Goal: Transaction & Acquisition: Purchase product/service

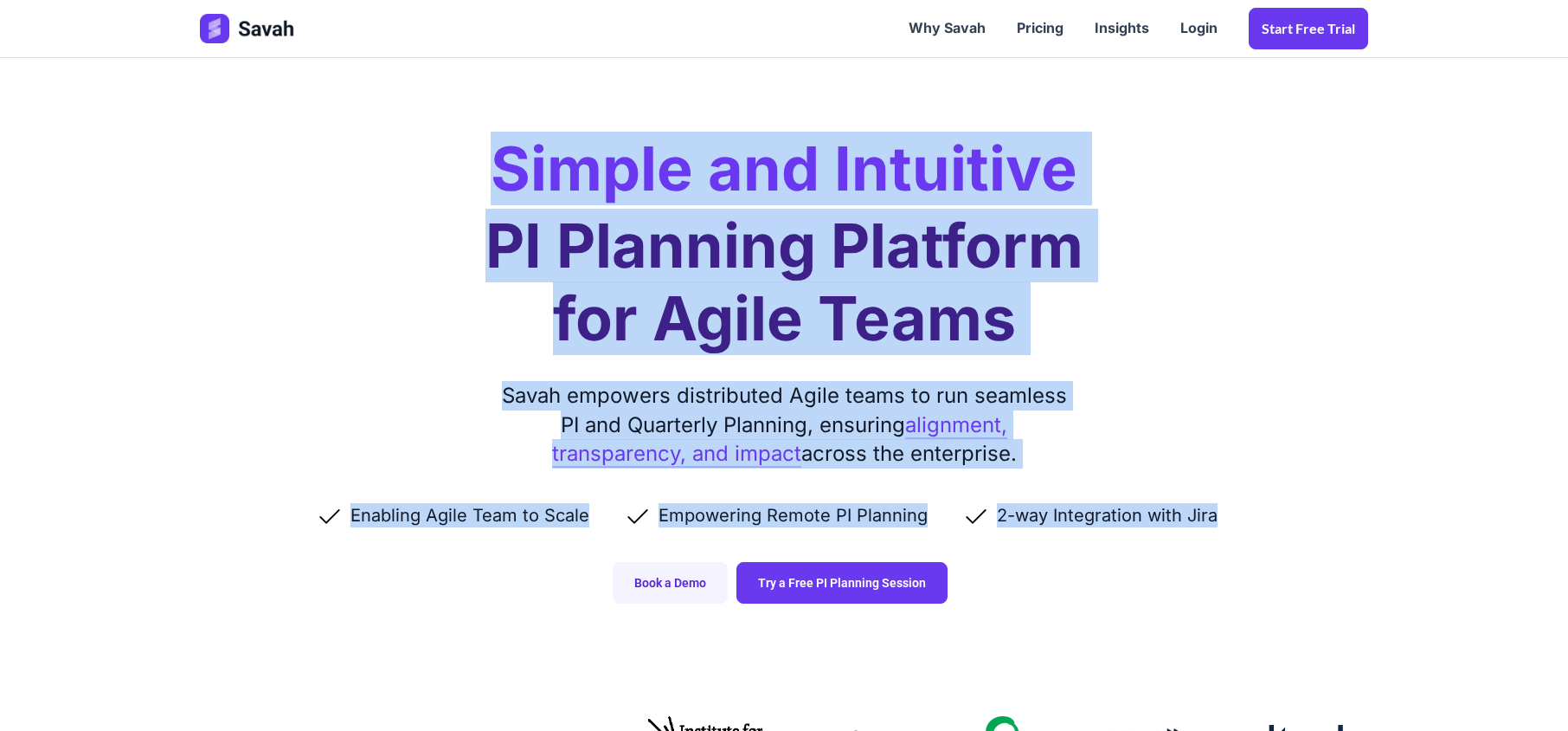
drag, startPoint x: 503, startPoint y: 174, endPoint x: 1278, endPoint y: 521, distance: 849.1
click at [1278, 521] on div "Simple and Intuitive PI Planning Platform for Agile Teams Savah empowers distri…" at bounding box center [784, 318] width 1203 height 638
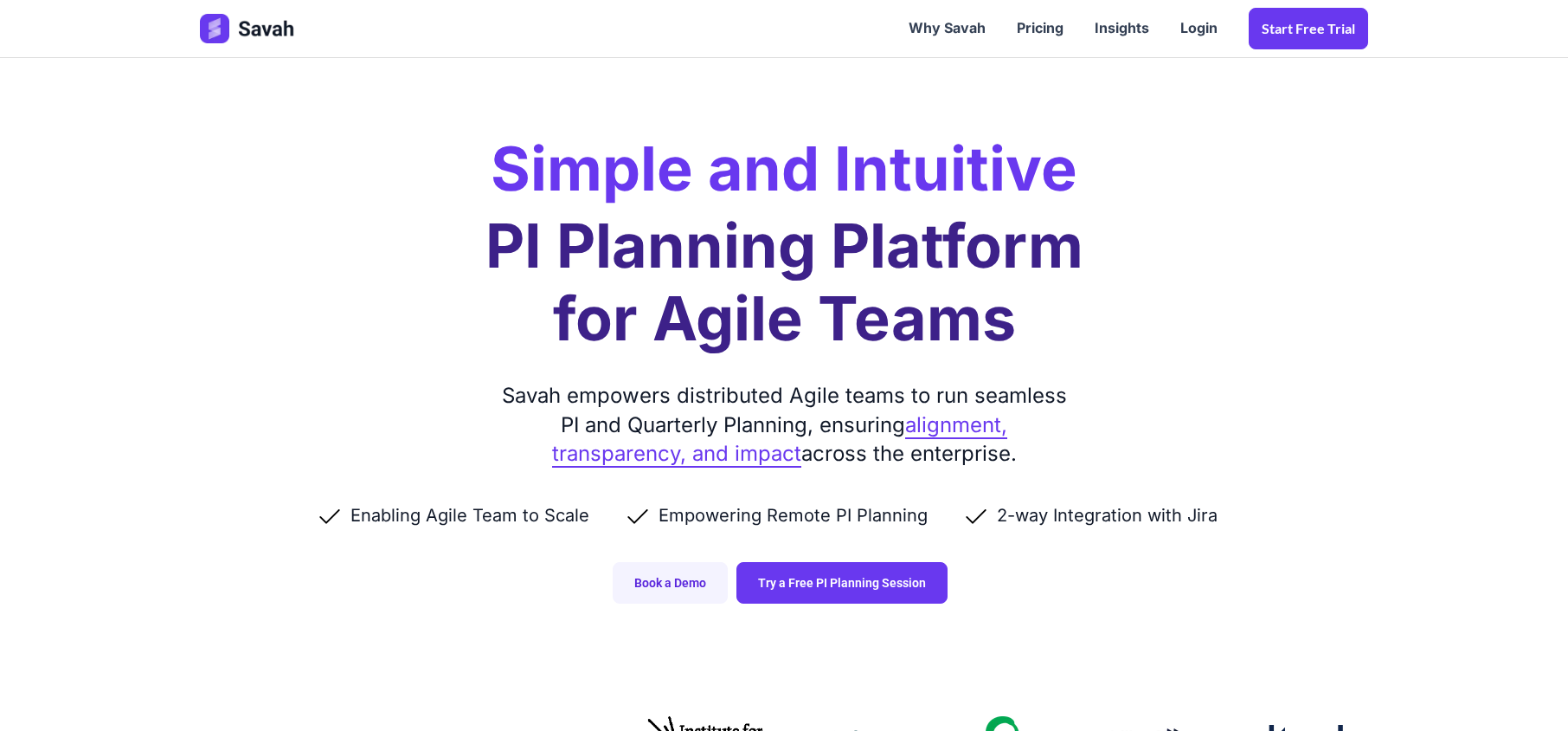
click at [1291, 524] on ul "Enabling Agile Team to Scale Empowering Remote PI Planning 2-way Integration wi…" at bounding box center [784, 515] width 1168 height 24
click at [866, 580] on link "Try a Free PI Planning Session" at bounding box center [841, 582] width 211 height 42
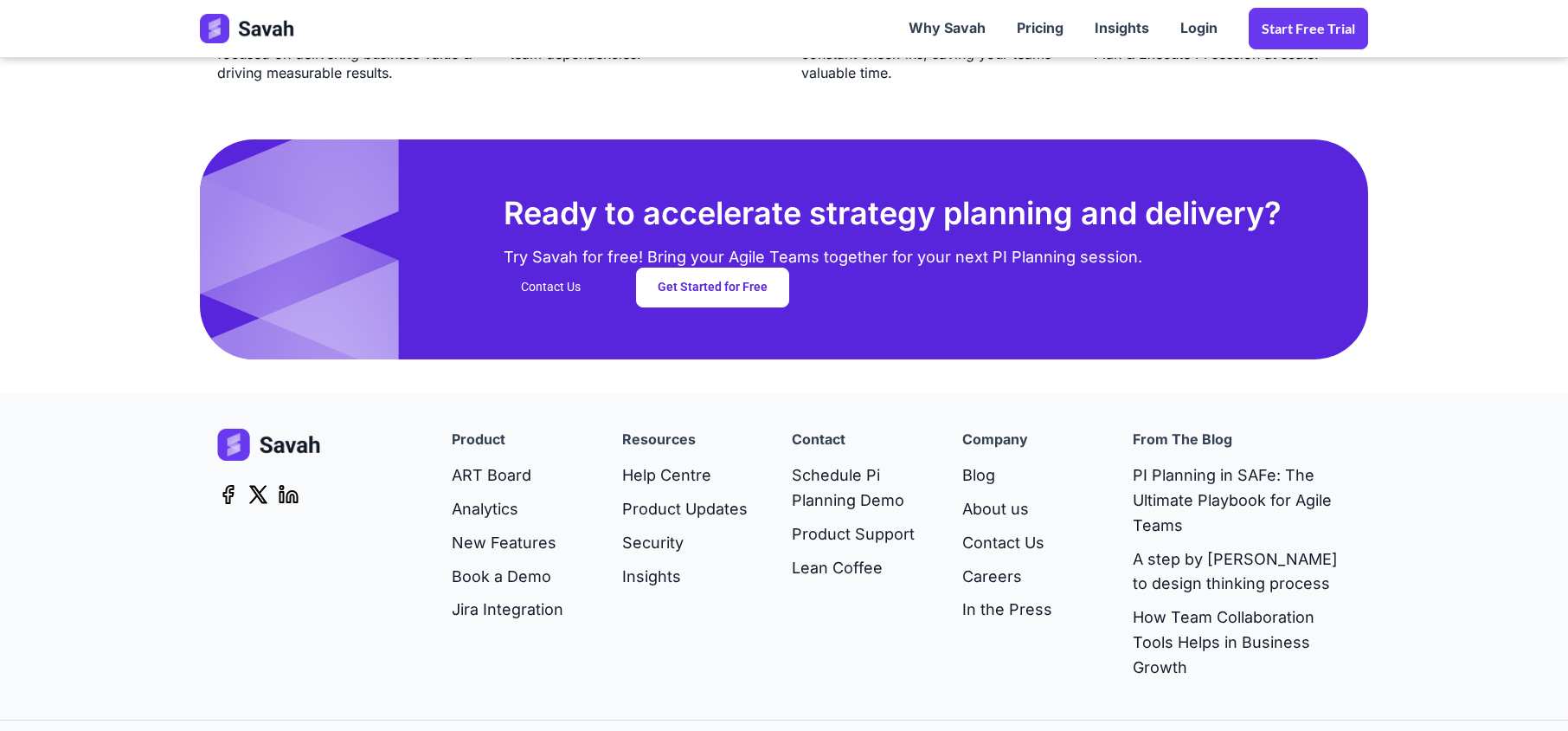
scroll to position [4524, 0]
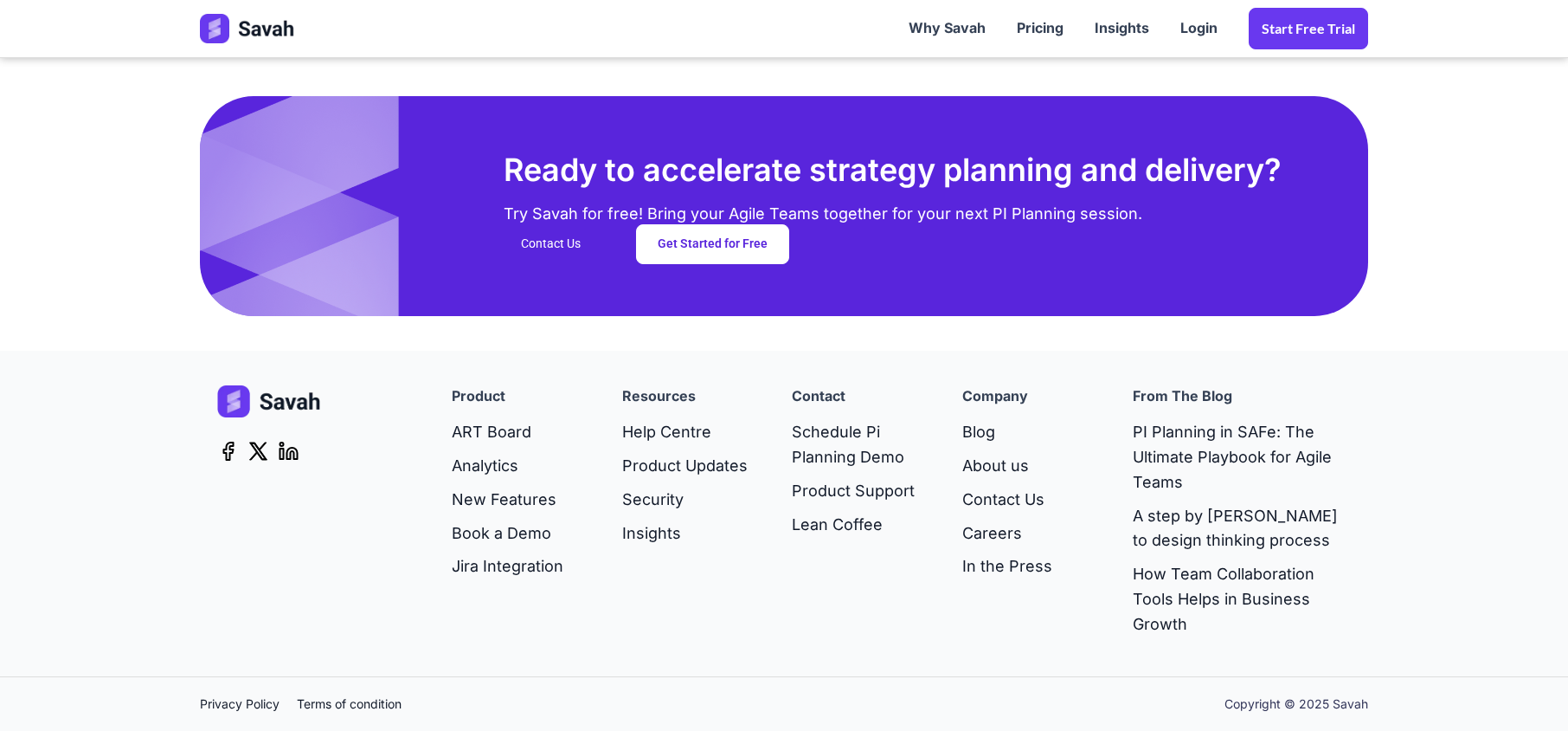
click at [75, 347] on section "Ready to accelerate strategy planning and delivery? Try Savah for free! Bring y…" at bounding box center [784, 206] width 1568 height 288
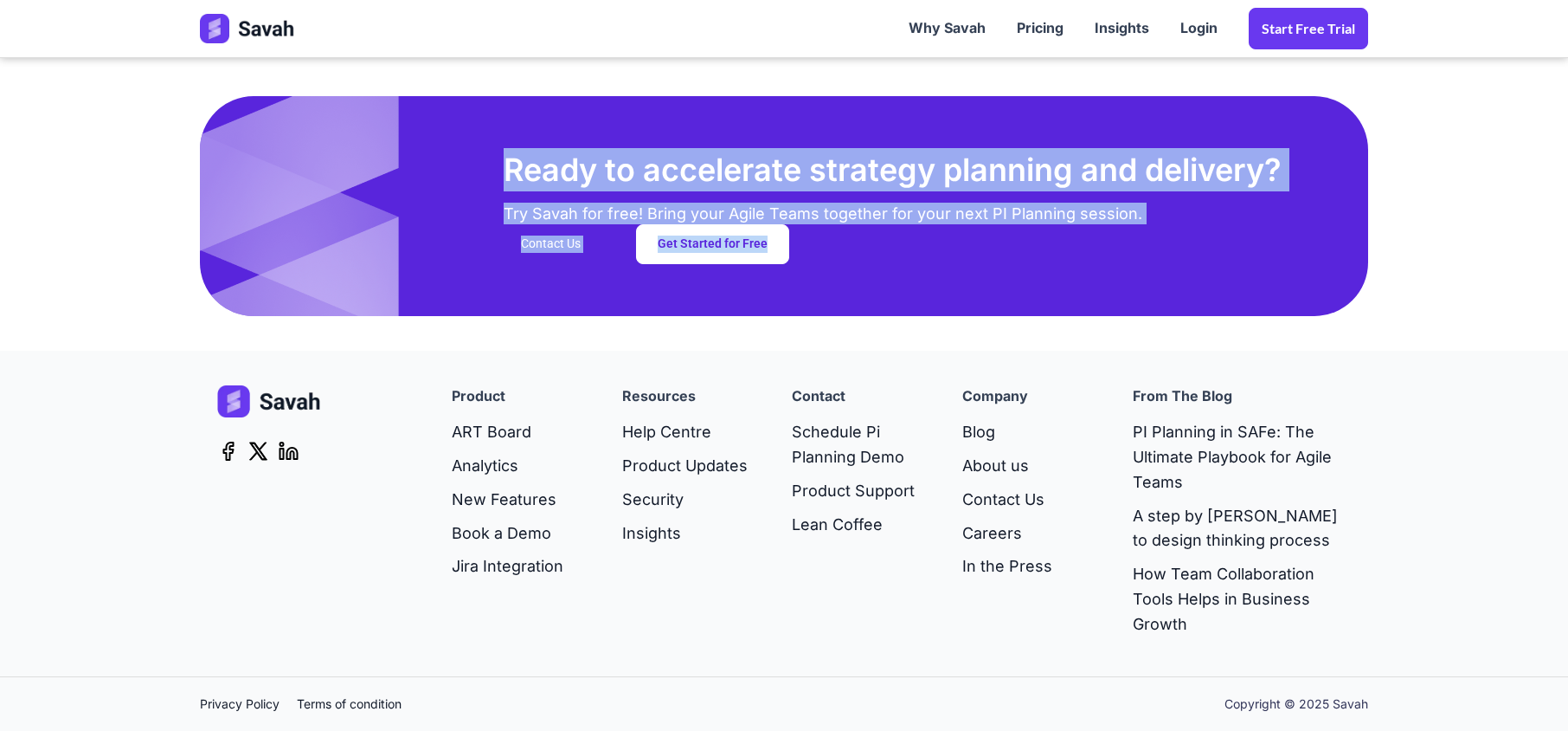
drag, startPoint x: 489, startPoint y: 172, endPoint x: 958, endPoint y: 255, distance: 476.3
click at [958, 255] on div "Ready to accelerate strategy planning and delivery? Try Savah for free! Bring y…" at bounding box center [784, 205] width 1168 height 219
click at [322, 244] on img at bounding box center [300, 233] width 199 height 328
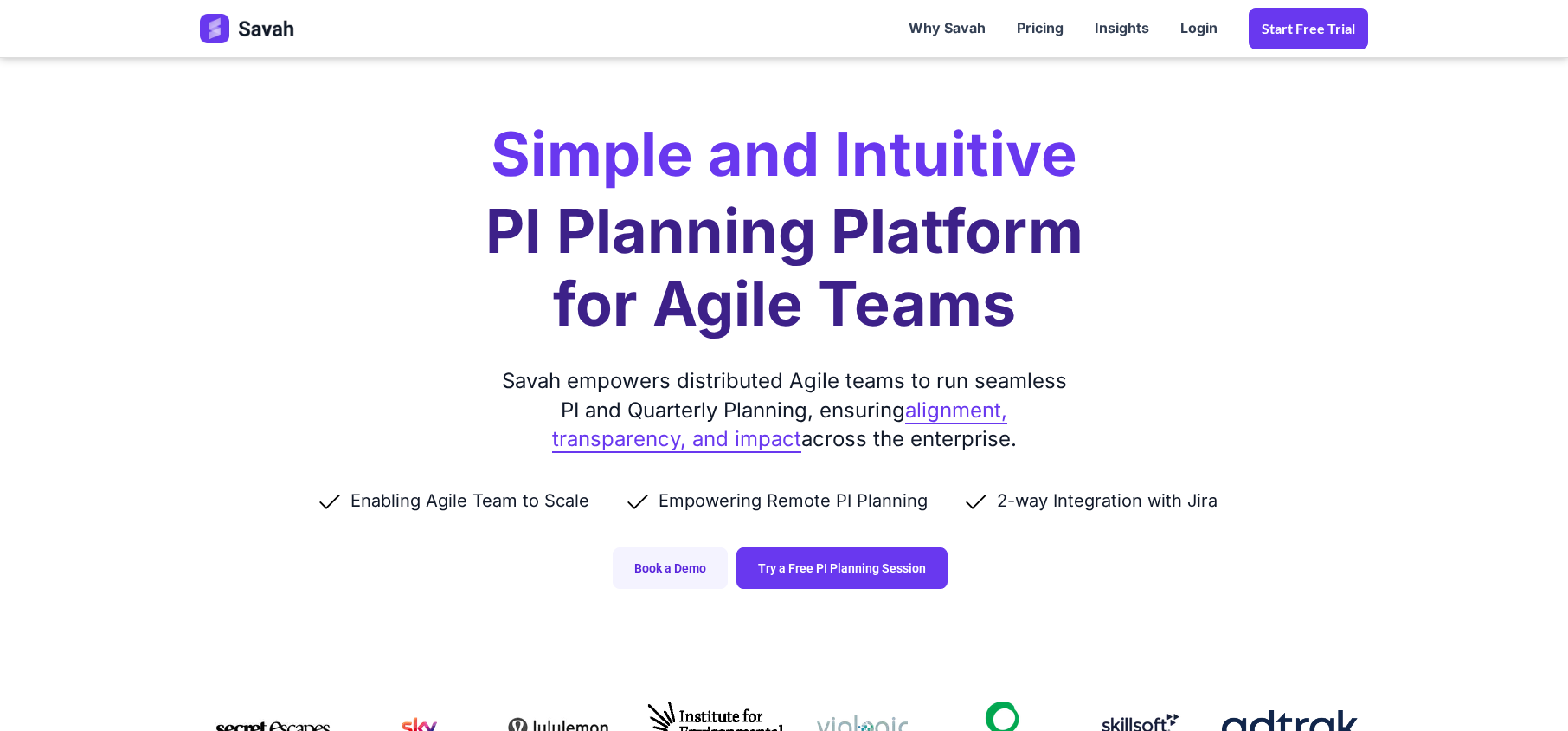
scroll to position [0, 0]
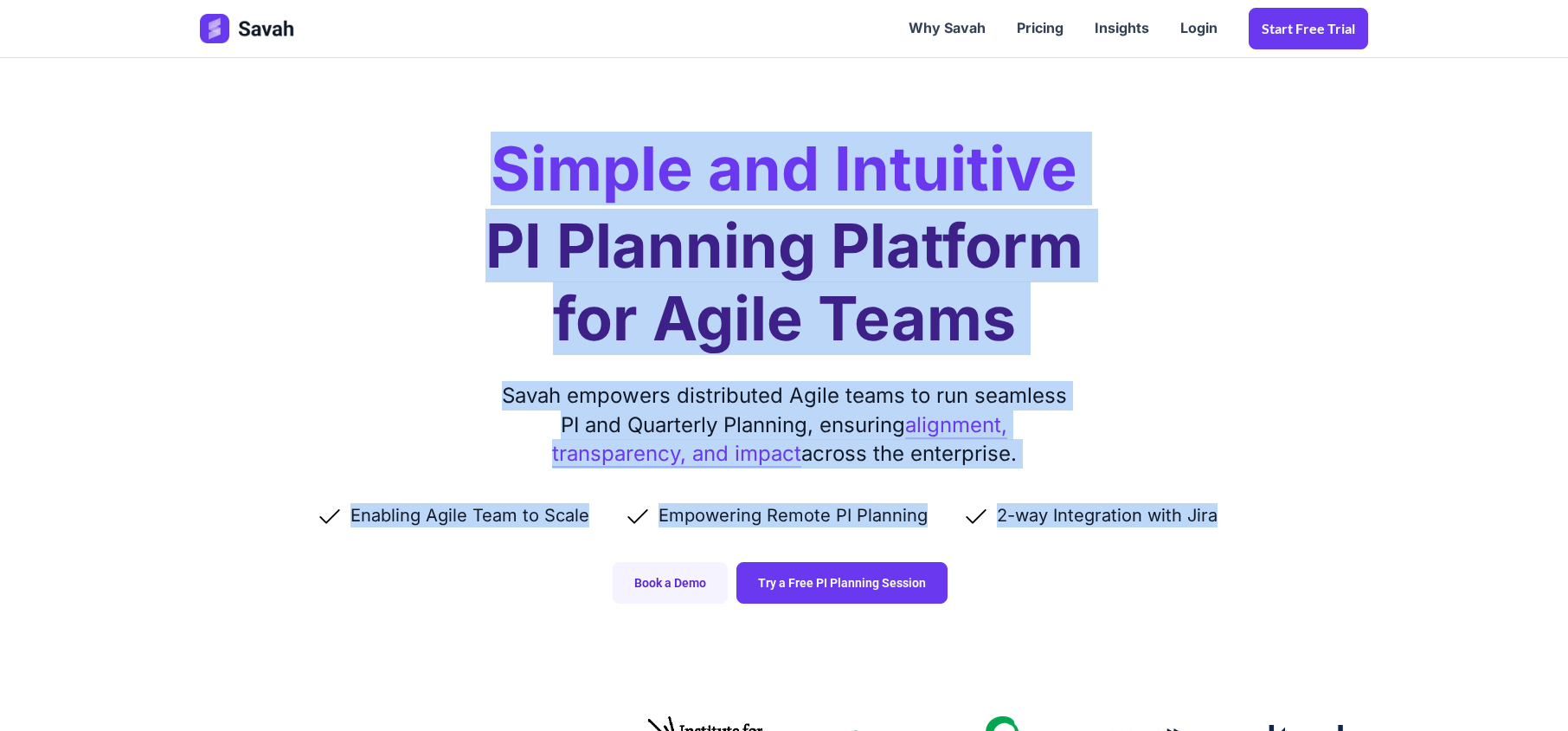
drag, startPoint x: 482, startPoint y: 174, endPoint x: 1206, endPoint y: 589, distance: 834.5
click at [1206, 589] on div "Simple and Intuitive PI Planning Platform for Agile Teams Savah empowers distri…" at bounding box center [784, 318] width 1203 height 638
click at [1198, 516] on li "2-way Integration with Jira" at bounding box center [1107, 515] width 290 height 24
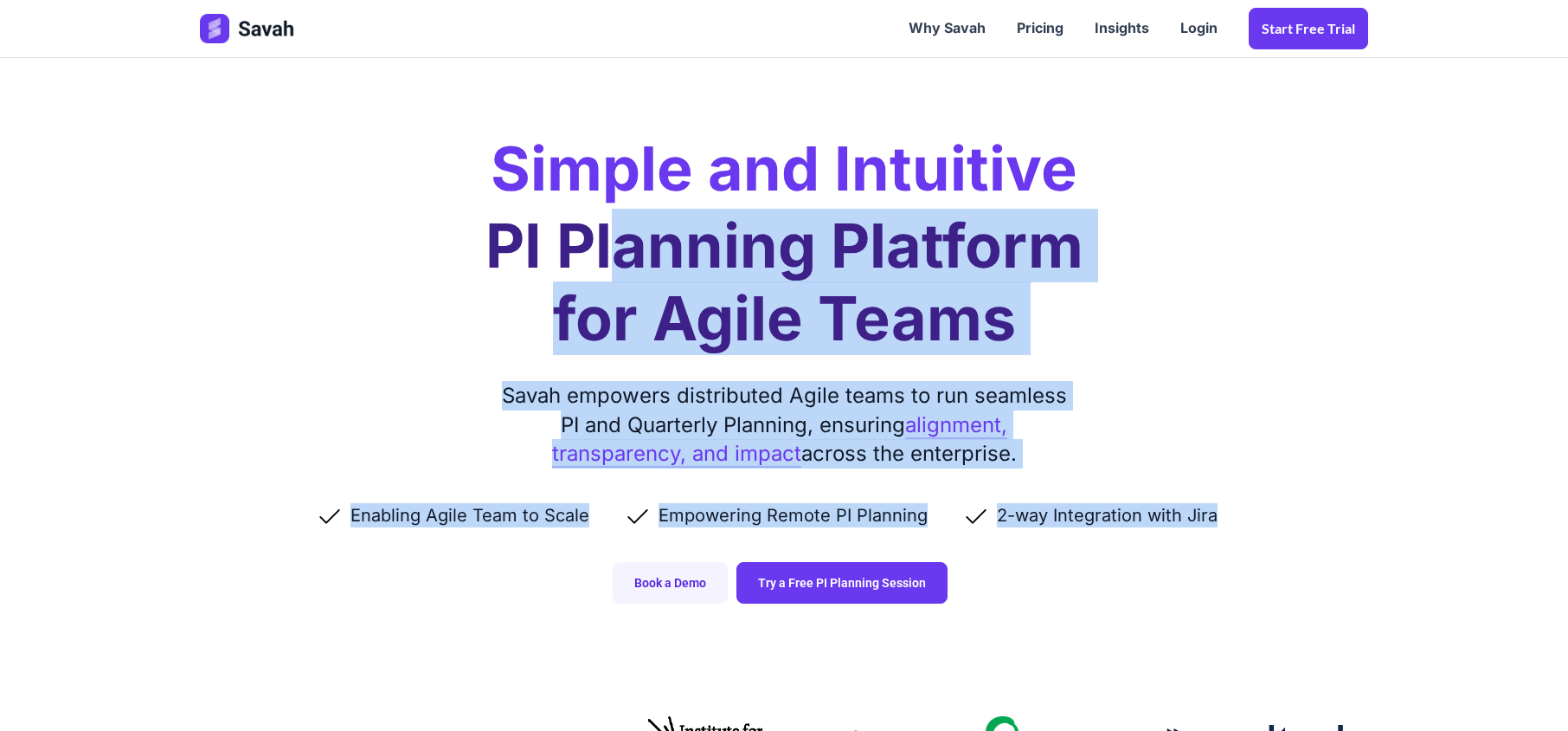
drag, startPoint x: 1217, startPoint y: 516, endPoint x: 623, endPoint y: 260, distance: 646.8
click at [623, 260] on div "Simple and Intuitive PI Planning Platform for Agile Teams Savah empowers distri…" at bounding box center [784, 318] width 1203 height 638
click at [638, 343] on h1 "PI Planning Platform for Agile Teams" at bounding box center [784, 282] width 598 height 146
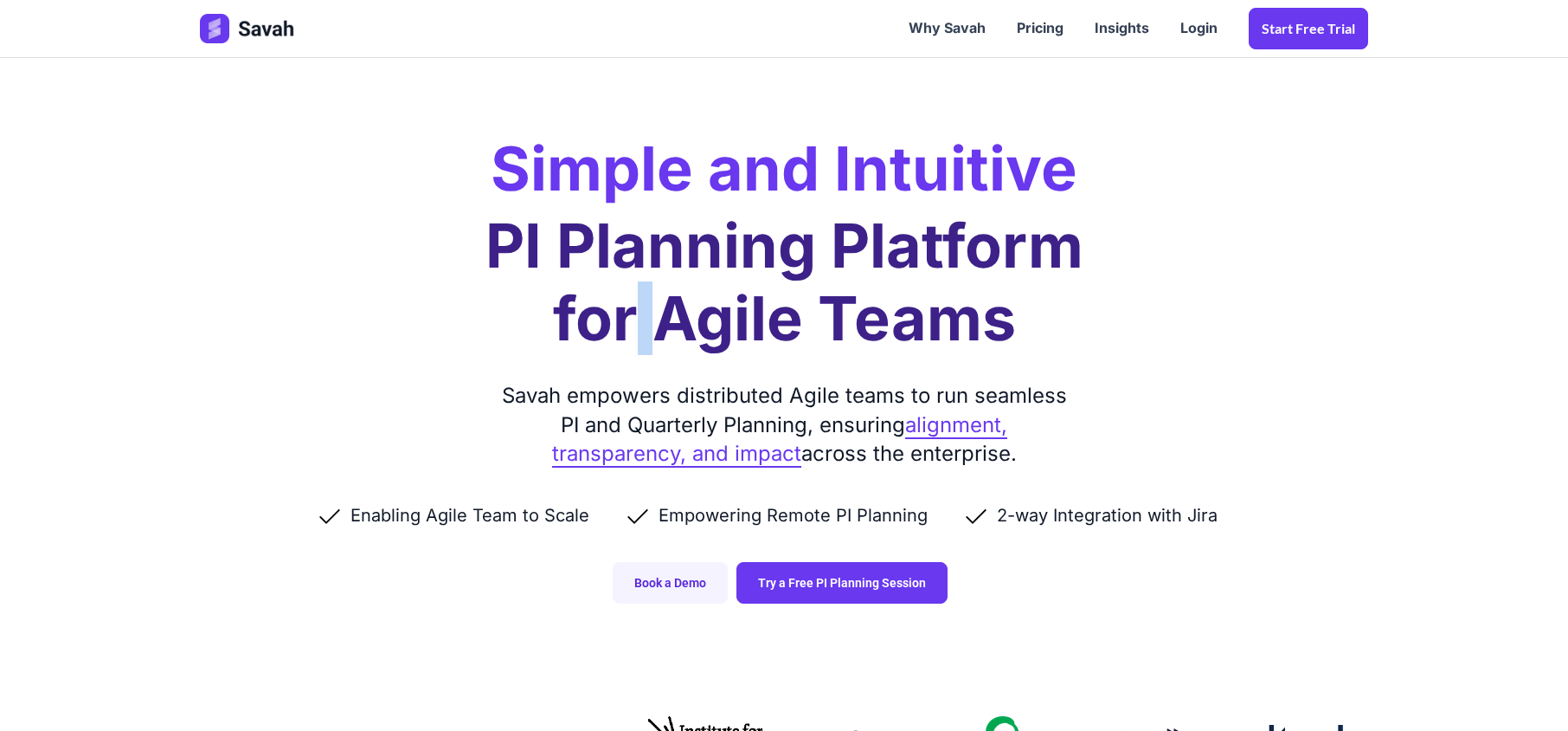
click at [638, 343] on h1 "PI Planning Platform for Agile Teams" at bounding box center [784, 282] width 598 height 146
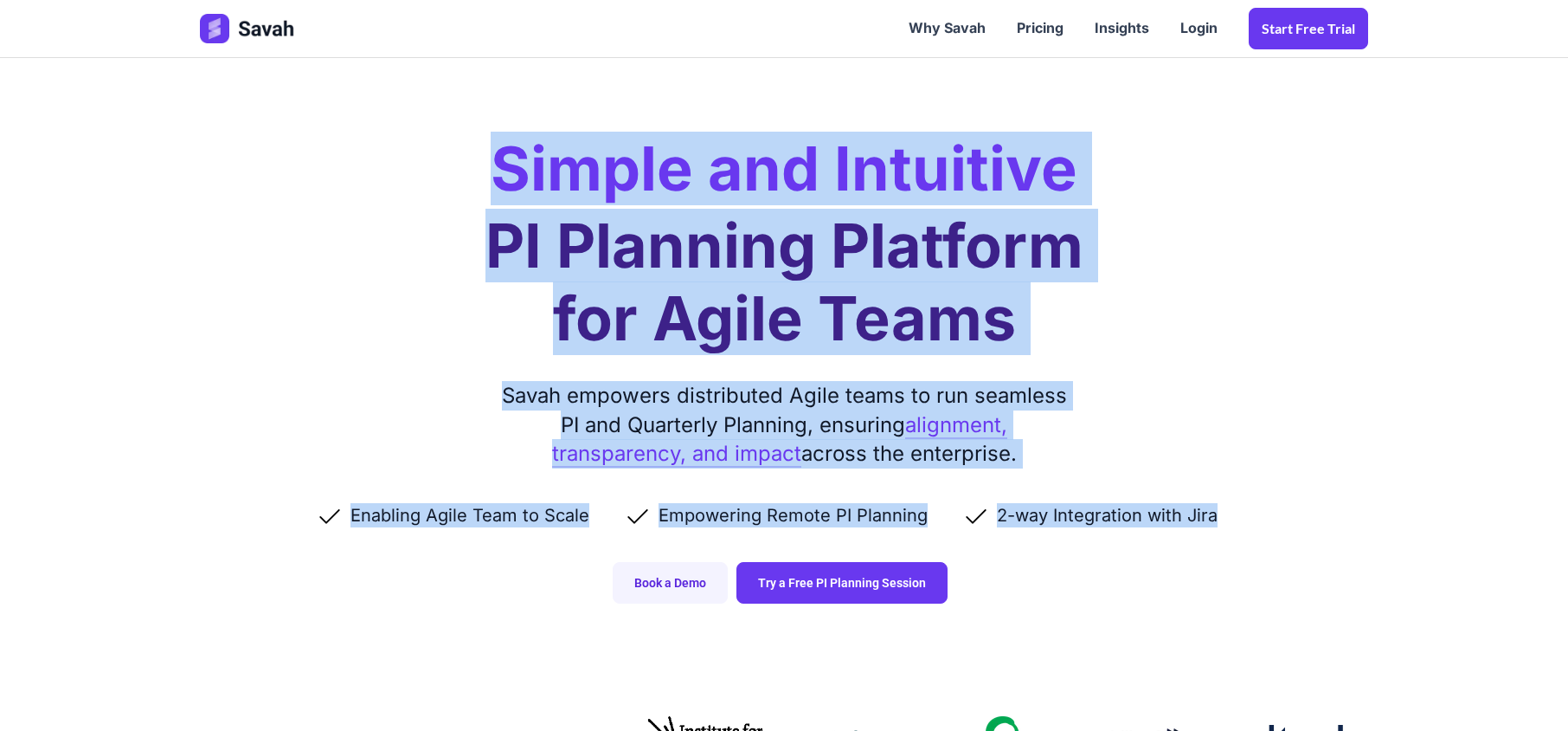
drag, startPoint x: 492, startPoint y: 188, endPoint x: 1230, endPoint y: 537, distance: 816.4
click at [1230, 537] on div "Simple and Intuitive PI Planning Platform for Agile Teams Savah empowers distri…" at bounding box center [784, 318] width 1203 height 638
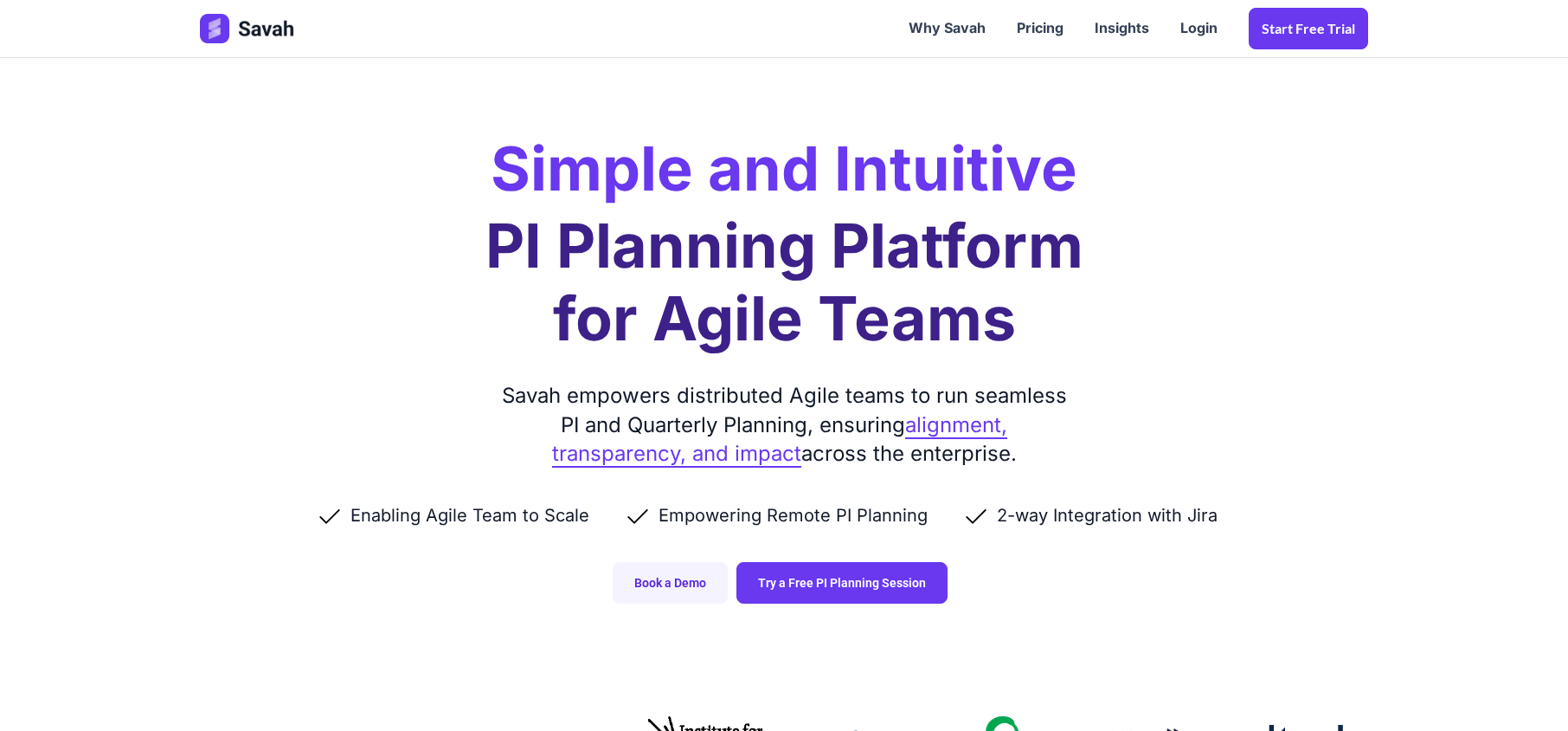
click at [1248, 527] on div "Enabling Agile Team to Scale Empowering Remote PI Planning 2-way Integration wi…" at bounding box center [784, 514] width 1168 height 93
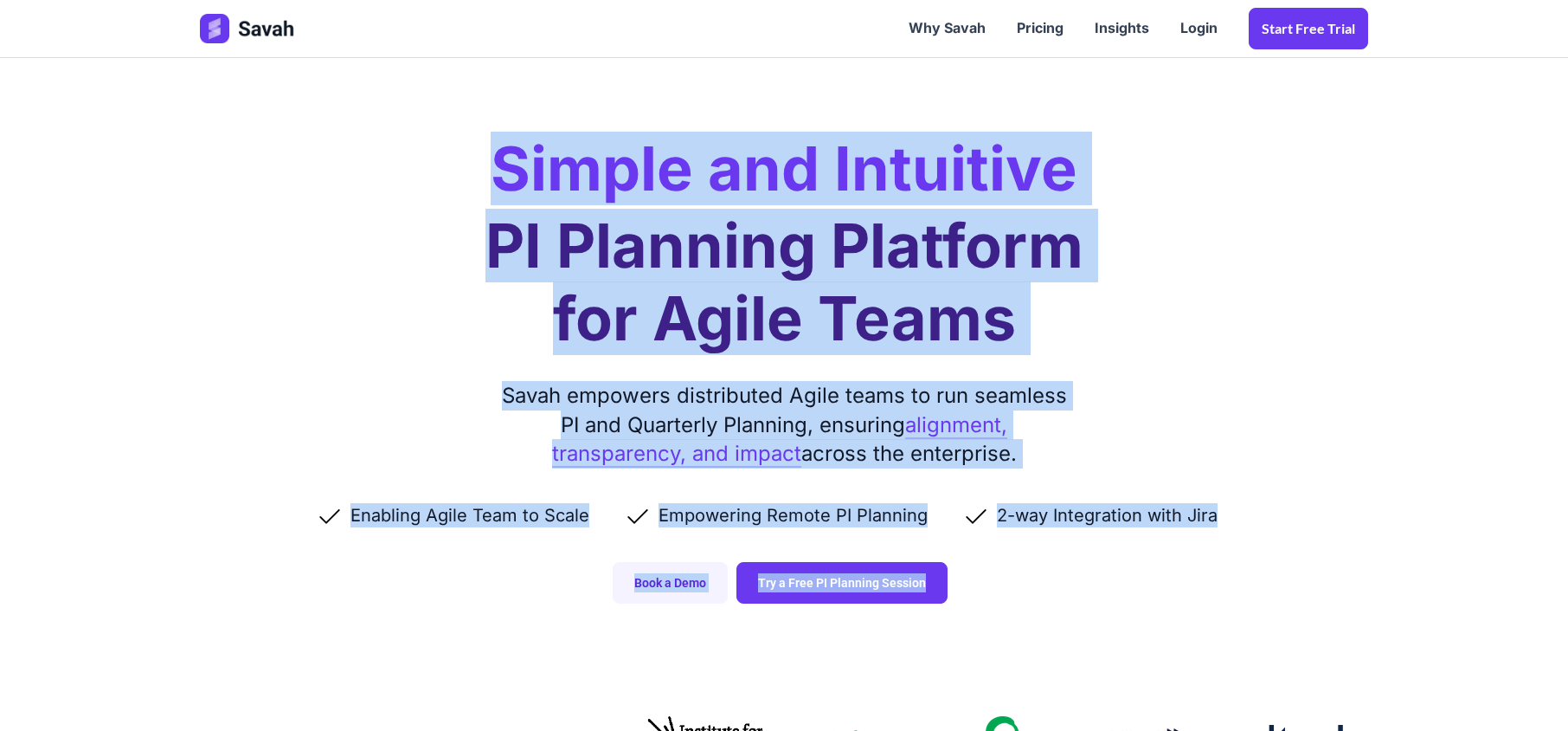
drag, startPoint x: 1023, startPoint y: 597, endPoint x: 485, endPoint y: 150, distance: 699.5
click at [485, 150] on div "Simple and Intuitive PI Planning Platform for Agile Teams Savah empowers distri…" at bounding box center [784, 318] width 1203 height 638
drag, startPoint x: 490, startPoint y: 164, endPoint x: 1247, endPoint y: 662, distance: 906.1
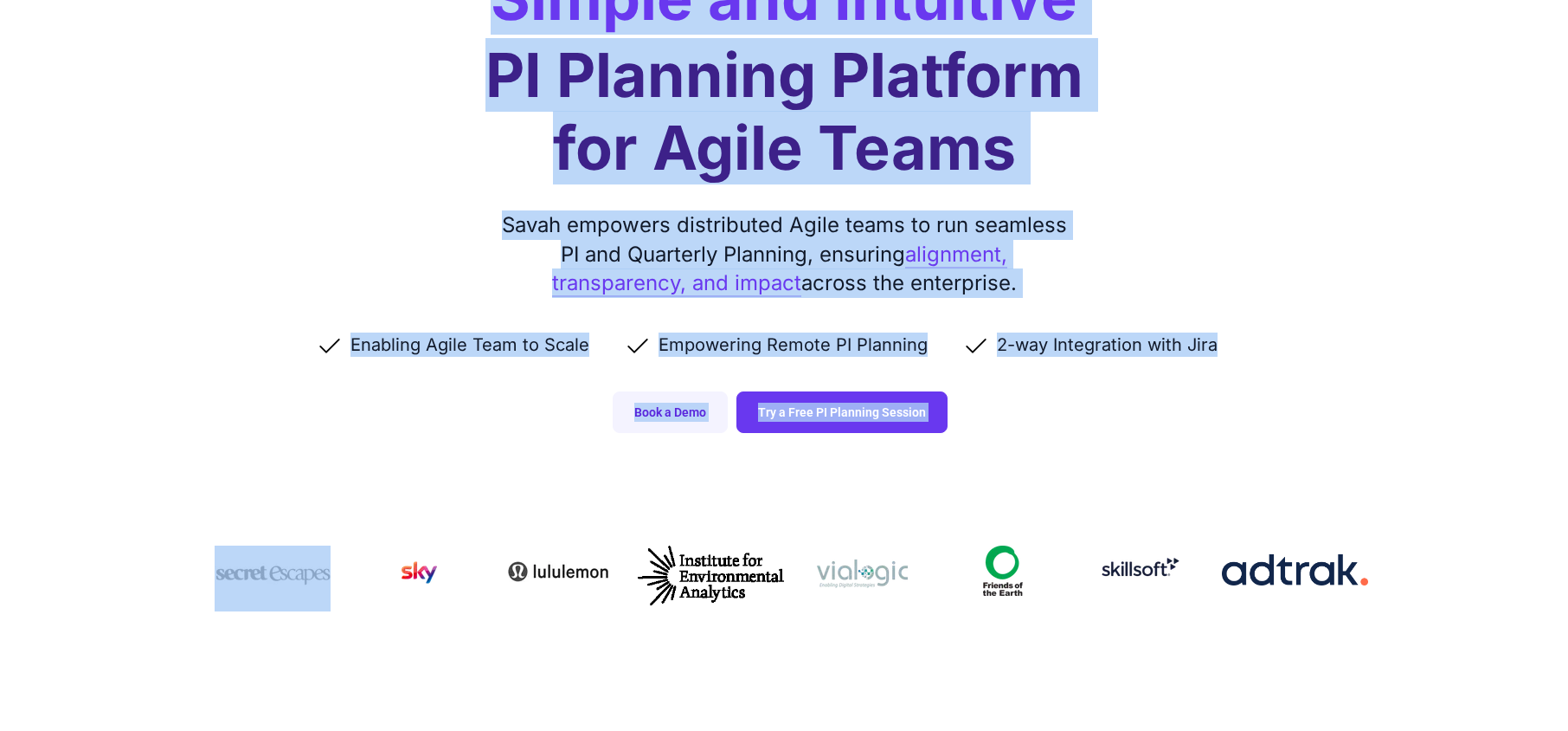
scroll to position [461, 0]
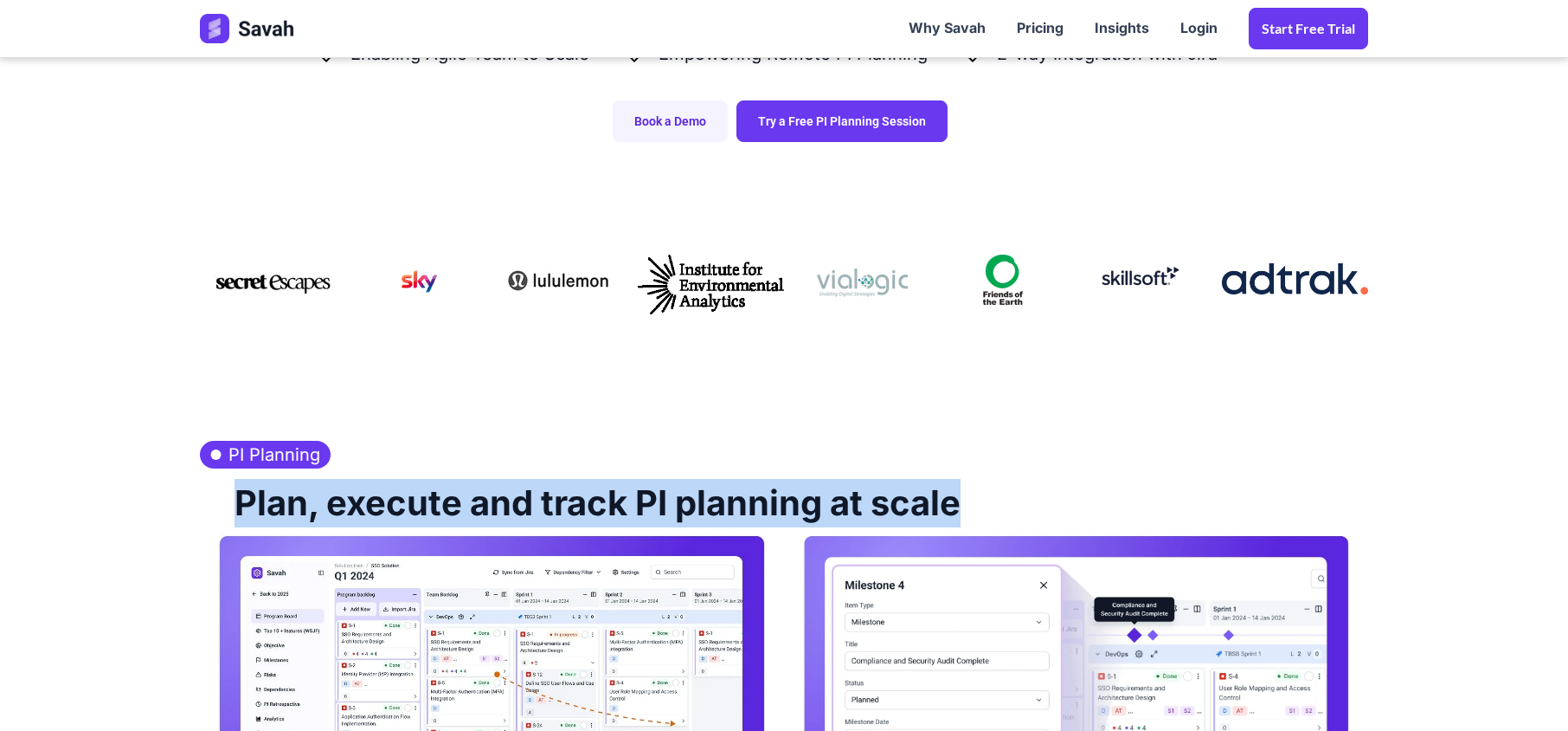
drag, startPoint x: 232, startPoint y: 509, endPoint x: 1025, endPoint y: 510, distance: 793.0
click at [1025, 510] on div "Plan, execute and track PI planning at scale" at bounding box center [784, 500] width 1168 height 66
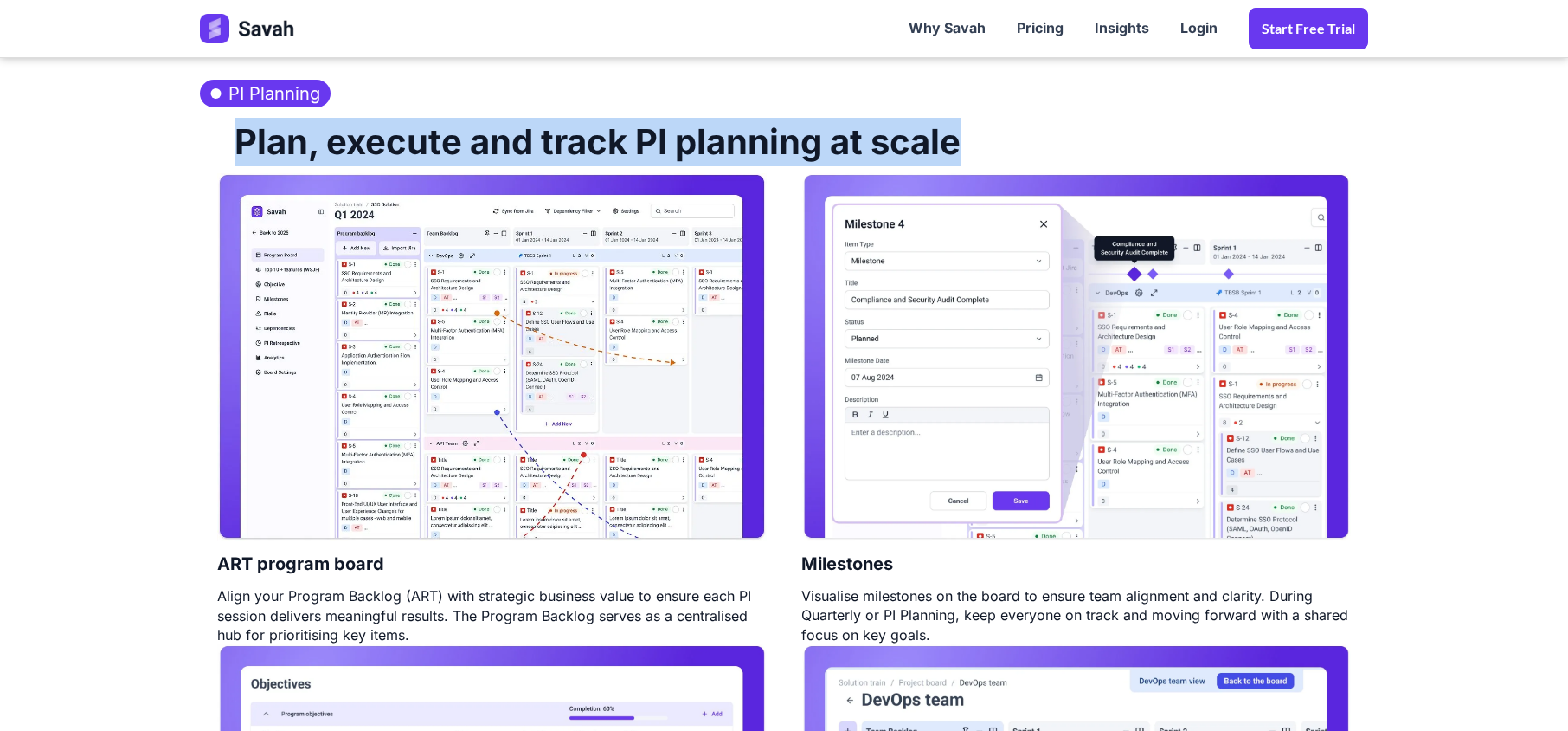
scroll to position [923, 0]
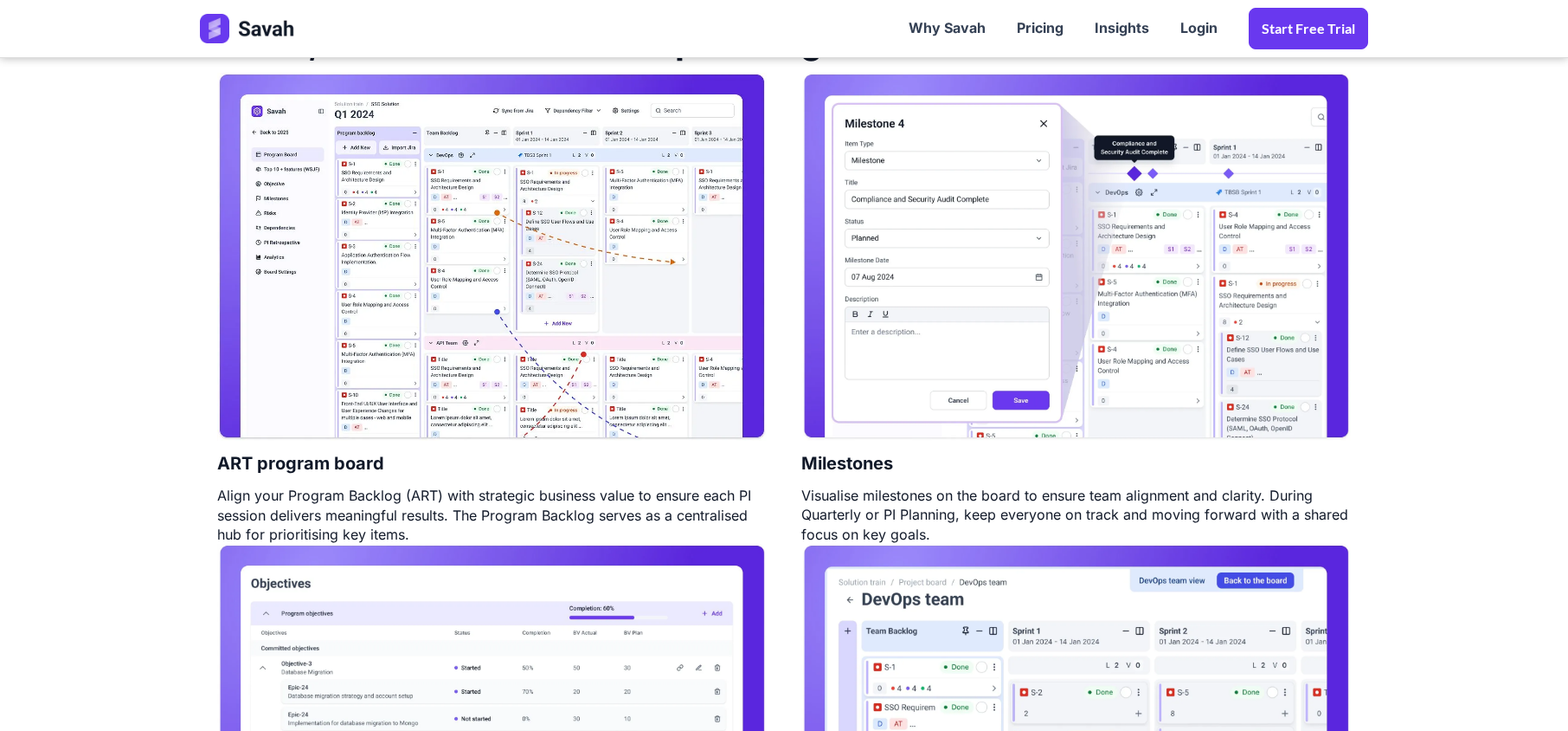
click at [970, 535] on div "Visualise milestones on the board to ensure team alignment and clarity. During …" at bounding box center [1076, 514] width 550 height 58
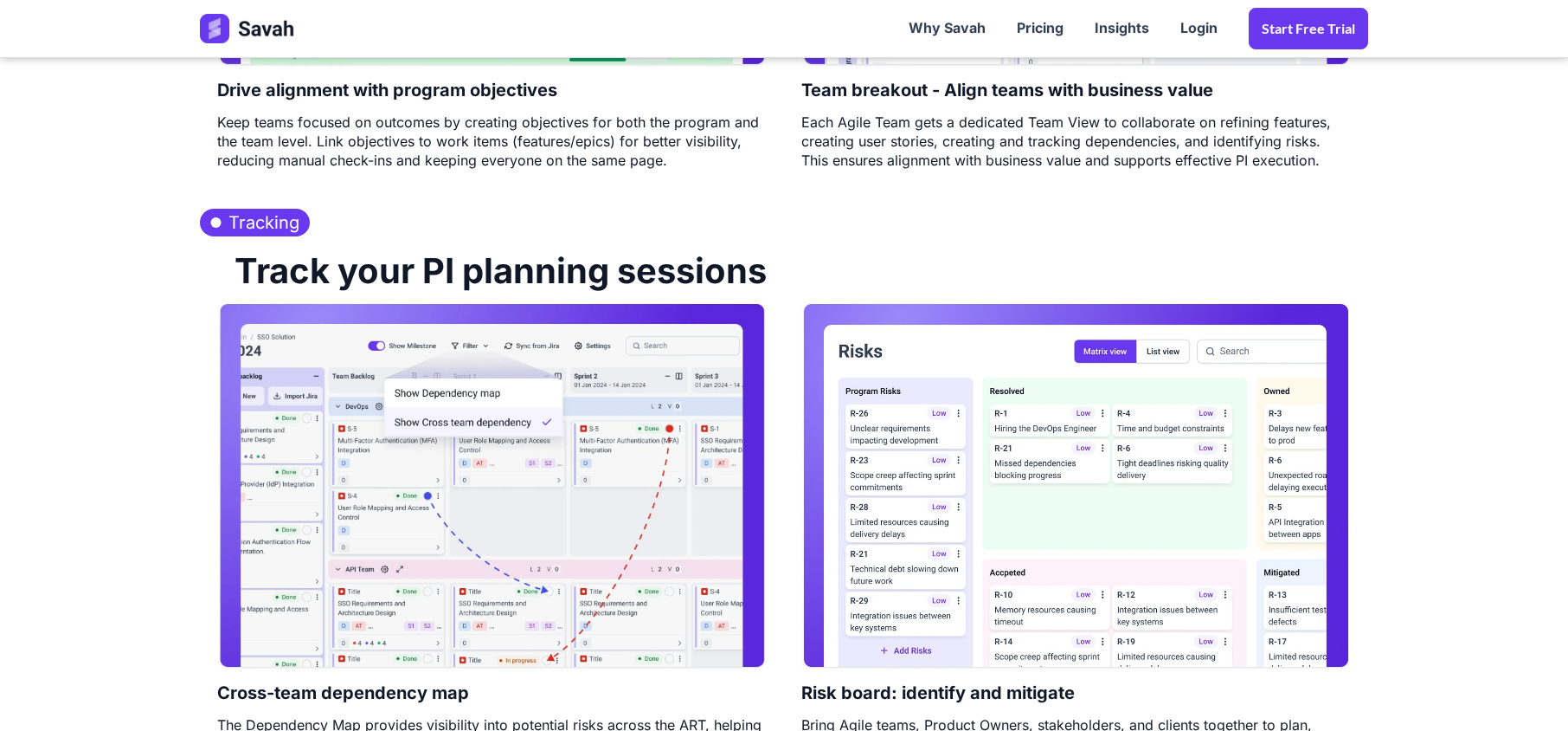
scroll to position [1732, 0]
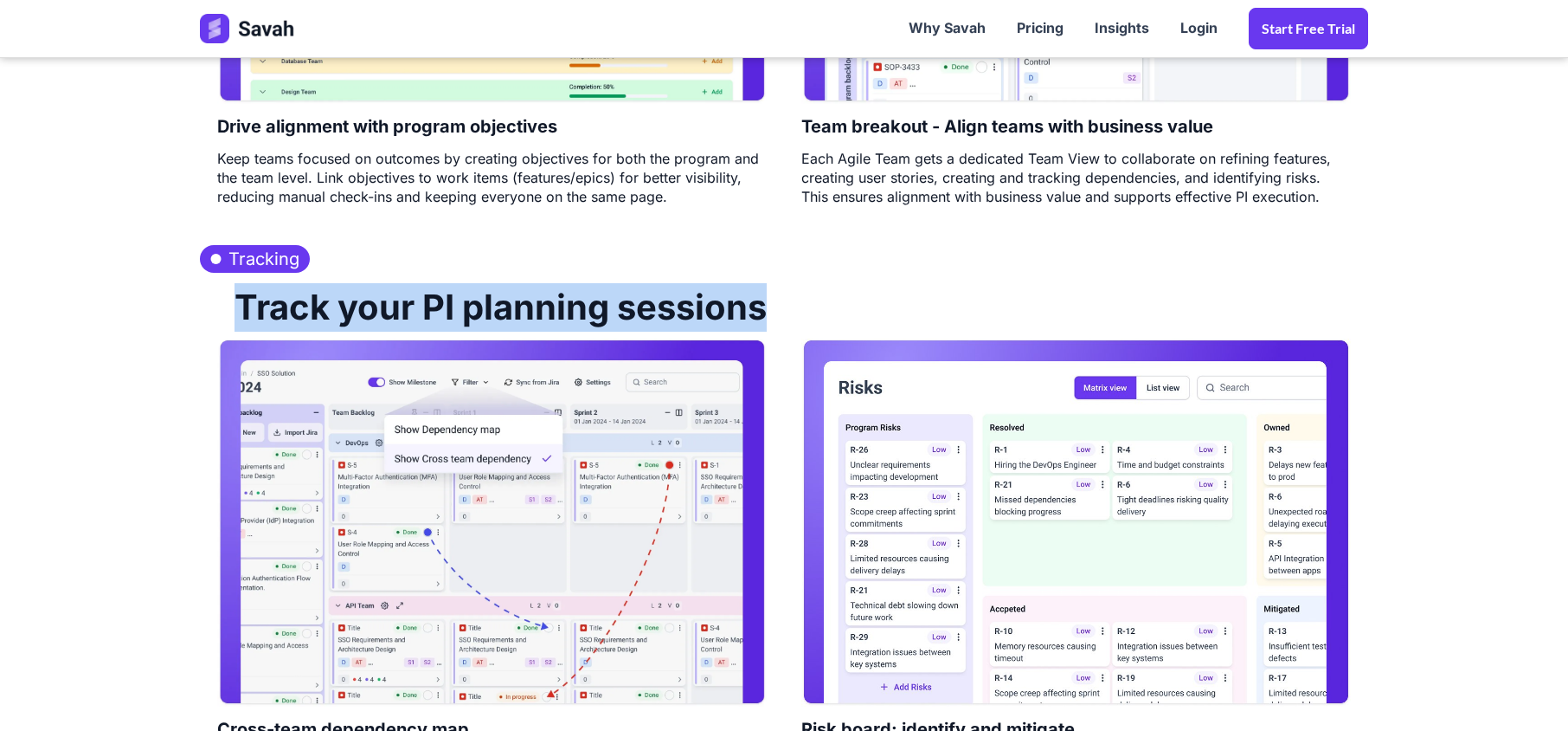
drag, startPoint x: 225, startPoint y: 300, endPoint x: 825, endPoint y: 317, distance: 600.2
click at [825, 317] on div "Track your PI planning sessions" at bounding box center [784, 305] width 1168 height 66
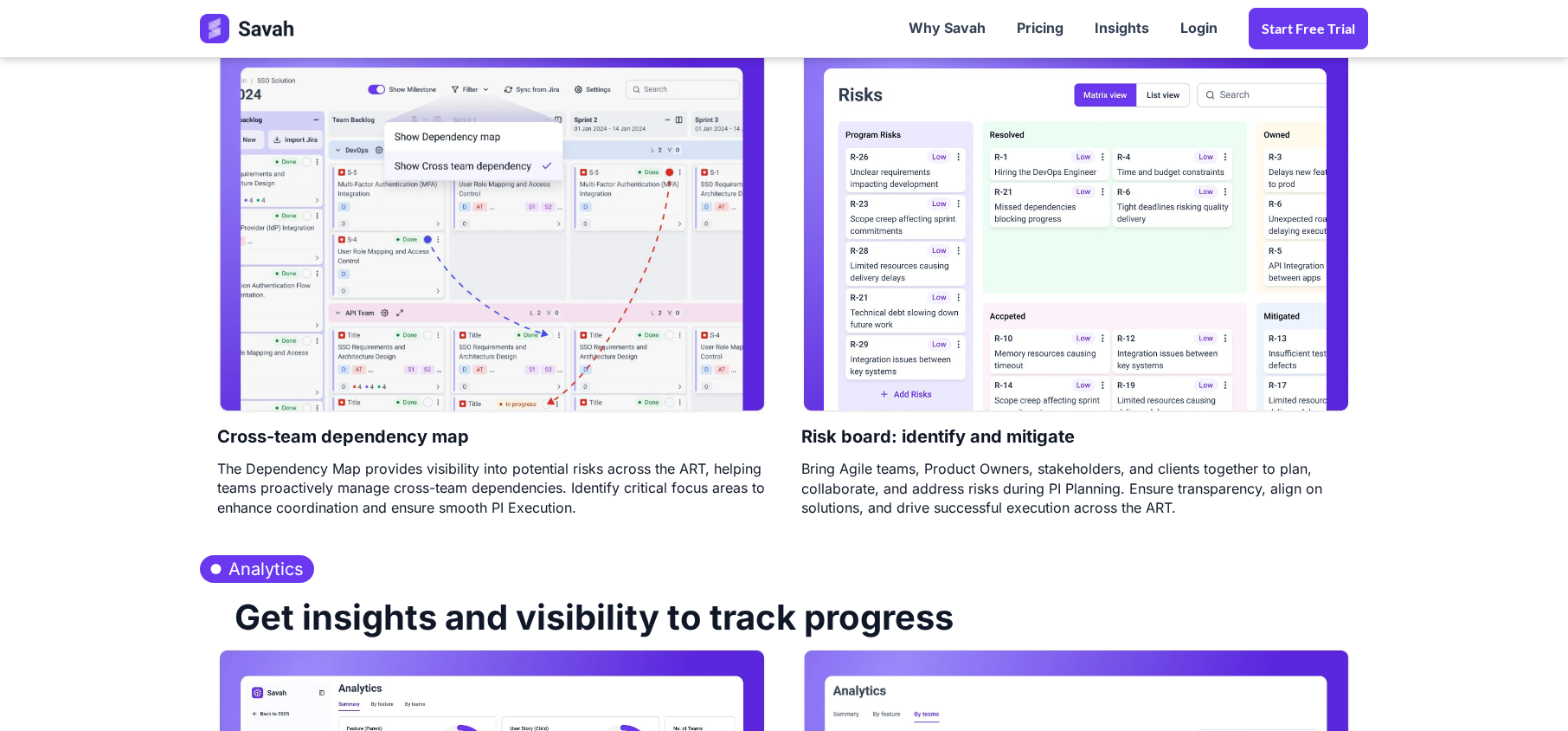
scroll to position [2078, 0]
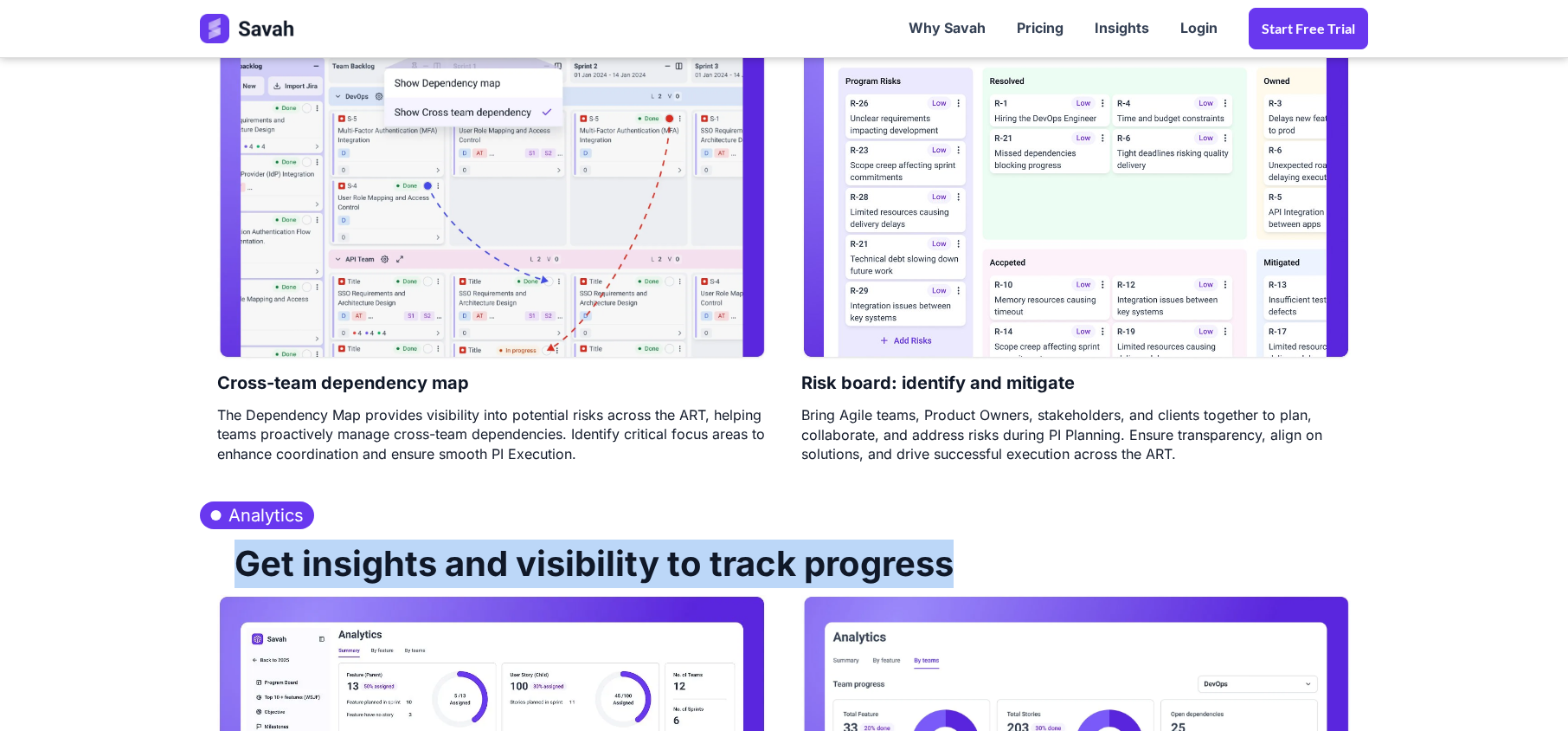
drag, startPoint x: 232, startPoint y: 571, endPoint x: 1000, endPoint y: 531, distance: 769.0
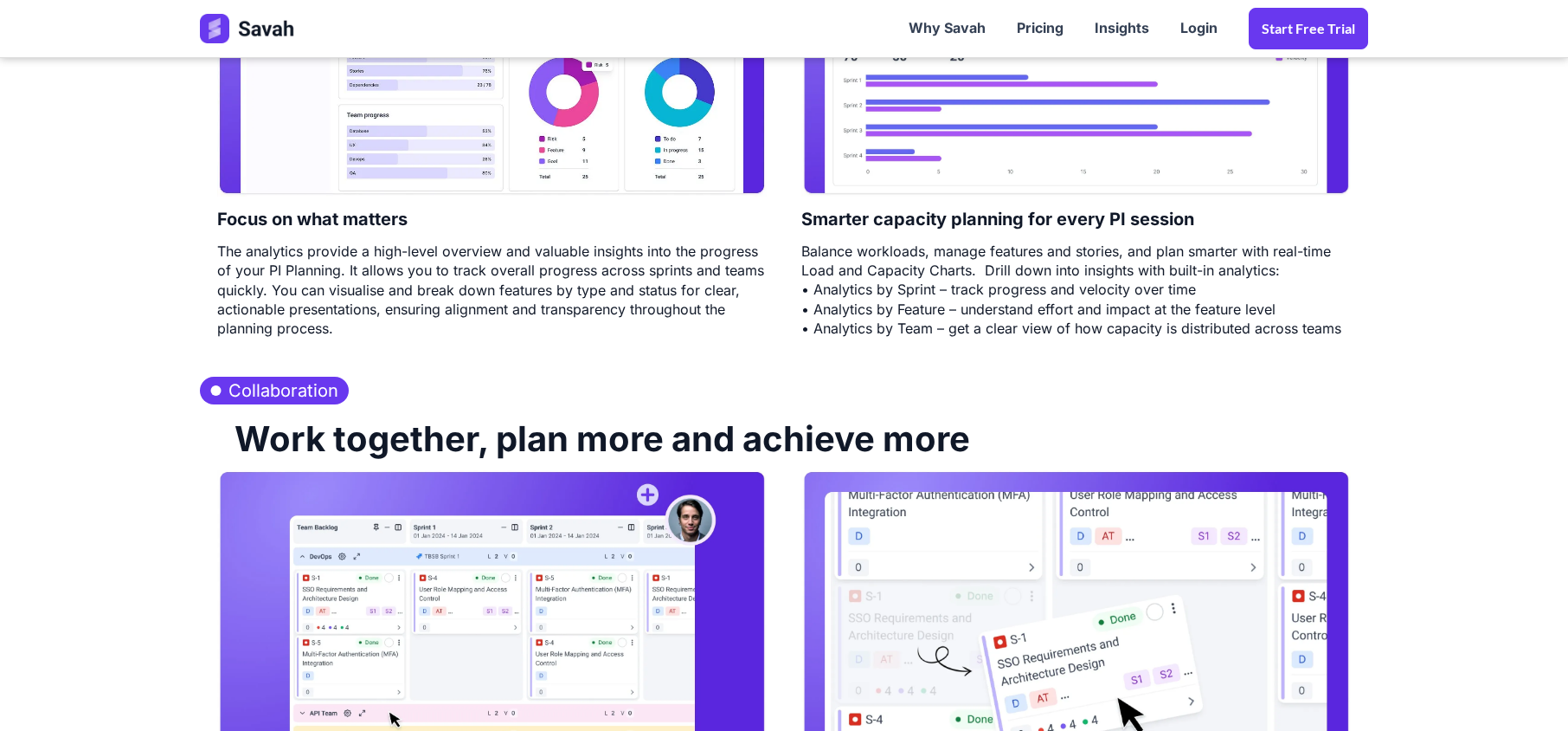
scroll to position [2885, 0]
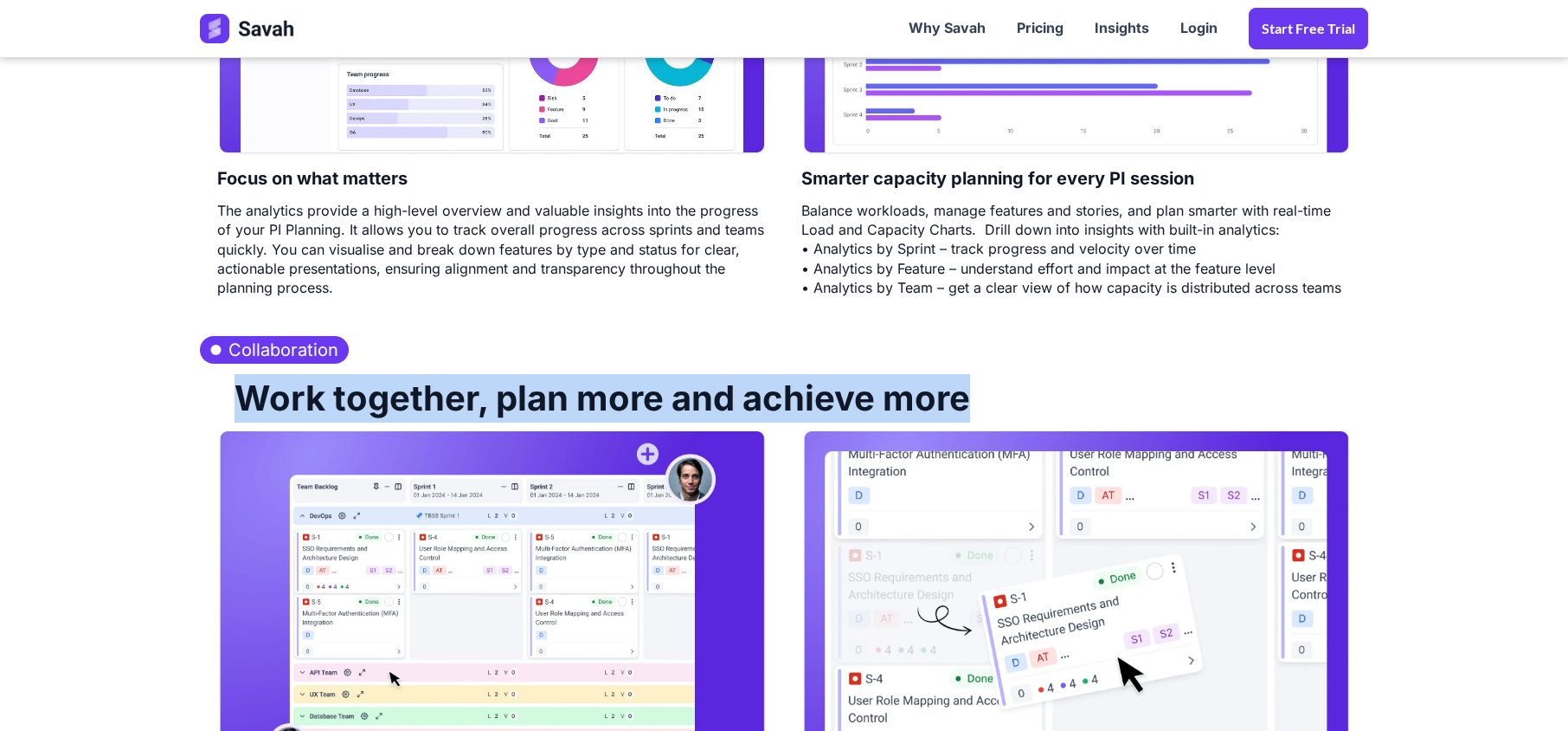
drag, startPoint x: 206, startPoint y: 398, endPoint x: 1028, endPoint y: 381, distance: 822.2
click at [1028, 381] on div "Work together, plan more and achieve more" at bounding box center [784, 396] width 1168 height 66
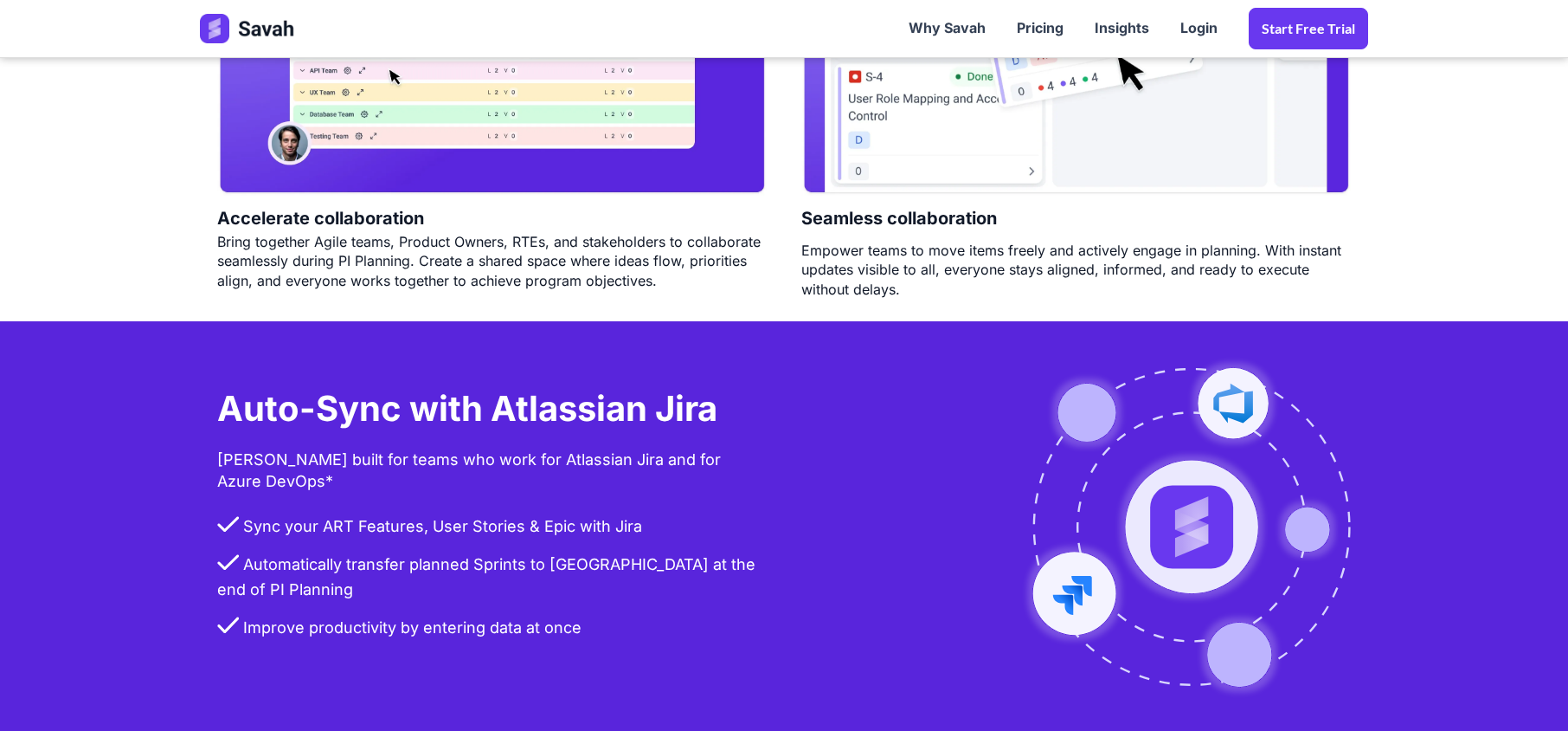
scroll to position [3925, 0]
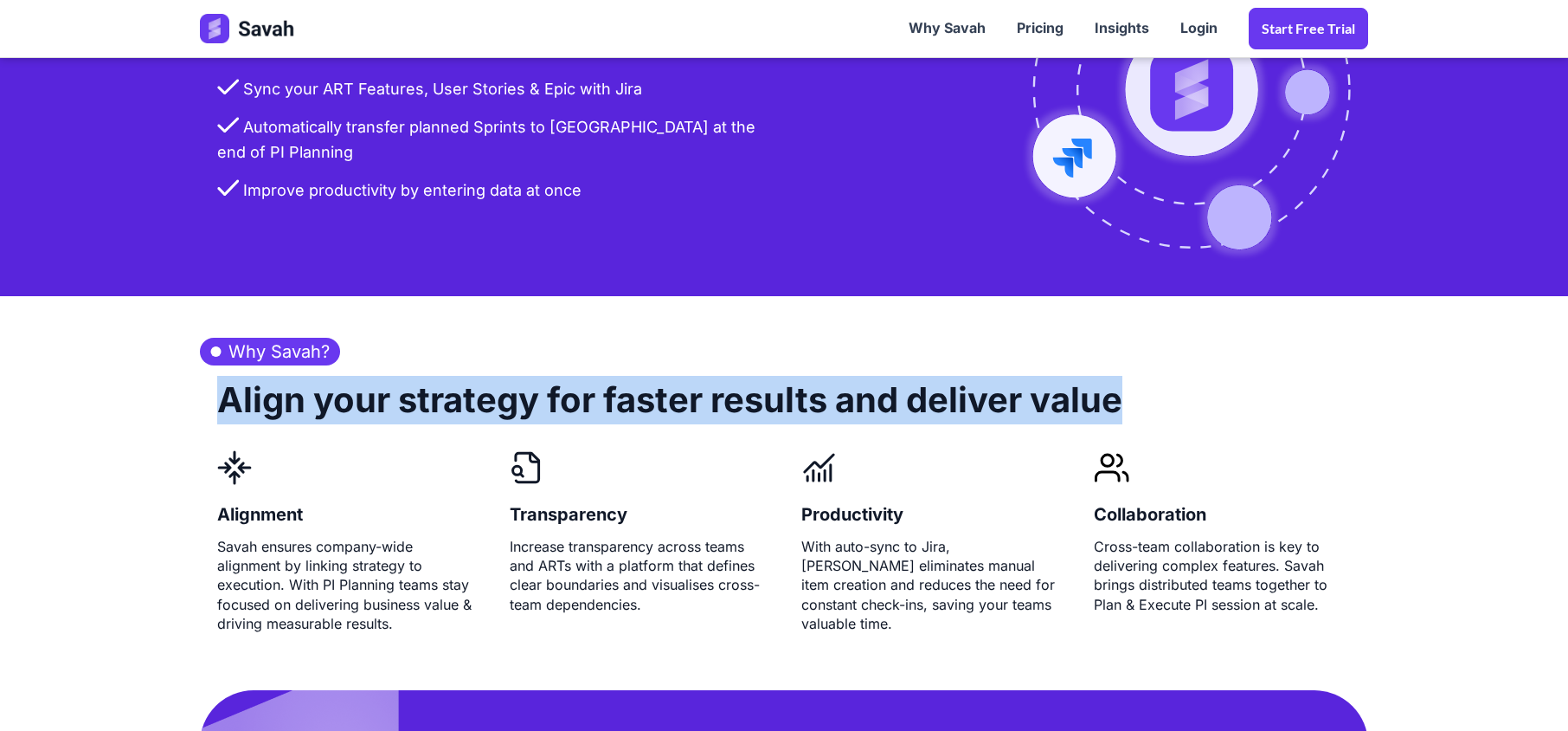
drag, startPoint x: 209, startPoint y: 419, endPoint x: 1198, endPoint y: 399, distance: 989.2
click at [1198, 399] on div "Align your strategy for faster results and deliver value" at bounding box center [784, 408] width 1168 height 85
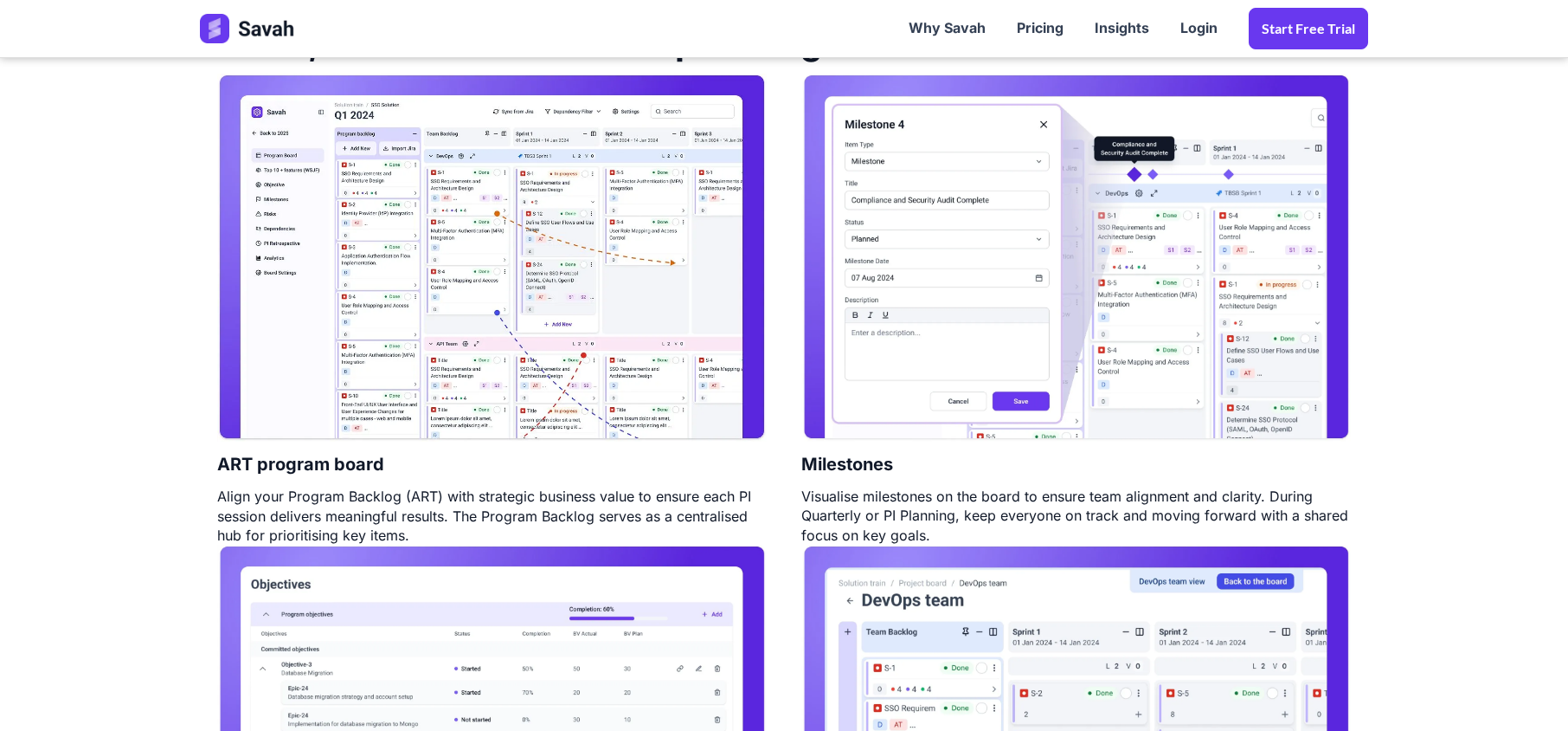
scroll to position [923, 0]
drag, startPoint x: 950, startPoint y: 532, endPoint x: 149, endPoint y: 461, distance: 804.1
click at [149, 461] on section "PI Planning Plan, execute and track PI planning at scale ART program board Alig…" at bounding box center [784, 501] width 1568 height 1074
click at [183, 467] on div "PI Planning Plan, execute and track PI planning at scale ART program board Alig…" at bounding box center [784, 501] width 1203 height 1074
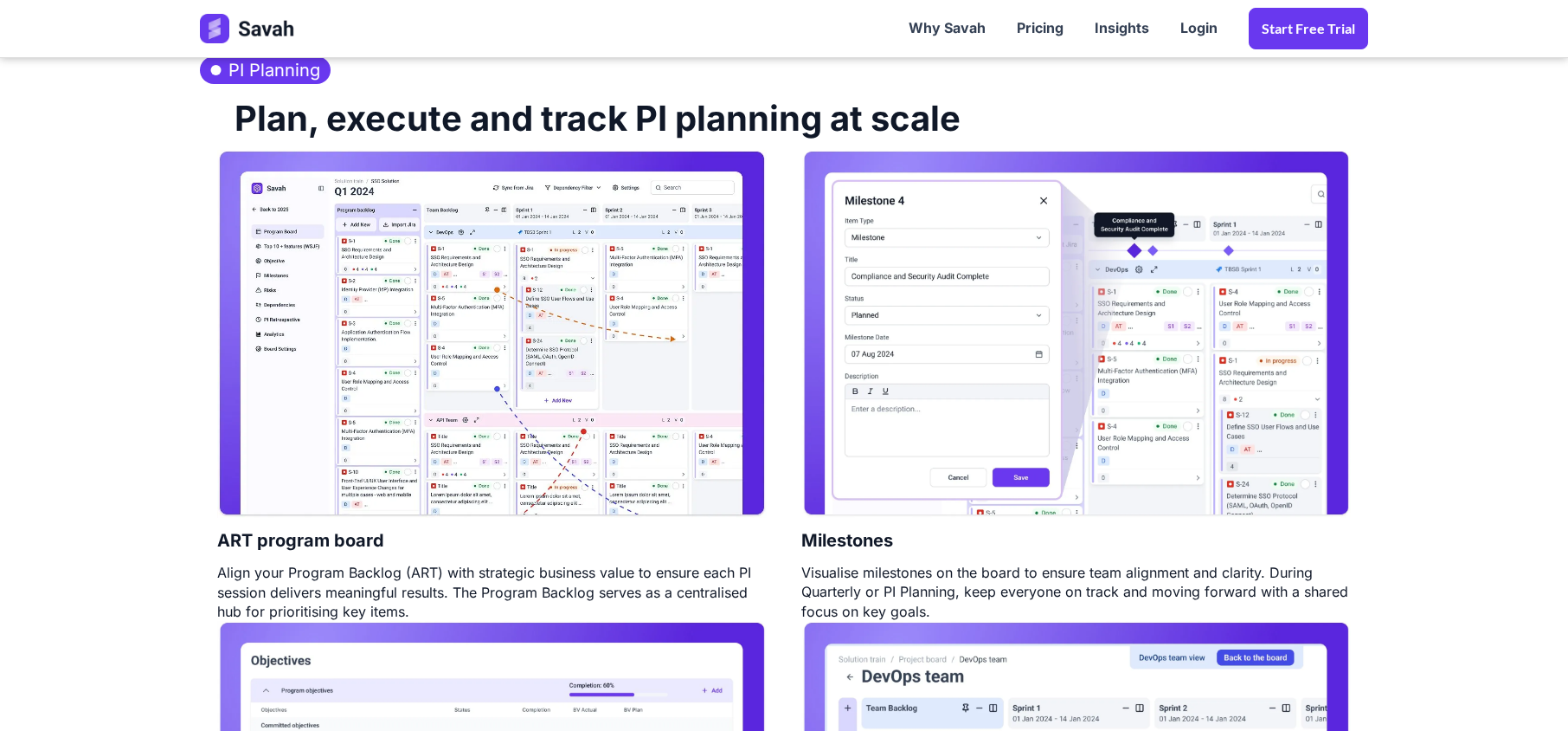
scroll to position [692, 0]
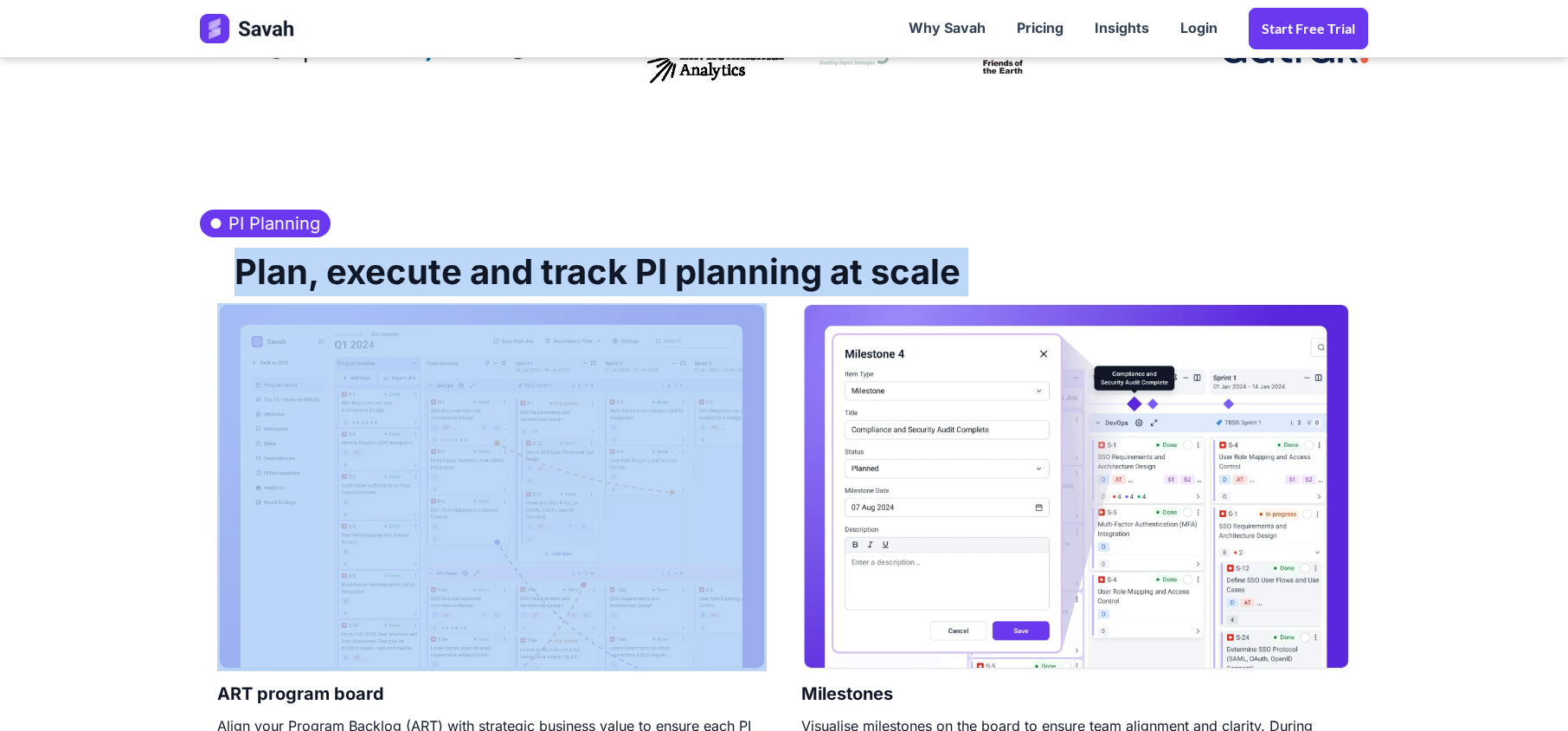
drag, startPoint x: 233, startPoint y: 275, endPoint x: 696, endPoint y: 635, distance: 586.5
click at [692, 637] on div "PI Planning Plan, execute and track PI planning at scale ART program board Alig…" at bounding box center [784, 731] width 1203 height 1074
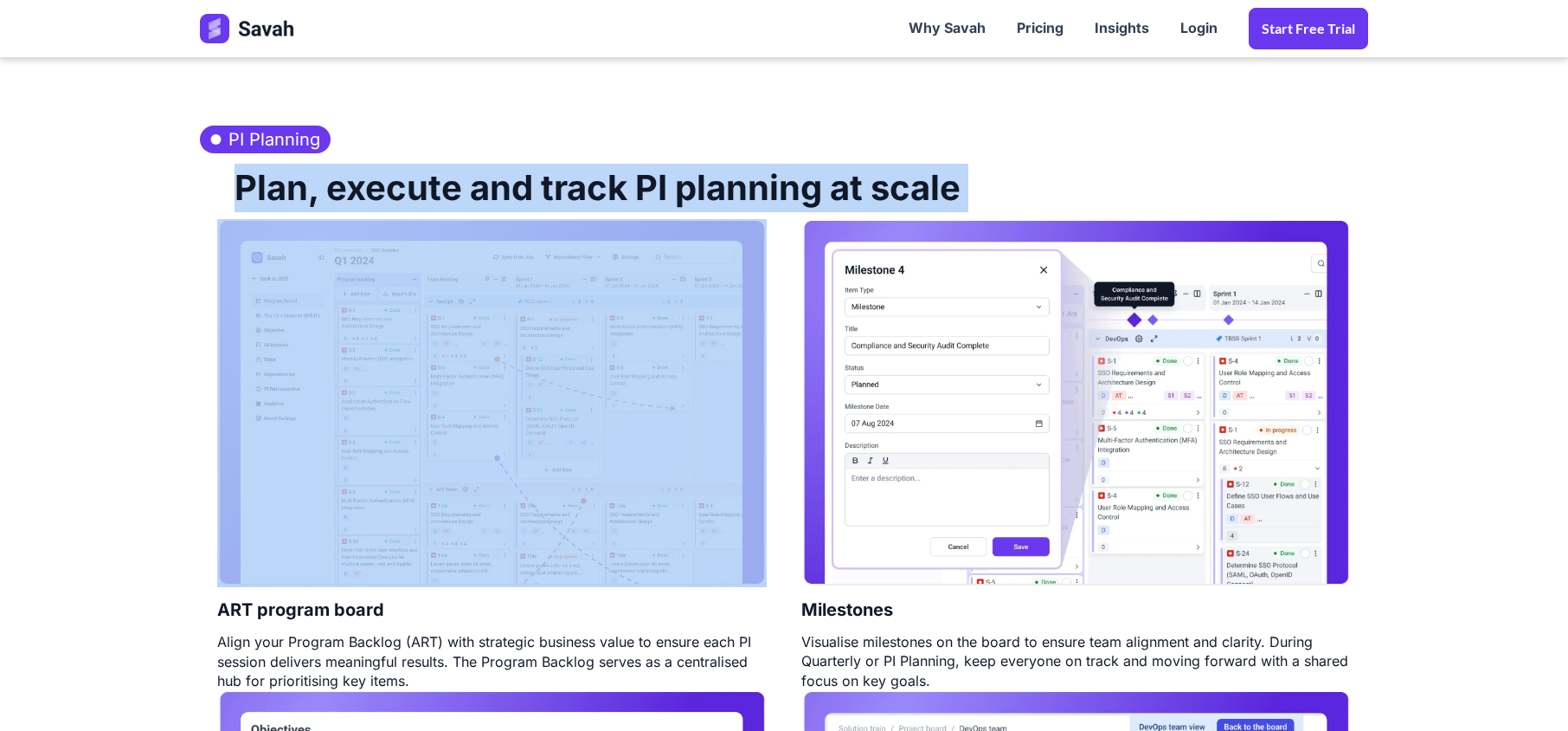
scroll to position [1039, 0]
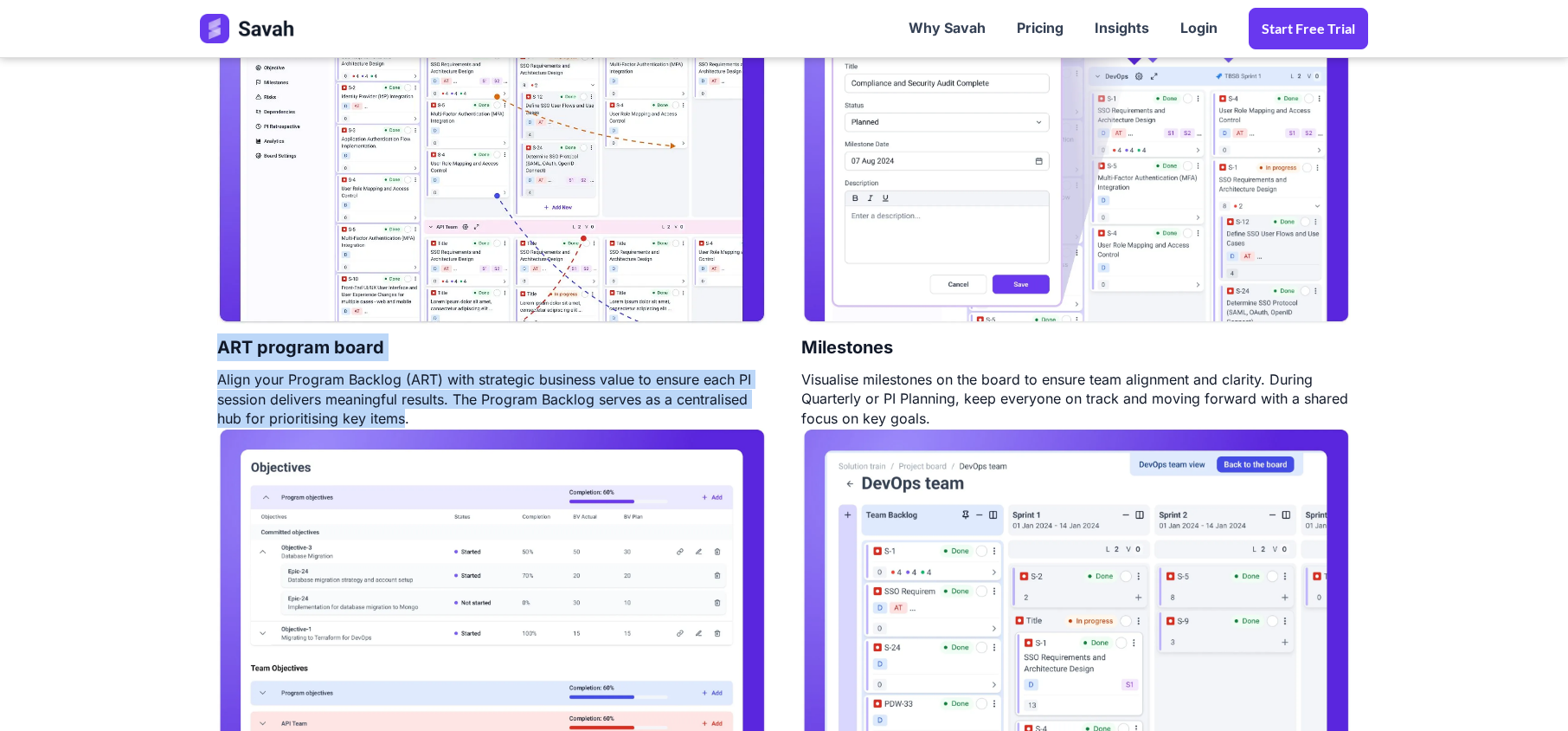
drag, startPoint x: 401, startPoint y: 416, endPoint x: 191, endPoint y: 342, distance: 222.7
click at [191, 342] on div "PI Planning Plan, execute and track PI planning at scale ART program board Alig…" at bounding box center [784, 385] width 1203 height 1074
click at [294, 370] on div "Align your Program Backlog (ART) with strategic business value to ensure each P…" at bounding box center [492, 398] width 550 height 58
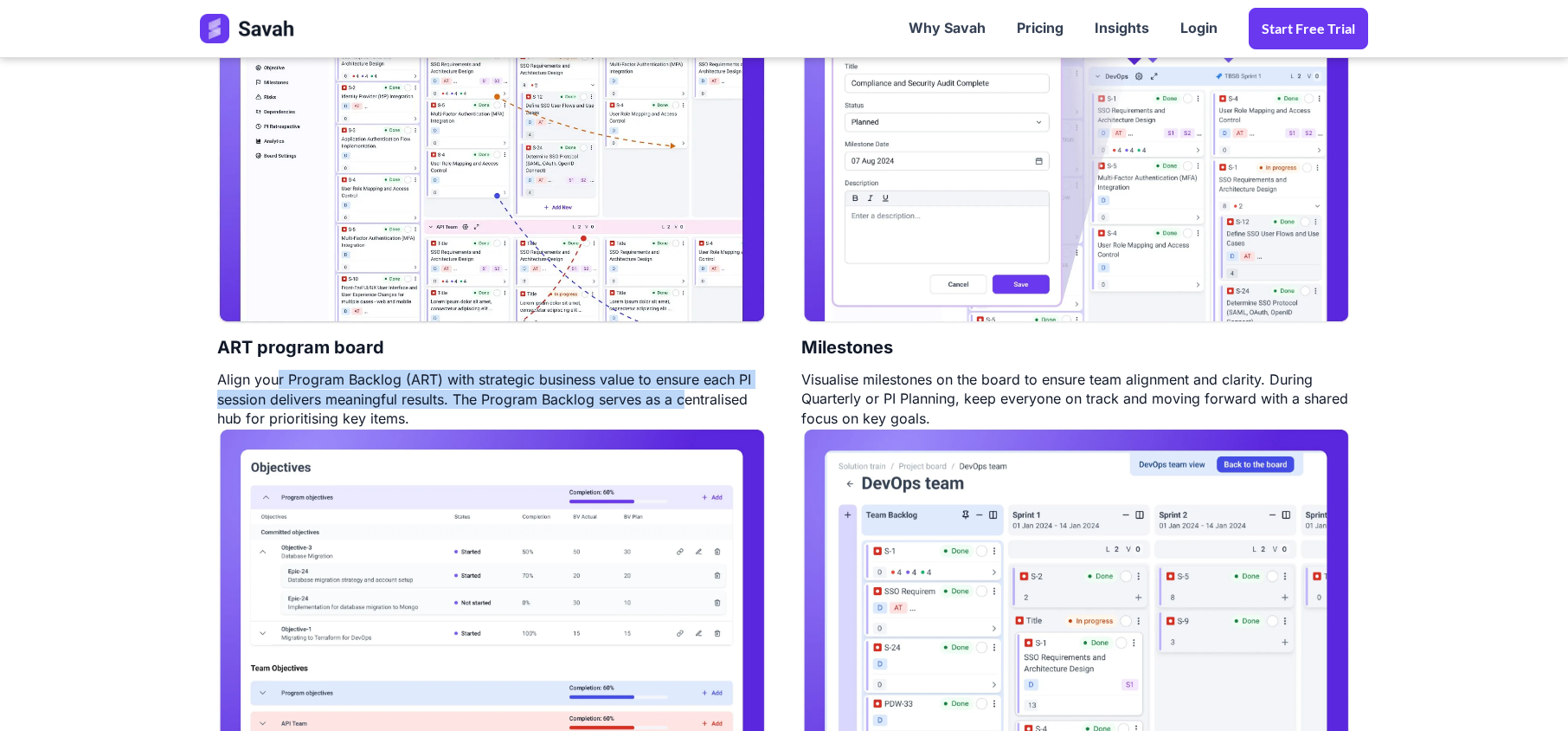
drag, startPoint x: 685, startPoint y: 402, endPoint x: 274, endPoint y: 379, distance: 411.6
click at [274, 379] on div "Align your Program Backlog (ART) with strategic business value to ensure each P…" at bounding box center [492, 398] width 550 height 58
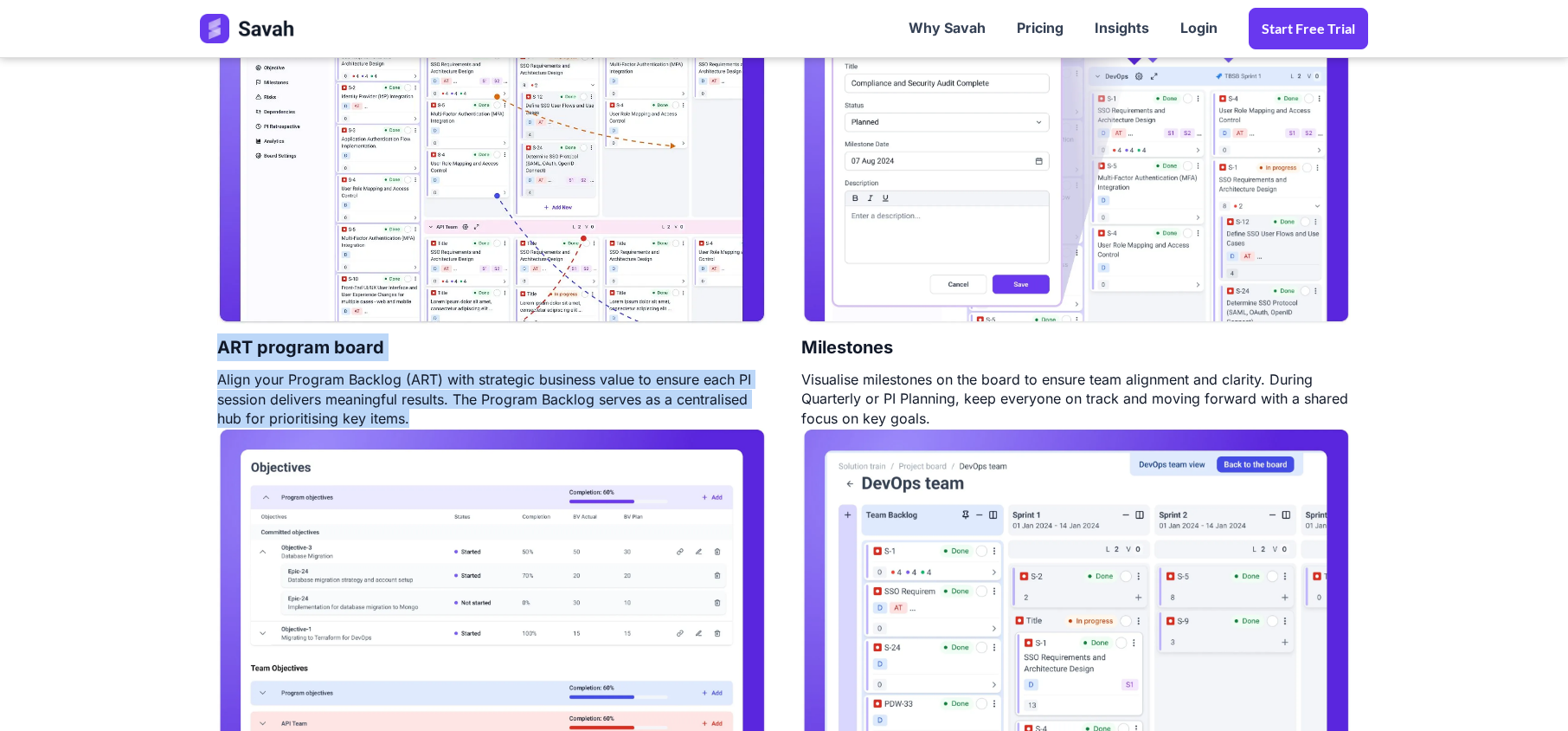
drag, startPoint x: 430, startPoint y: 424, endPoint x: 216, endPoint y: 352, distance: 225.8
click at [216, 352] on div "ART program board Align your Program Backlog (ART) with strategic business valu…" at bounding box center [492, 192] width 584 height 472
click at [218, 358] on h4 "ART program board" at bounding box center [300, 347] width 167 height 45
drag, startPoint x: 218, startPoint y: 357, endPoint x: 748, endPoint y: 407, distance: 532.4
click at [630, 413] on div "ART program board Align your Program Backlog (ART) with strategic business valu…" at bounding box center [492, 192] width 584 height 472
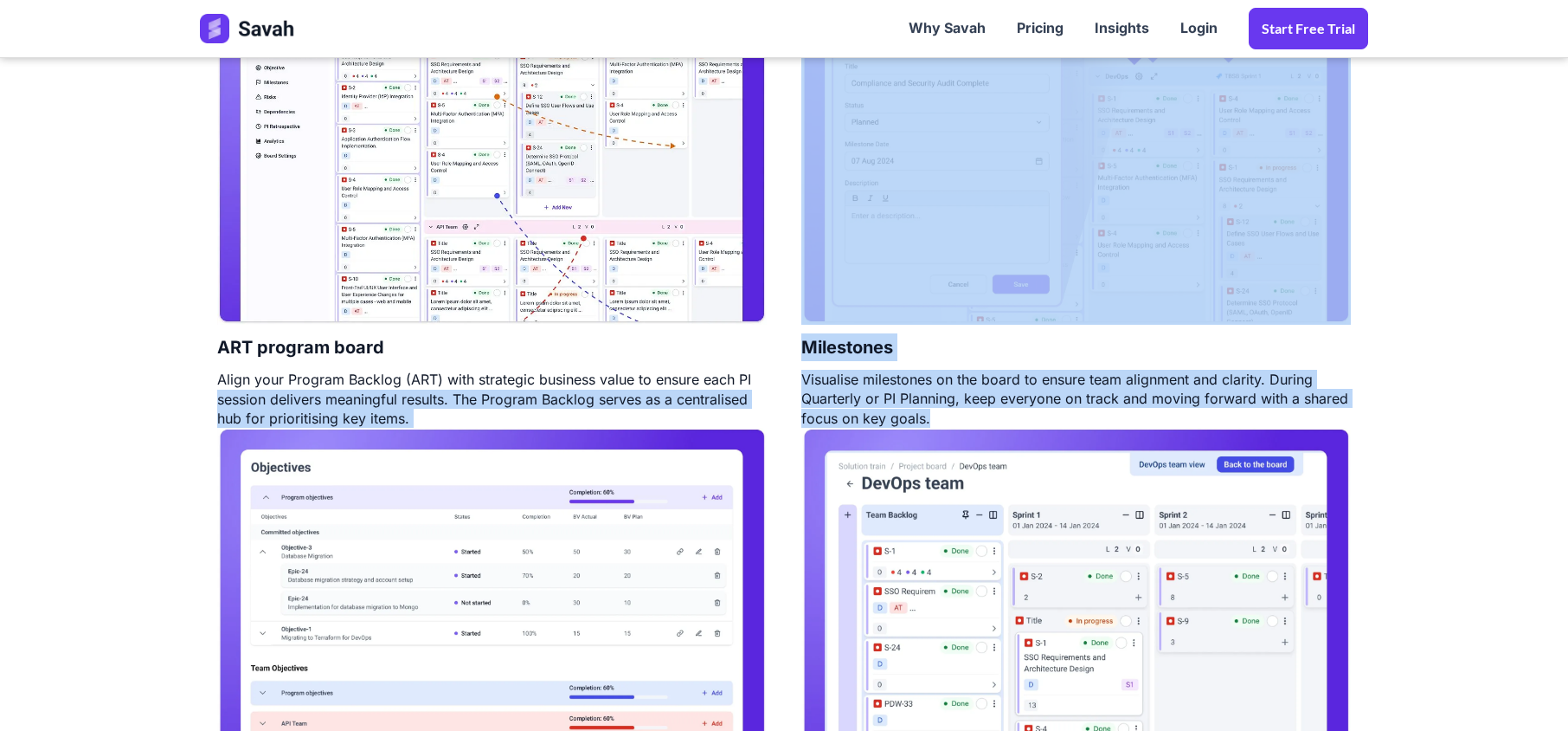
drag, startPoint x: 929, startPoint y: 412, endPoint x: 773, endPoint y: 350, distance: 167.9
click at [773, 350] on div "ART program board Align your Program Backlog (ART) with strategic business valu…" at bounding box center [784, 192] width 1168 height 472
click at [517, 417] on div "Align your Program Backlog (ART) with strategic business value to ensure each P…" at bounding box center [492, 398] width 550 height 58
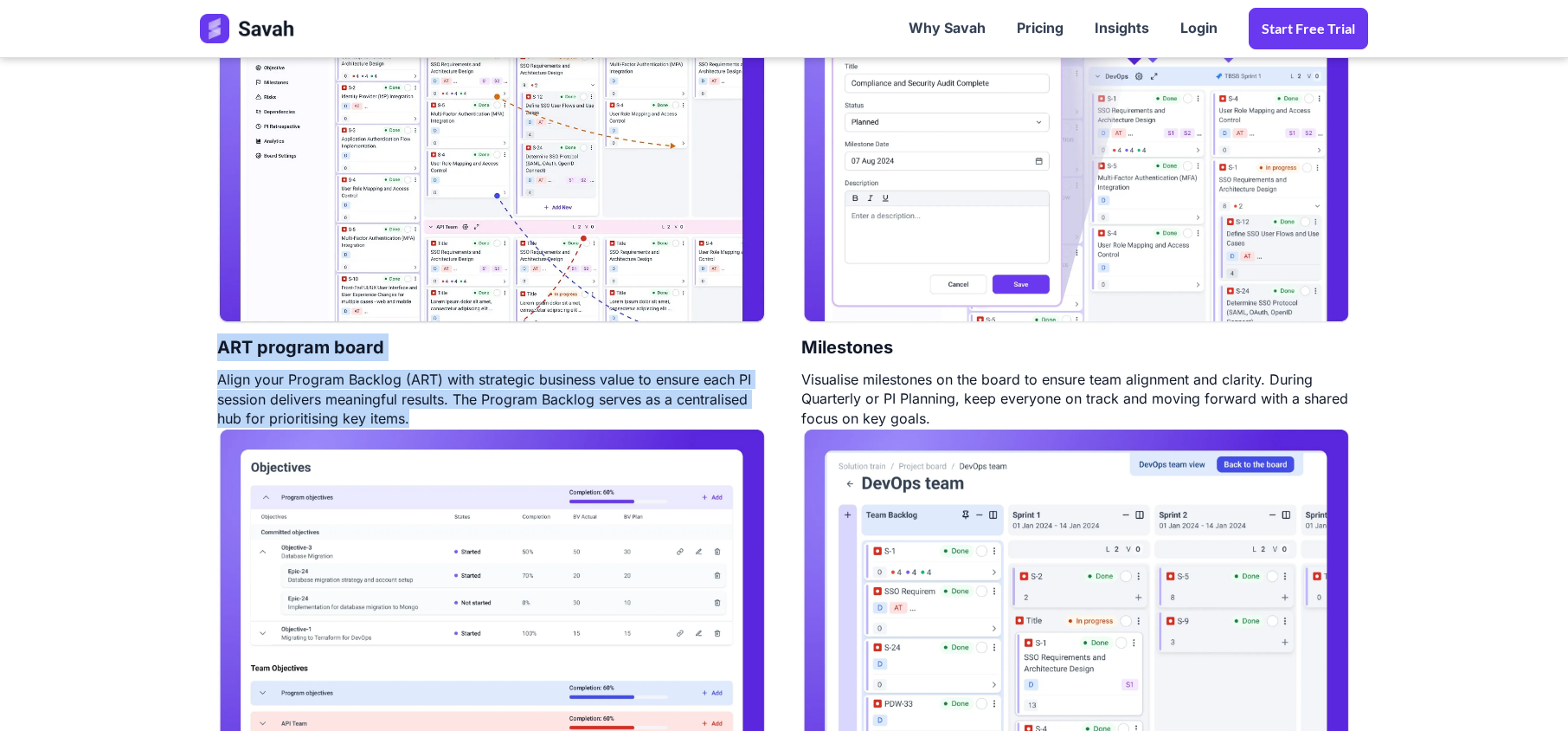
drag, startPoint x: 427, startPoint y: 420, endPoint x: 209, endPoint y: 357, distance: 226.9
click at [209, 357] on div "ART program board Align your Program Backlog (ART) with strategic business valu…" at bounding box center [492, 192] width 584 height 472
click at [244, 364] on h4 "ART program board" at bounding box center [300, 347] width 167 height 45
drag, startPoint x: 219, startPoint y: 355, endPoint x: 516, endPoint y: 417, distance: 303.4
click at [506, 417] on div "ART program board Align your Program Backlog (ART) with strategic business valu…" at bounding box center [492, 192] width 584 height 472
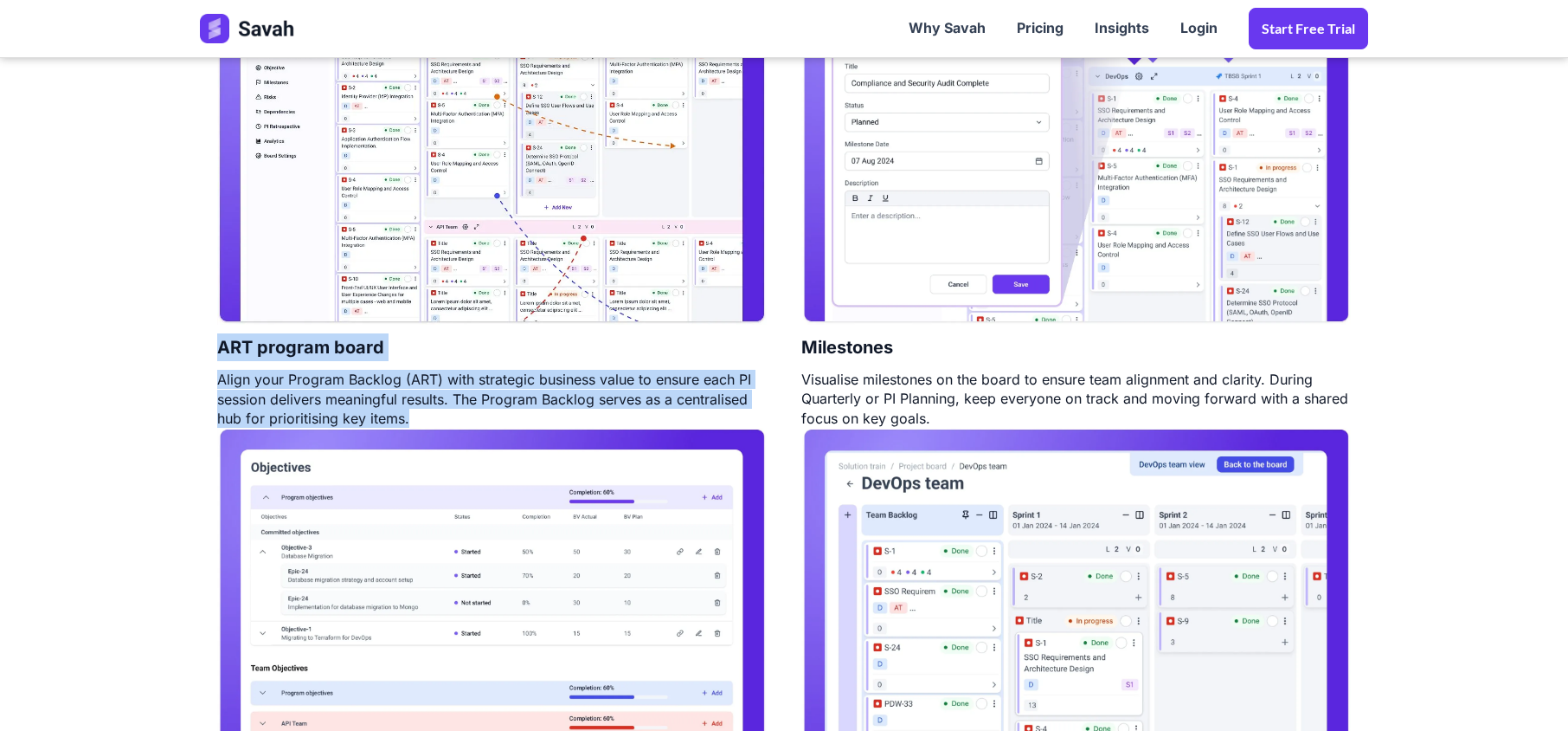
click at [585, 413] on div "Align your Program Backlog (ART) with strategic business value to ensure each P…" at bounding box center [492, 398] width 550 height 58
click at [495, 421] on div "Align your Program Backlog (ART) with strategic business value to ensure each P…" at bounding box center [492, 398] width 550 height 58
drag, startPoint x: 958, startPoint y: 416, endPoint x: 219, endPoint y: 354, distance: 741.6
click at [219, 354] on div "ART program board Align your Program Backlog (ART) with strategic business valu…" at bounding box center [784, 192] width 1168 height 472
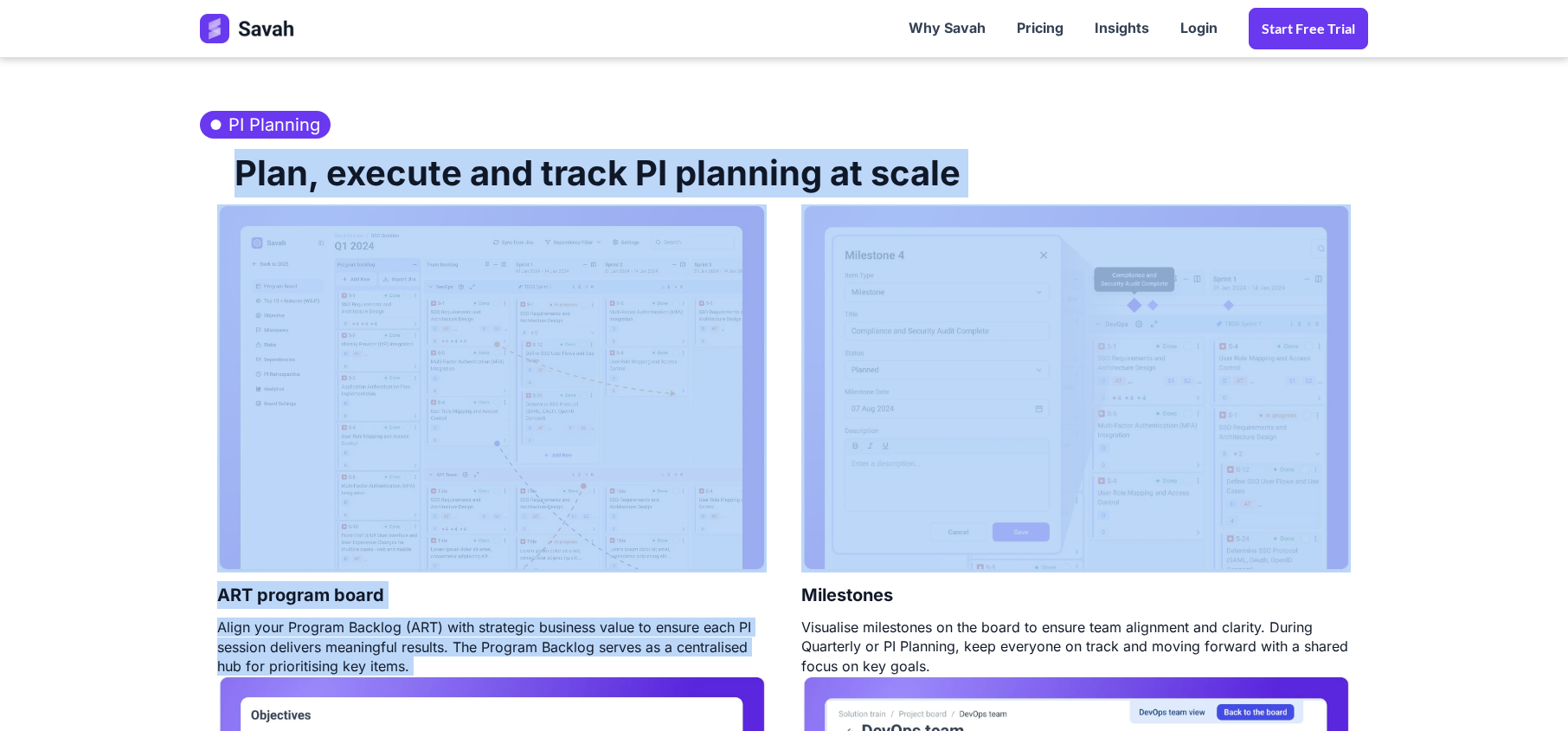
scroll to position [923, 0]
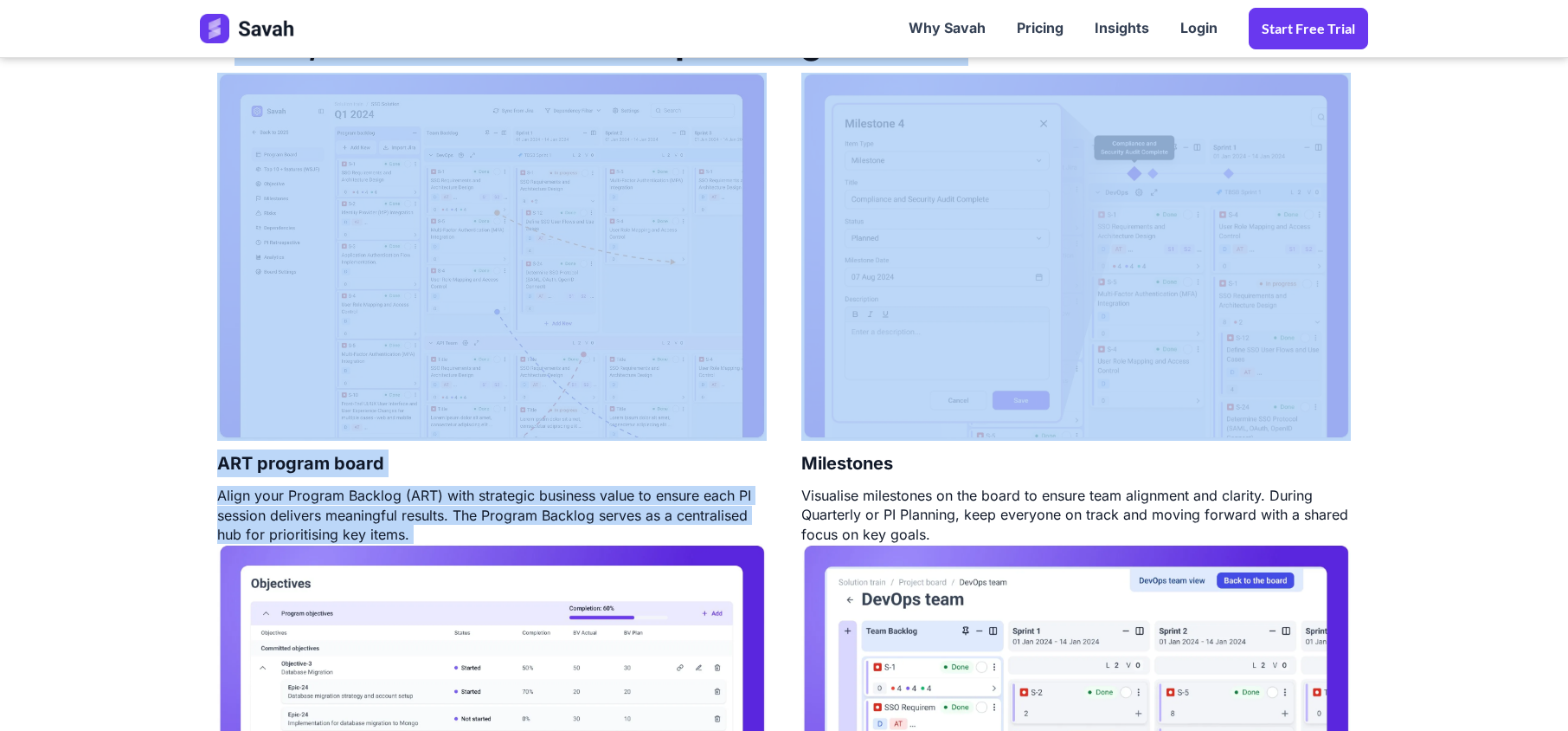
drag, startPoint x: 236, startPoint y: 264, endPoint x: 1023, endPoint y: 530, distance: 830.7
click at [1023, 530] on div "PI Planning Plan, execute and track PI planning at scale ART program board Alig…" at bounding box center [784, 501] width 1203 height 1074
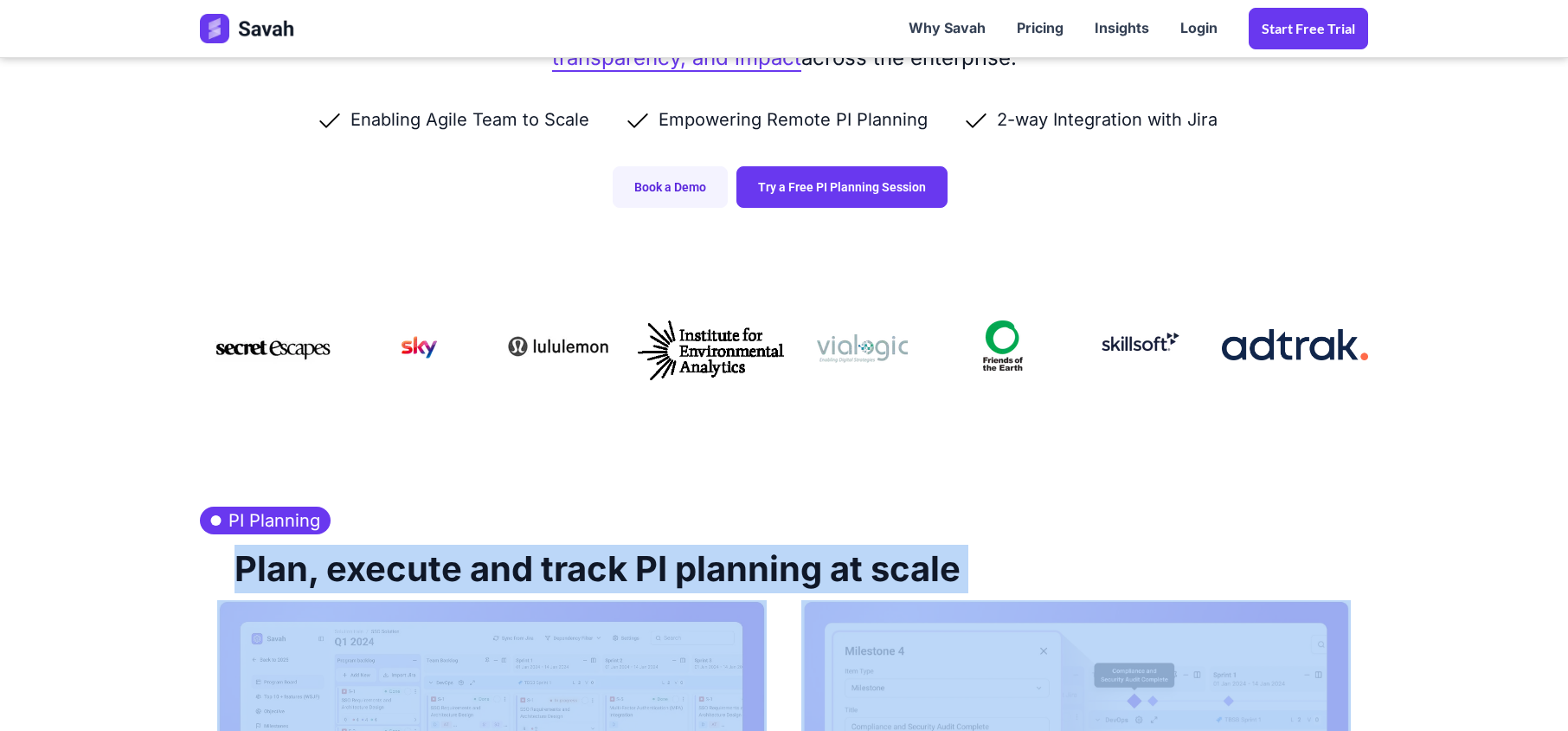
scroll to position [346, 0]
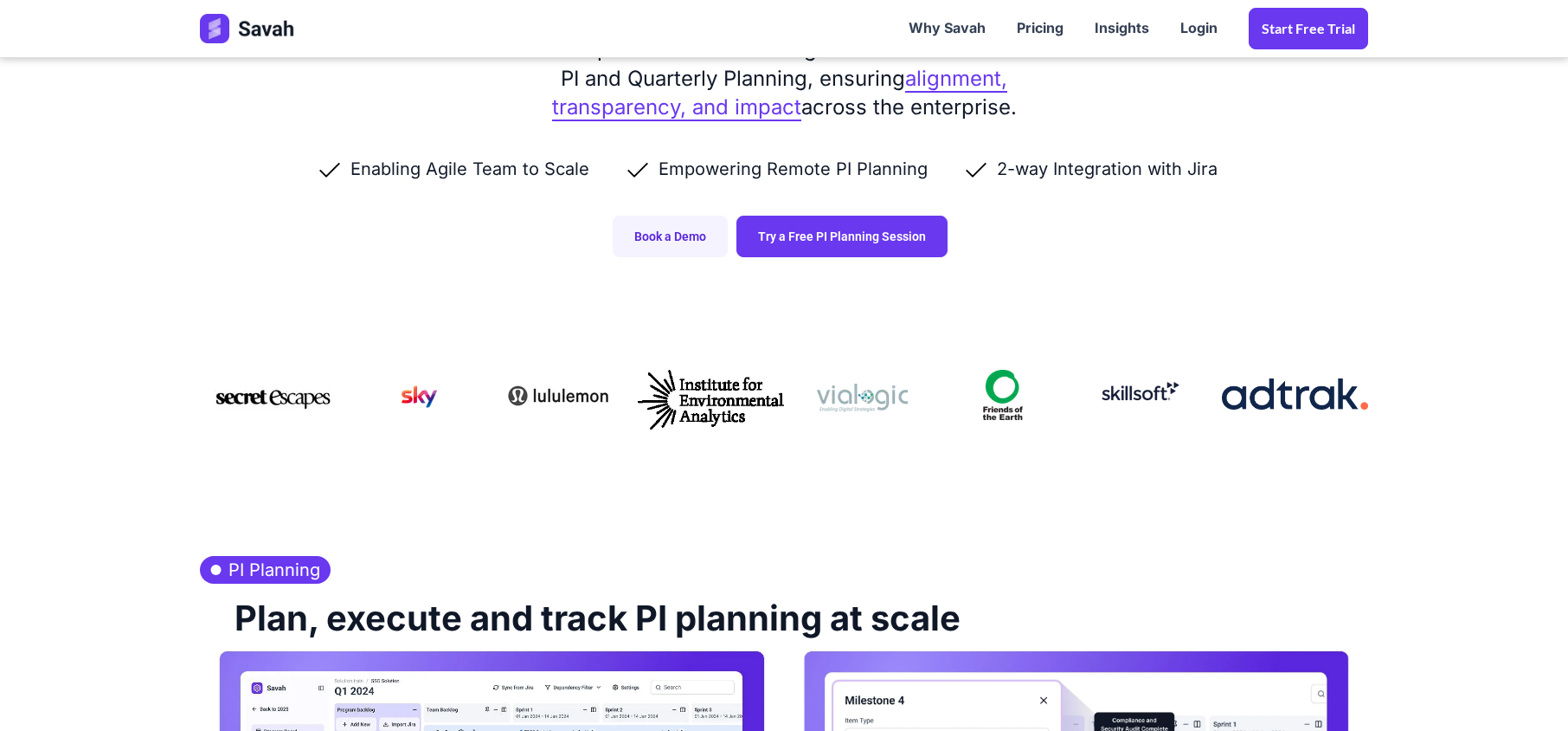
click at [645, 521] on section at bounding box center [784, 415] width 1568 height 248
drag, startPoint x: 437, startPoint y: 392, endPoint x: 453, endPoint y: 452, distance: 62.1
click at [453, 452] on section at bounding box center [784, 415] width 1568 height 248
click at [411, 405] on img at bounding box center [419, 396] width 35 height 22
click at [413, 396] on img at bounding box center [419, 396] width 35 height 22
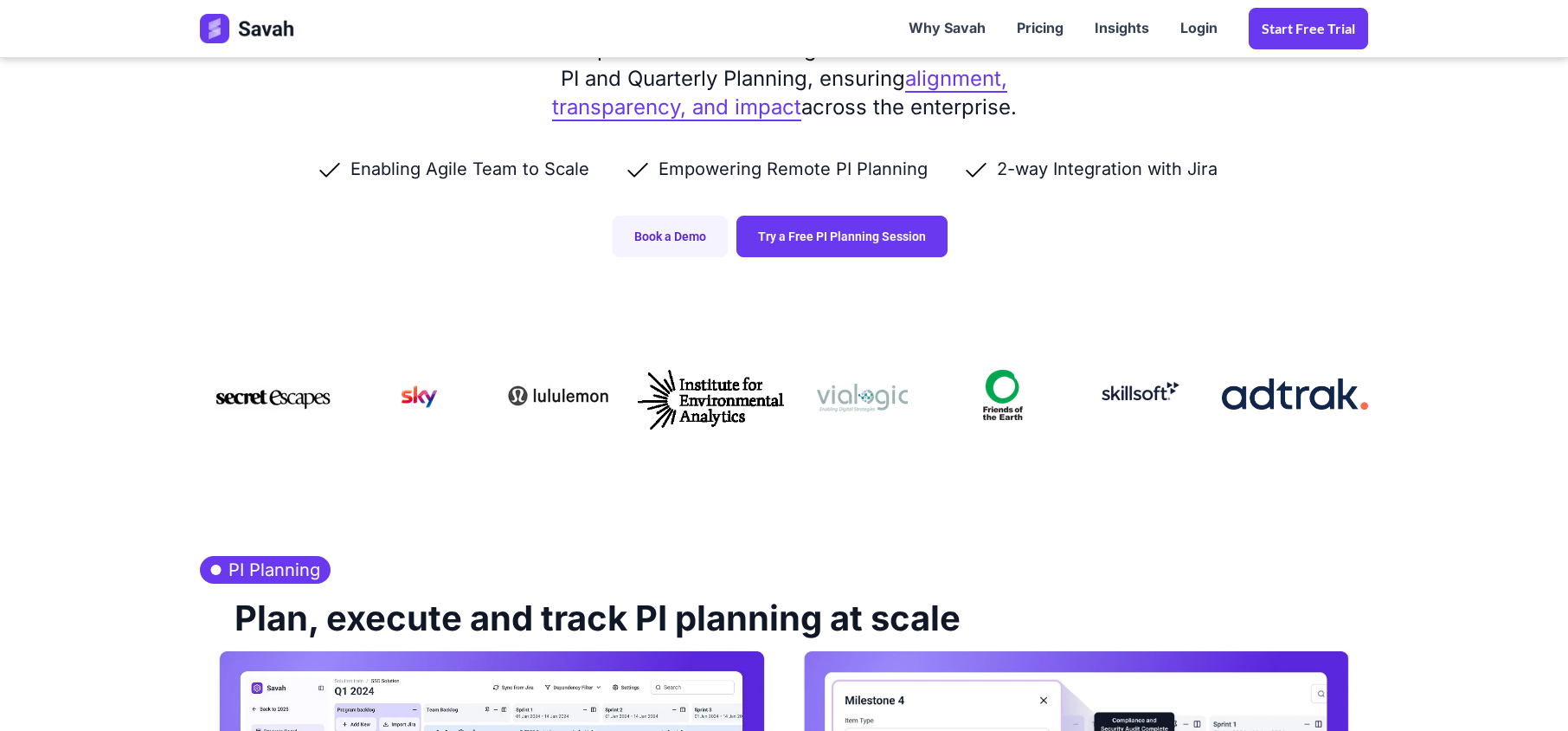
click at [448, 444] on section at bounding box center [784, 415] width 1568 height 248
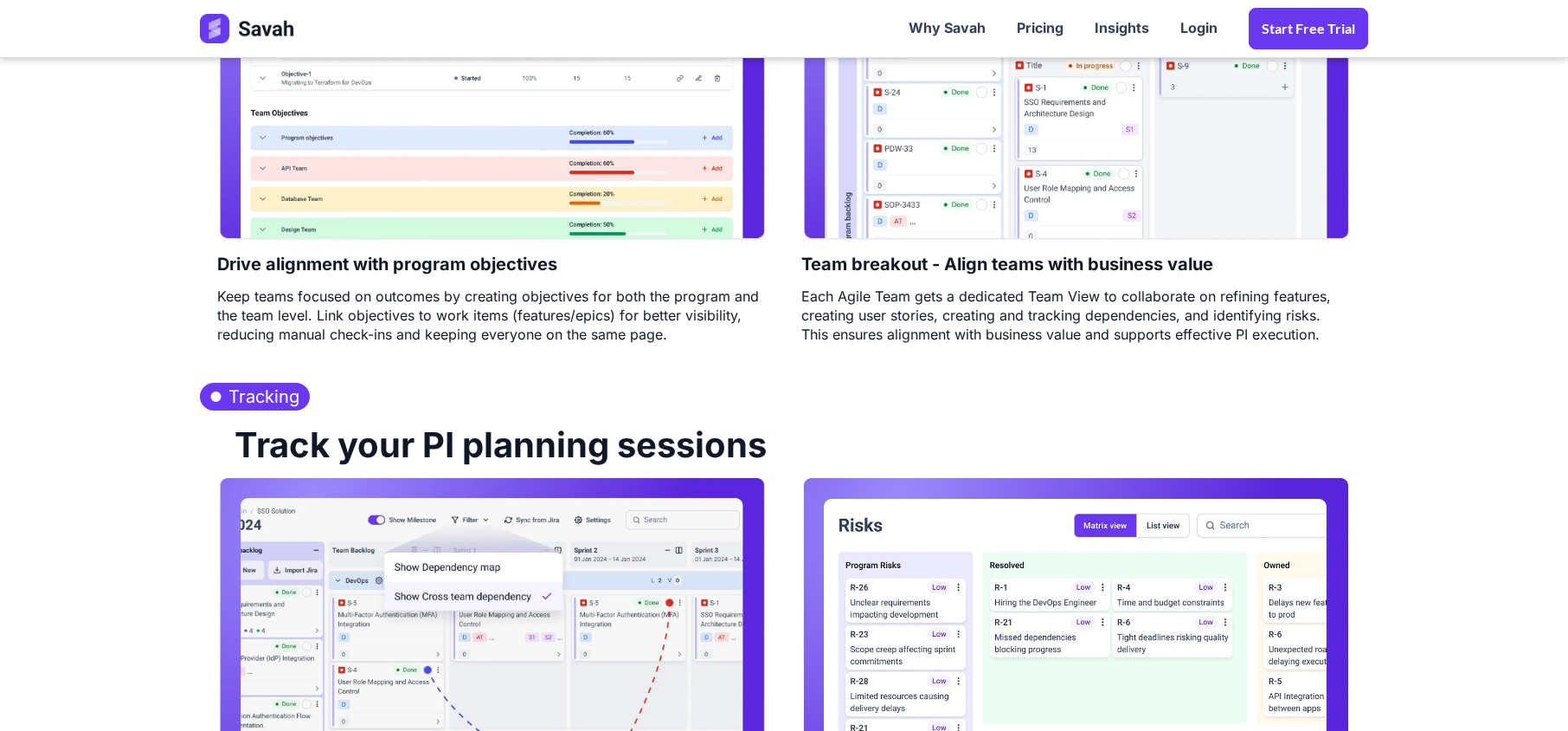
scroll to position [1615, 0]
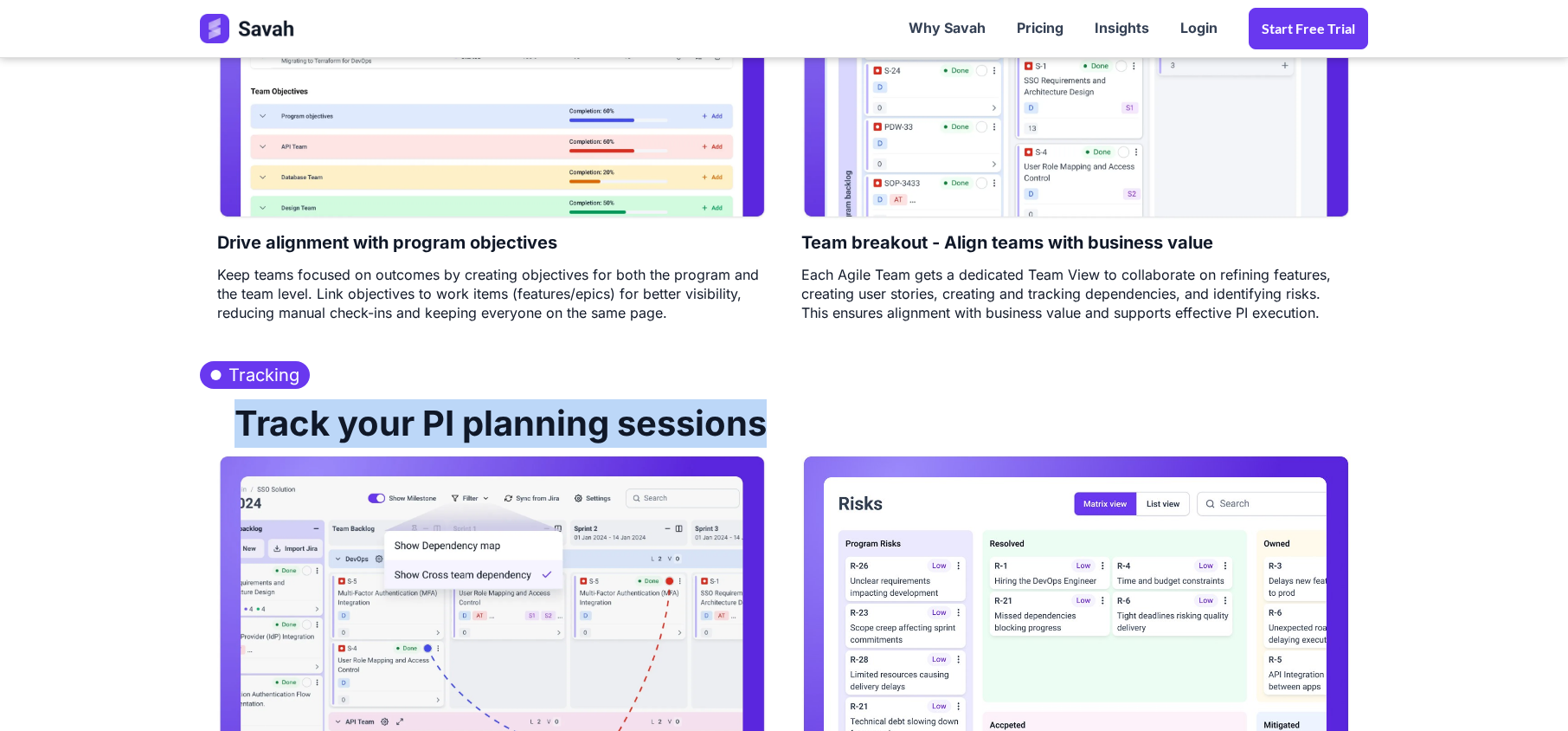
drag, startPoint x: 253, startPoint y: 429, endPoint x: 849, endPoint y: 434, distance: 596.0
click at [849, 434] on div "Track your PI planning sessions" at bounding box center [784, 421] width 1168 height 66
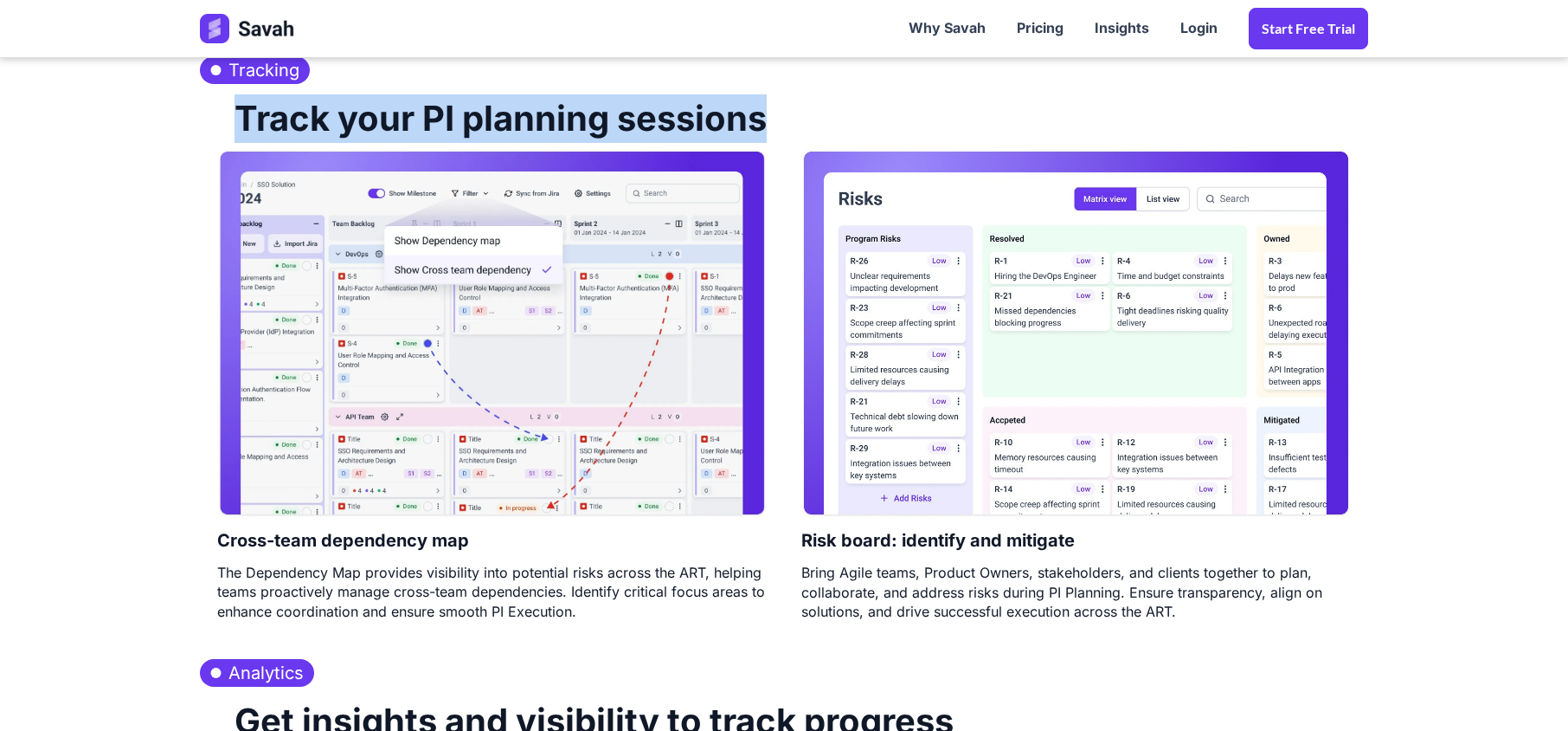
scroll to position [2078, 0]
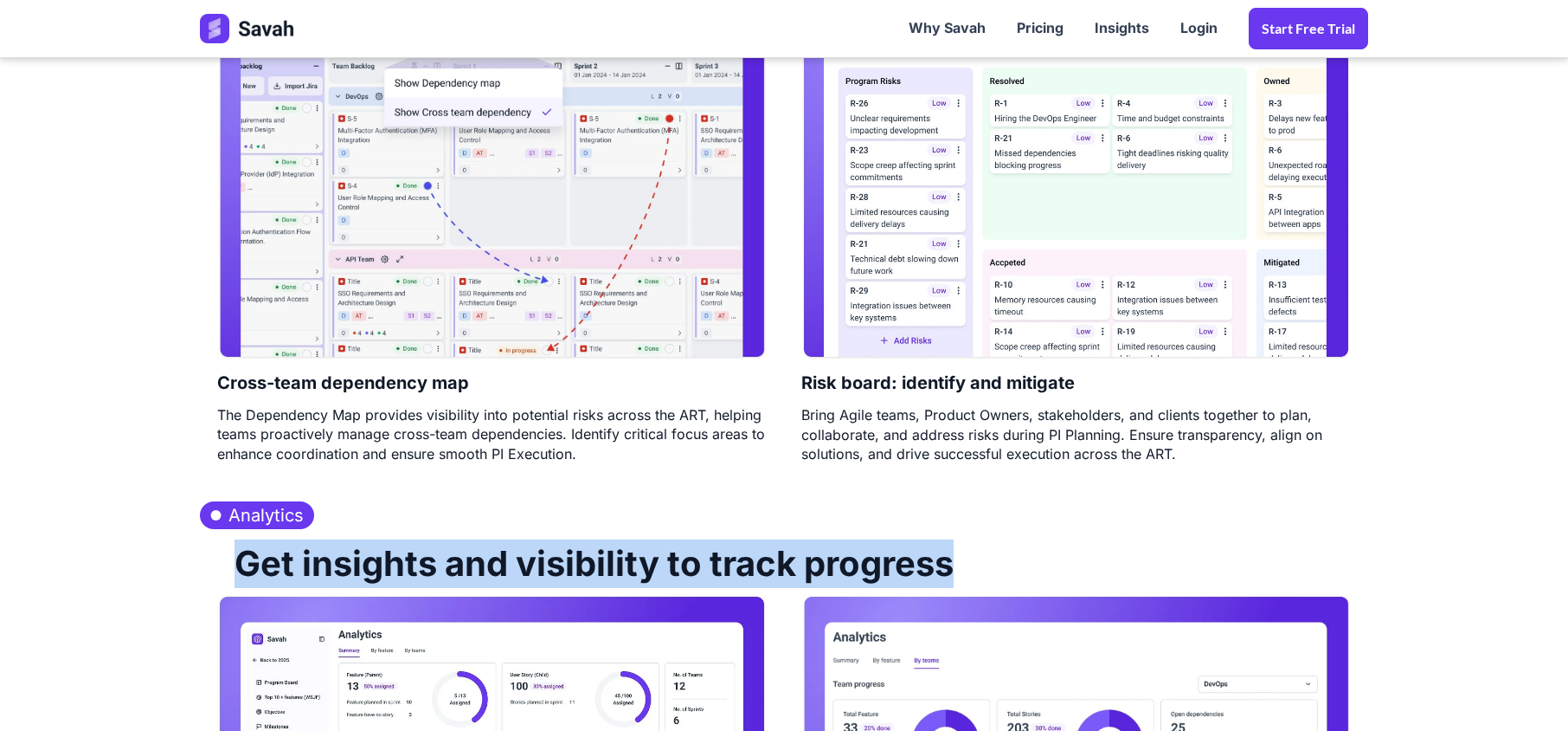
drag, startPoint x: 236, startPoint y: 571, endPoint x: 983, endPoint y: 571, distance: 747.0
click at [983, 571] on div "Get insights and visibility to track progress" at bounding box center [784, 561] width 1168 height 66
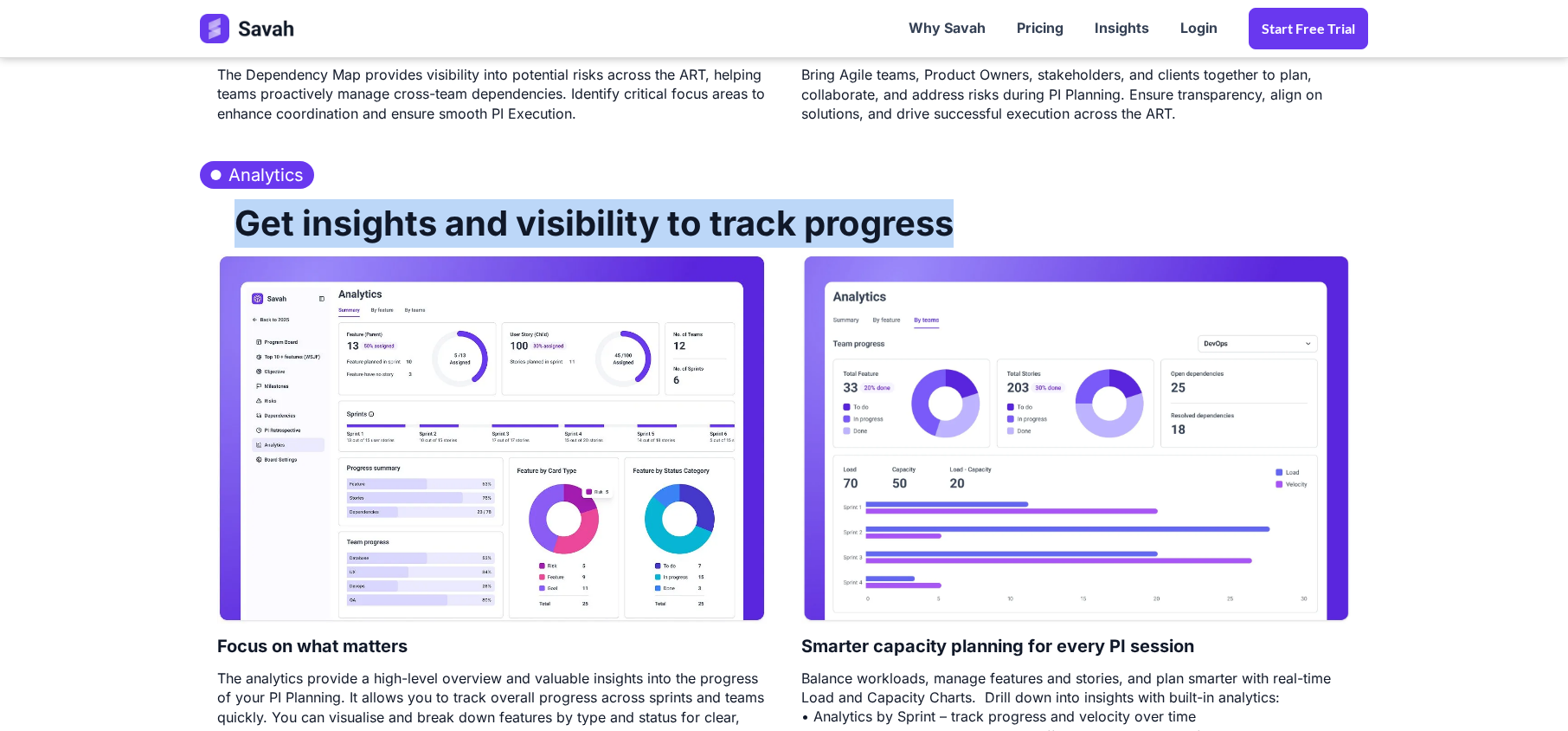
scroll to position [2424, 0]
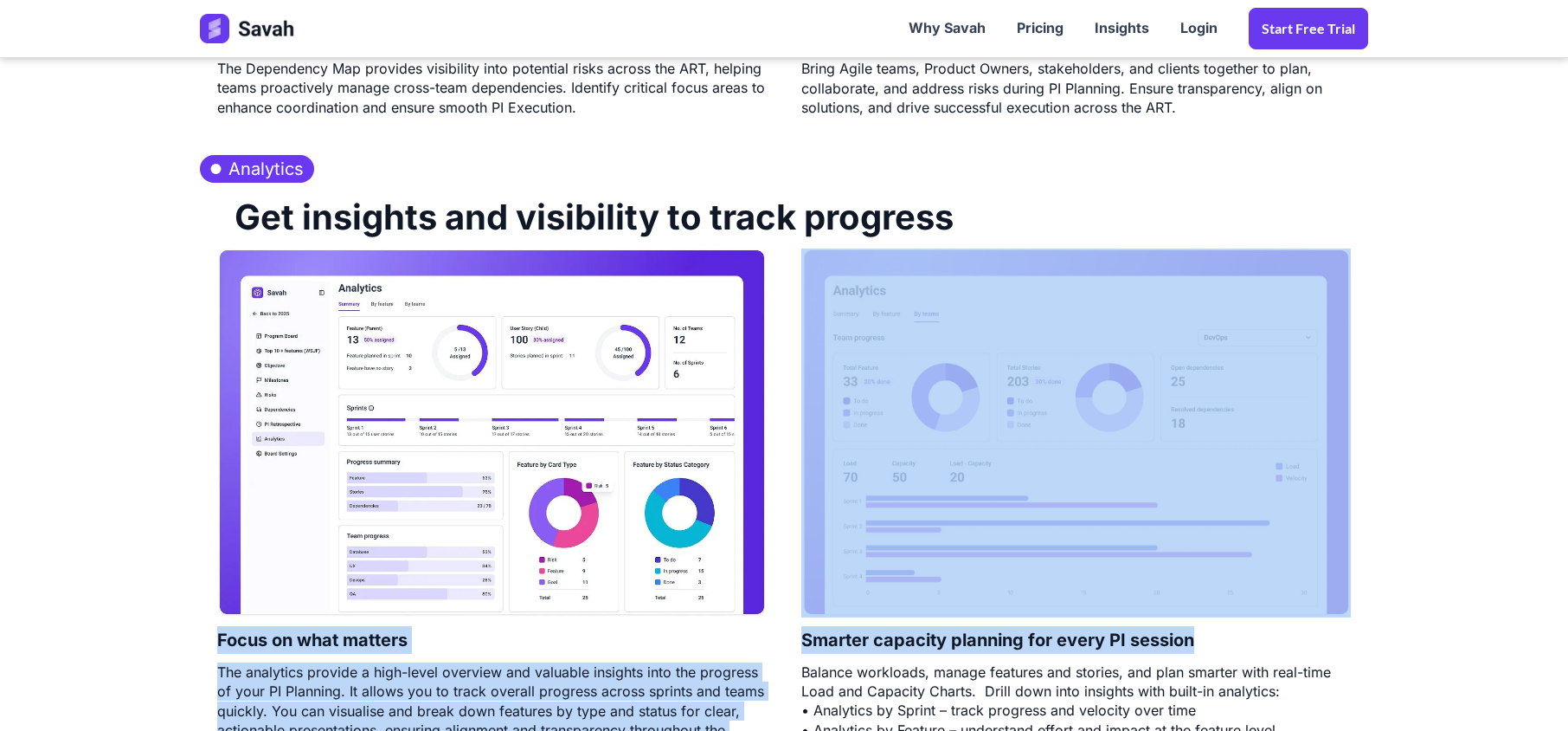
drag, startPoint x: 1201, startPoint y: 648, endPoint x: 219, endPoint y: 634, distance: 982.1
click at [219, 634] on div "Focus on what matters The analytics provide a high-level overview and valuable …" at bounding box center [784, 503] width 1168 height 509
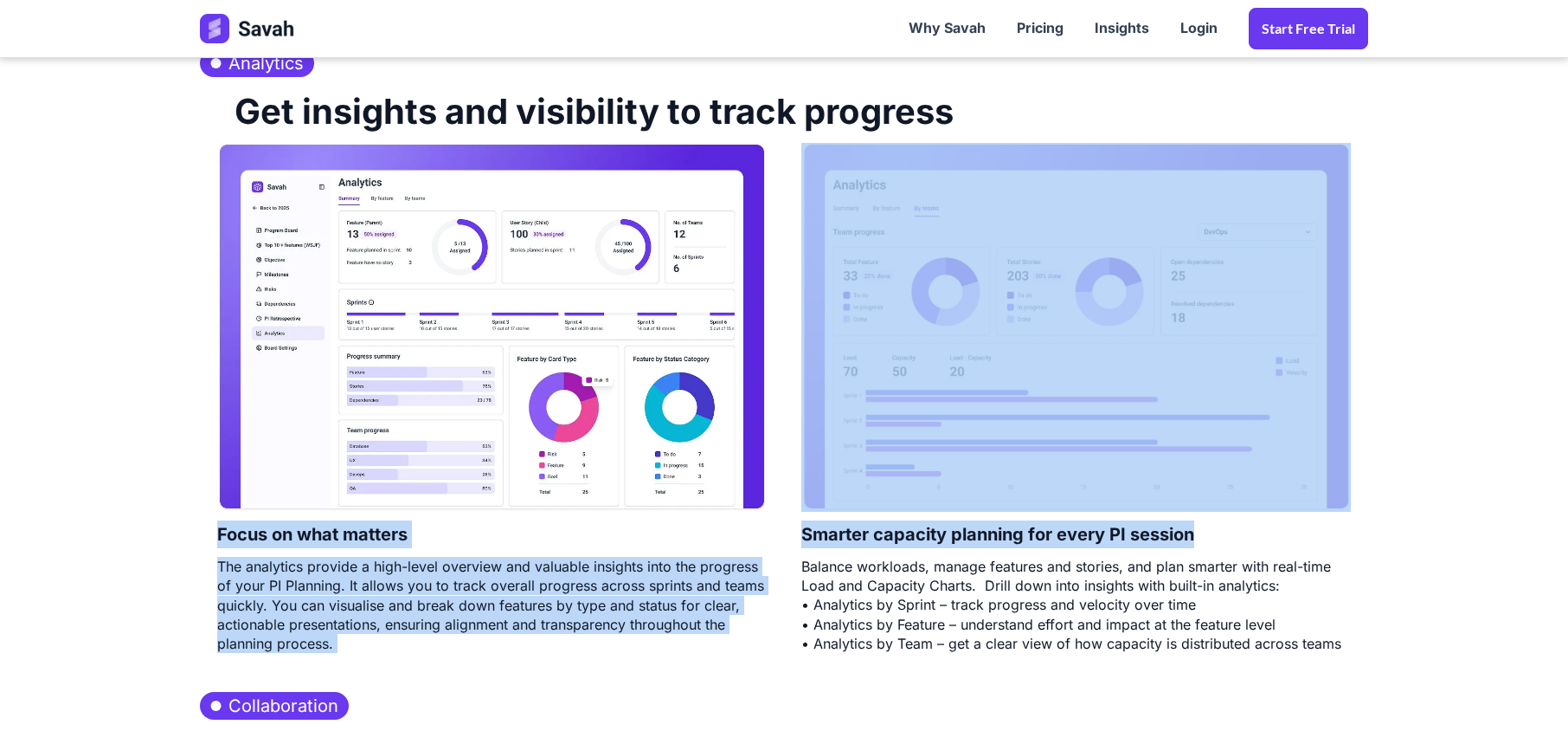
scroll to position [2654, 0]
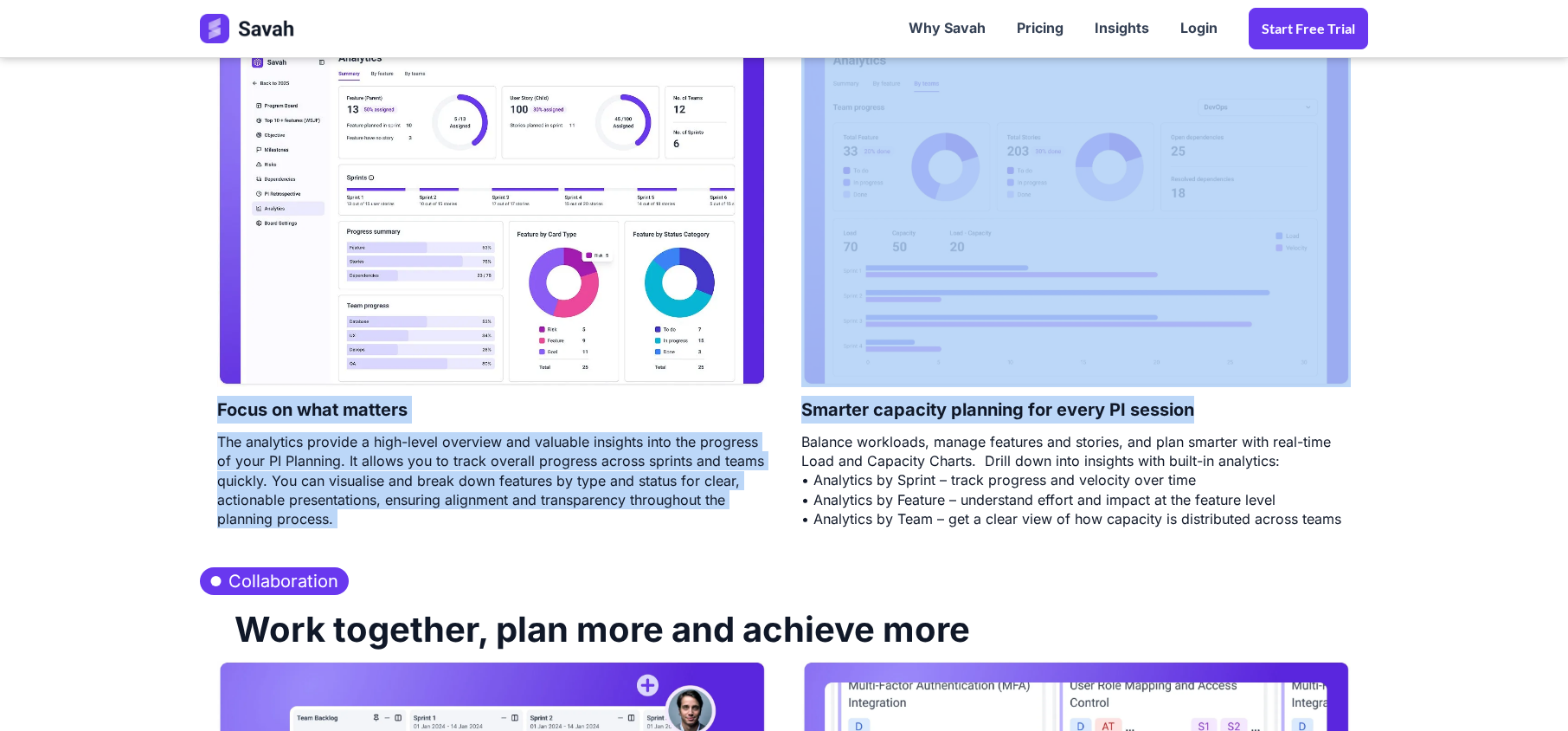
drag, startPoint x: 1364, startPoint y: 520, endPoint x: 133, endPoint y: 205, distance: 1270.7
click at [133, 205] on section "Analytics Get insights and visibility to track progress Focus on what matters T…" at bounding box center [784, 230] width 1568 height 641
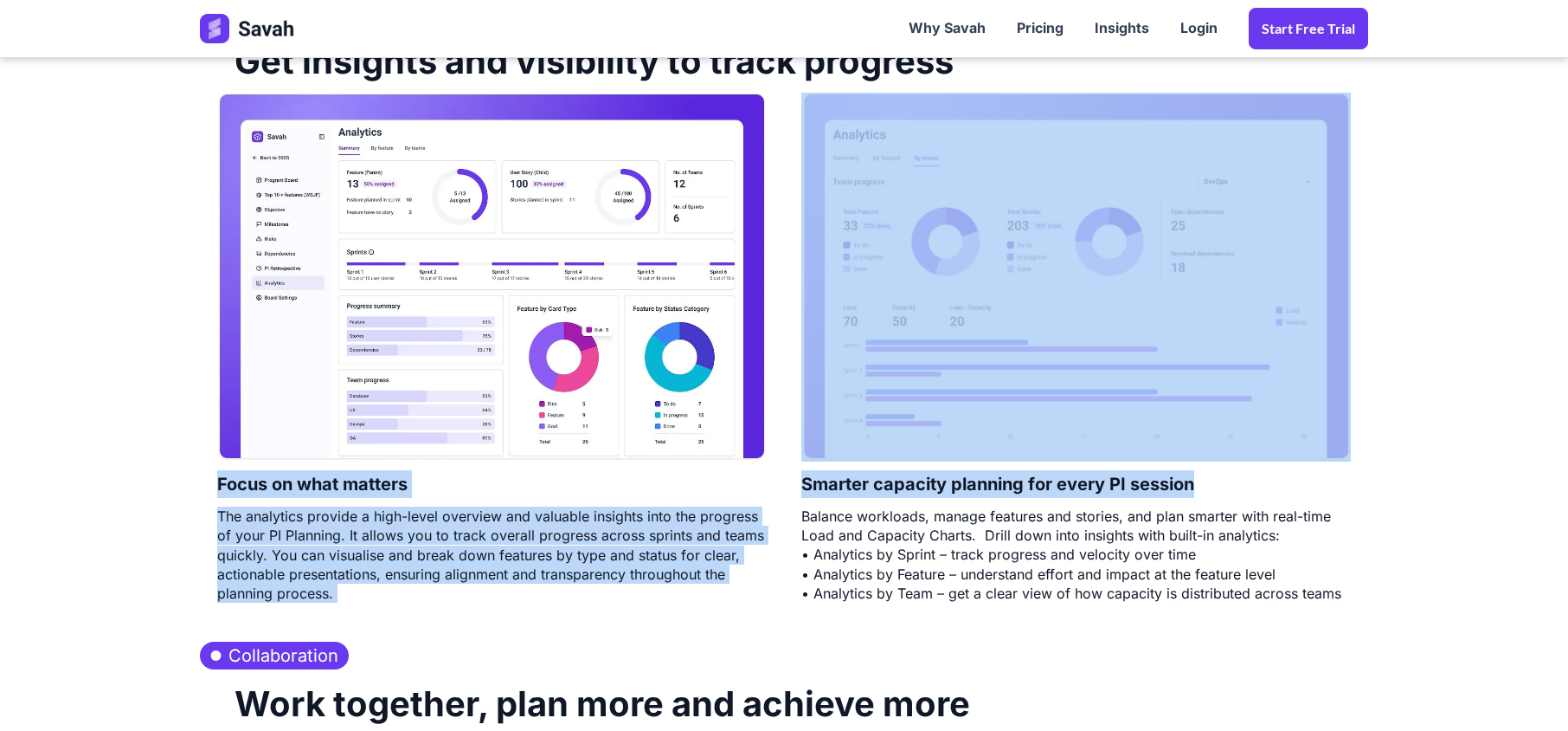
scroll to position [2539, 0]
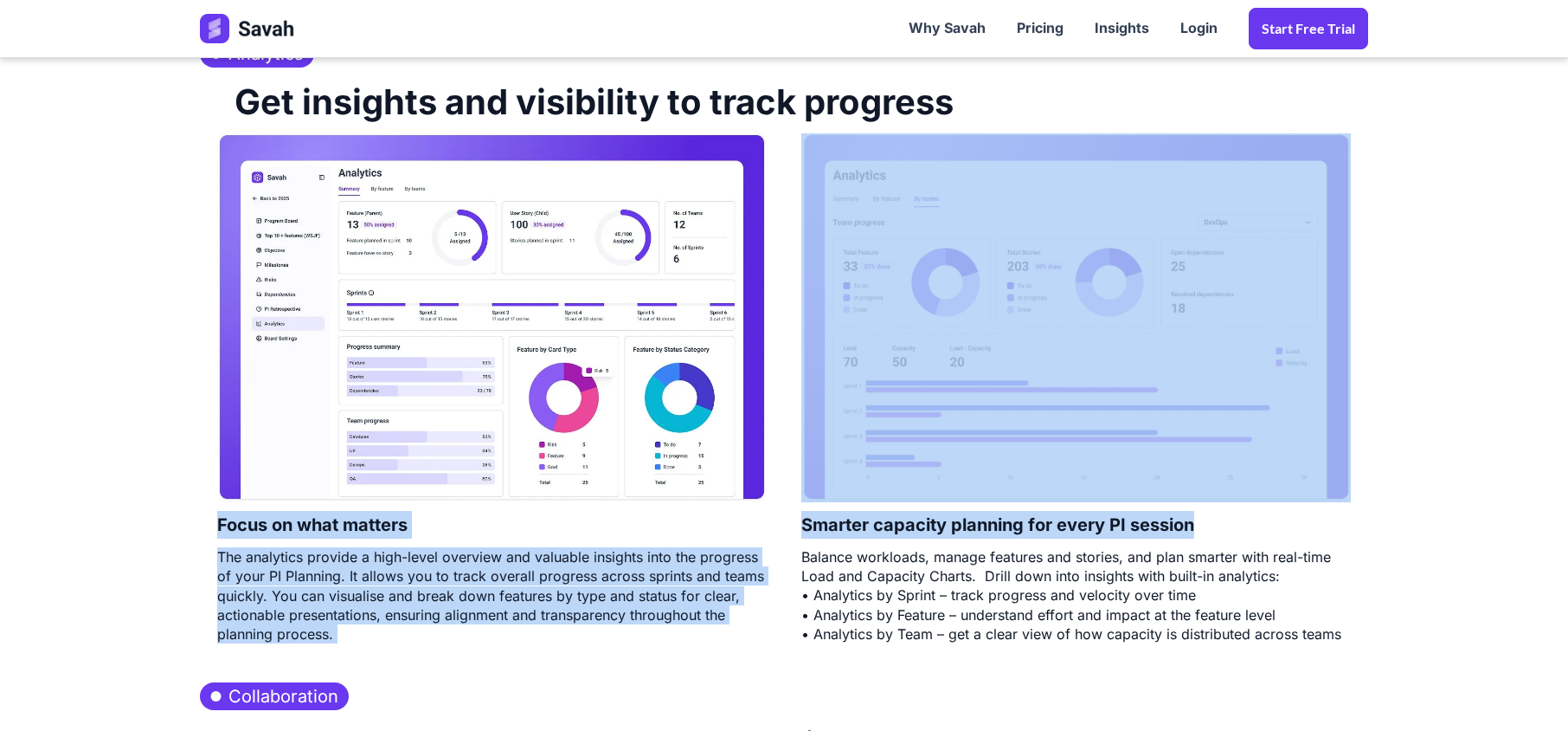
drag, startPoint x: 225, startPoint y: 108, endPoint x: 1409, endPoint y: 644, distance: 1299.7
click at [1409, 644] on section "Analytics Get insights and visibility to track progress Focus on what matters T…" at bounding box center [784, 344] width 1568 height 641
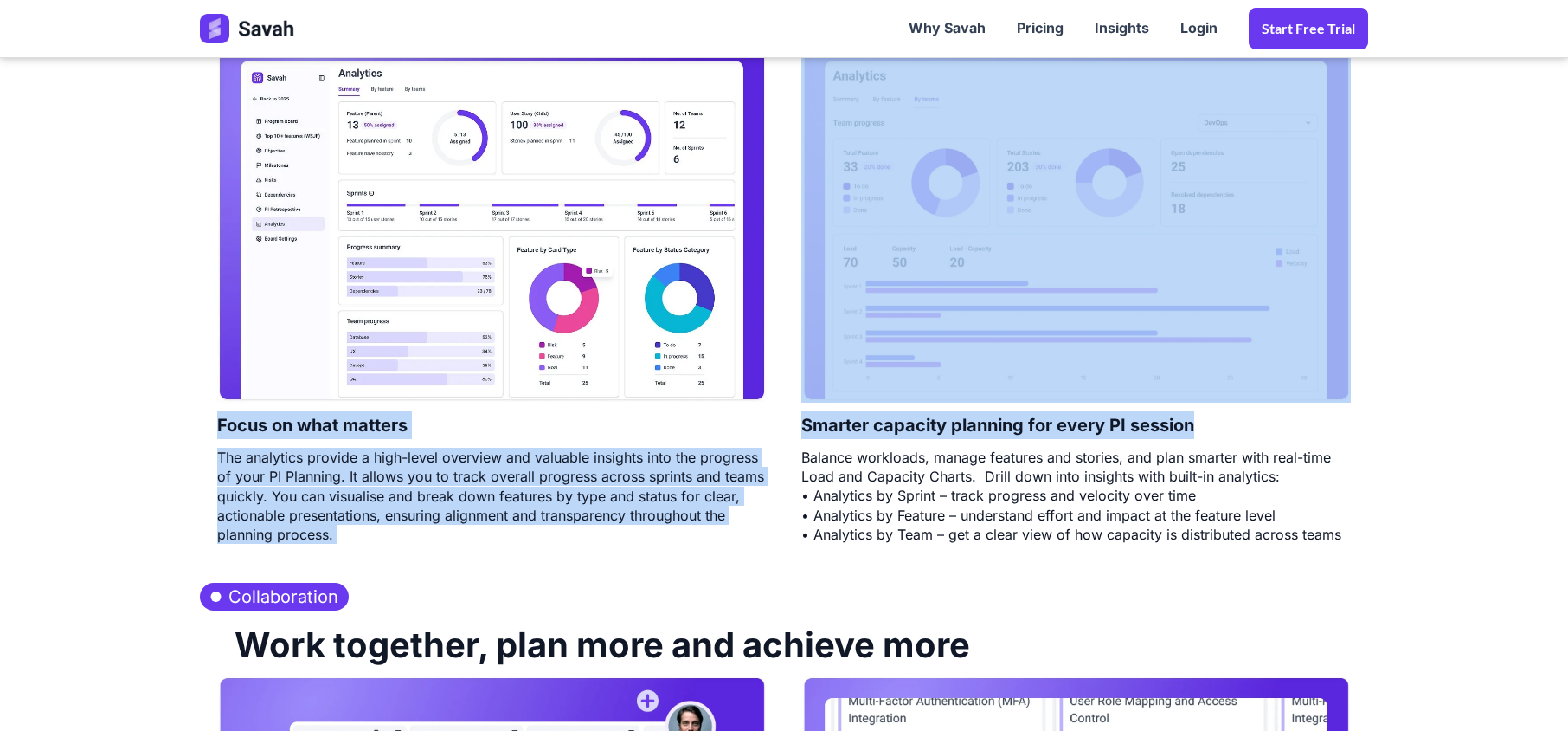
scroll to position [2885, 0]
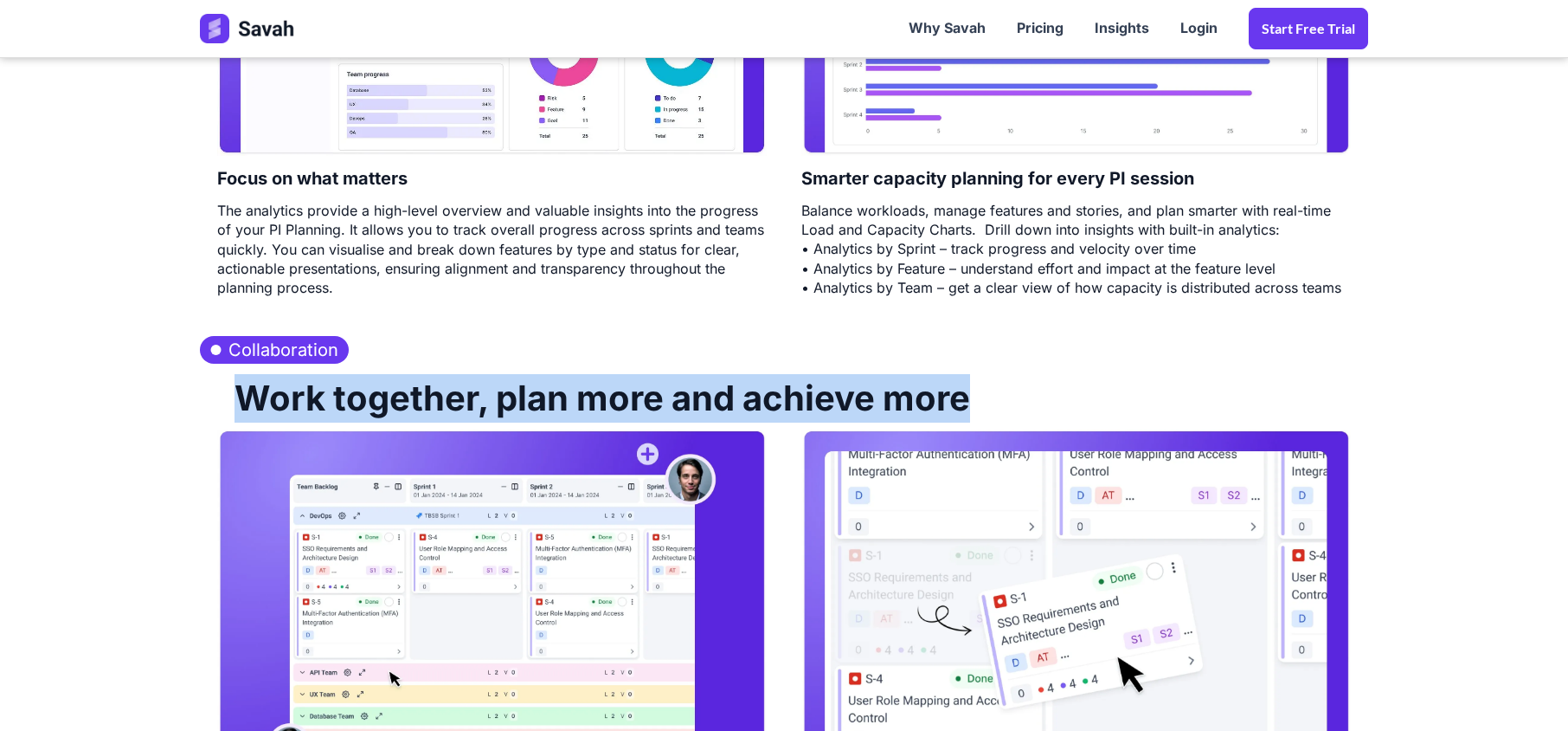
drag, startPoint x: 239, startPoint y: 401, endPoint x: 992, endPoint y: 431, distance: 753.6
click at [992, 429] on div "Work together, plan more and achieve more" at bounding box center [784, 396] width 1168 height 66
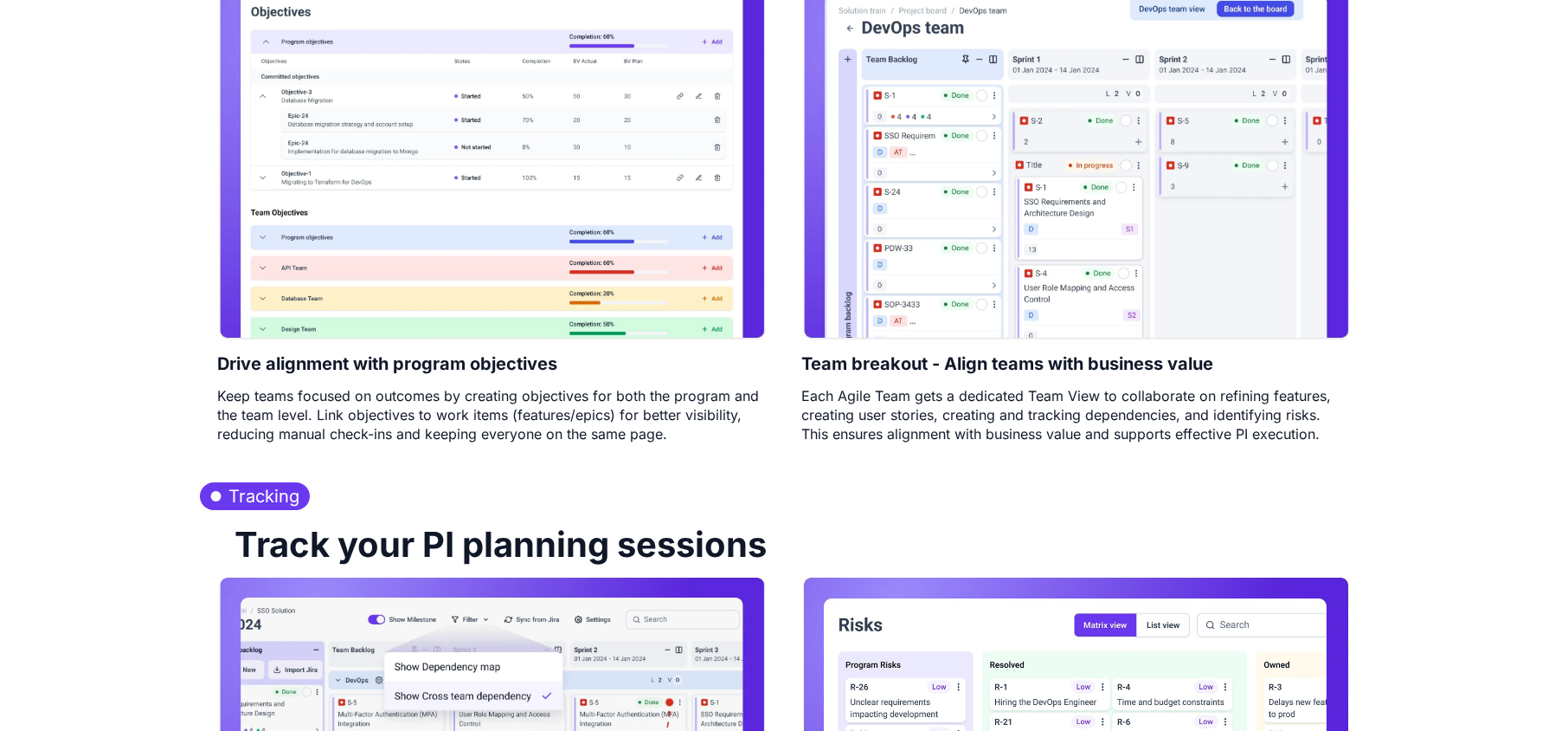
scroll to position [0, 0]
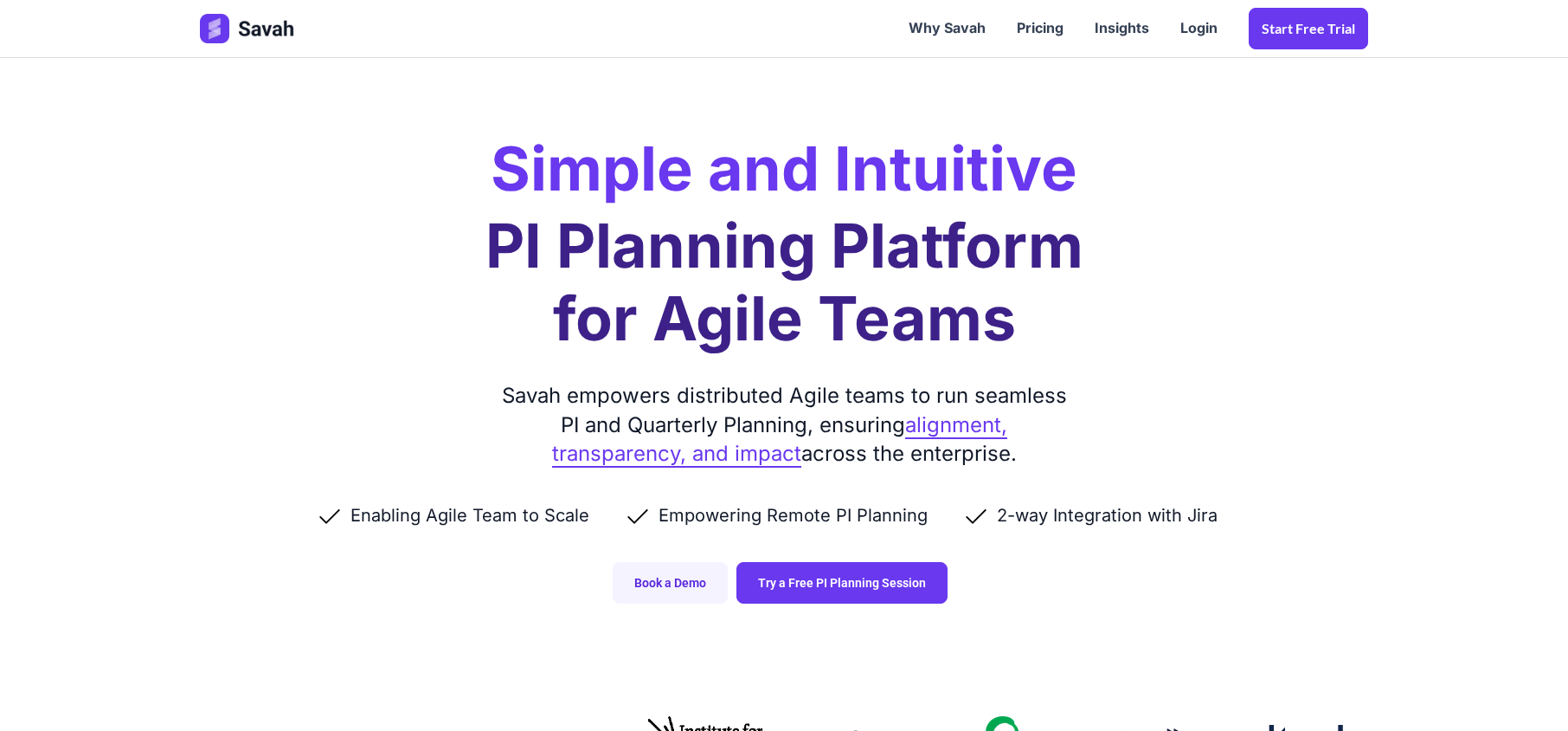
click at [233, 247] on div "Simple and Intuitive PI Planning Platform for Agile Teams Savah empowers distri…" at bounding box center [784, 318] width 1203 height 638
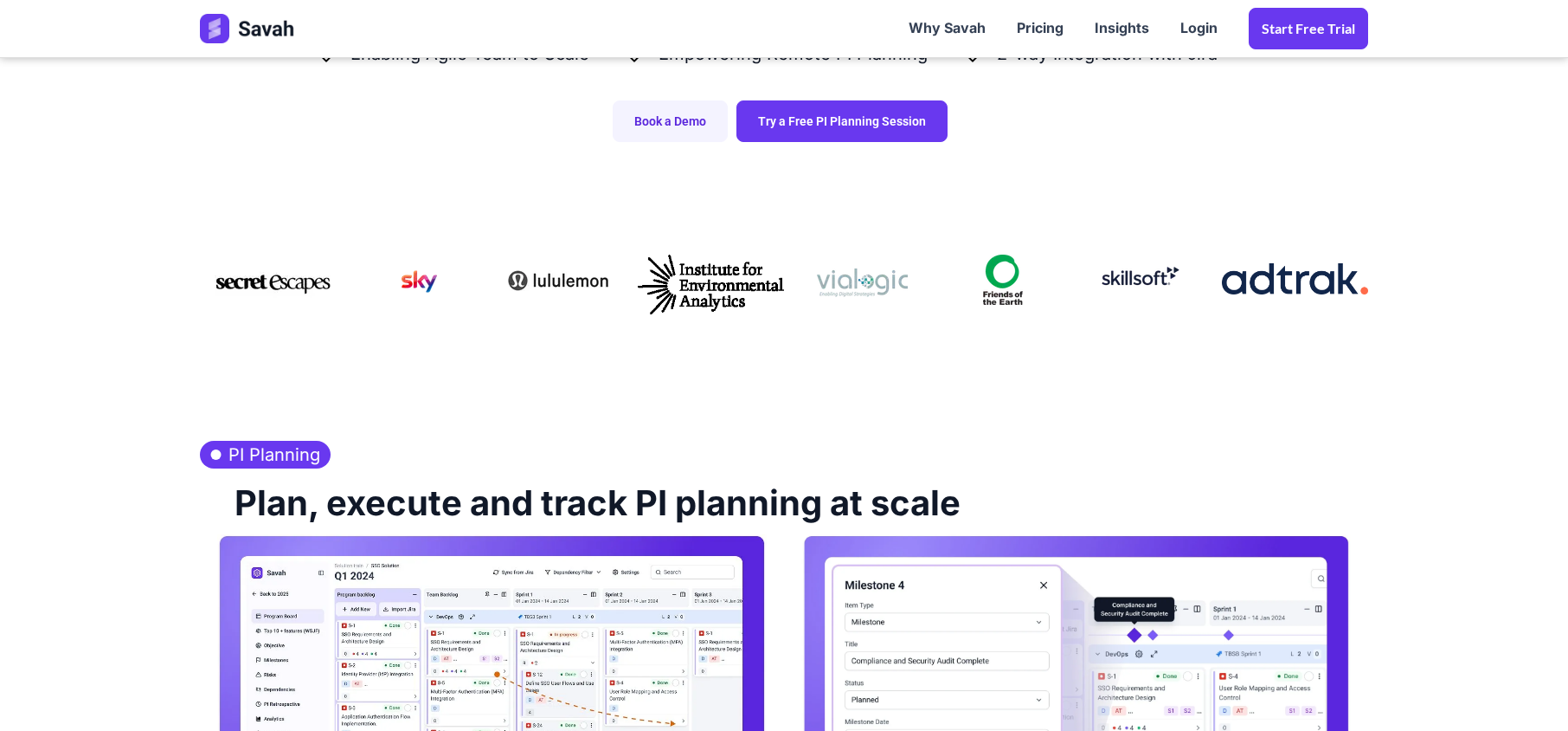
scroll to position [808, 0]
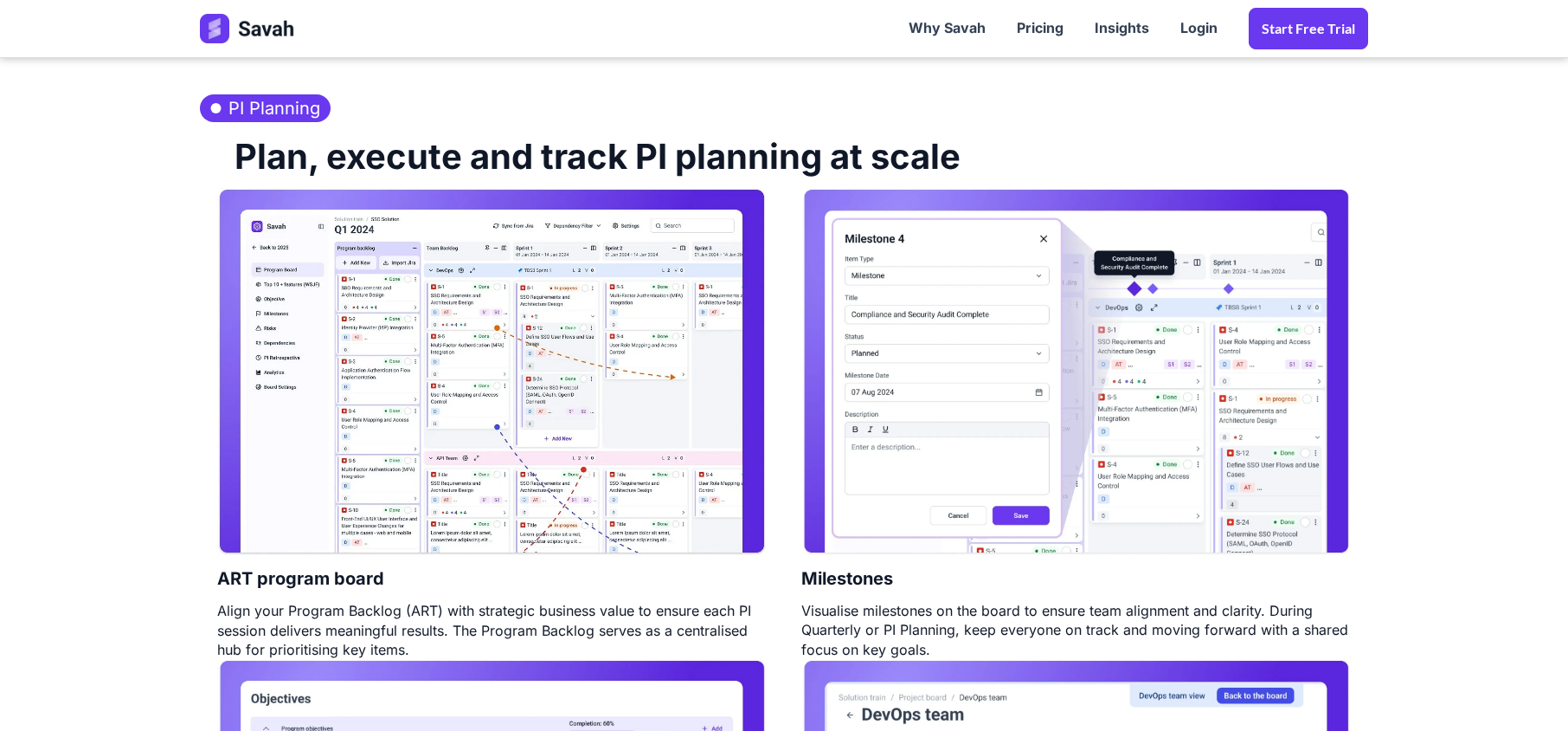
click at [802, 162] on h2 "Plan, execute and track PI planning at scale" at bounding box center [588, 154] width 743 height 66
drag, startPoint x: 940, startPoint y: 157, endPoint x: 811, endPoint y: 168, distance: 129.5
click at [838, 166] on h2 "Plan, execute and track PI planning at scale" at bounding box center [588, 154] width 743 height 66
click at [670, 161] on h2 "Plan, execute and track PI planning at scale" at bounding box center [588, 154] width 743 height 66
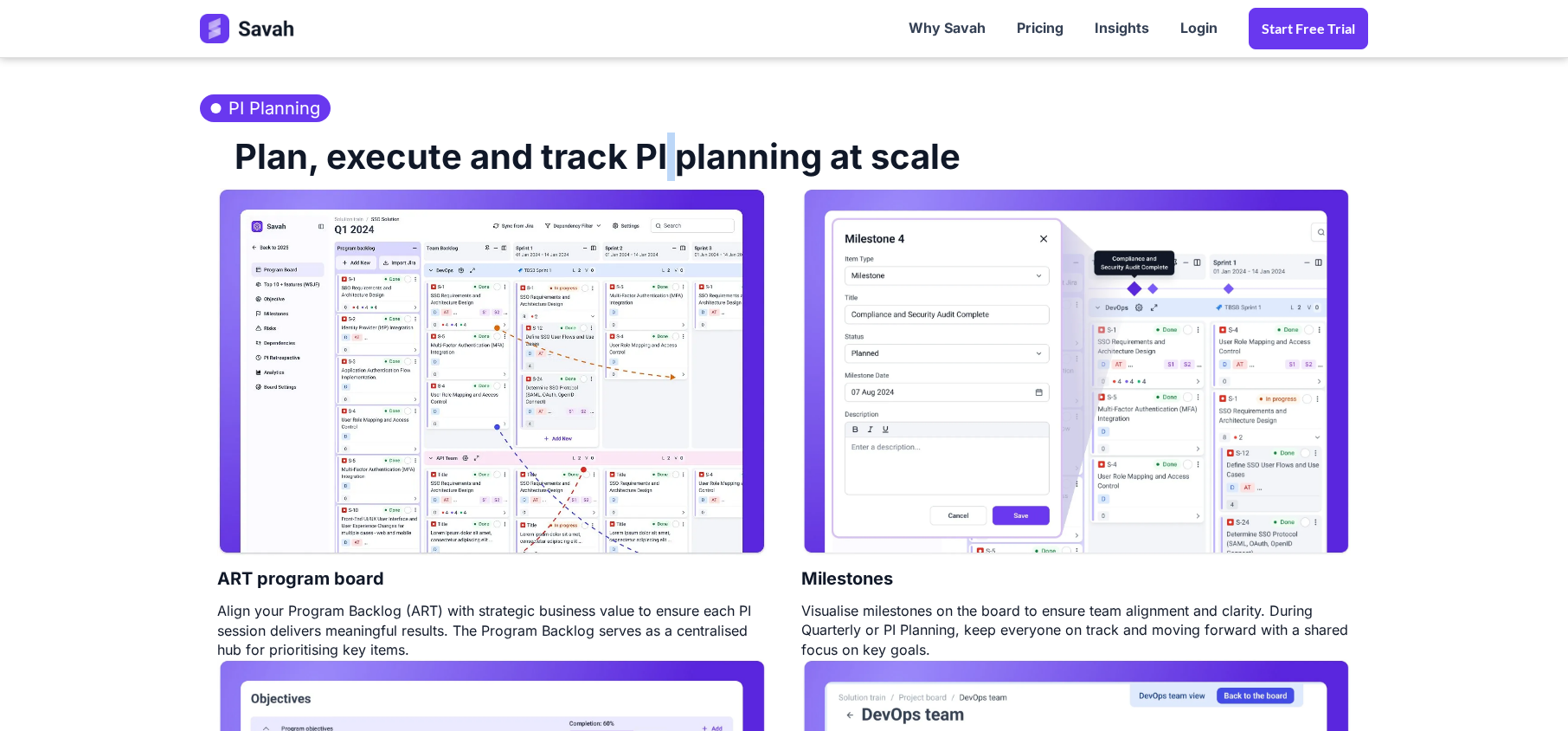
click at [670, 161] on h2 "Plan, execute and track PI planning at scale" at bounding box center [588, 154] width 743 height 66
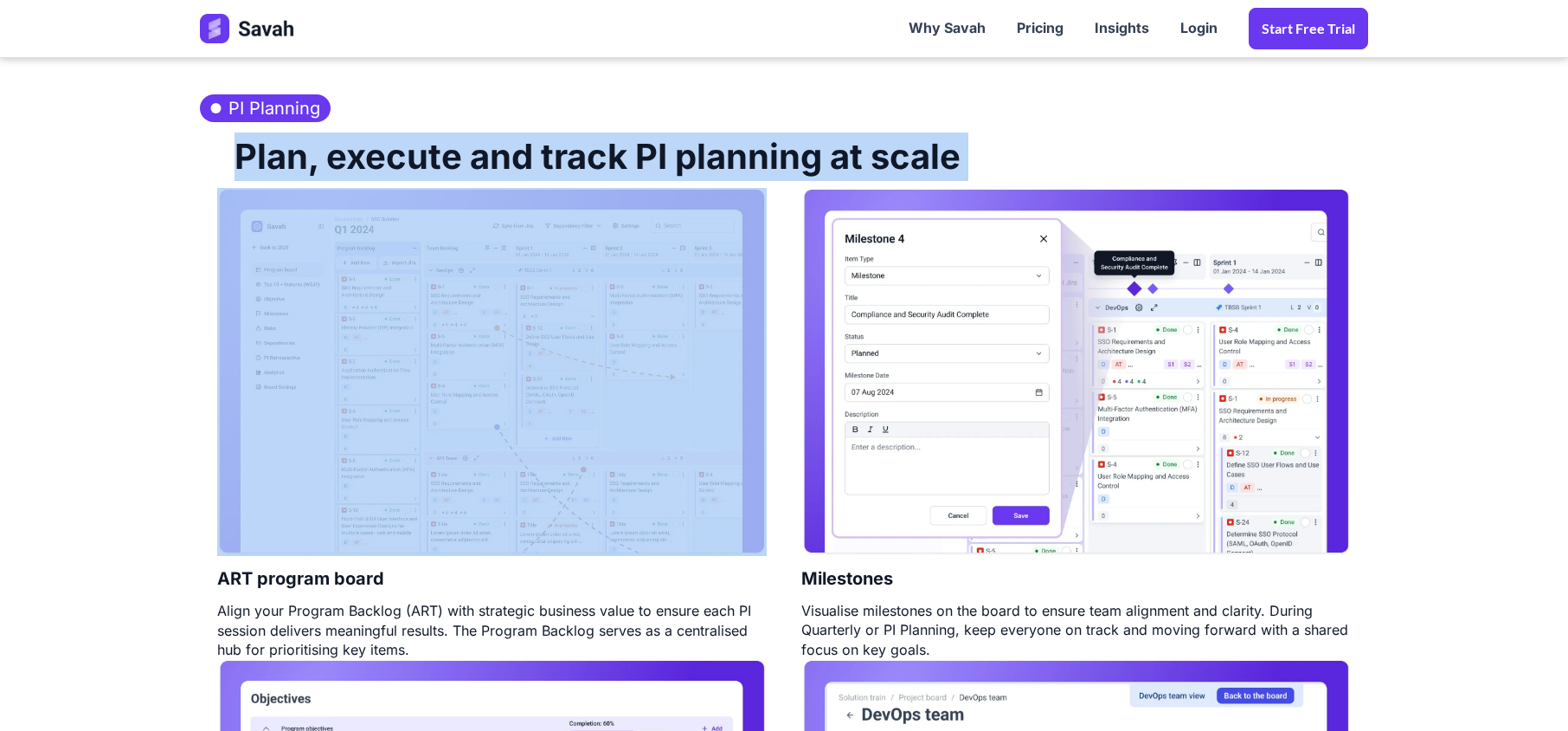
click at [670, 161] on h2 "Plan, execute and track PI planning at scale" at bounding box center [588, 154] width 743 height 66
click at [521, 161] on h2 "Plan, execute and track PI planning at scale" at bounding box center [588, 154] width 743 height 66
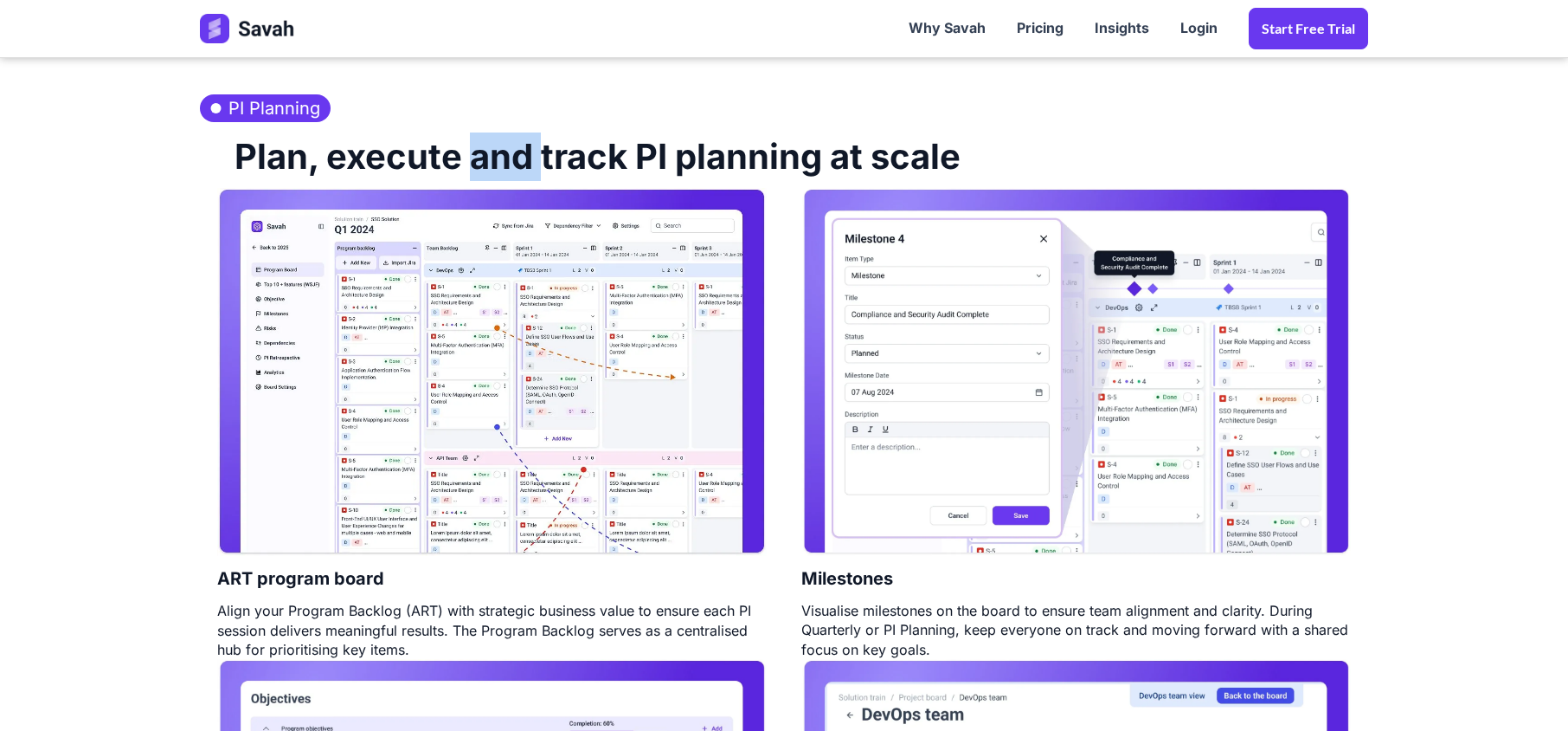
click at [521, 161] on h2 "Plan, execute and track PI planning at scale" at bounding box center [588, 154] width 743 height 66
click at [353, 157] on h2 "Plan, execute and track PI planning at scale" at bounding box center [588, 154] width 743 height 66
click at [593, 167] on h2 "Plan, execute and track PI planning at scale" at bounding box center [588, 154] width 743 height 66
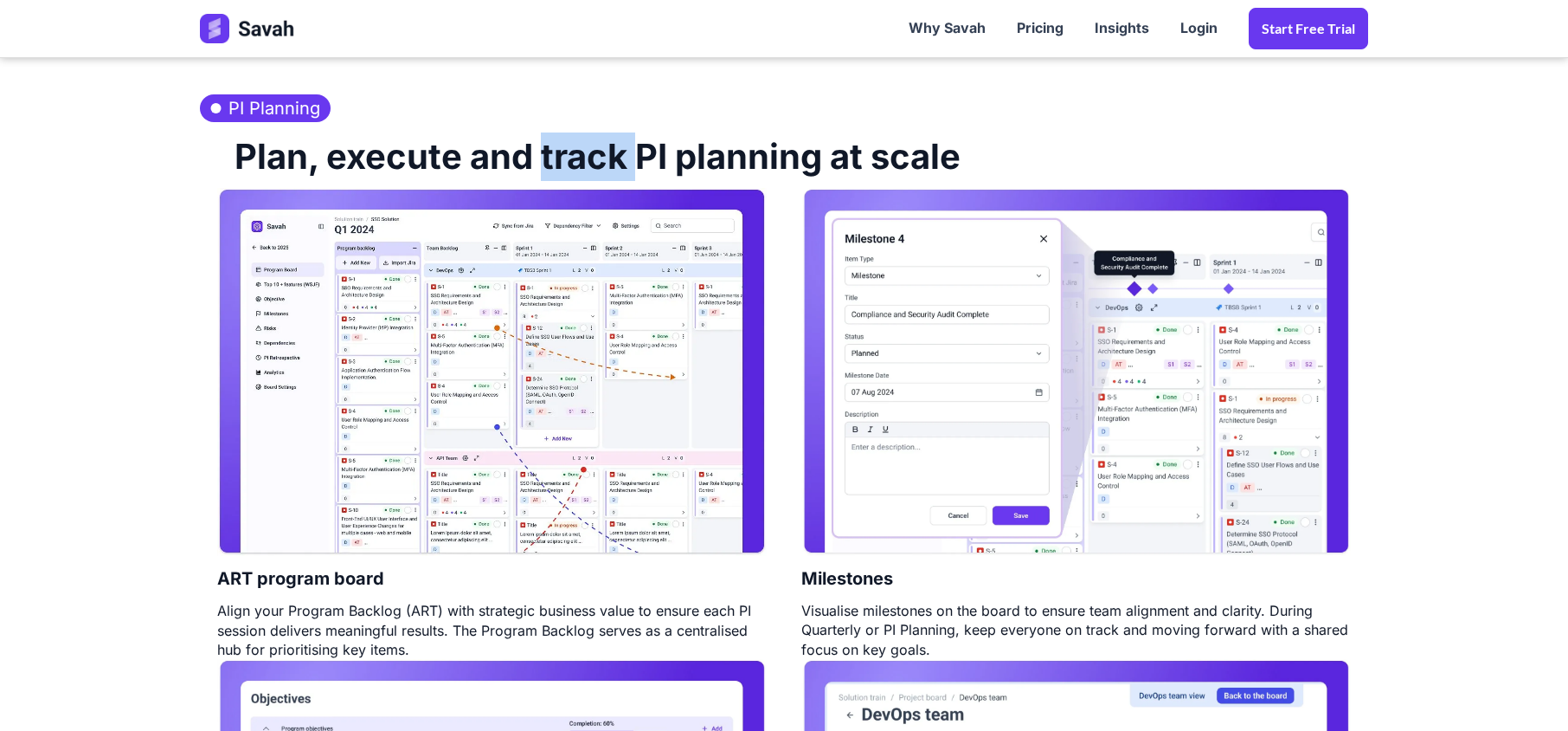
click at [593, 167] on h2 "Plan, execute and track PI planning at scale" at bounding box center [588, 154] width 743 height 66
click at [642, 164] on h2 "Plan, execute and track PI planning at scale" at bounding box center [588, 154] width 743 height 66
click at [551, 402] on img at bounding box center [492, 372] width 550 height 368
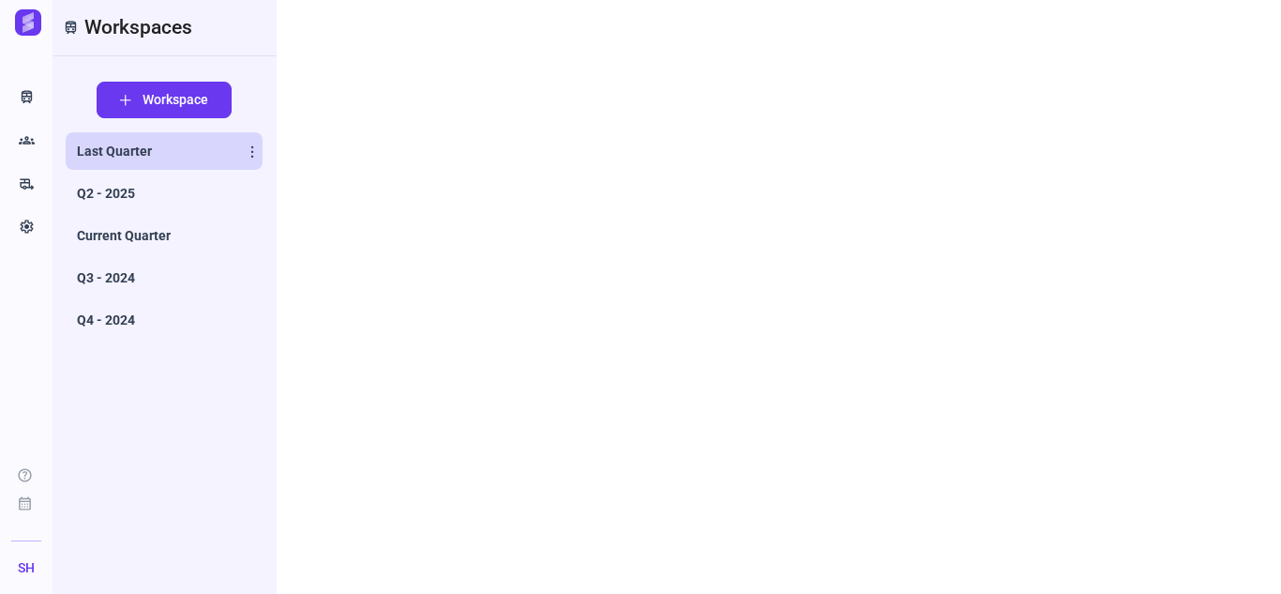
click at [115, 159] on span "Last Quarter" at bounding box center [114, 151] width 75 height 19
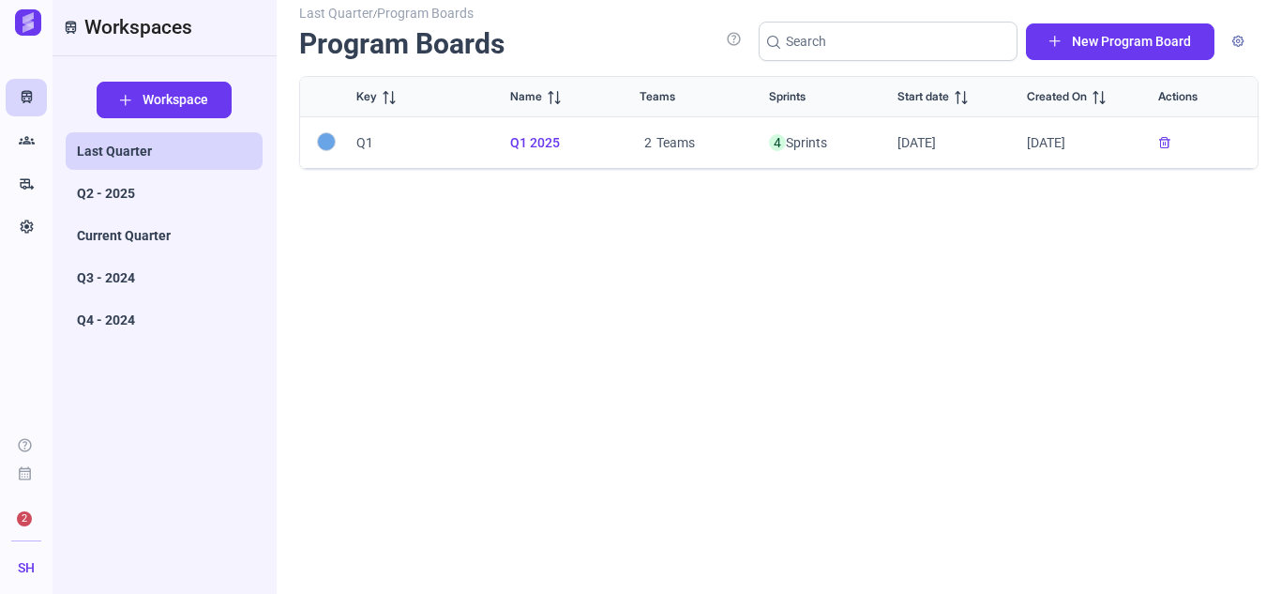
click at [621, 51] on div "Last Quarter / Program Boards Program Boards" at bounding box center [495, 43] width 393 height 65
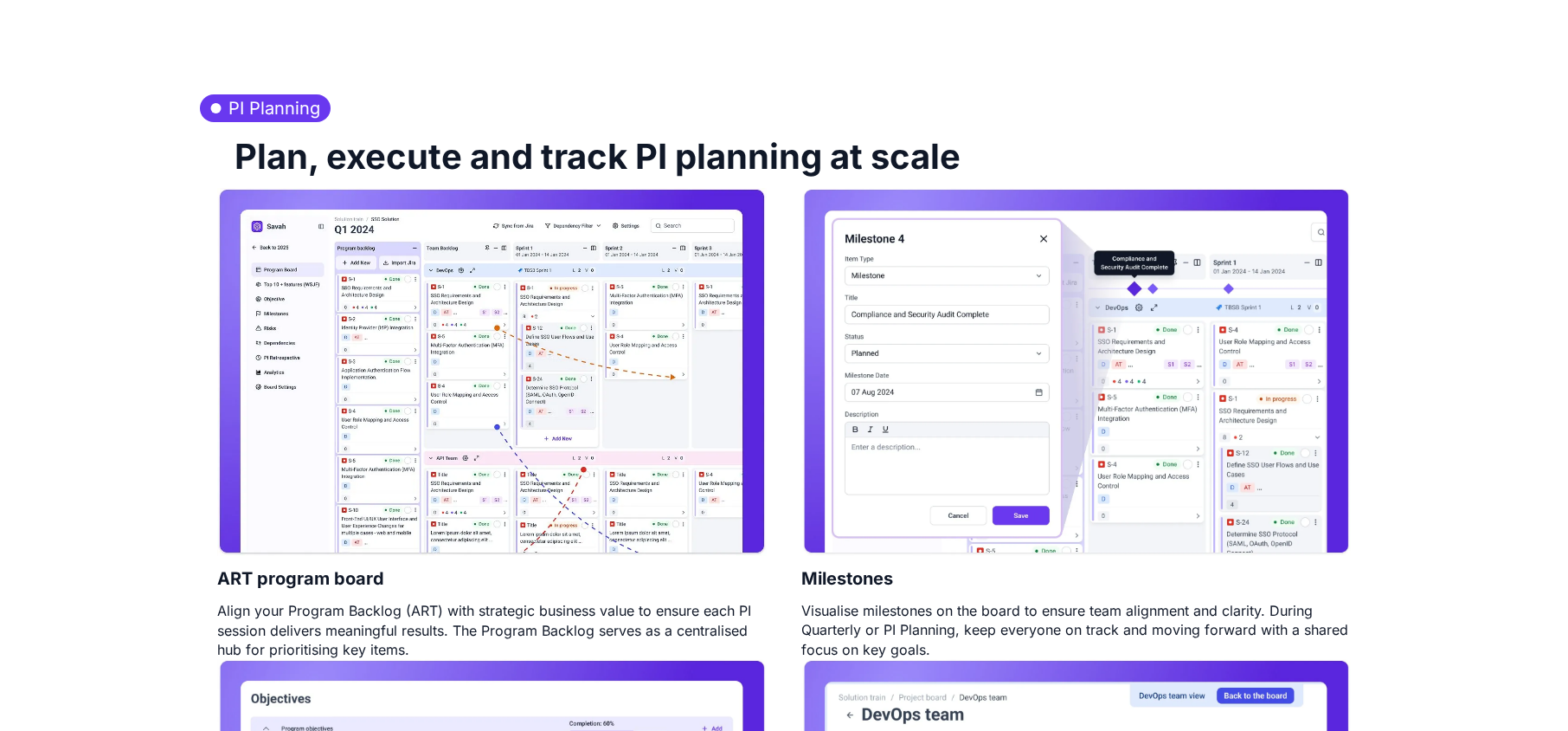
scroll to position [808, 0]
click at [914, 158] on h2 "Plan, execute and track PI planning at scale" at bounding box center [588, 154] width 743 height 66
click at [914, 160] on h2 "Plan, execute and track PI planning at scale" at bounding box center [588, 154] width 743 height 66
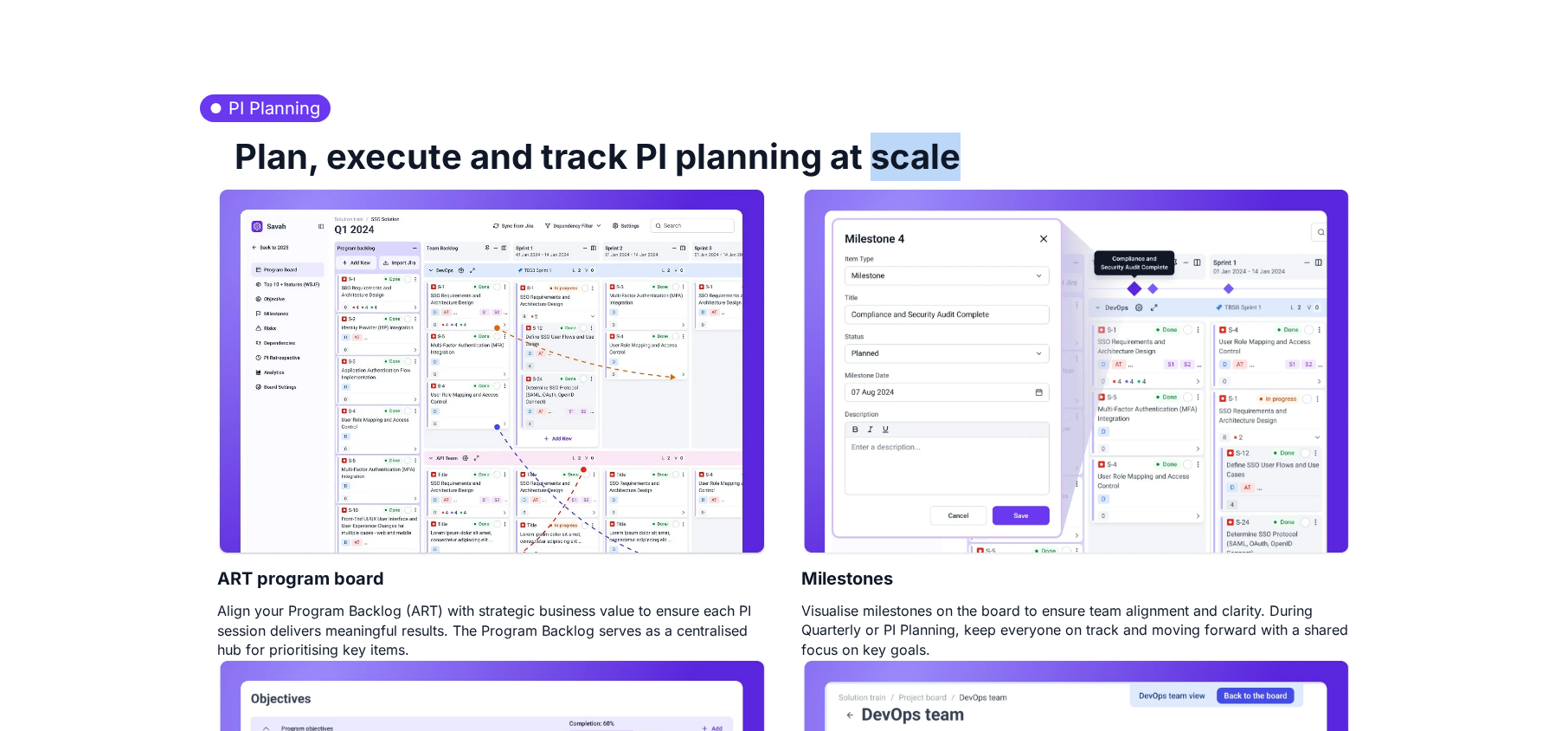
click at [914, 160] on h2 "Plan, execute and track PI planning at scale" at bounding box center [588, 154] width 743 height 66
click at [606, 152] on h2 "Plan, execute and track PI planning at scale" at bounding box center [588, 154] width 743 height 66
click at [437, 161] on h2 "Plan, execute and track PI planning at scale" at bounding box center [588, 154] width 743 height 66
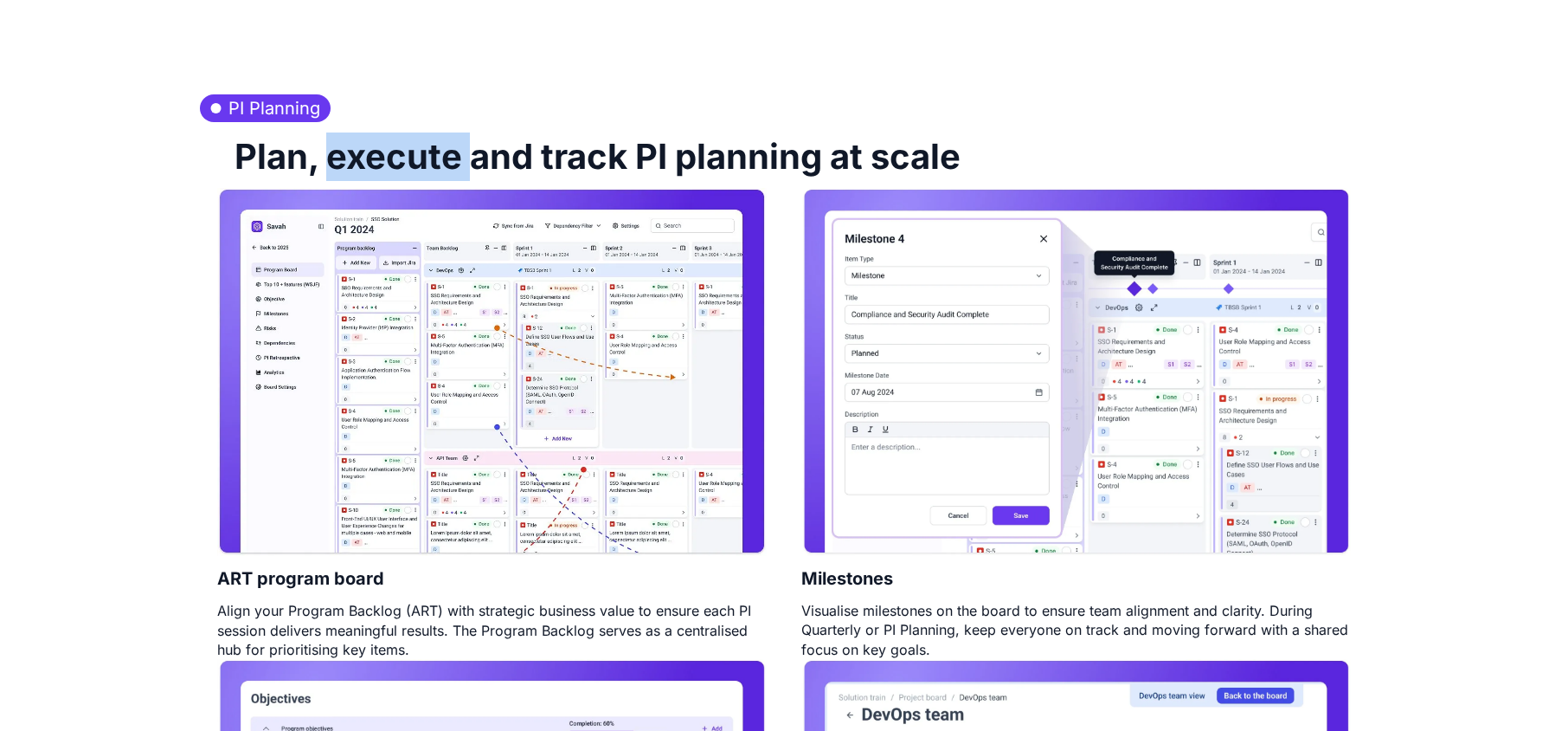
click at [475, 160] on h2 "Plan, execute and track PI planning at scale" at bounding box center [588, 154] width 743 height 66
click at [586, 160] on h2 "Plan, execute and track PI planning at scale" at bounding box center [588, 154] width 743 height 66
click at [739, 161] on h2 "Plan, execute and track PI planning at scale" at bounding box center [588, 154] width 743 height 66
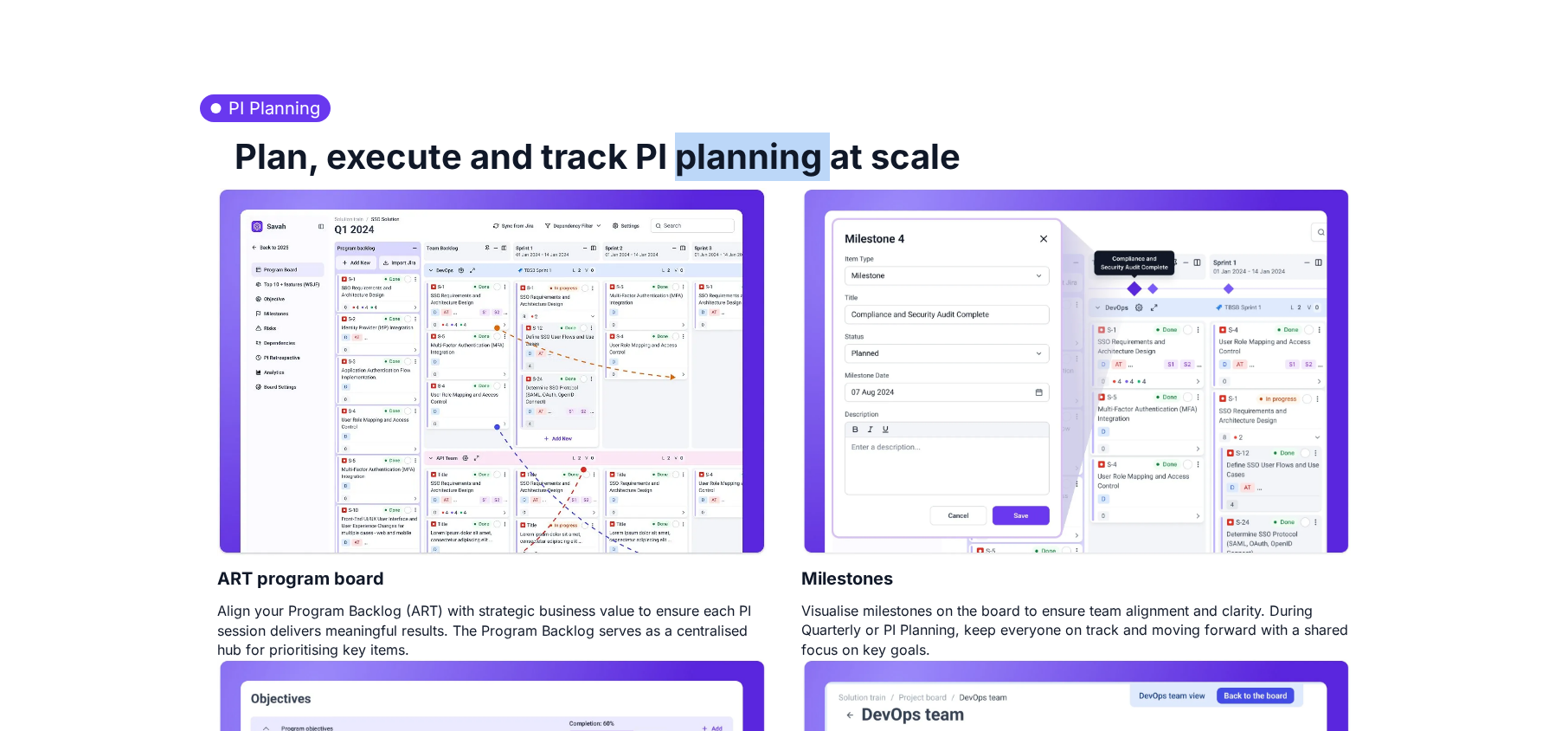
click at [739, 161] on h2 "Plan, execute and track PI planning at scale" at bounding box center [588, 154] width 743 height 66
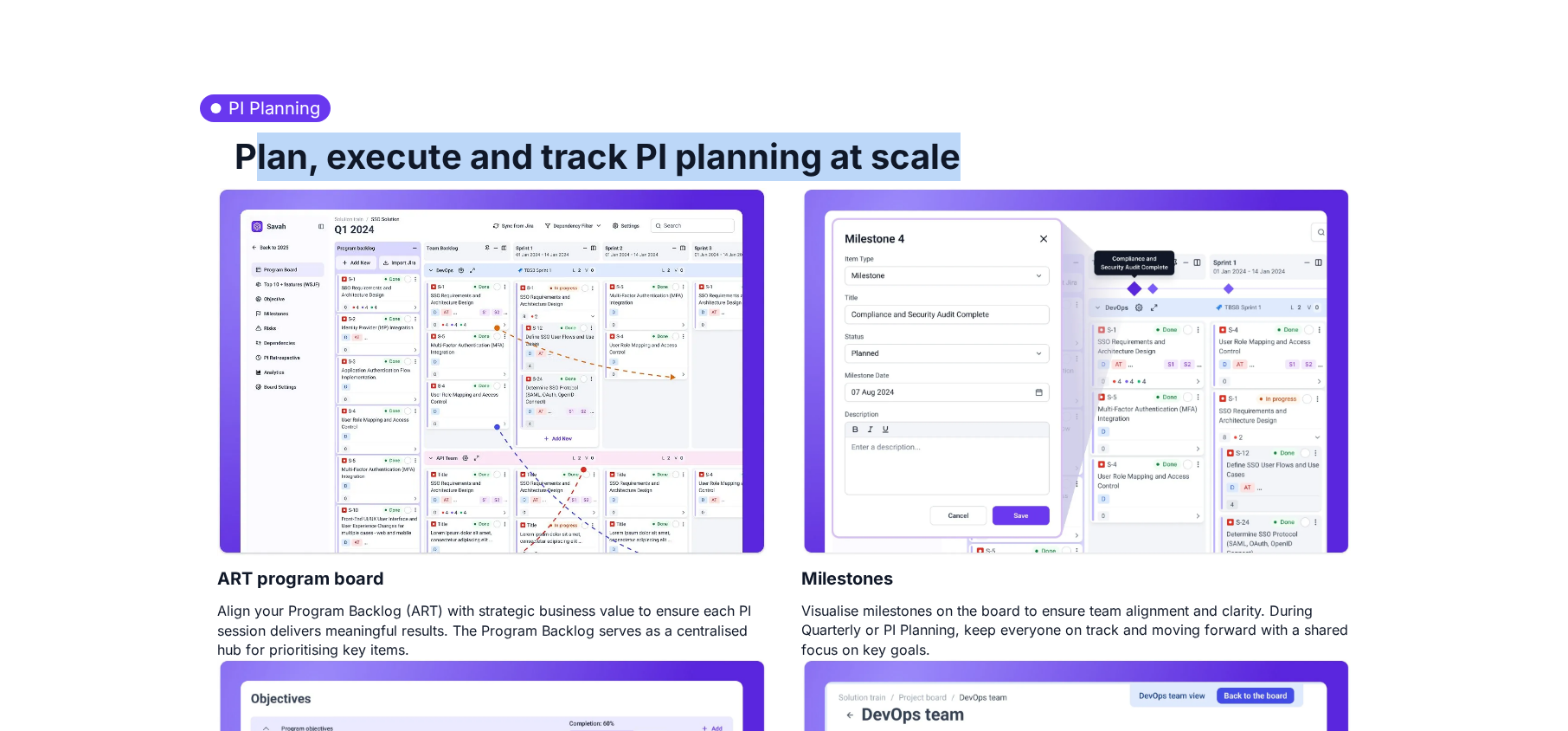
drag, startPoint x: 955, startPoint y: 160, endPoint x: 251, endPoint y: 157, distance: 704.0
click at [251, 157] on h2 "Plan, execute and track PI planning at scale" at bounding box center [588, 154] width 743 height 66
click at [329, 150] on h2 "Plan, execute and track PI planning at scale" at bounding box center [588, 154] width 743 height 66
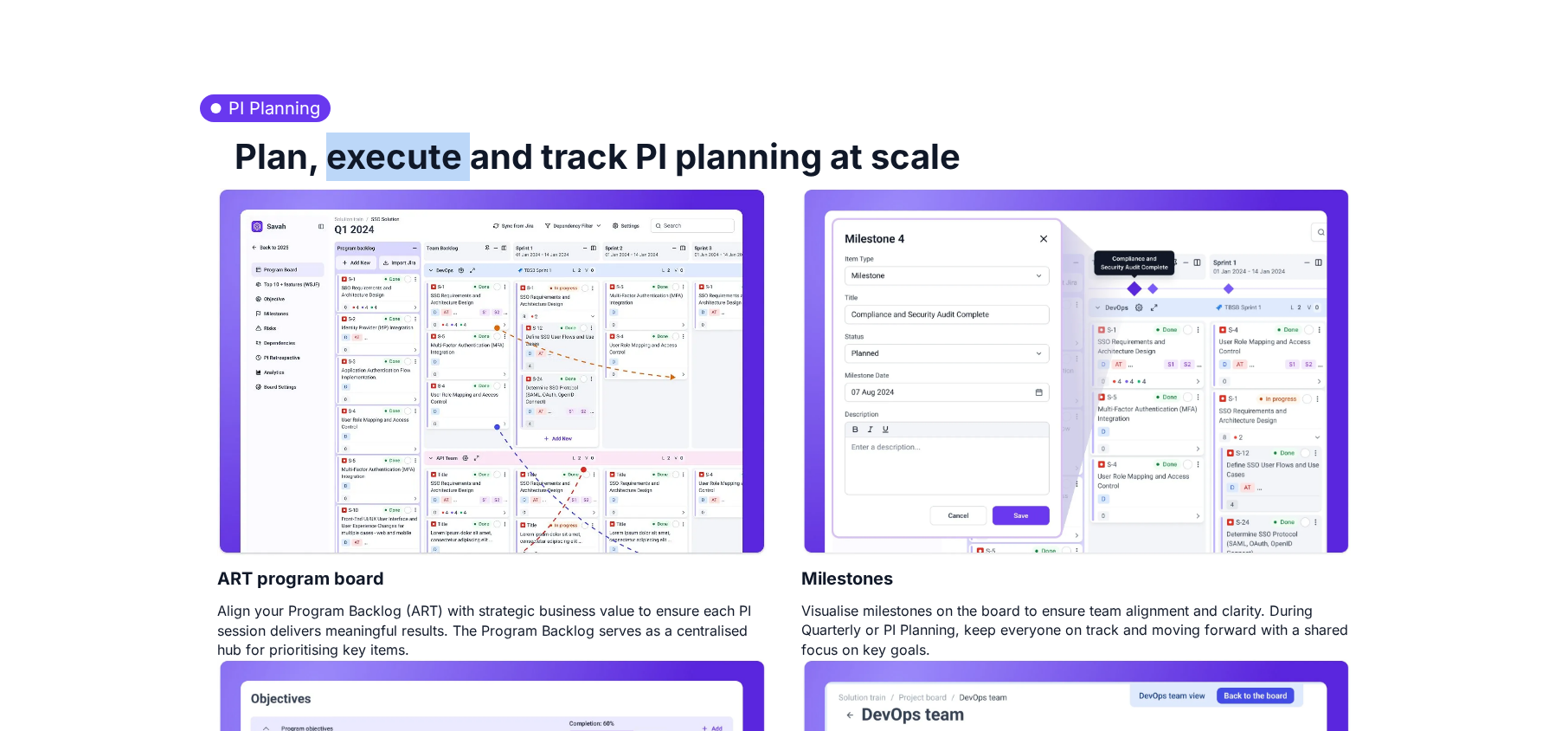
click at [329, 150] on h2 "Plan, execute and track PI planning at scale" at bounding box center [588, 154] width 743 height 66
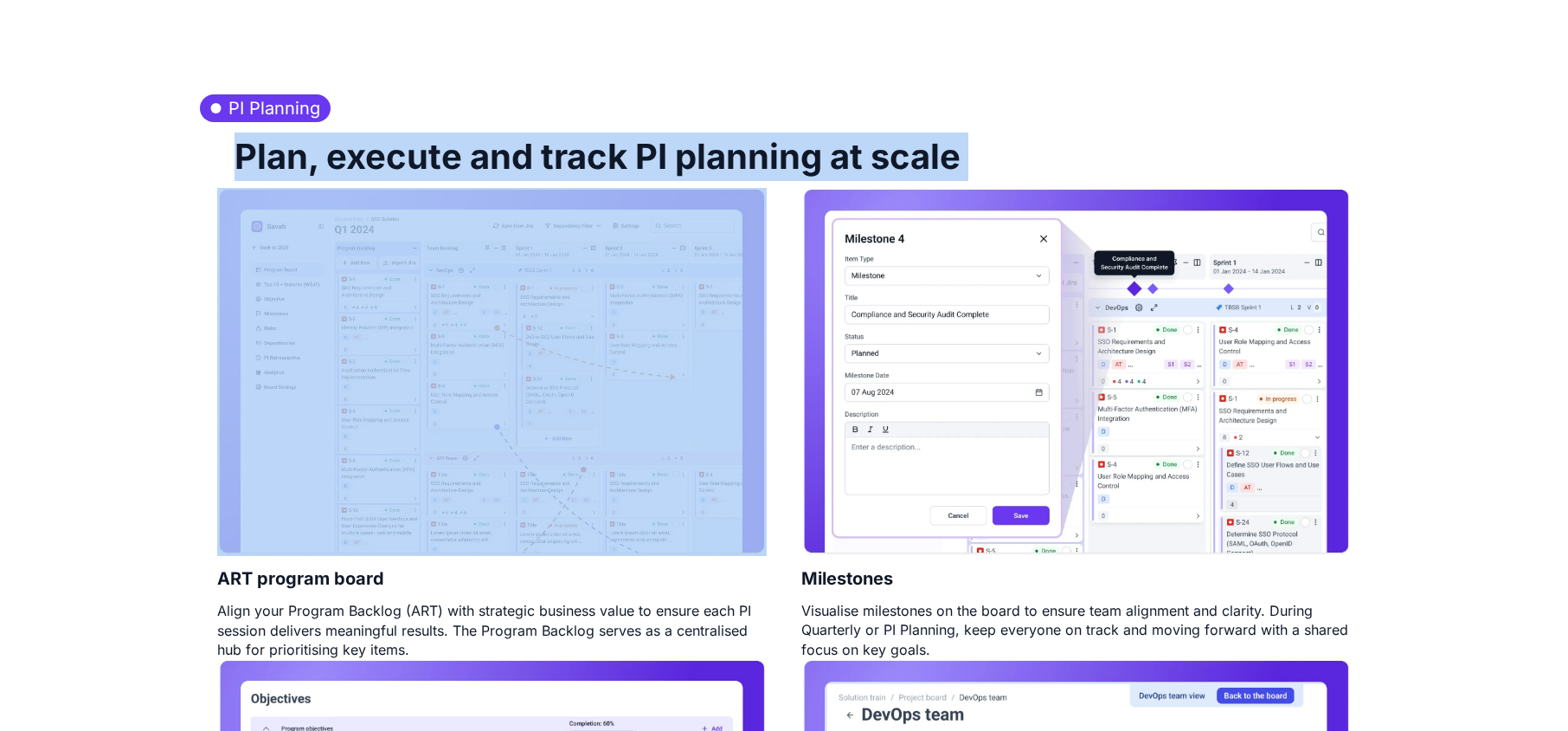
click at [329, 150] on h2 "Plan, execute and track PI planning at scale" at bounding box center [588, 154] width 743 height 66
click at [282, 161] on h2 "Plan, execute and track PI planning at scale" at bounding box center [588, 154] width 743 height 66
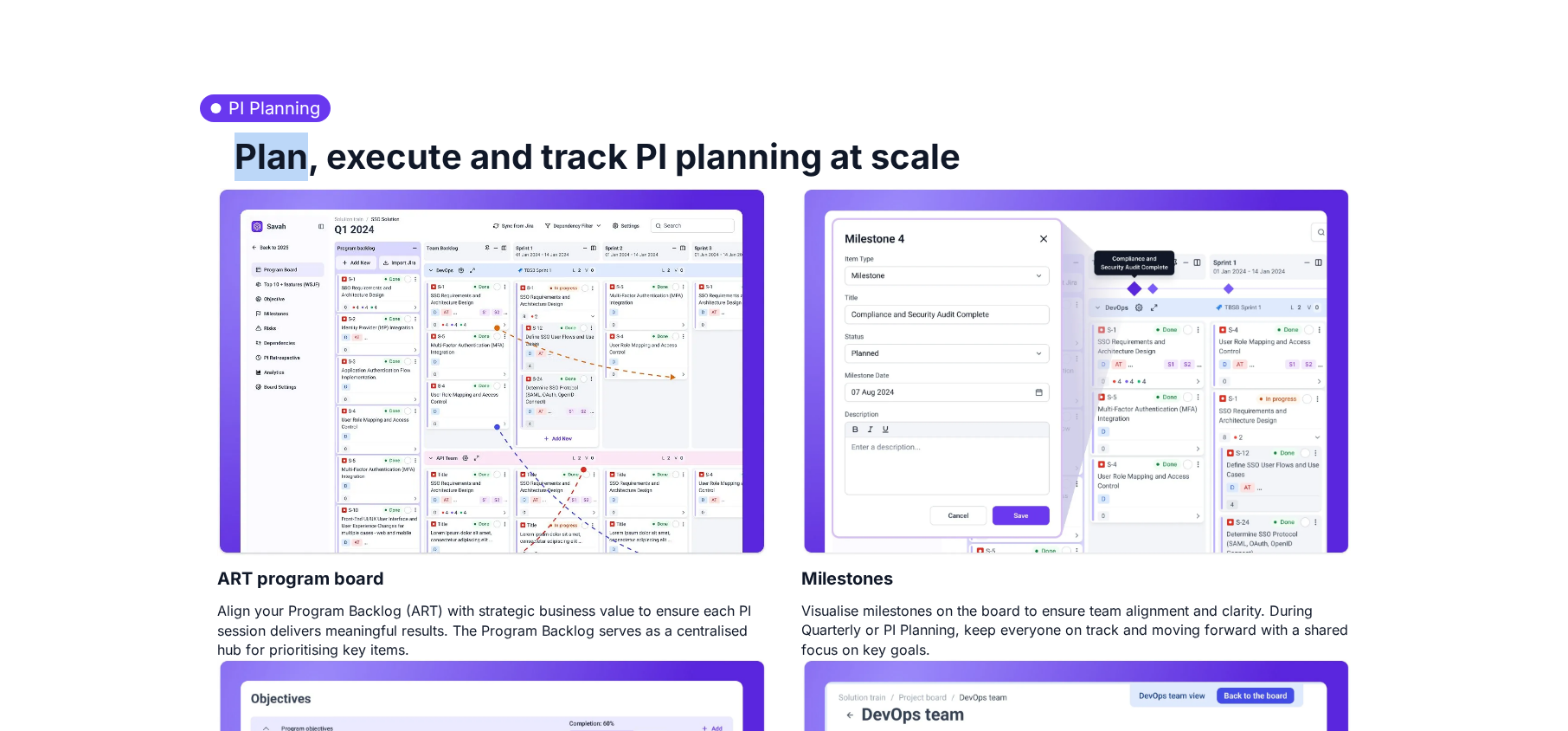
click at [282, 161] on h2 "Plan, execute and track PI planning at scale" at bounding box center [588, 154] width 743 height 66
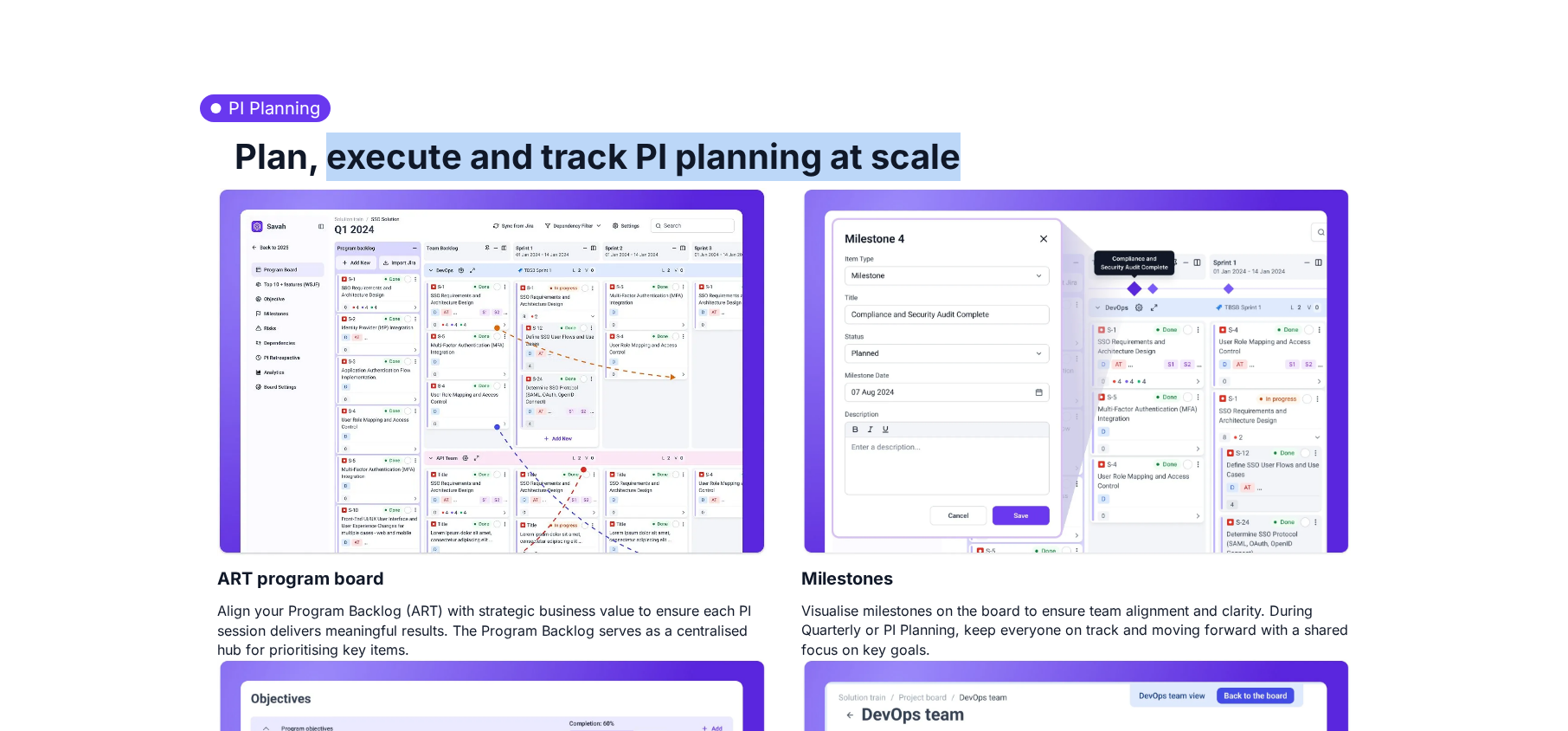
drag, startPoint x: 334, startPoint y: 161, endPoint x: 974, endPoint y: 156, distance: 640.0
click at [974, 156] on div "Plan, execute and track PI planning at scale" at bounding box center [784, 154] width 1168 height 66
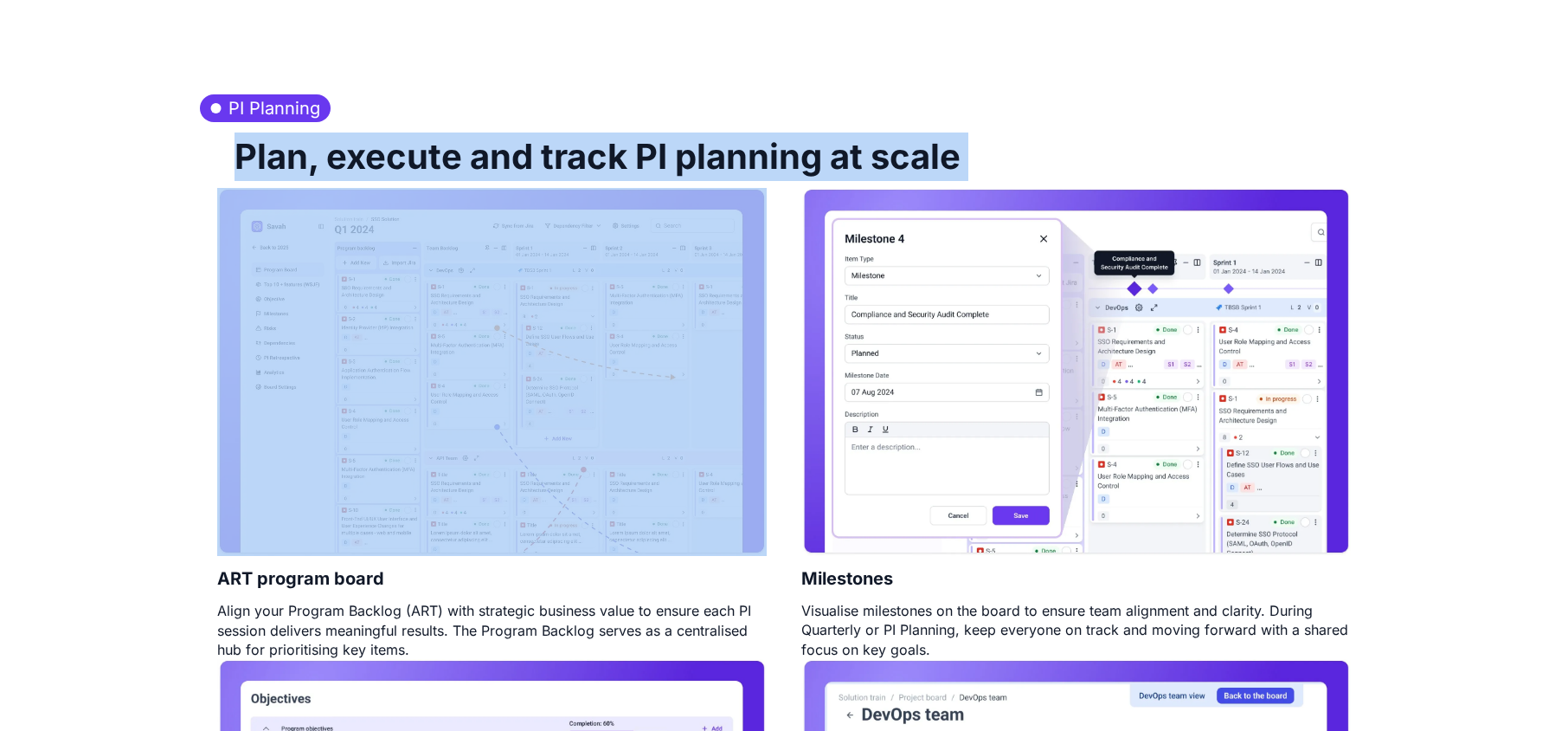
drag, startPoint x: 974, startPoint y: 156, endPoint x: 187, endPoint y: 161, distance: 787.0
click at [187, 161] on div "PI Planning Plan, execute and track PI planning at scale ART program board Alig…" at bounding box center [784, 616] width 1203 height 1074
click at [222, 160] on h2 "Plan, execute and track PI planning at scale" at bounding box center [588, 154] width 743 height 66
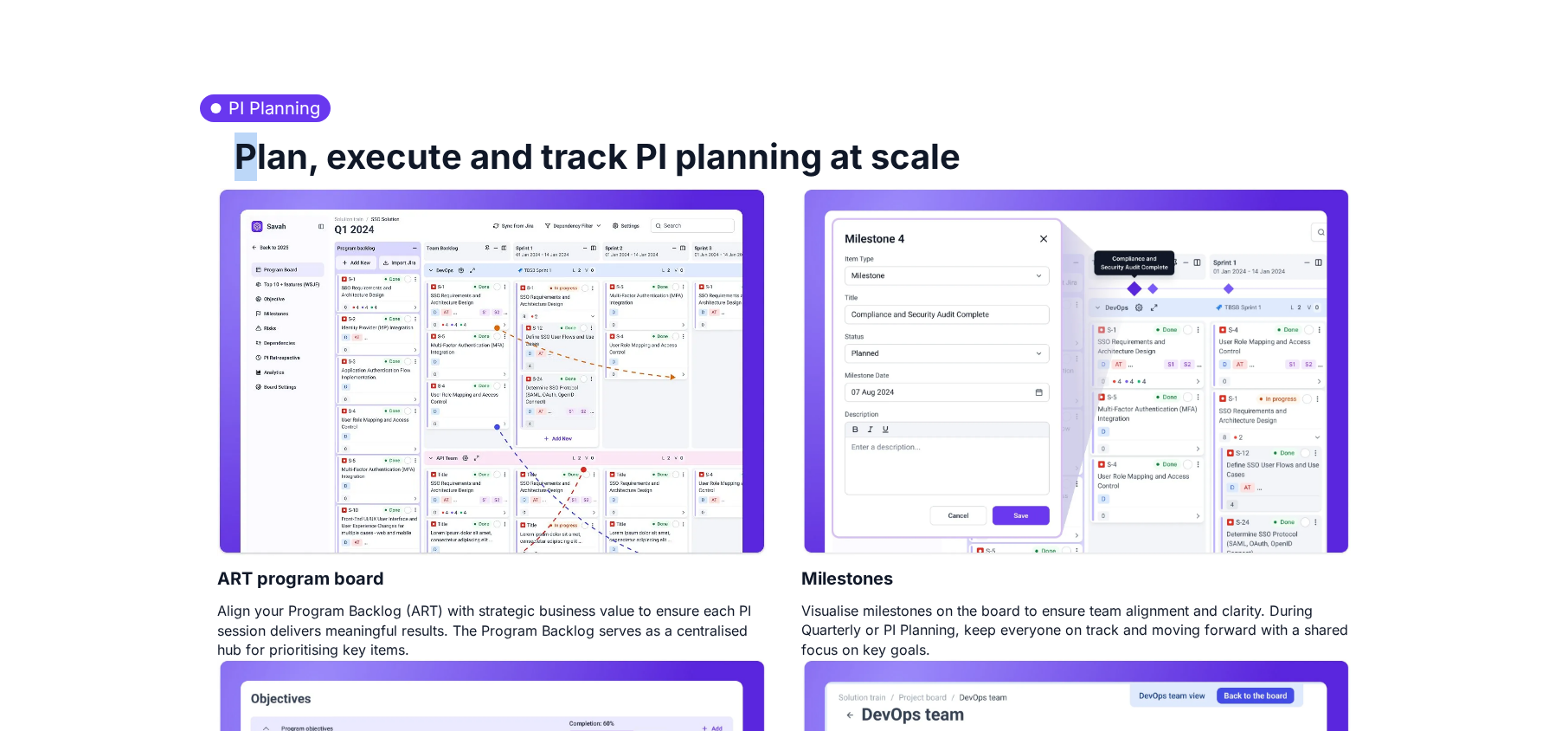
drag, startPoint x: 243, startPoint y: 161, endPoint x: 256, endPoint y: 163, distance: 13.2
click at [256, 163] on h2 "Plan, execute and track PI planning at scale" at bounding box center [588, 154] width 743 height 66
click at [324, 161] on h2 "Plan, execute and track PI planning at scale" at bounding box center [588, 154] width 743 height 66
click at [367, 160] on h2 "Plan, execute and track PI planning at scale" at bounding box center [588, 154] width 743 height 66
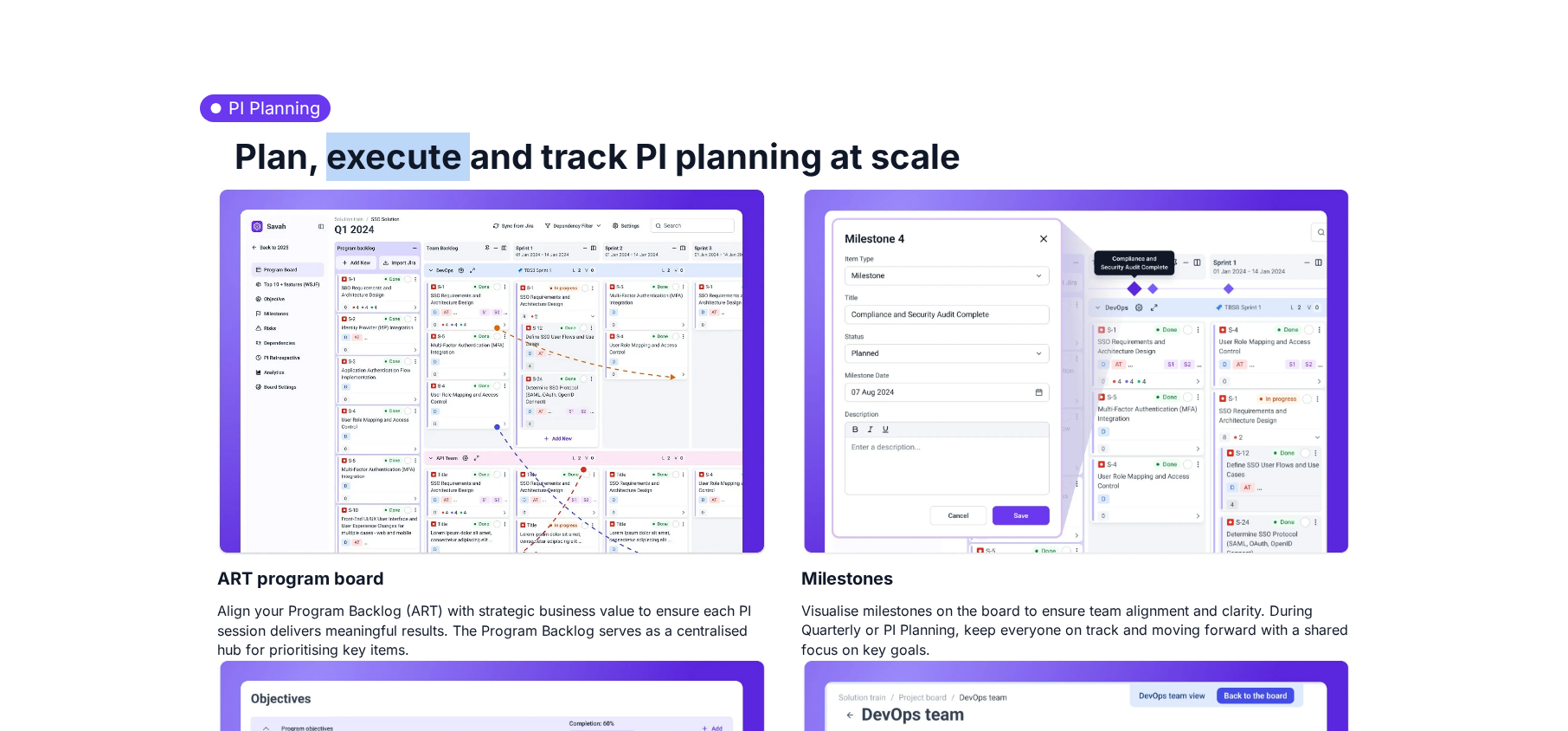
click at [367, 160] on h2 "Plan, execute and track PI planning at scale" at bounding box center [588, 154] width 743 height 66
click at [523, 168] on h2 "Plan, execute and track PI planning at scale" at bounding box center [588, 154] width 743 height 66
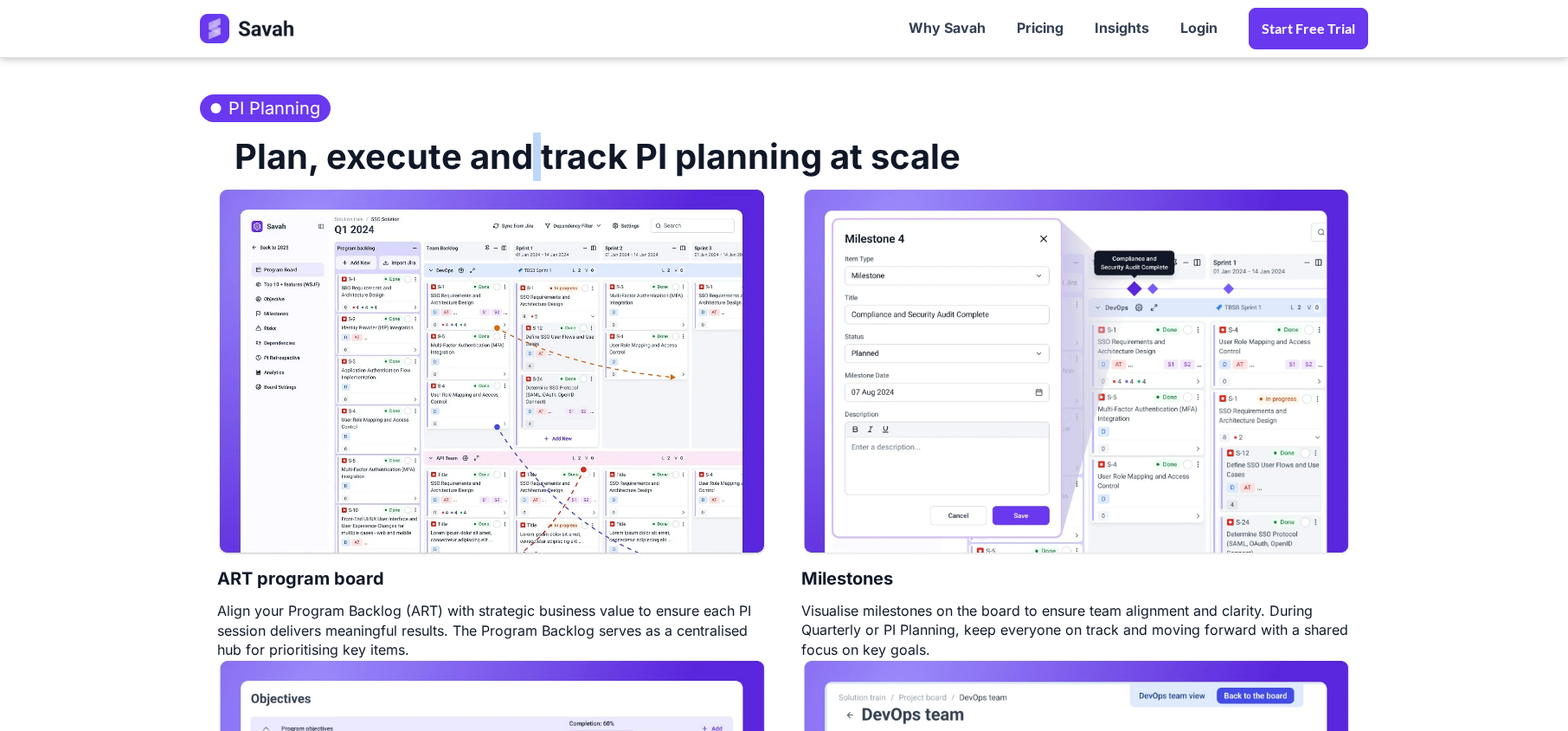
scroll to position [1269, 0]
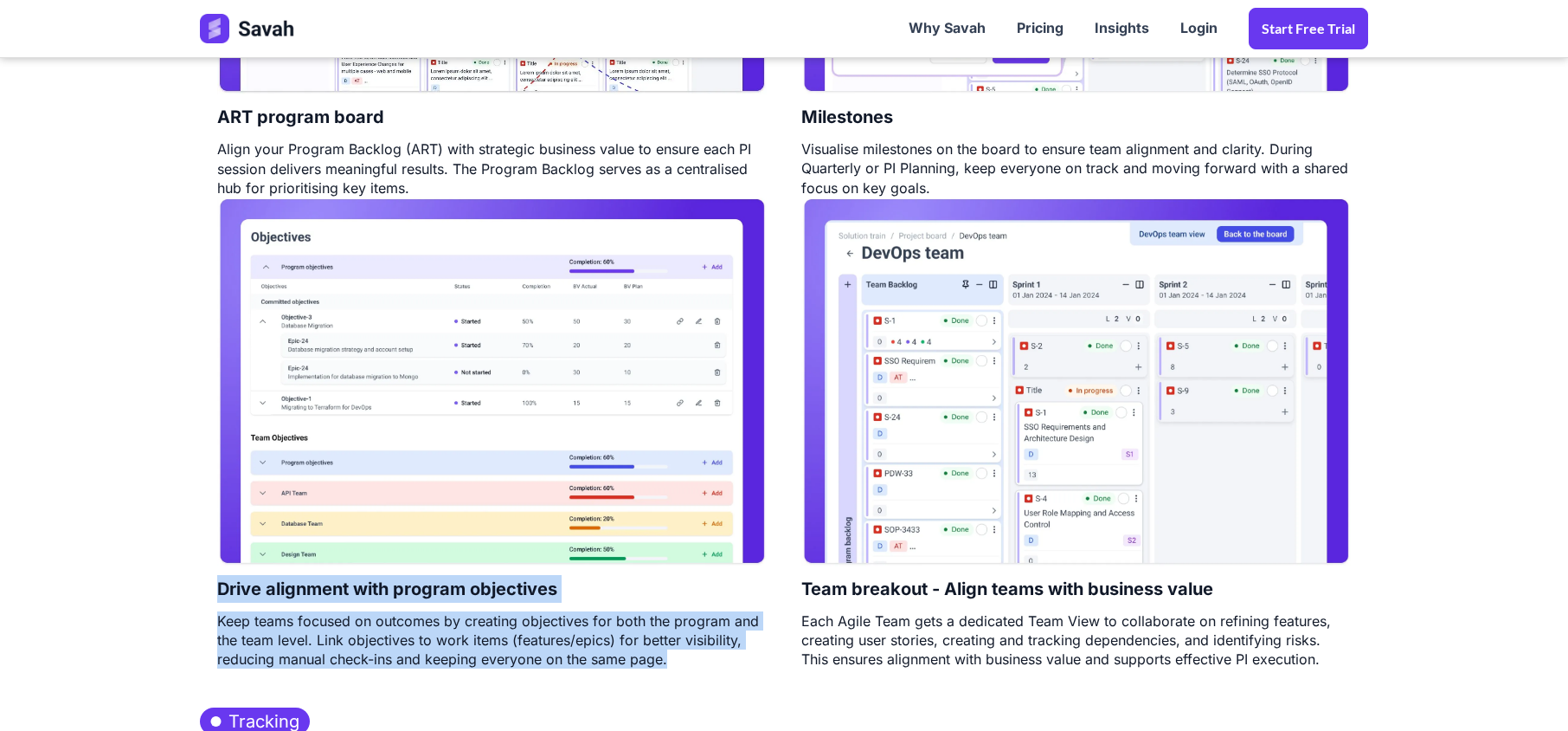
drag, startPoint x: 670, startPoint y: 658, endPoint x: 211, endPoint y: 605, distance: 462.0
click at [211, 605] on div "Drive alignment with program objectives Keep teams focused on outcomes by creat…" at bounding box center [492, 433] width 584 height 471
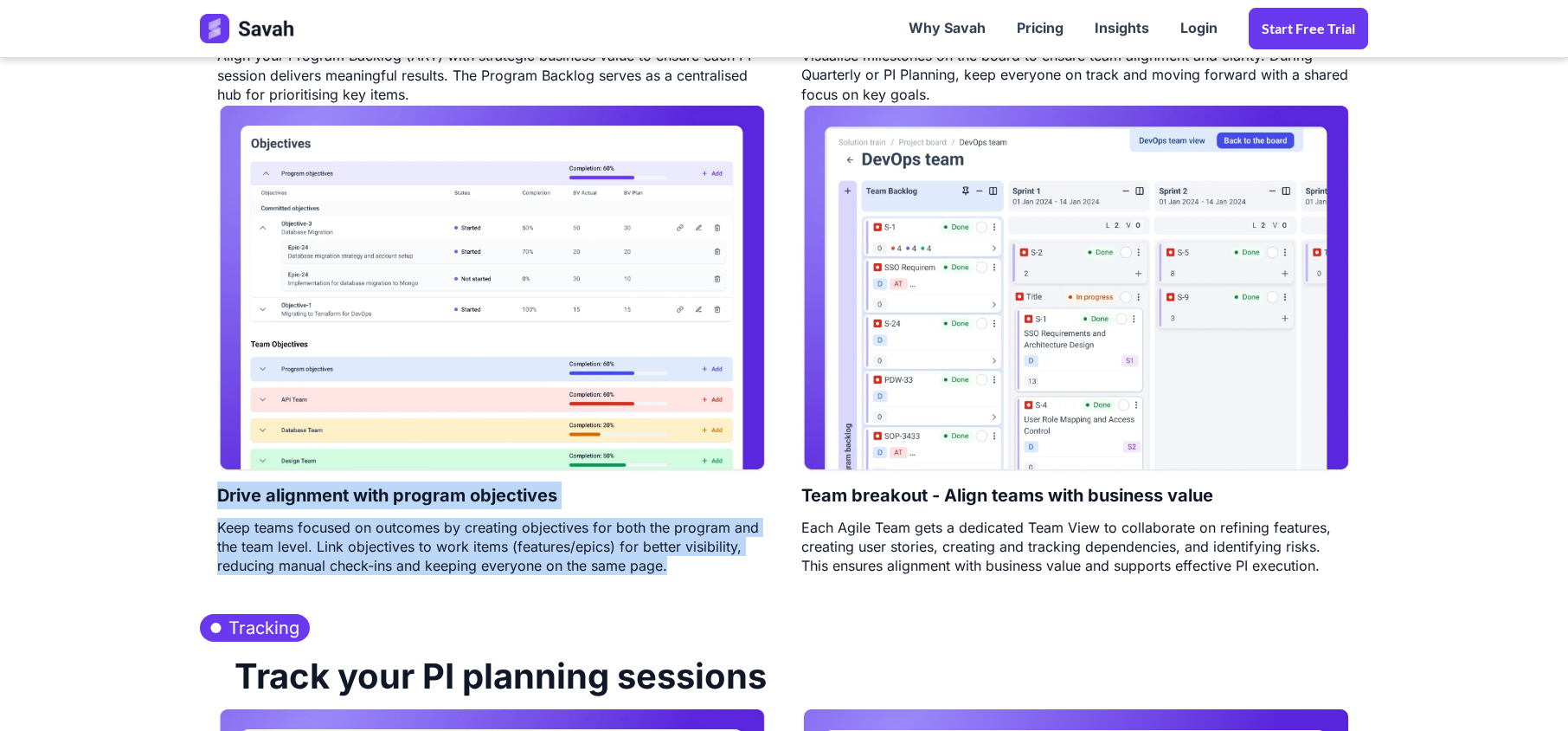
scroll to position [1500, 0]
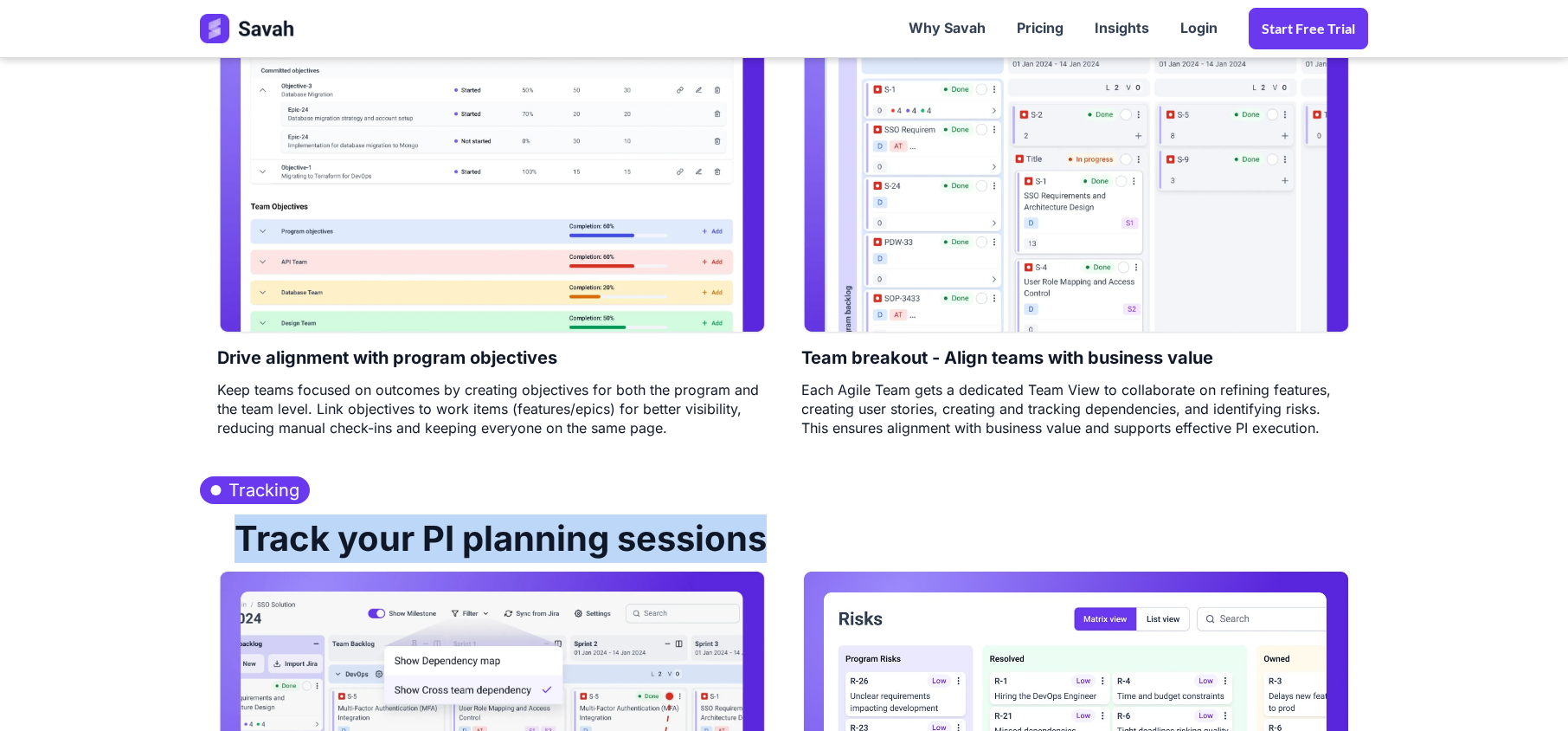
drag, startPoint x: 244, startPoint y: 545, endPoint x: 786, endPoint y: 537, distance: 542.1
click at [786, 537] on div "Track your PI planning sessions" at bounding box center [784, 536] width 1168 height 66
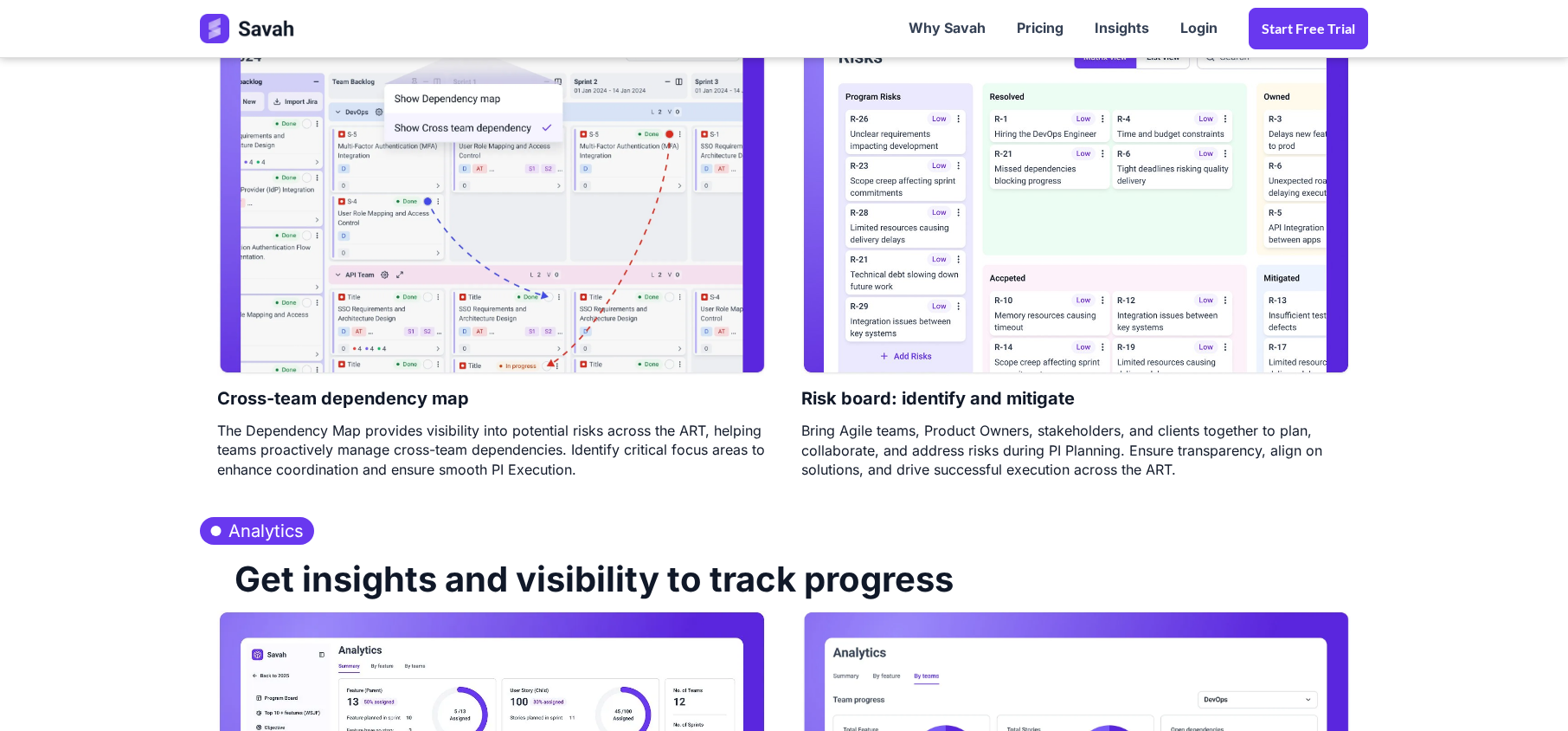
scroll to position [2078, 0]
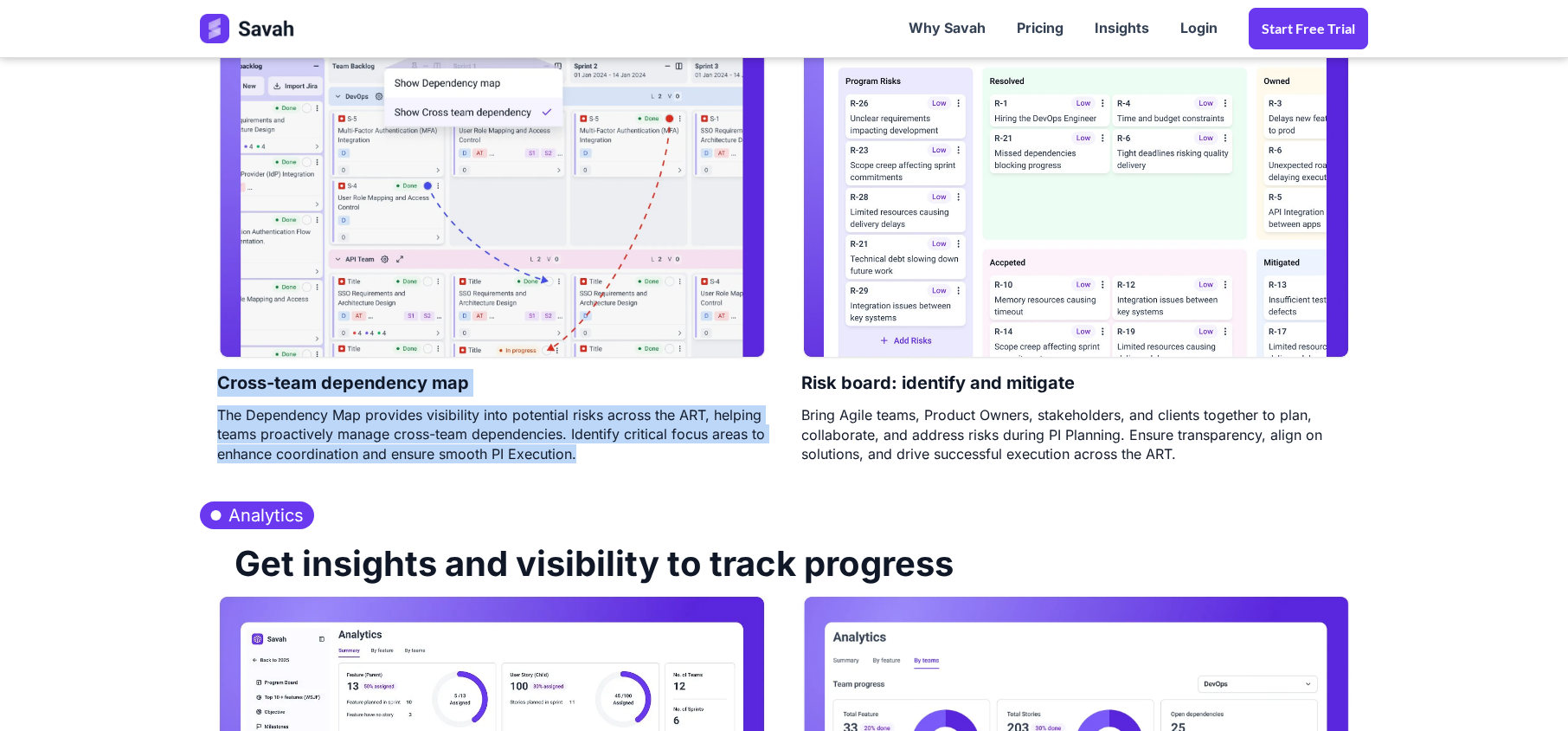
drag, startPoint x: 617, startPoint y: 466, endPoint x: 194, endPoint y: 397, distance: 428.6
click at [194, 397] on div "Tracking Track your PI planning sessions Cross-team dependency map The Dependen…" at bounding box center [784, 185] width 1203 height 604
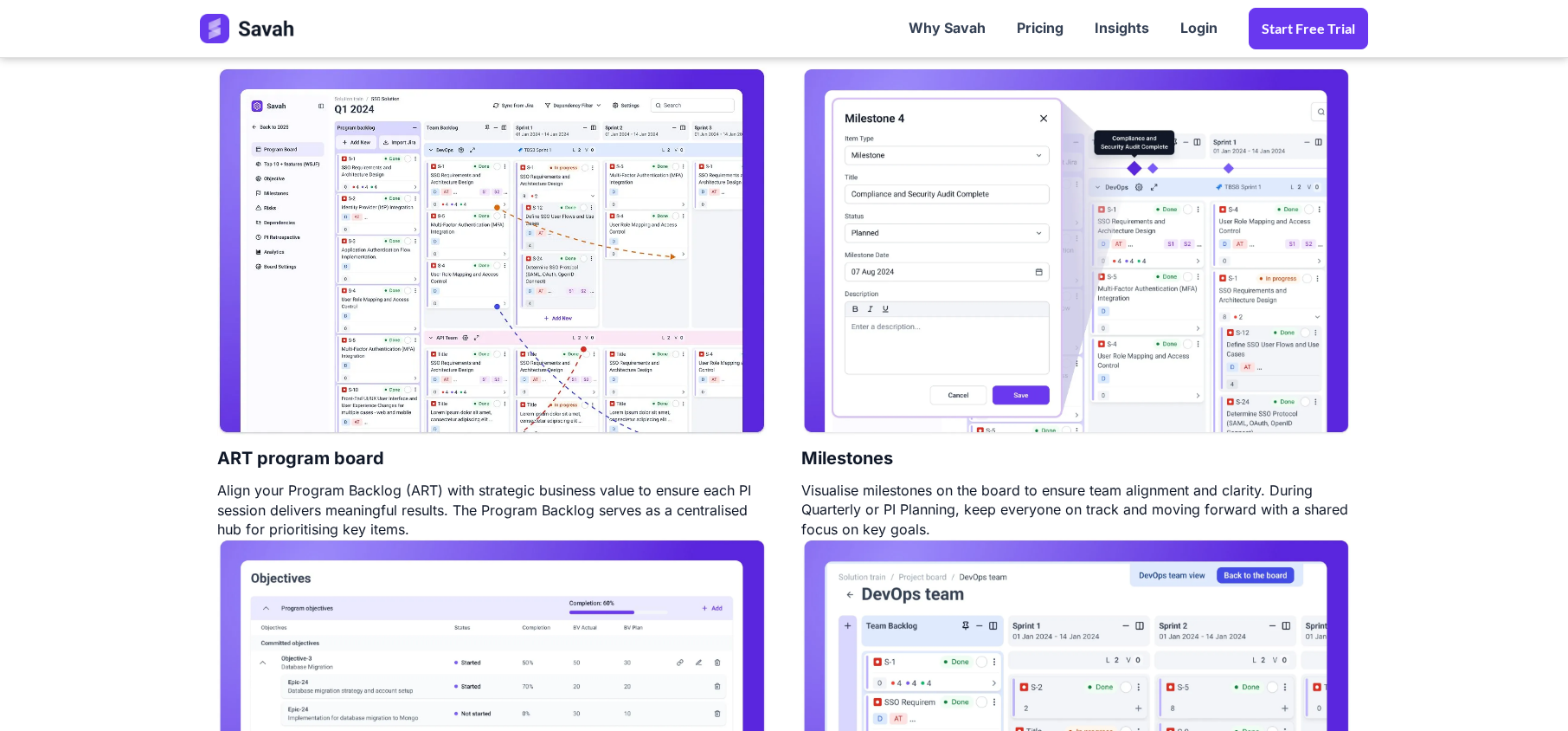
scroll to position [923, 0]
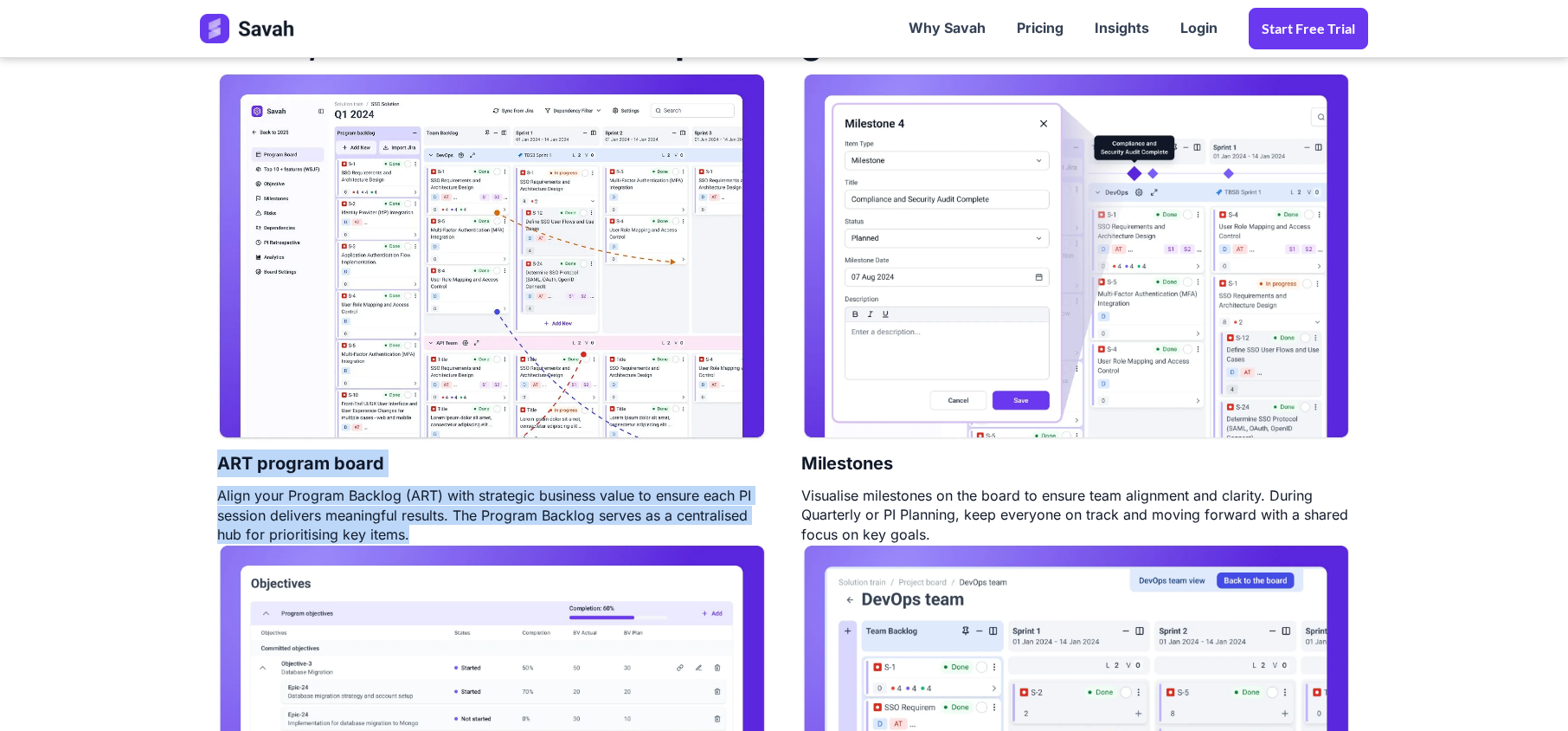
drag, startPoint x: 412, startPoint y: 526, endPoint x: 216, endPoint y: 466, distance: 205.0
click at [216, 466] on div "ART program board Align your Program Backlog (ART) with strategic business valu…" at bounding box center [492, 308] width 584 height 472
drag, startPoint x: 802, startPoint y: 471, endPoint x: 944, endPoint y: 531, distance: 154.2
click at [944, 531] on div "Milestones Visualise milestones on the board to ensure team alignment and clari…" at bounding box center [1075, 308] width 584 height 472
click at [969, 516] on div "Visualise milestones on the board to ensure team alignment and clarity. During …" at bounding box center [1076, 514] width 550 height 58
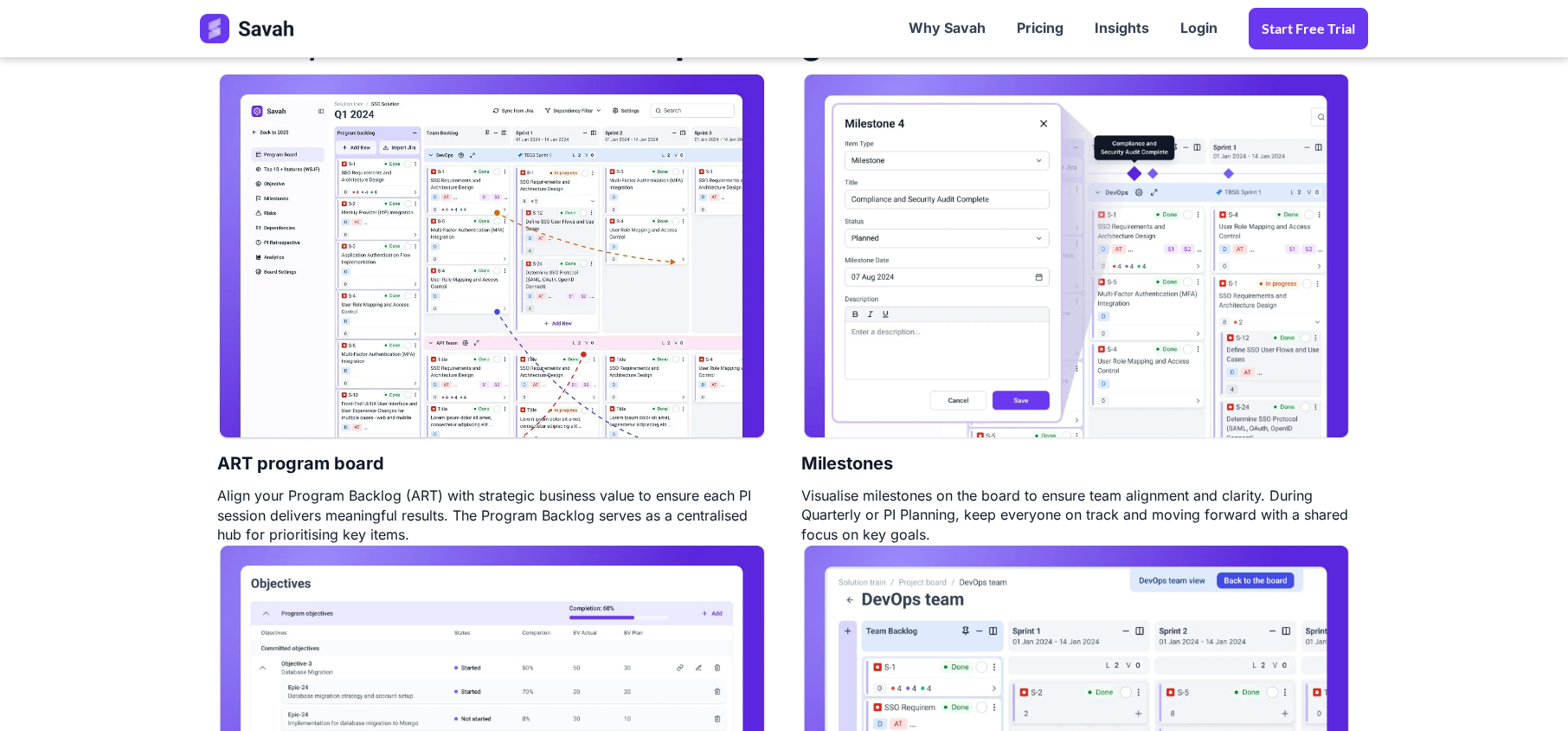
drag, startPoint x: 932, startPoint y: 537, endPoint x: 812, endPoint y: 478, distance: 133.7
click at [812, 478] on div "Milestones Visualise milestones on the board to ensure team alignment and clari…" at bounding box center [1075, 308] width 584 height 472
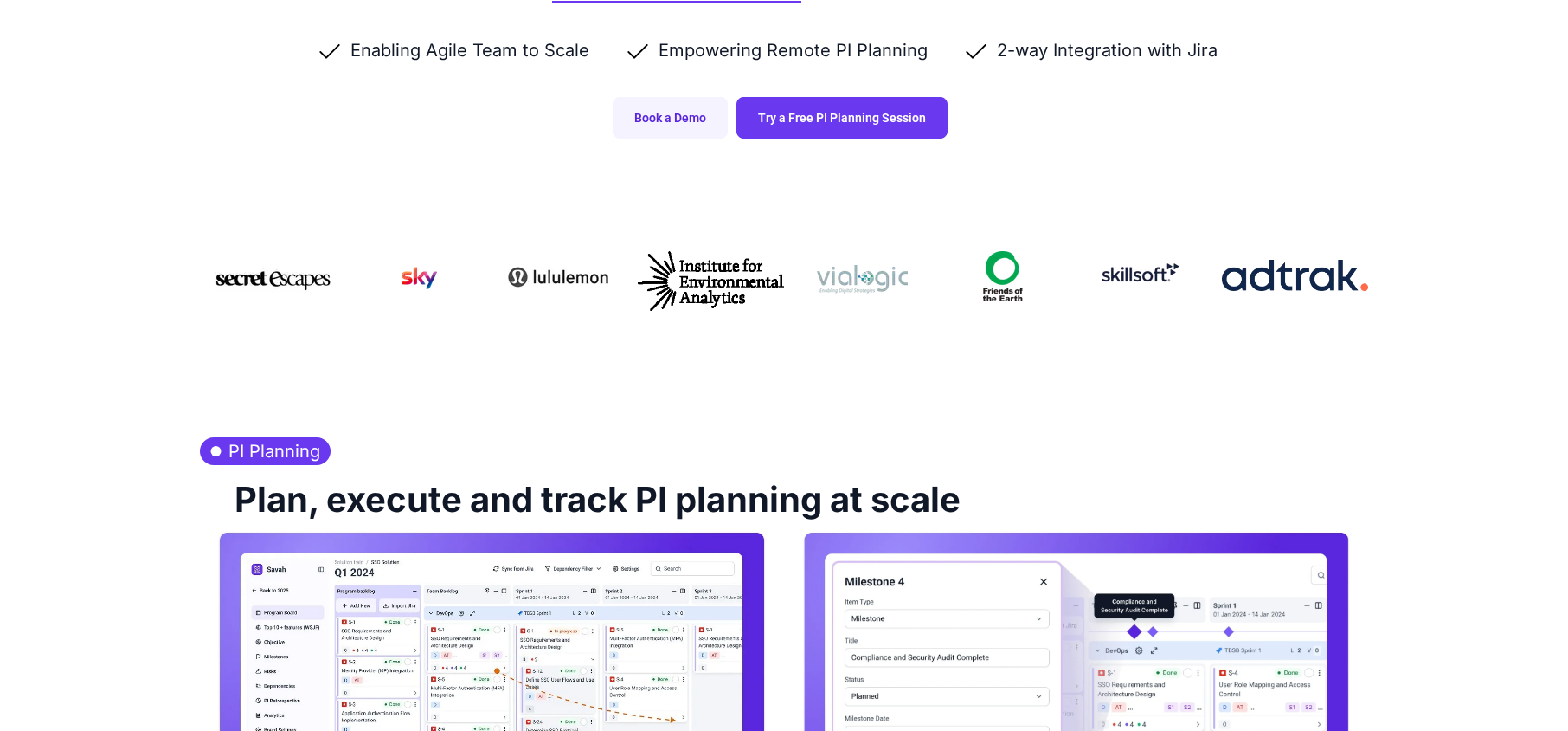
scroll to position [692, 0]
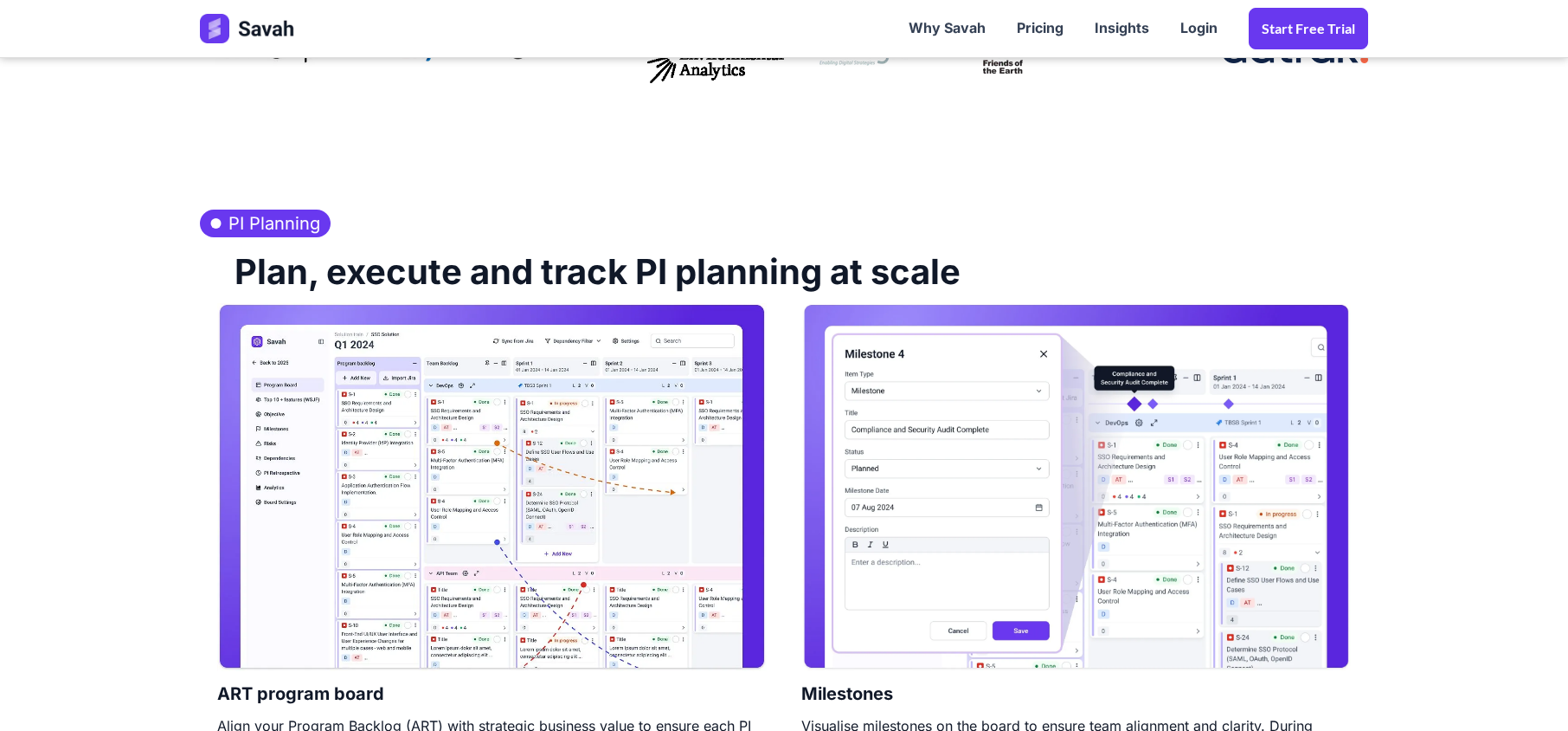
click at [282, 419] on img at bounding box center [492, 486] width 550 height 368
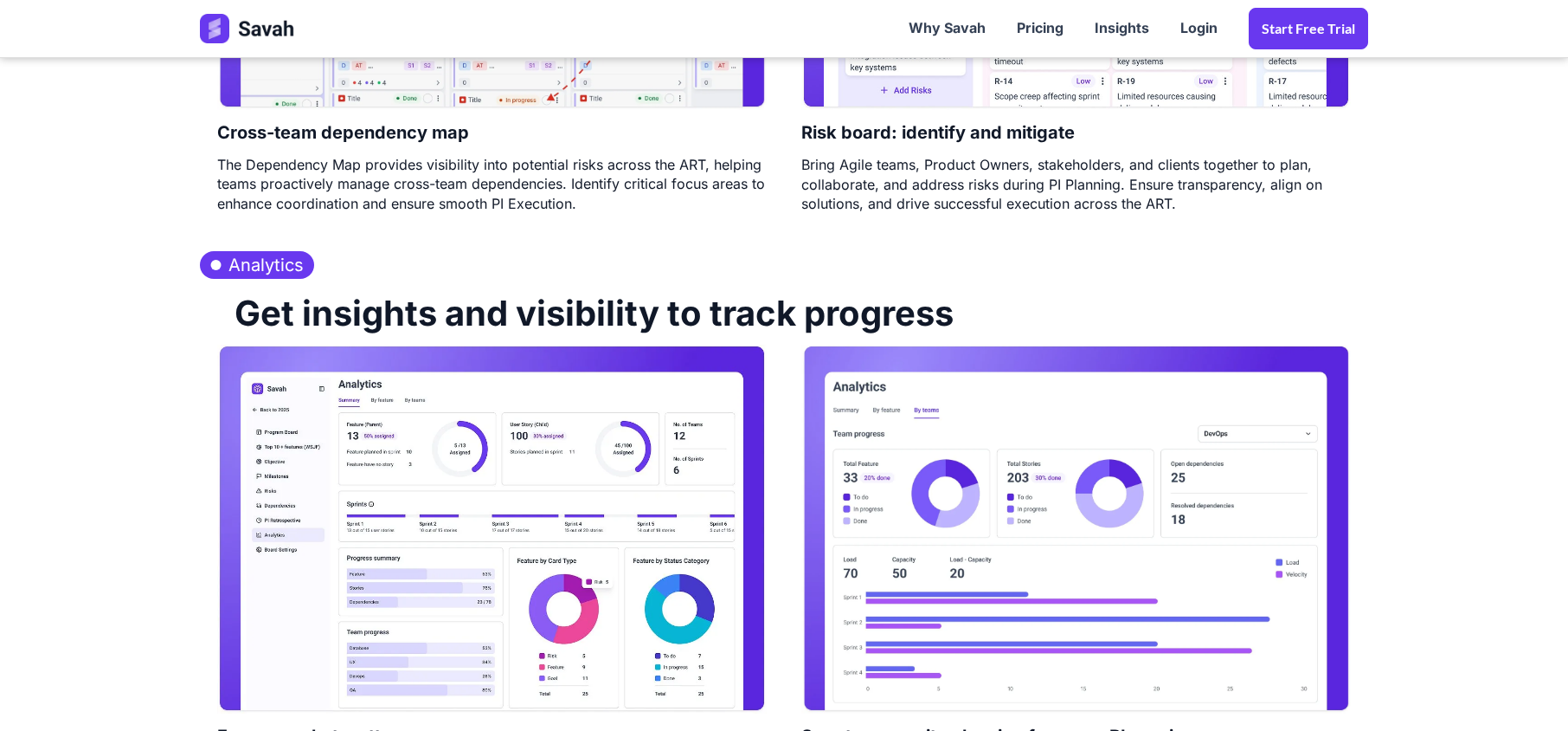
scroll to position [2539, 0]
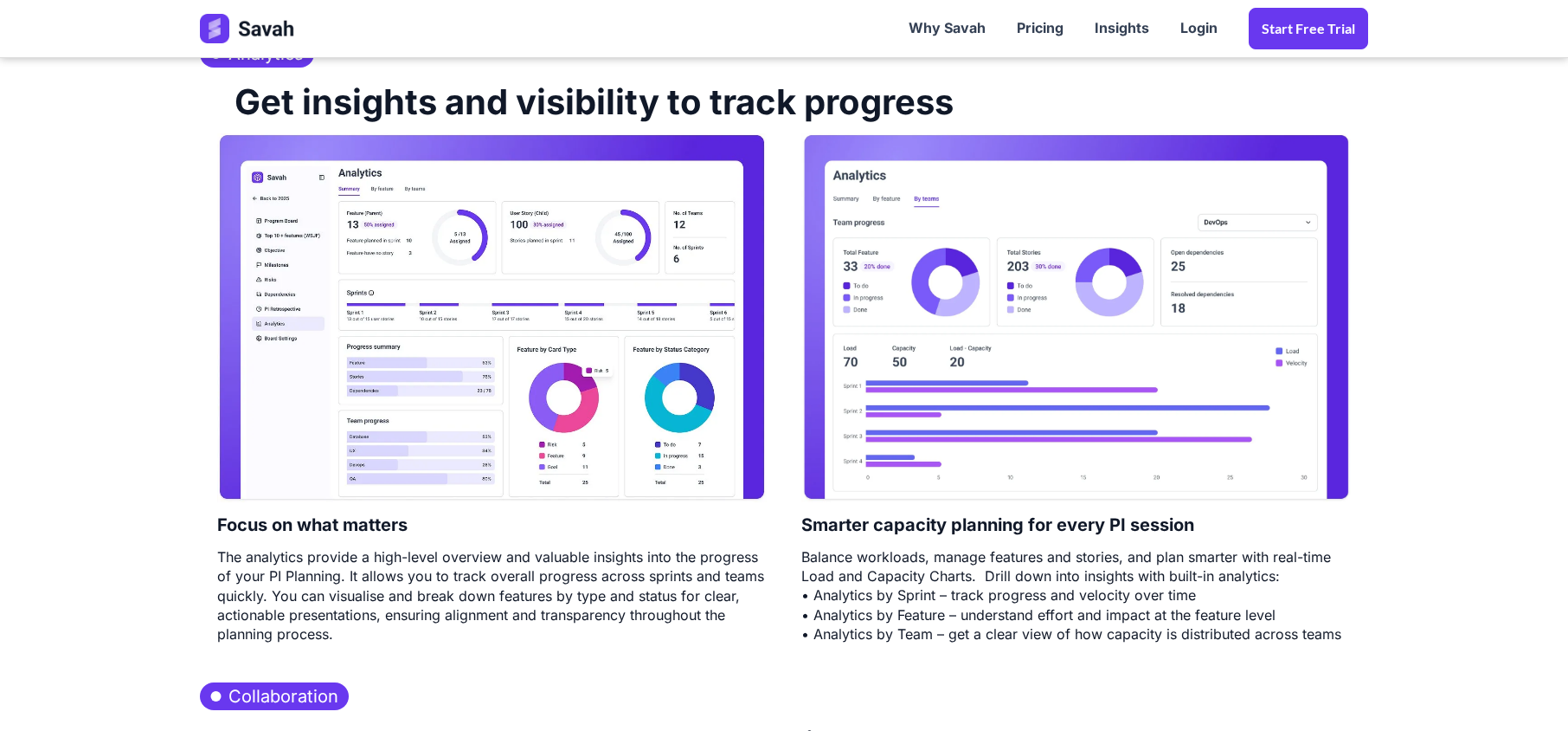
click at [554, 338] on img at bounding box center [492, 317] width 550 height 368
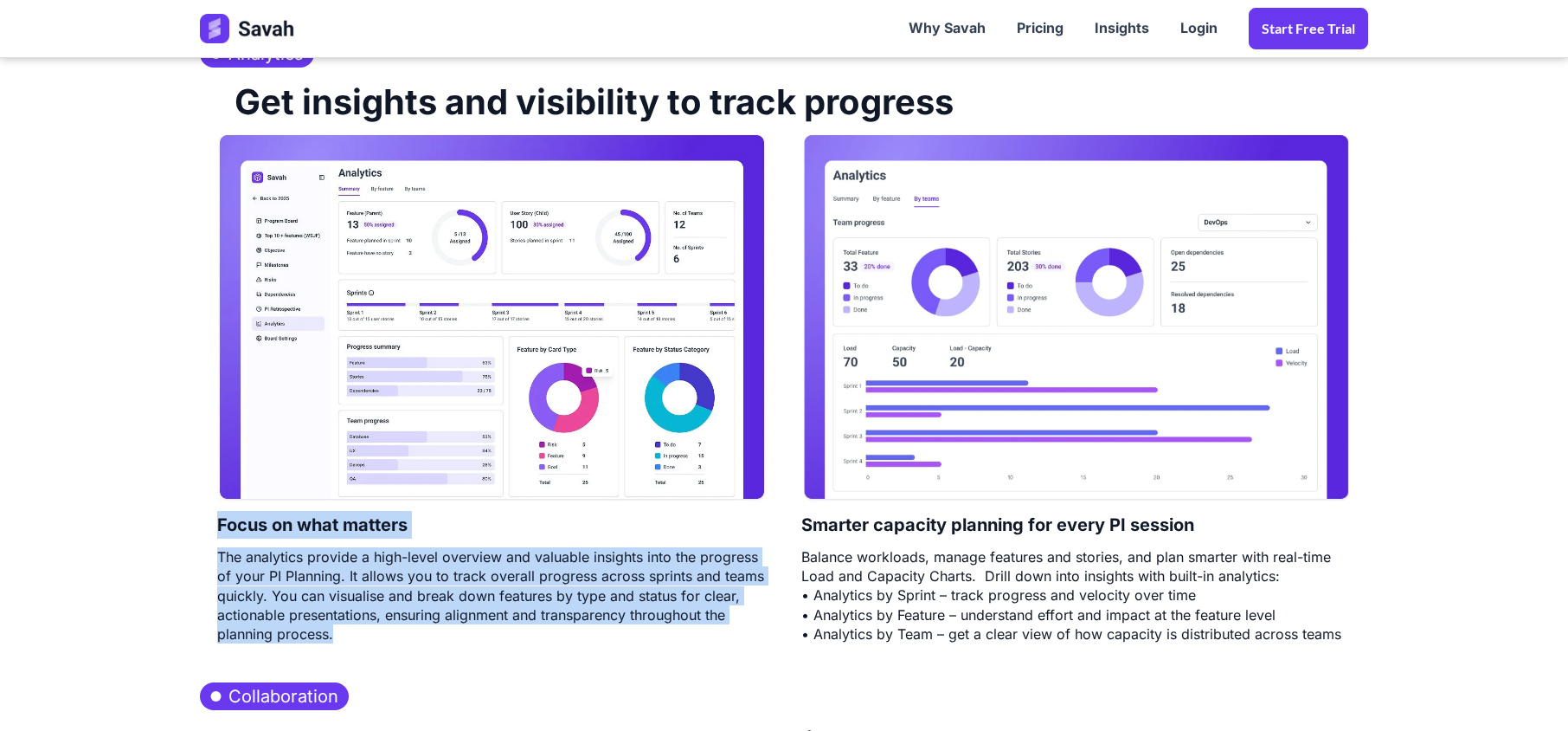
drag, startPoint x: 344, startPoint y: 638, endPoint x: 218, endPoint y: 540, distance: 159.6
click at [218, 540] on div "Focus on what matters The analytics provide a high-level overview and valuable …" at bounding box center [492, 388] width 584 height 509
click at [232, 547] on h4 "Focus on what matters" at bounding box center [312, 524] width 190 height 45
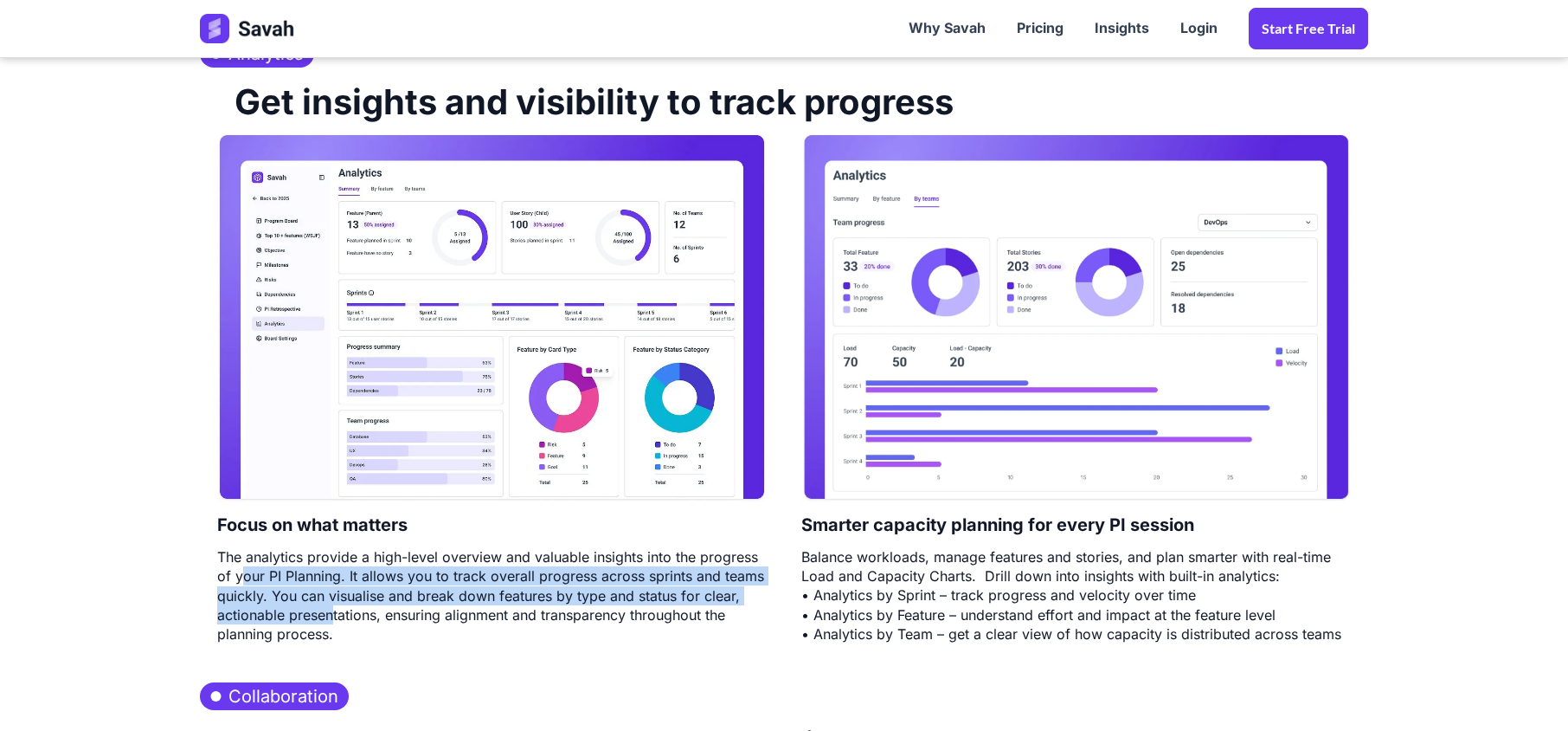
drag, startPoint x: 243, startPoint y: 569, endPoint x: 353, endPoint y: 634, distance: 127.8
click at [334, 627] on div "The analytics provide a high-level overview and valuable insights into the prog…" at bounding box center [492, 595] width 550 height 97
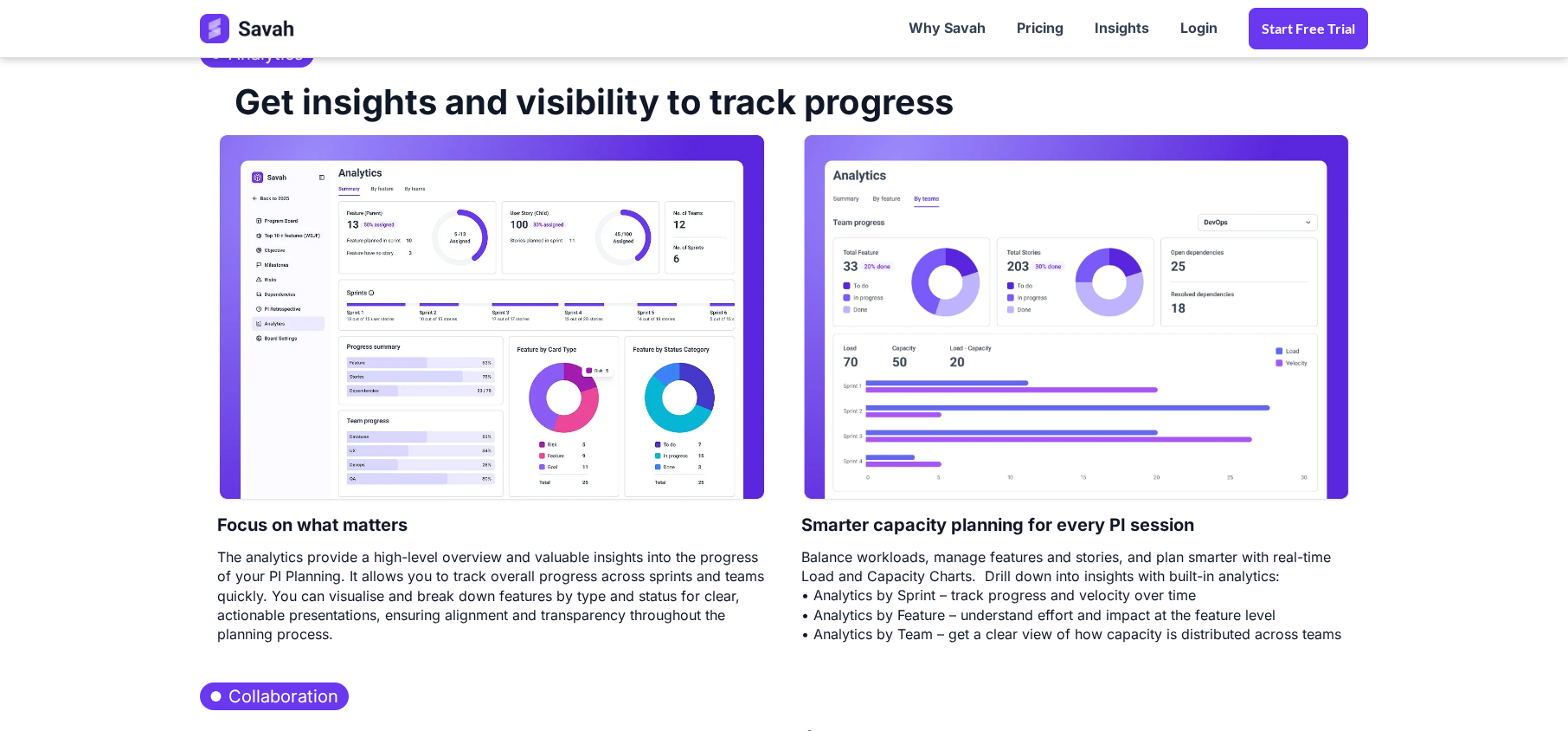
click at [353, 634] on div "The analytics provide a high-level overview and valuable insights into the prog…" at bounding box center [492, 595] width 550 height 97
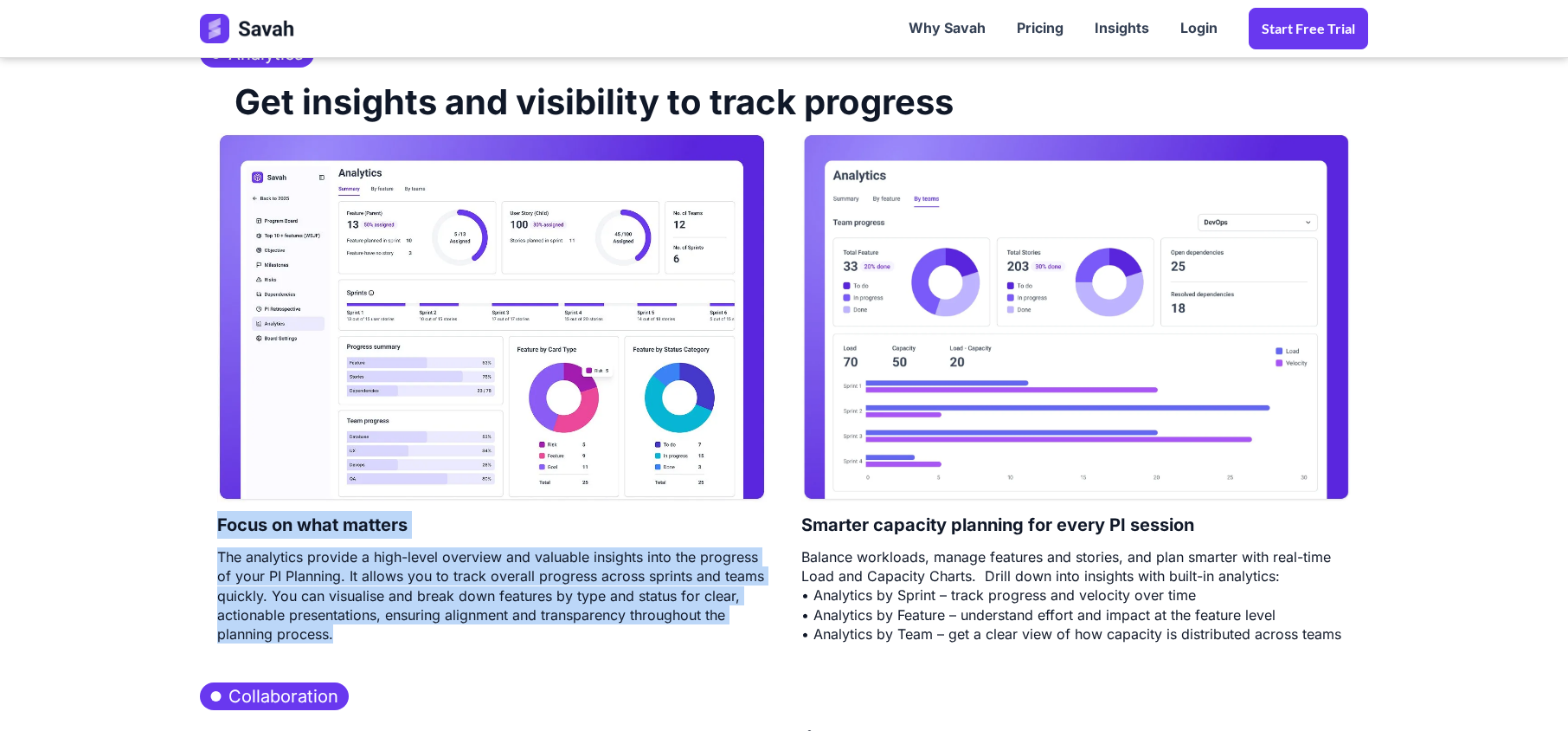
drag, startPoint x: 353, startPoint y: 634, endPoint x: 216, endPoint y: 531, distance: 171.4
click at [216, 531] on div "Focus on what matters The analytics provide a high-level overview and valuable …" at bounding box center [492, 388] width 584 height 509
click at [503, 566] on div "The analytics provide a high-level overview and valuable insights into the prog…" at bounding box center [492, 595] width 550 height 97
drag, startPoint x: 336, startPoint y: 638, endPoint x: 220, endPoint y: 534, distance: 155.8
click at [220, 534] on div "Focus on what matters The analytics provide a high-level overview and valuable …" at bounding box center [492, 388] width 584 height 509
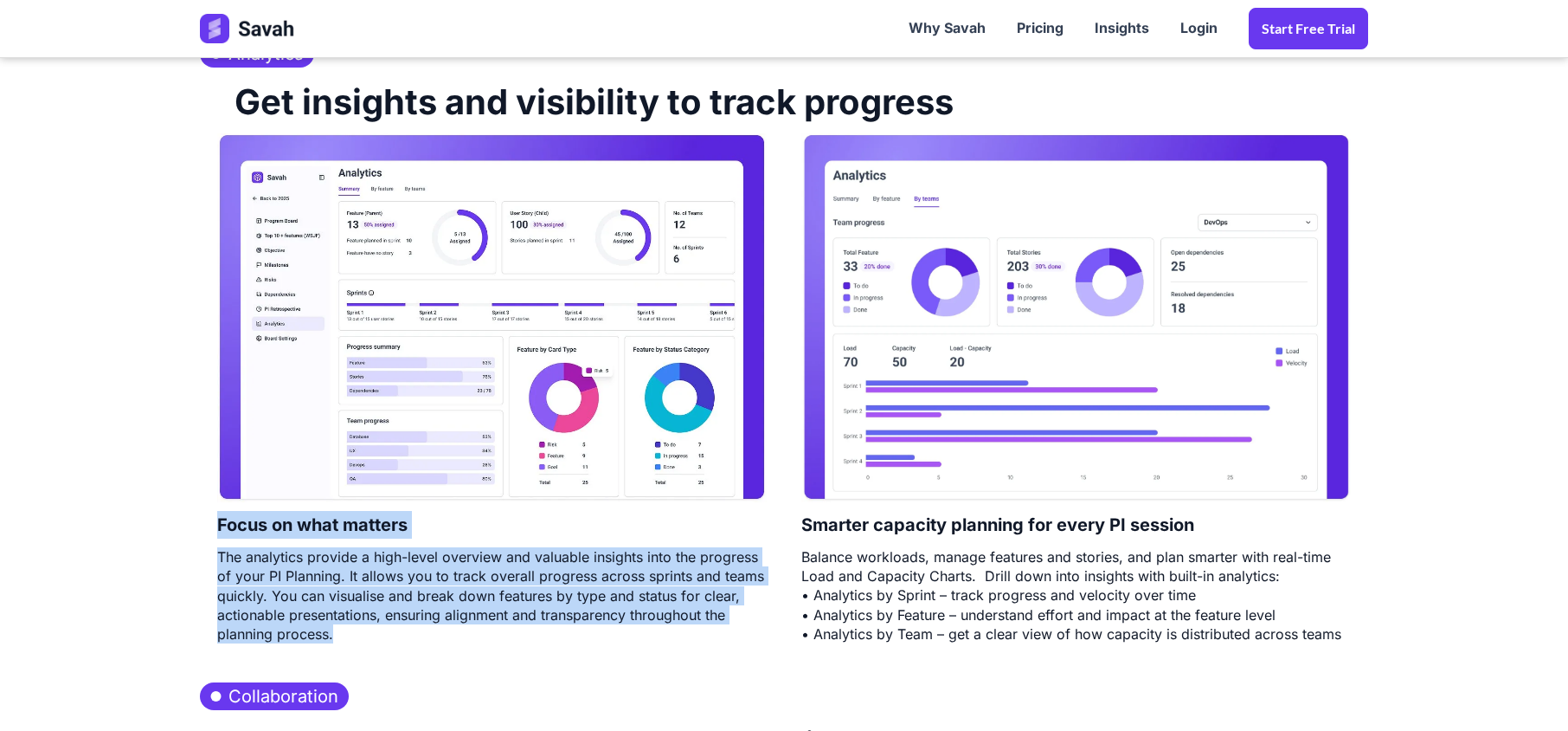
click at [220, 534] on h4 "Focus on what matters" at bounding box center [312, 524] width 190 height 45
drag, startPoint x: 220, startPoint y: 534, endPoint x: 441, endPoint y: 648, distance: 248.7
click at [441, 648] on div "Analytics Get insights and visibility to track progress Focus on what matters T…" at bounding box center [784, 344] width 1203 height 641
click at [644, 586] on div "The analytics provide a high-level overview and valuable insights into the prog…" at bounding box center [492, 595] width 550 height 97
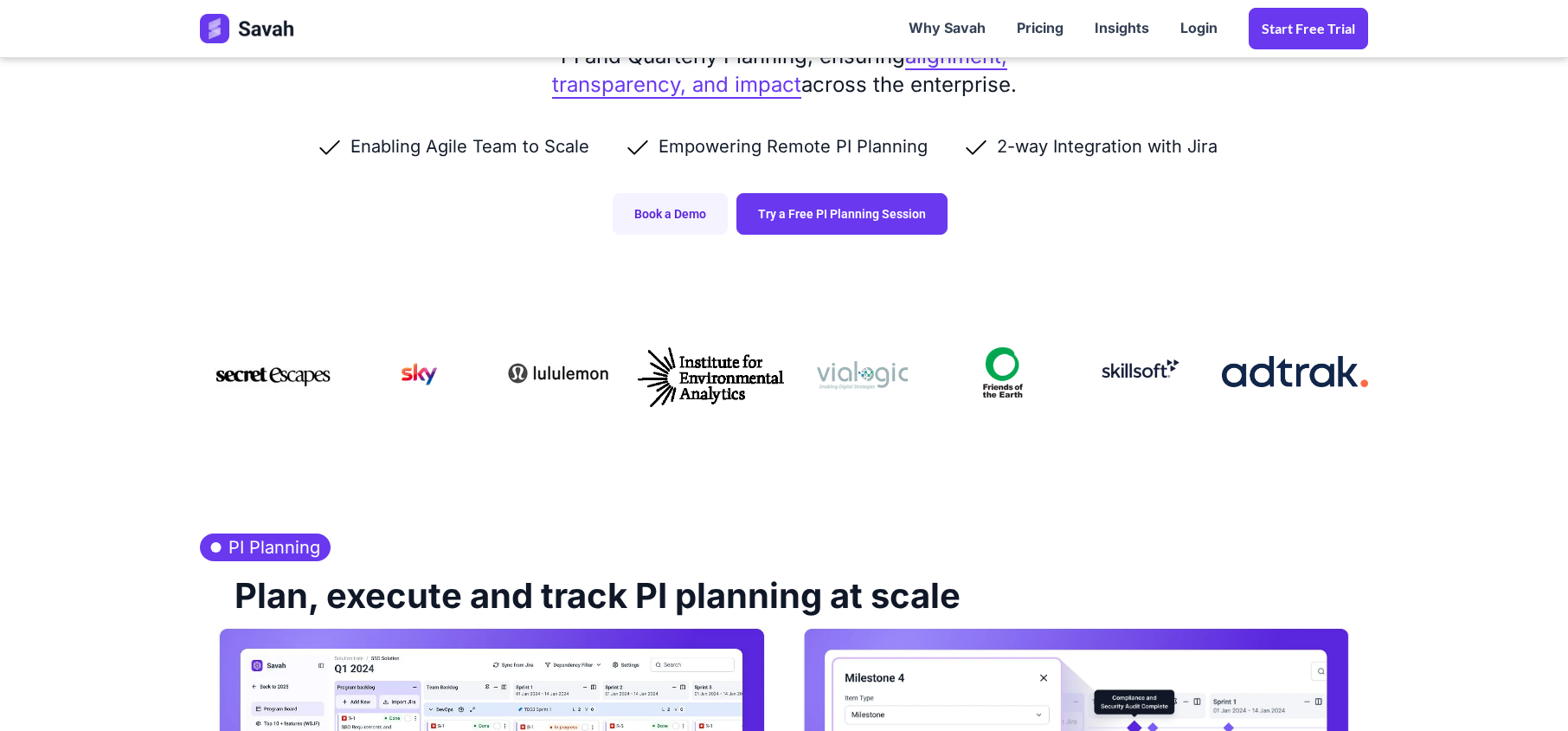
scroll to position [0, 0]
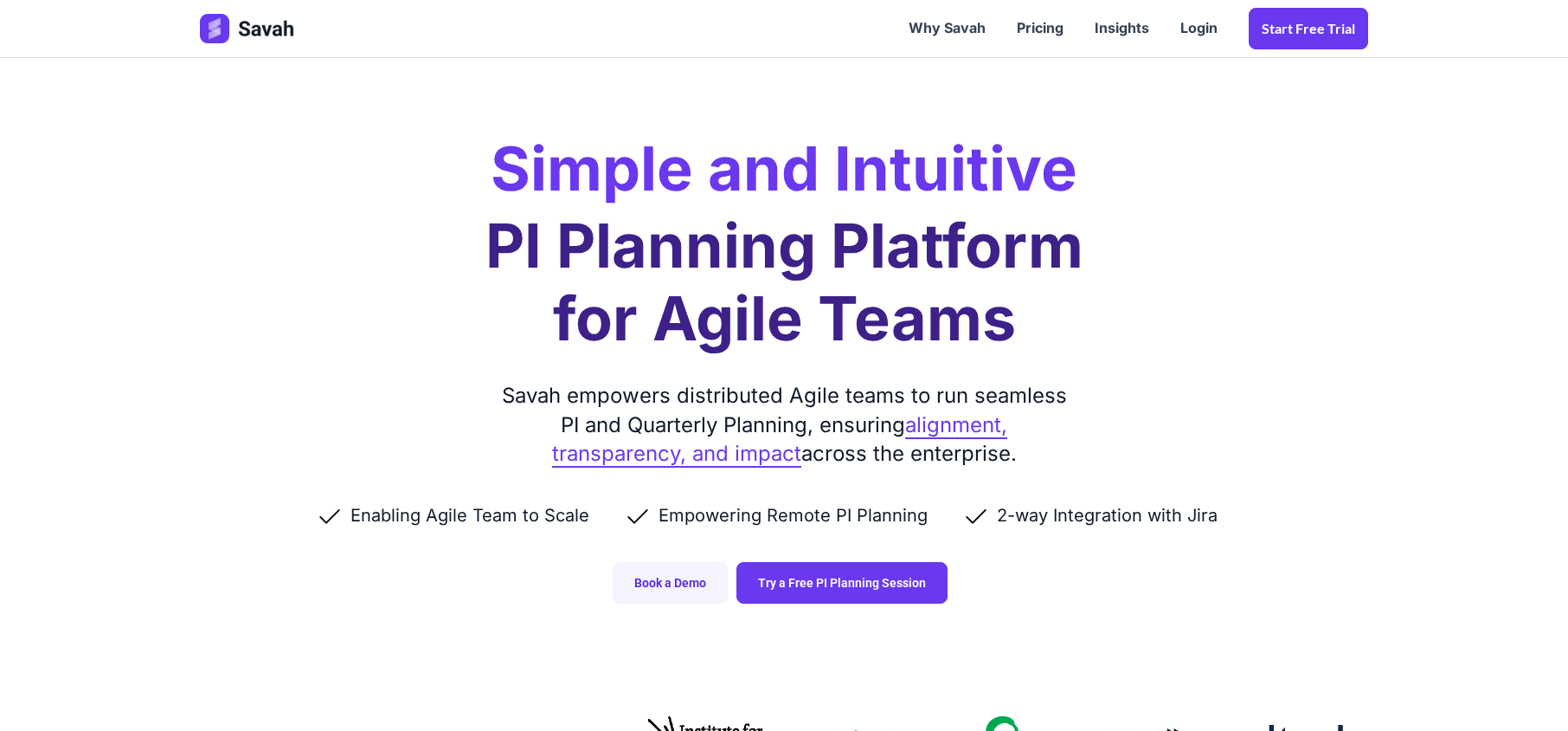
click at [516, 176] on h2 "Simple and Intuitive" at bounding box center [784, 169] width 587 height 61
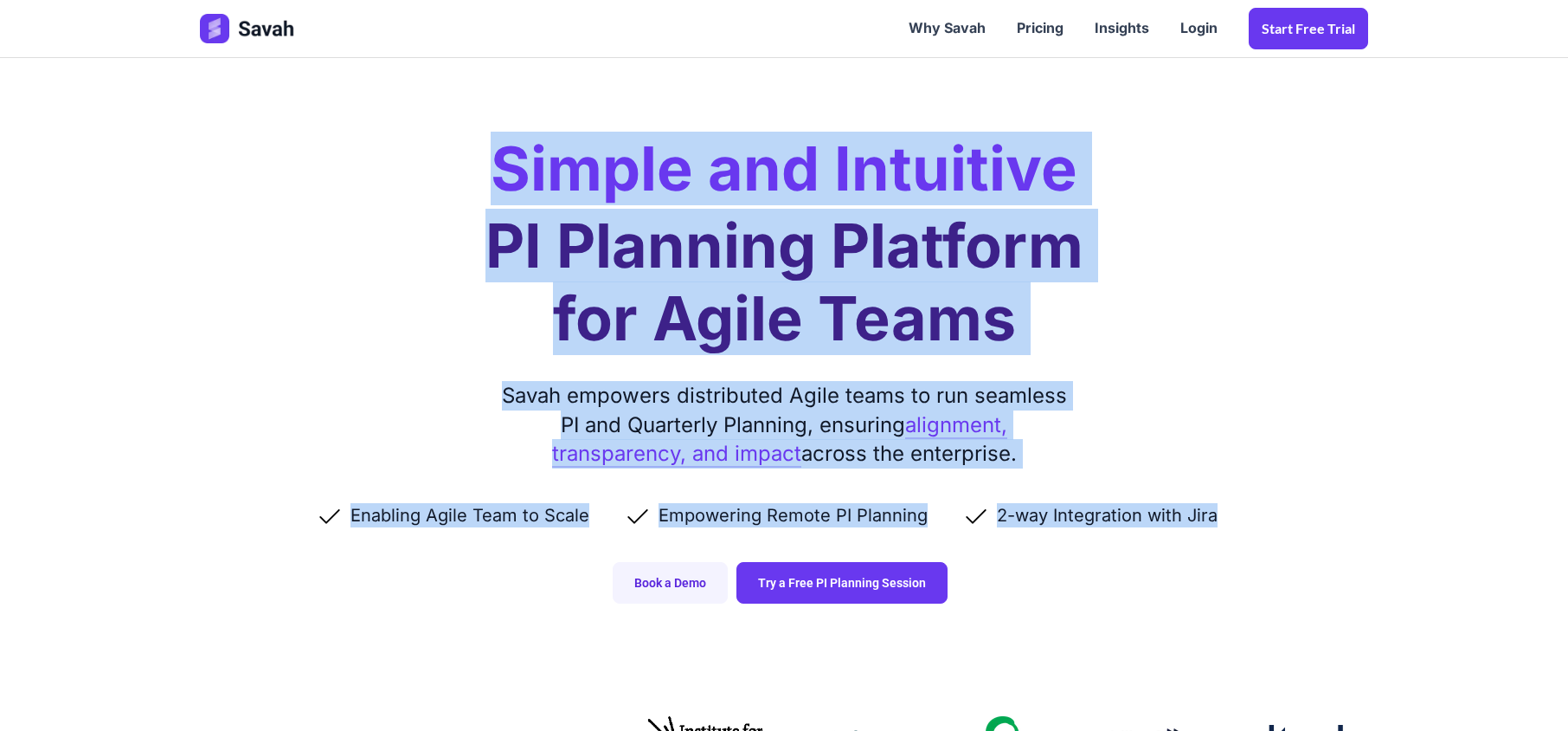
drag, startPoint x: 495, startPoint y: 188, endPoint x: 1217, endPoint y: 548, distance: 806.8
click at [1217, 548] on div "Simple and Intuitive PI Planning Platform for Agile Teams Savah empowers distri…" at bounding box center [784, 318] width 1203 height 638
click at [513, 184] on h2 "Simple and Intuitive" at bounding box center [784, 169] width 587 height 61
drag, startPoint x: 504, startPoint y: 176, endPoint x: 1278, endPoint y: 569, distance: 868.1
click at [1278, 569] on div "Simple and Intuitive PI Planning Platform for Agile Teams Savah empowers distri…" at bounding box center [784, 318] width 1203 height 638
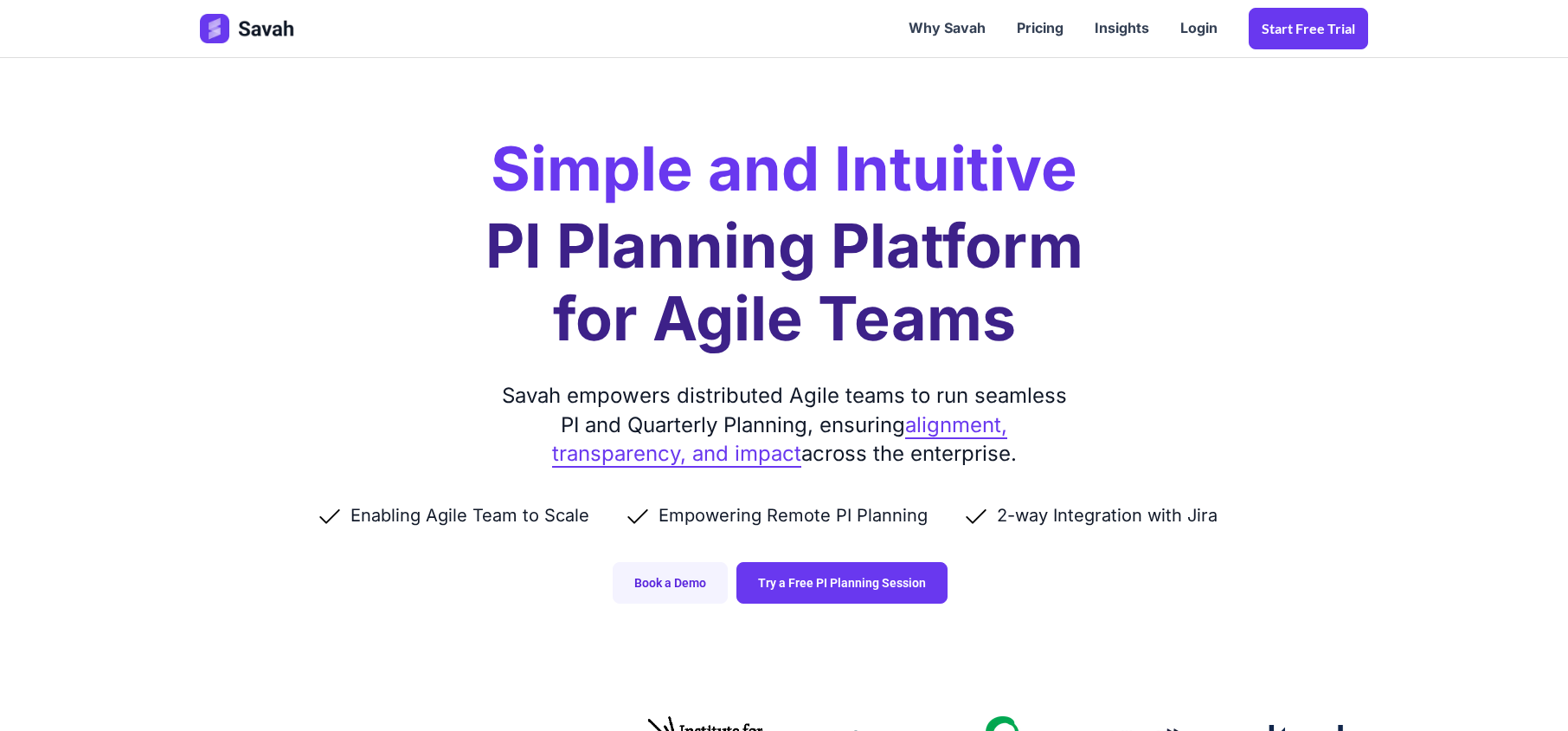
click at [1157, 527] on div "Enabling Agile Team to Scale Empowering Remote PI Planning 2-way Integration wi…" at bounding box center [784, 514] width 1168 height 93
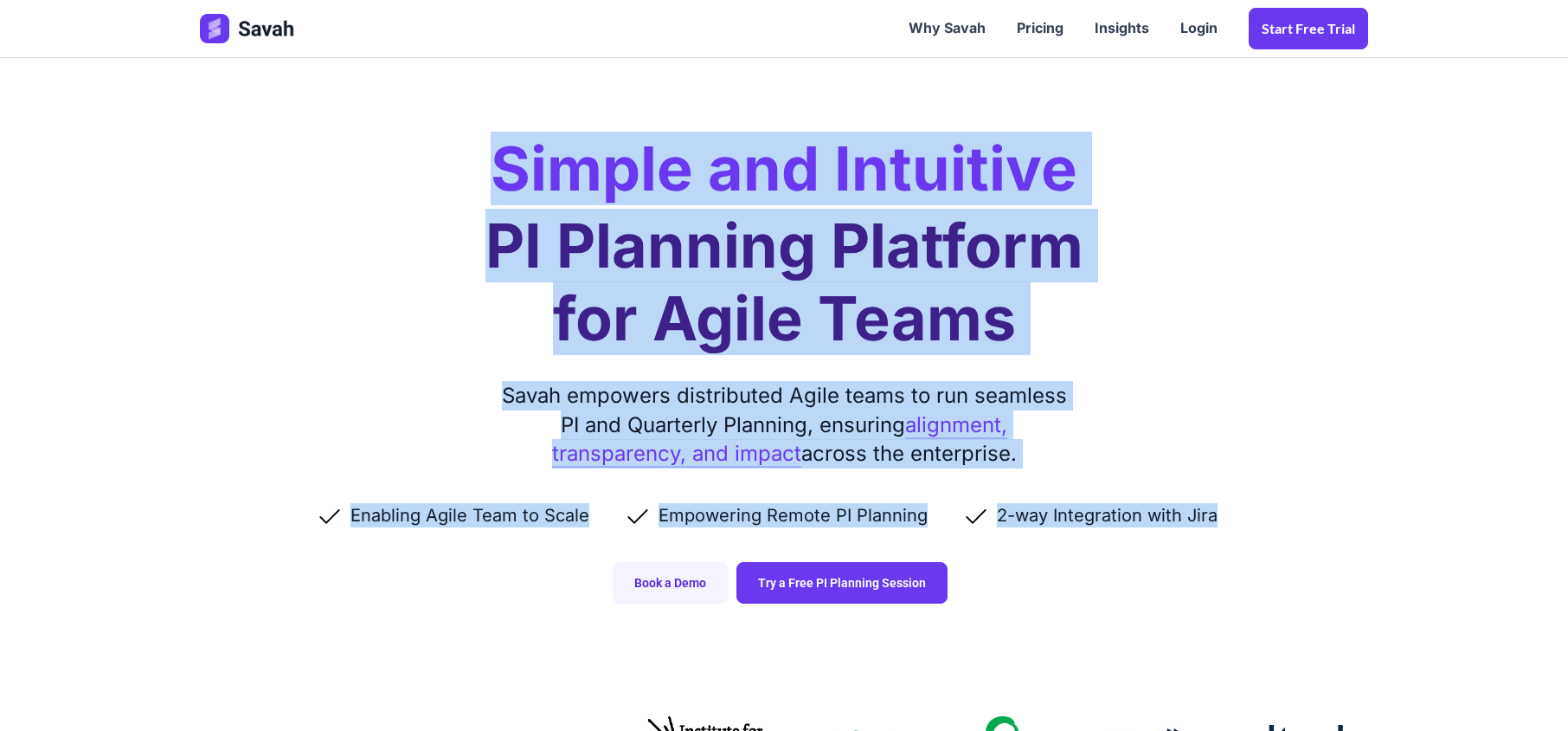
drag, startPoint x: 1235, startPoint y: 509, endPoint x: 493, endPoint y: 172, distance: 814.9
click at [493, 172] on div "Simple and Intuitive PI Planning Platform for Agile Teams Savah empowers distri…" at bounding box center [784, 318] width 1203 height 638
click at [493, 172] on h2 "Simple and Intuitive" at bounding box center [784, 169] width 587 height 61
drag, startPoint x: 502, startPoint y: 174, endPoint x: 1267, endPoint y: 523, distance: 840.8
click at [1265, 521] on div "Simple and Intuitive PI Planning Platform for Agile Teams Savah empowers distri…" at bounding box center [784, 318] width 1203 height 638
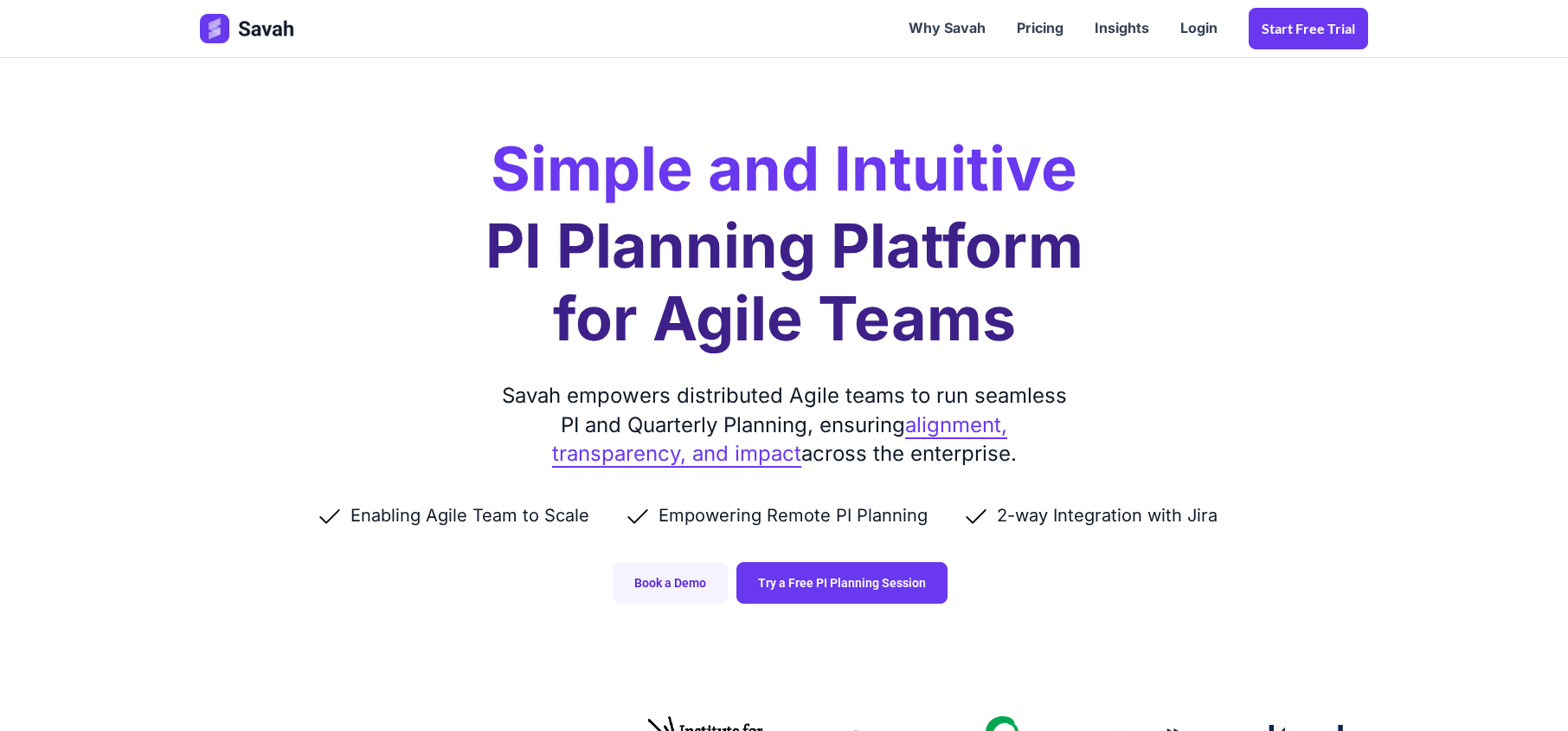
click at [1277, 537] on div "Enabling Agile Team to Scale Empowering Remote PI Planning 2-way Integration wi…" at bounding box center [784, 514] width 1168 height 93
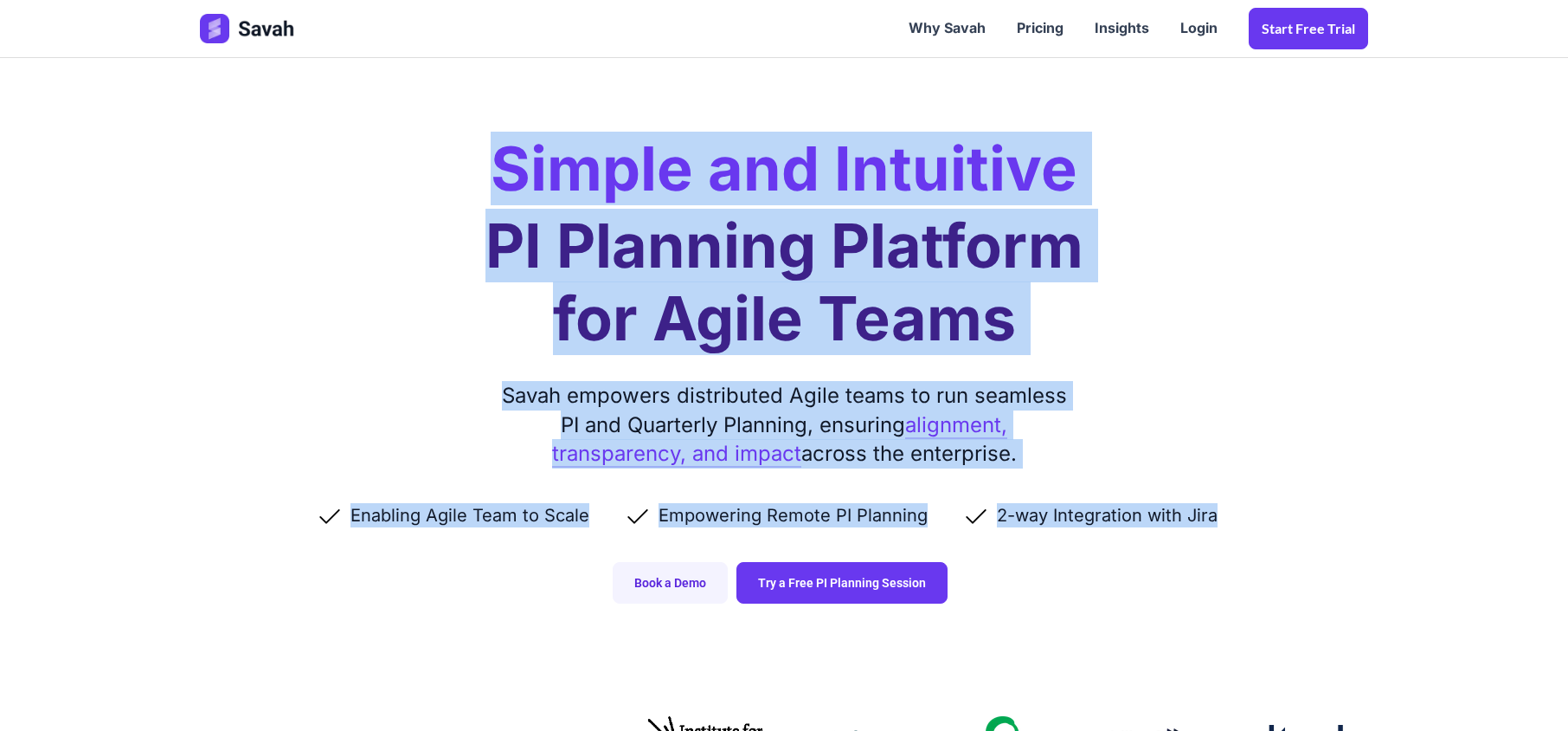
drag, startPoint x: 1128, startPoint y: 503, endPoint x: 496, endPoint y: 116, distance: 741.1
click at [496, 116] on div "Simple and Intuitive PI Planning Platform for Agile Teams Savah empowers distri…" at bounding box center [784, 318] width 1203 height 638
click at [500, 176] on h2 "Simple and Intuitive" at bounding box center [784, 169] width 587 height 61
drag, startPoint x: 500, startPoint y: 176, endPoint x: 1315, endPoint y: 512, distance: 881.5
click at [1313, 512] on div "Simple and Intuitive PI Planning Platform for Agile Teams Savah empowers distri…" at bounding box center [784, 318] width 1203 height 638
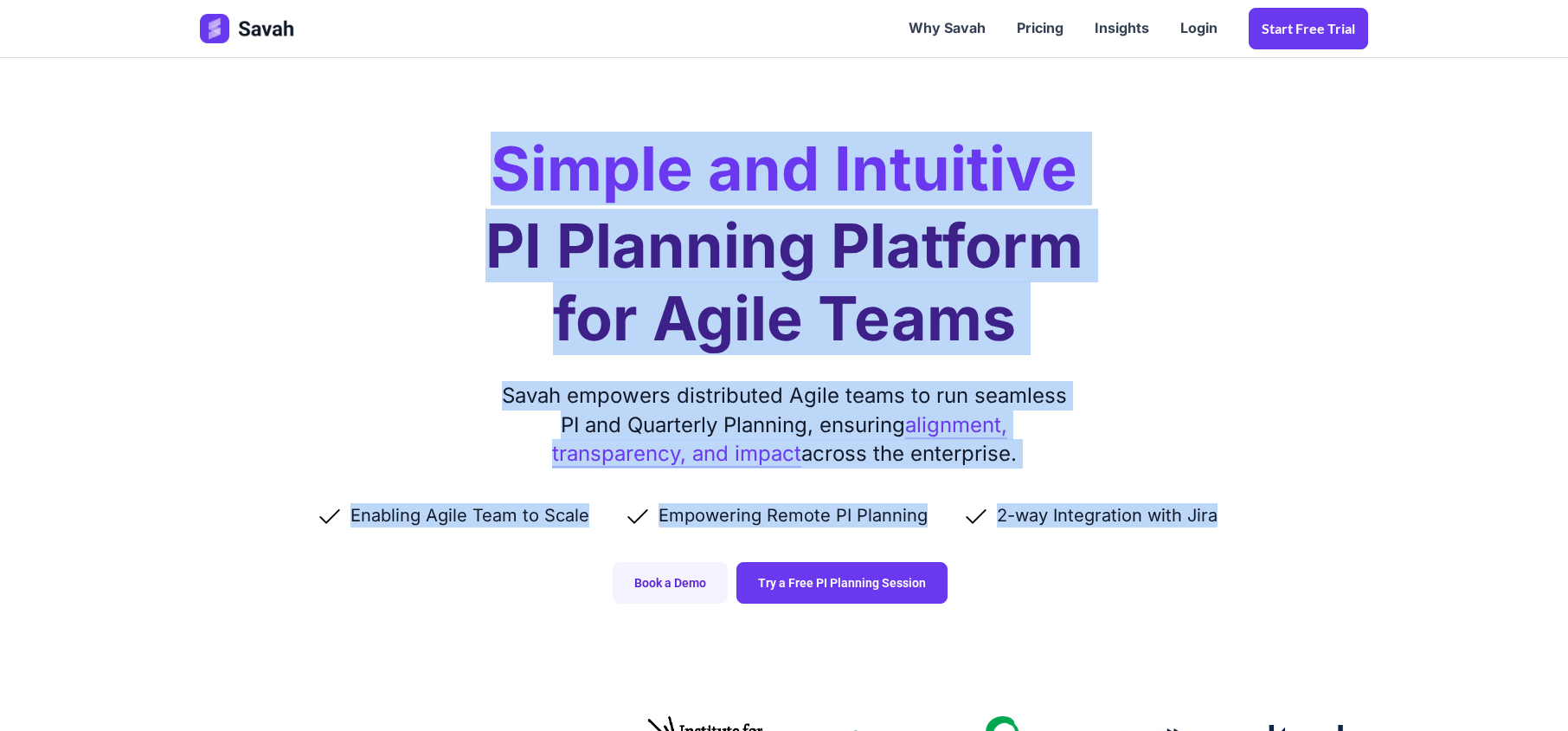
click at [1317, 517] on ul "Enabling Agile Team to Scale Empowering Remote PI Planning 2-way Integration wi…" at bounding box center [784, 515] width 1168 height 24
drag, startPoint x: 506, startPoint y: 177, endPoint x: 1266, endPoint y: 502, distance: 826.6
click at [1266, 500] on div "Simple and Intuitive PI Planning Platform for Agile Teams Savah empowers distri…" at bounding box center [784, 318] width 1203 height 638
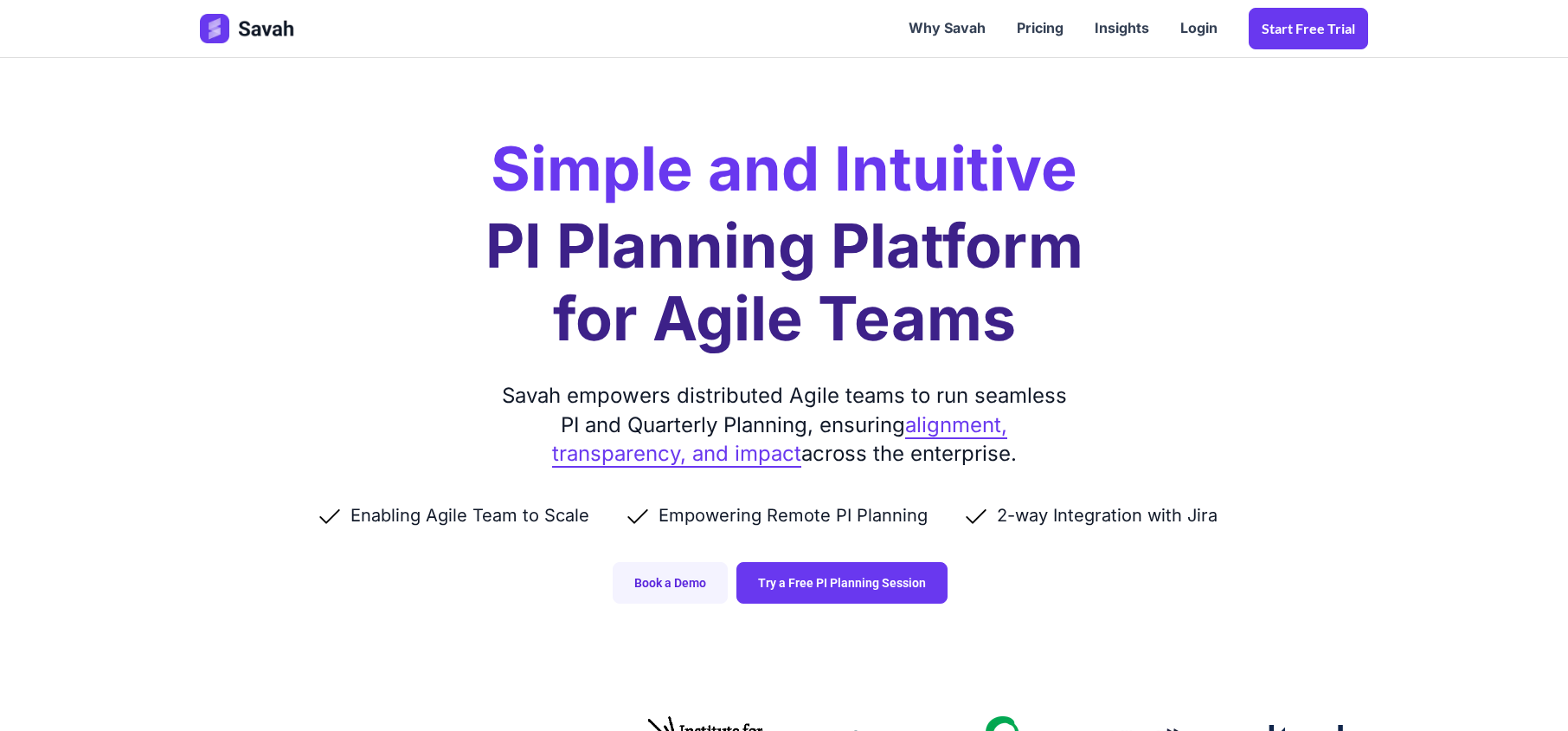
click at [1290, 528] on div "Enabling Agile Team to Scale Empowering Remote PI Planning 2-way Integration wi…" at bounding box center [784, 514] width 1168 height 93
drag, startPoint x: 1290, startPoint y: 531, endPoint x: 1102, endPoint y: 530, distance: 188.0
click at [1102, 530] on div "Enabling Agile Team to Scale Empowering Remote PI Planning 2-way Integration wi…" at bounding box center [784, 514] width 1168 height 93
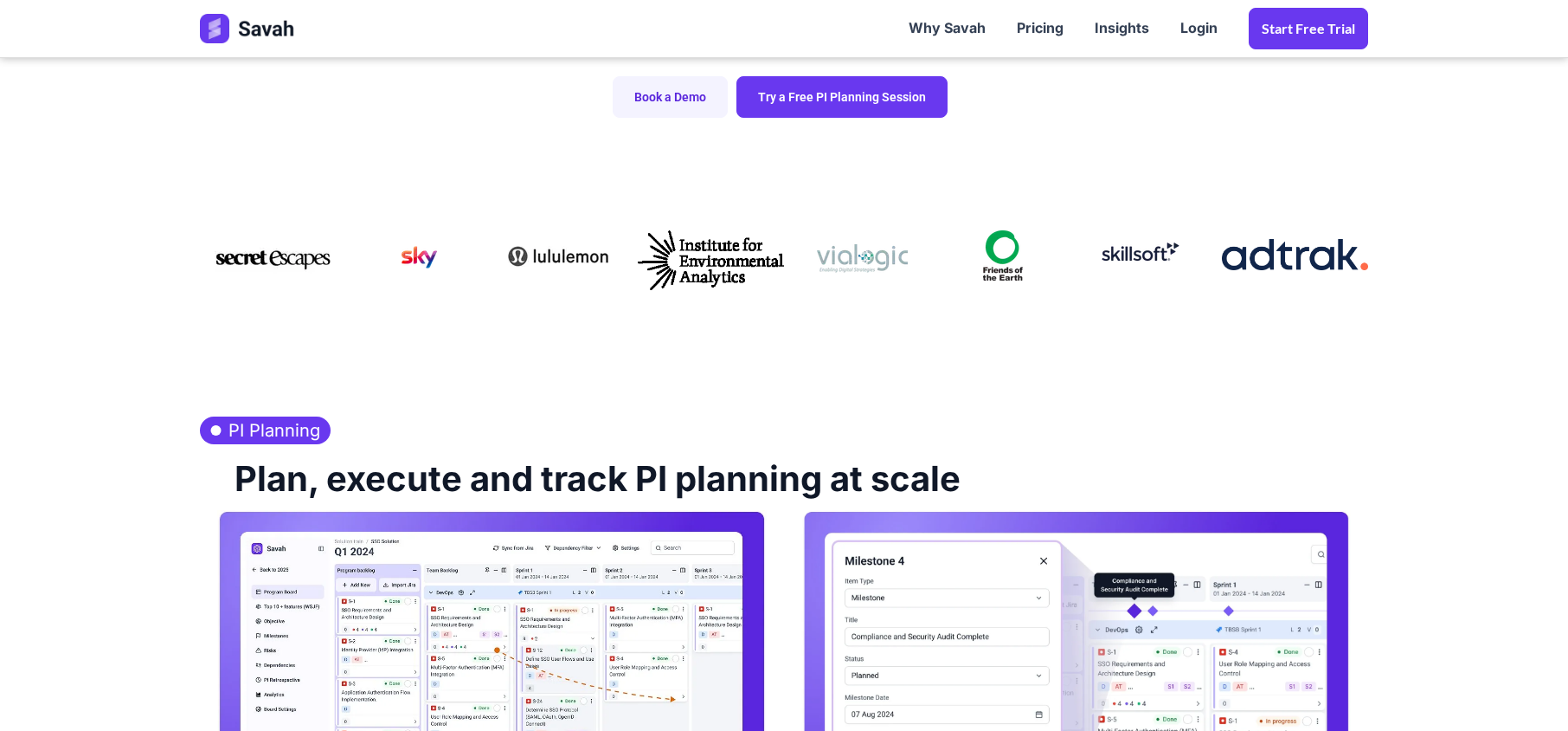
scroll to position [808, 0]
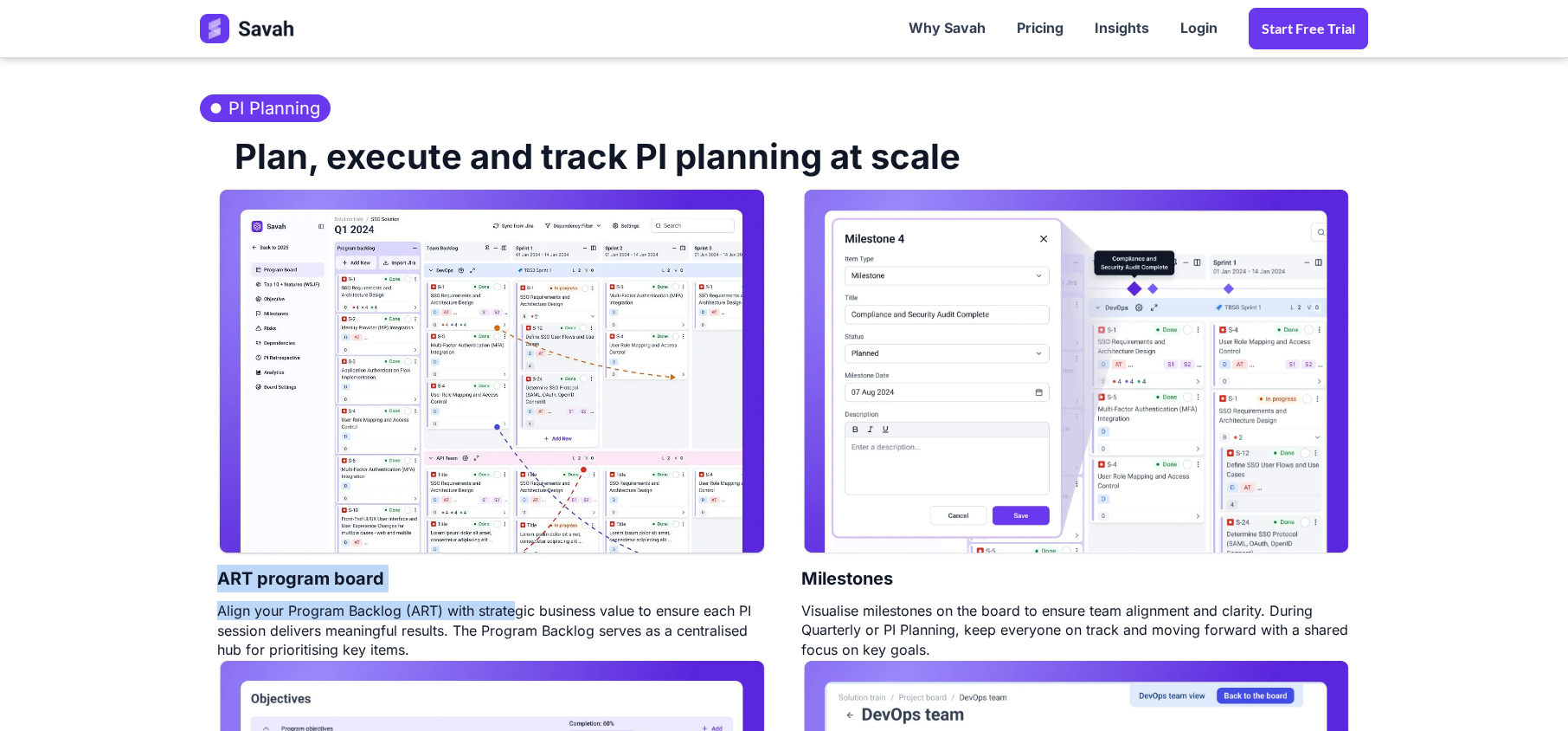
drag, startPoint x: 222, startPoint y: 587, endPoint x: 549, endPoint y: 606, distance: 327.6
click at [523, 605] on div "ART program board Align your Program Backlog (ART) with strategic business valu…" at bounding box center [492, 424] width 584 height 472
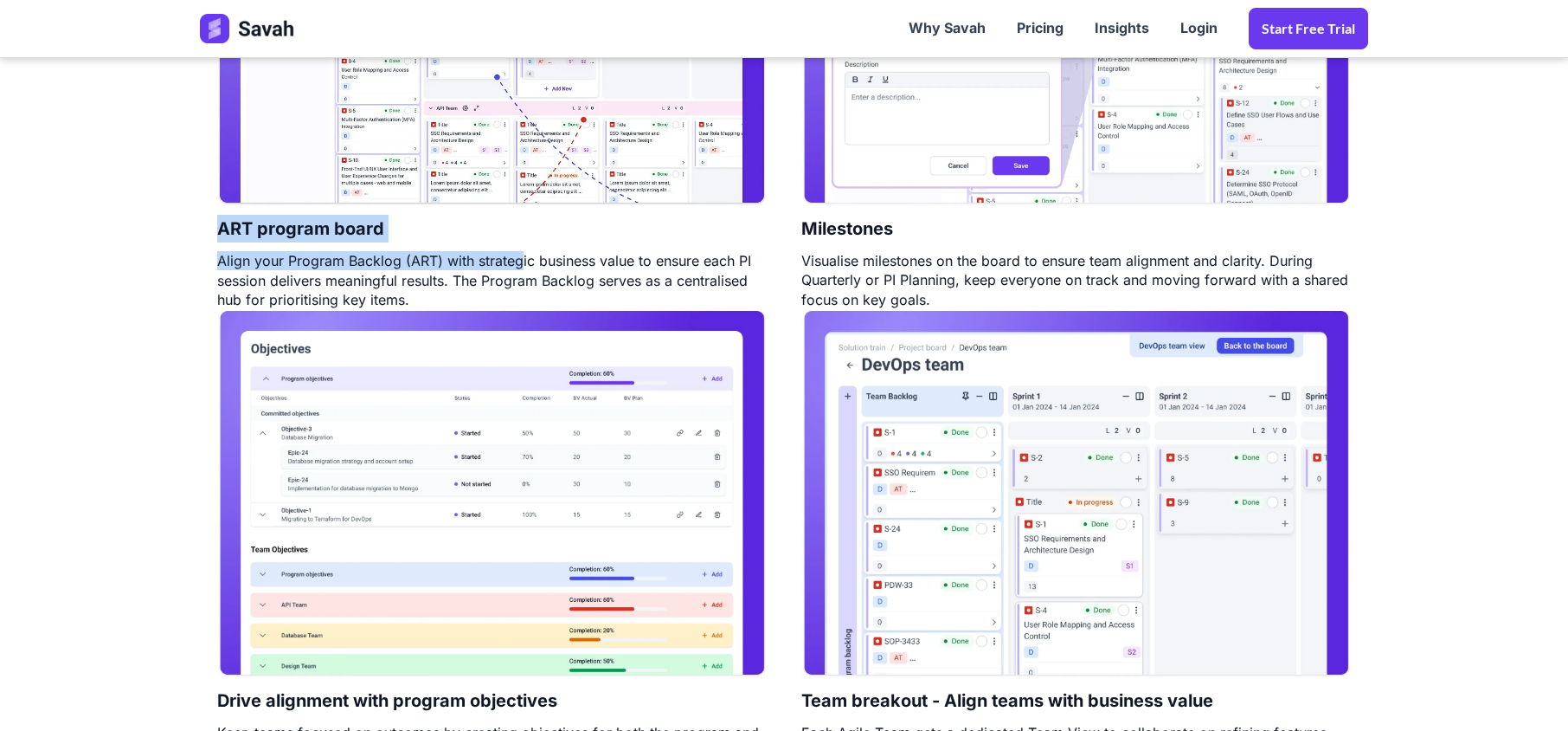
scroll to position [1385, 0]
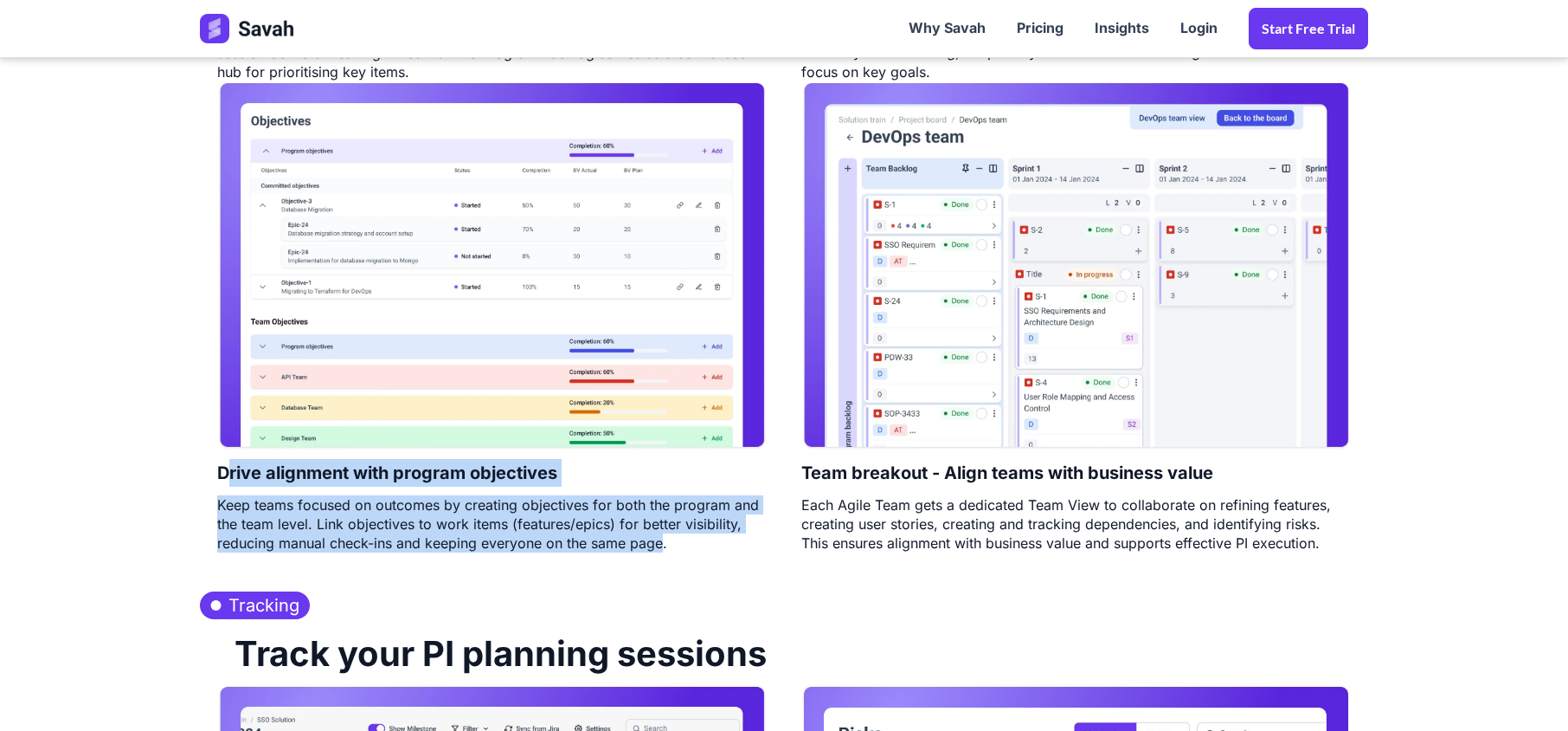
drag, startPoint x: 662, startPoint y: 541, endPoint x: 226, endPoint y: 492, distance: 438.7
click at [226, 492] on div "Drive alignment with program objectives Keep teams focused on outcomes by creat…" at bounding box center [492, 317] width 584 height 471
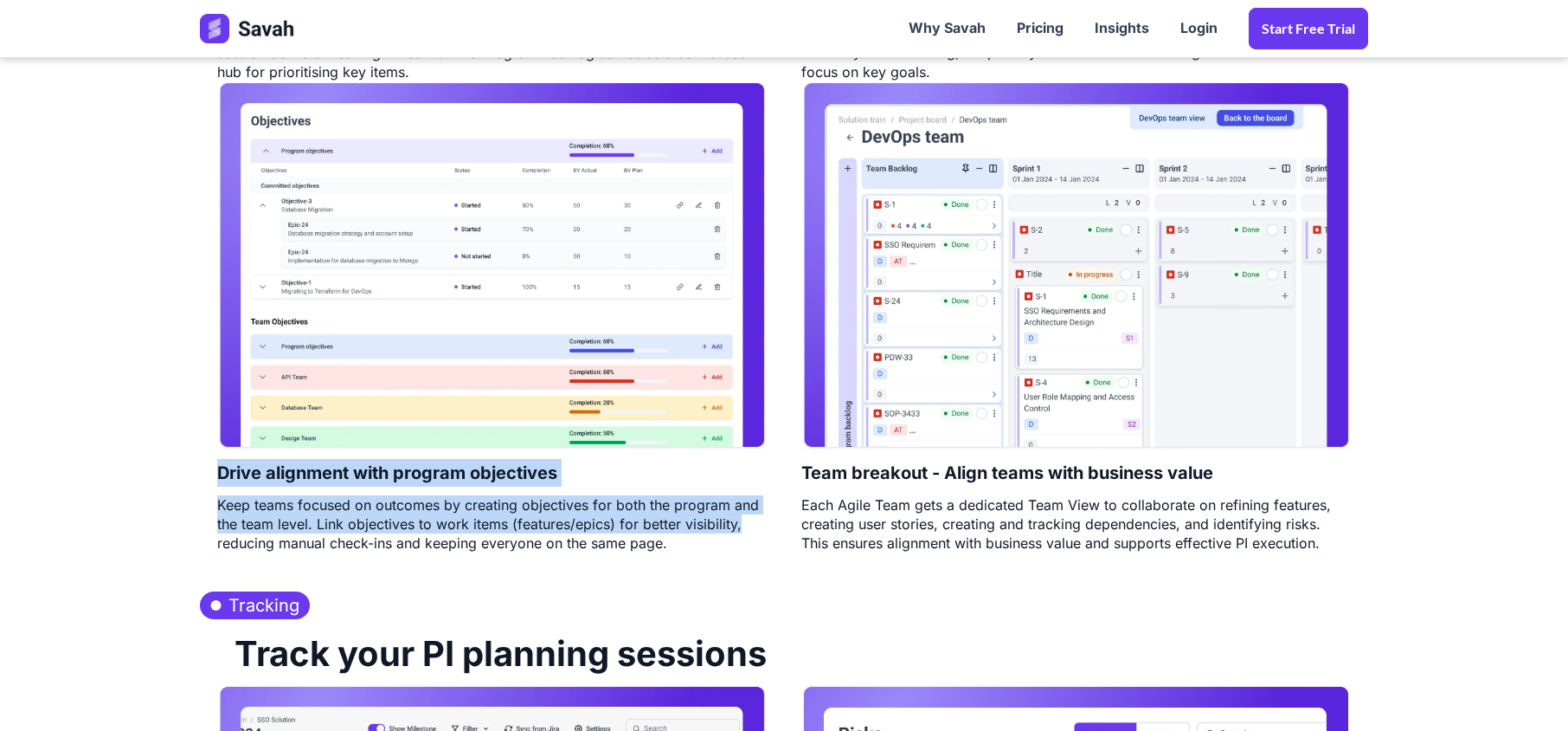
drag, startPoint x: 219, startPoint y: 481, endPoint x: 769, endPoint y: 533, distance: 552.5
click at [769, 533] on div "Drive alignment with program objectives Keep teams focused on outcomes by creat…" at bounding box center [492, 317] width 584 height 471
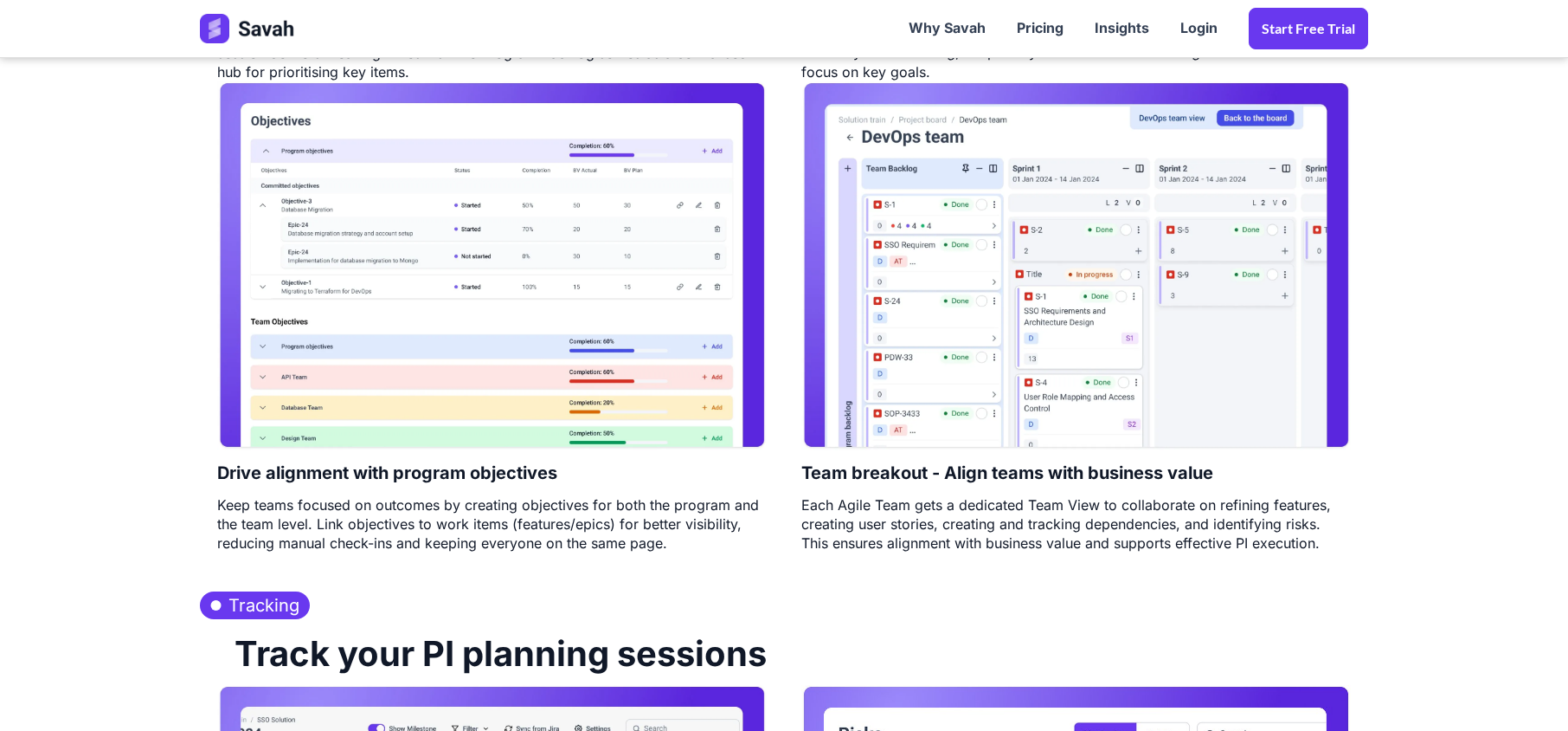
click at [829, 540] on div "Each Agile Team gets a dedicated Team View to collaborate on refining features,…" at bounding box center [1076, 524] width 550 height 58
click at [889, 538] on div "Each Agile Team gets a dedicated Team View to collaborate on refining features,…" at bounding box center [1076, 524] width 550 height 58
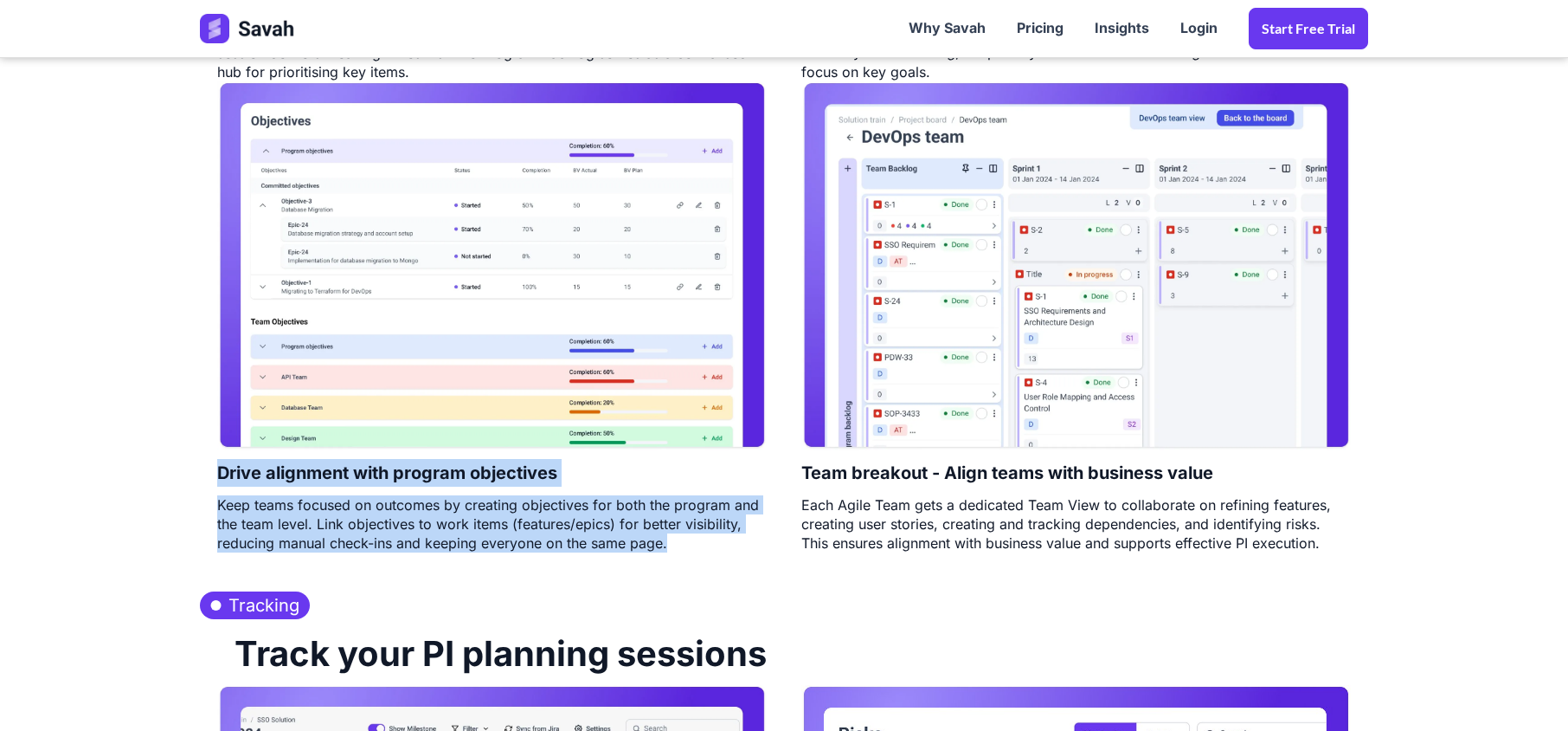
drag, startPoint x: 680, startPoint y: 556, endPoint x: 160, endPoint y: 492, distance: 523.9
click at [160, 492] on section "PI Planning Plan, execute and track PI planning at scale ART program board Alig…" at bounding box center [784, 39] width 1568 height 1074
click at [241, 500] on div "Keep teams focused on outcomes by creating objectives for both the program and …" at bounding box center [492, 524] width 550 height 58
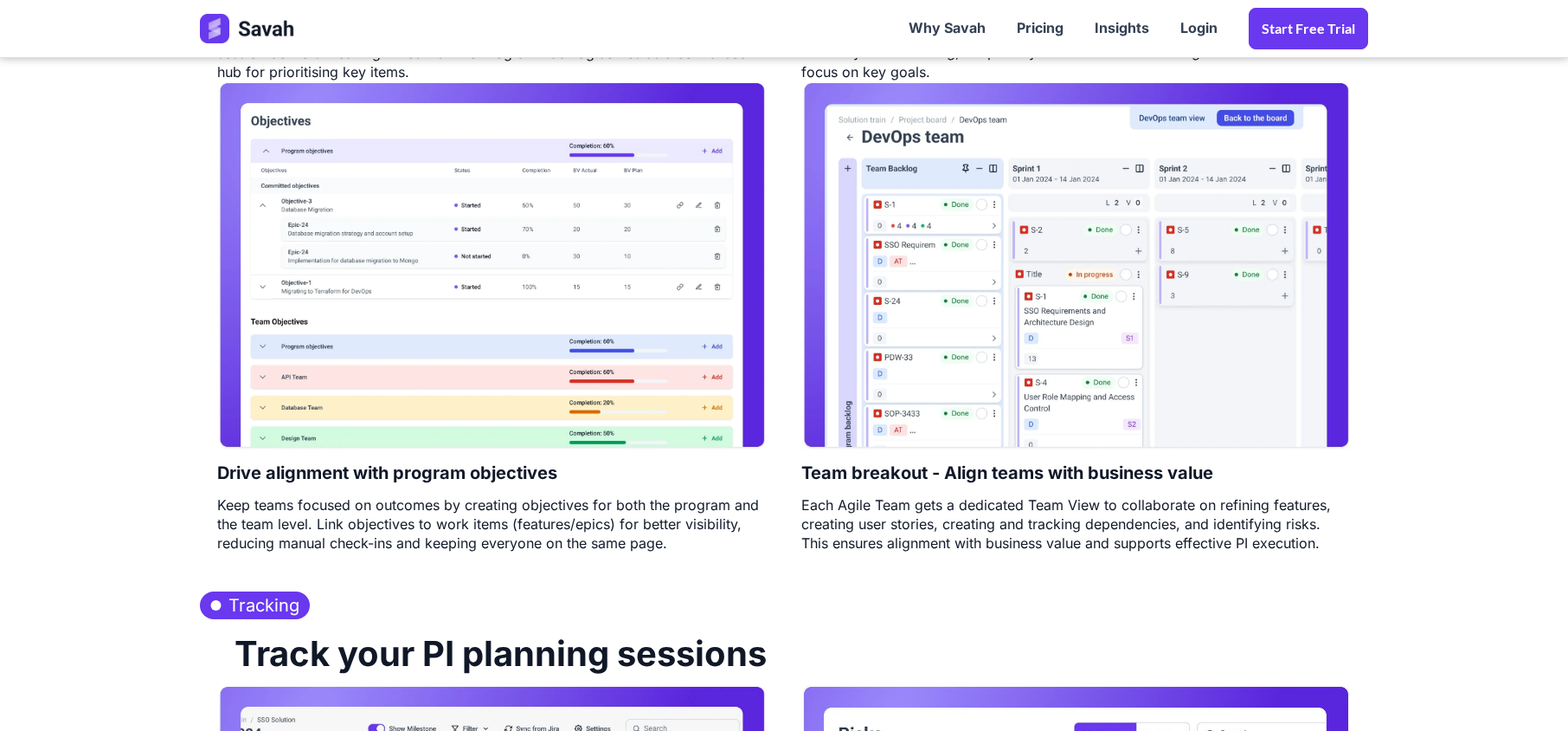
scroll to position [1961, 0]
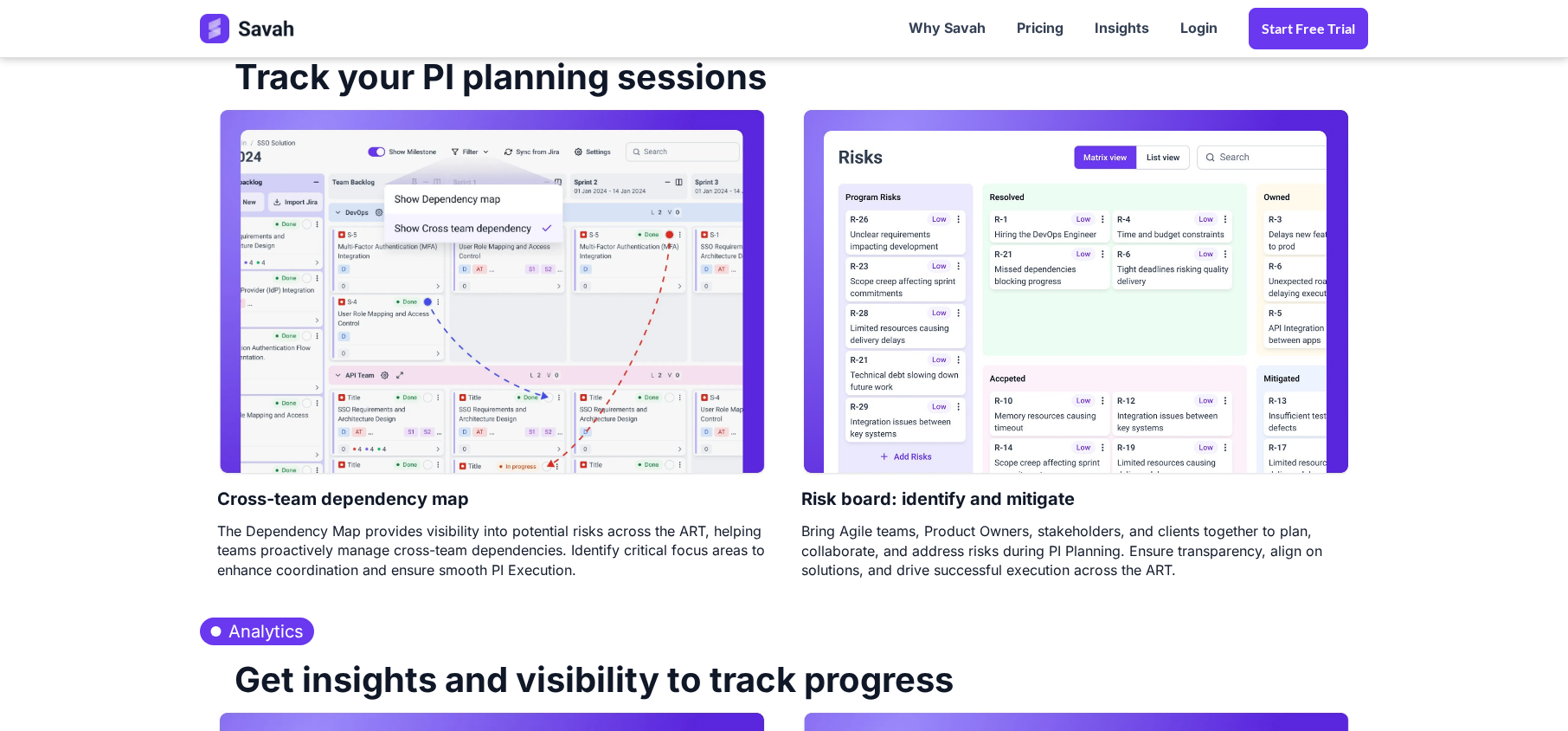
click at [431, 523] on div "The Dependency Map provides visibility into potential risks across the ART, hel…" at bounding box center [492, 550] width 550 height 58
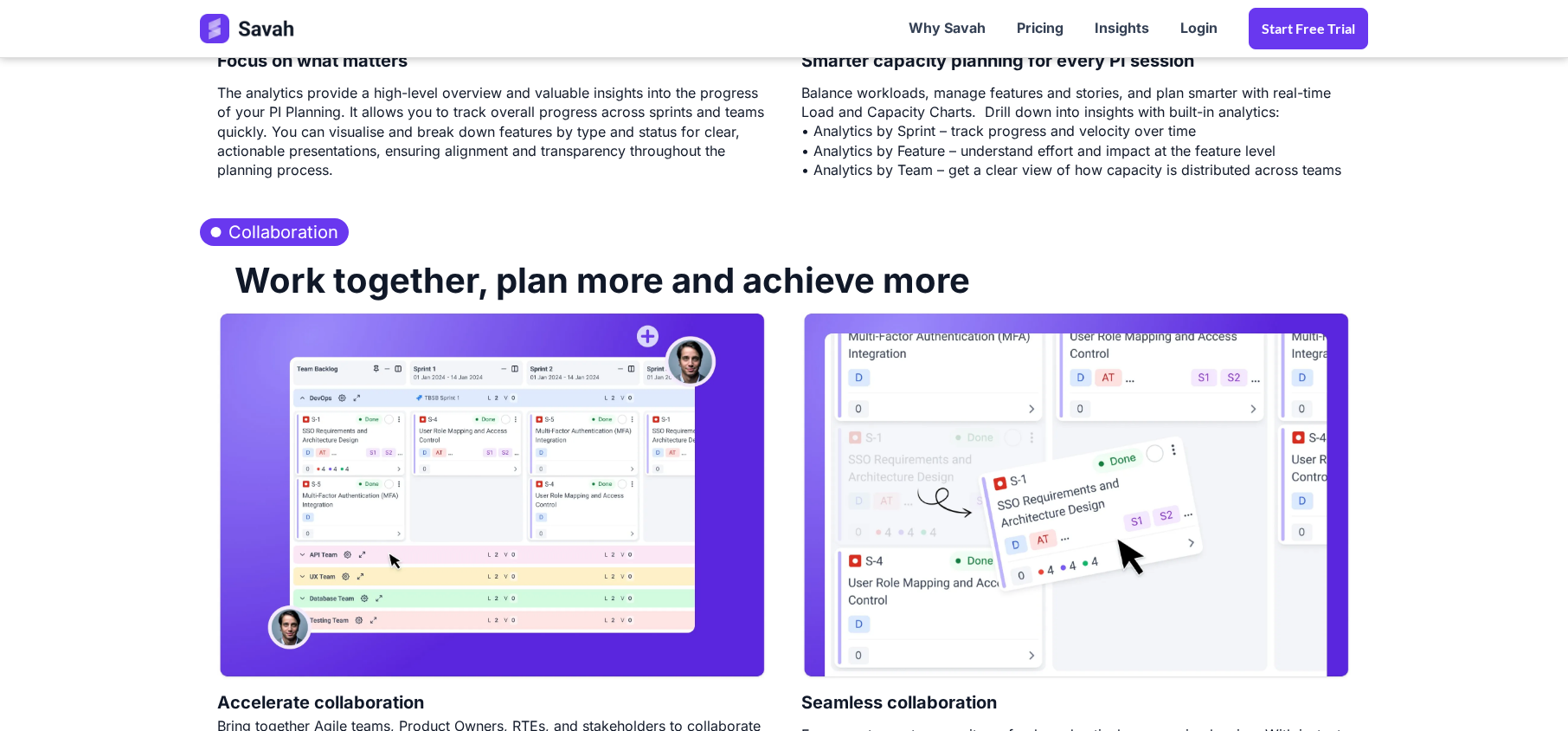
scroll to position [3117, 0]
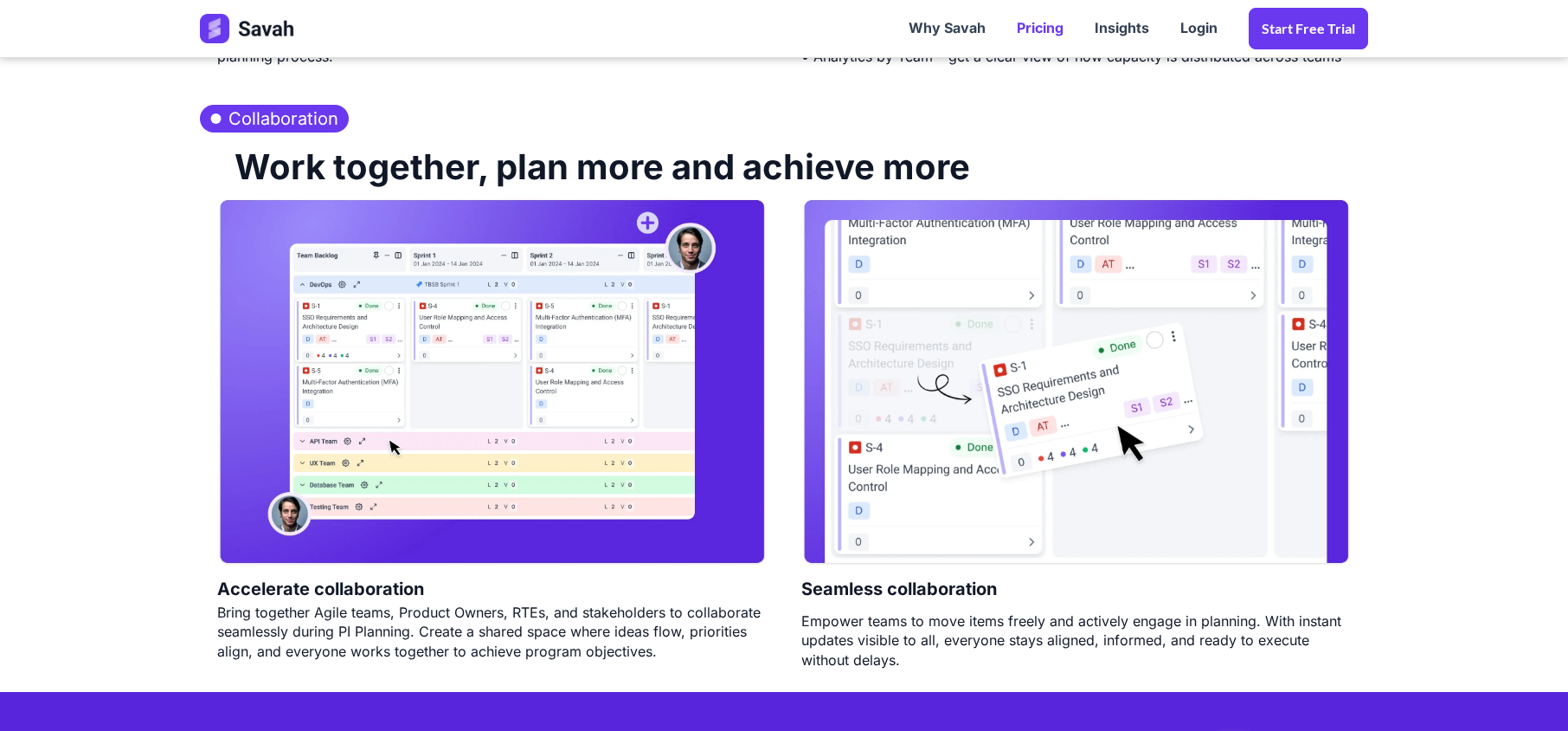
click at [1025, 30] on link "Pricing" at bounding box center [1039, 29] width 77 height 54
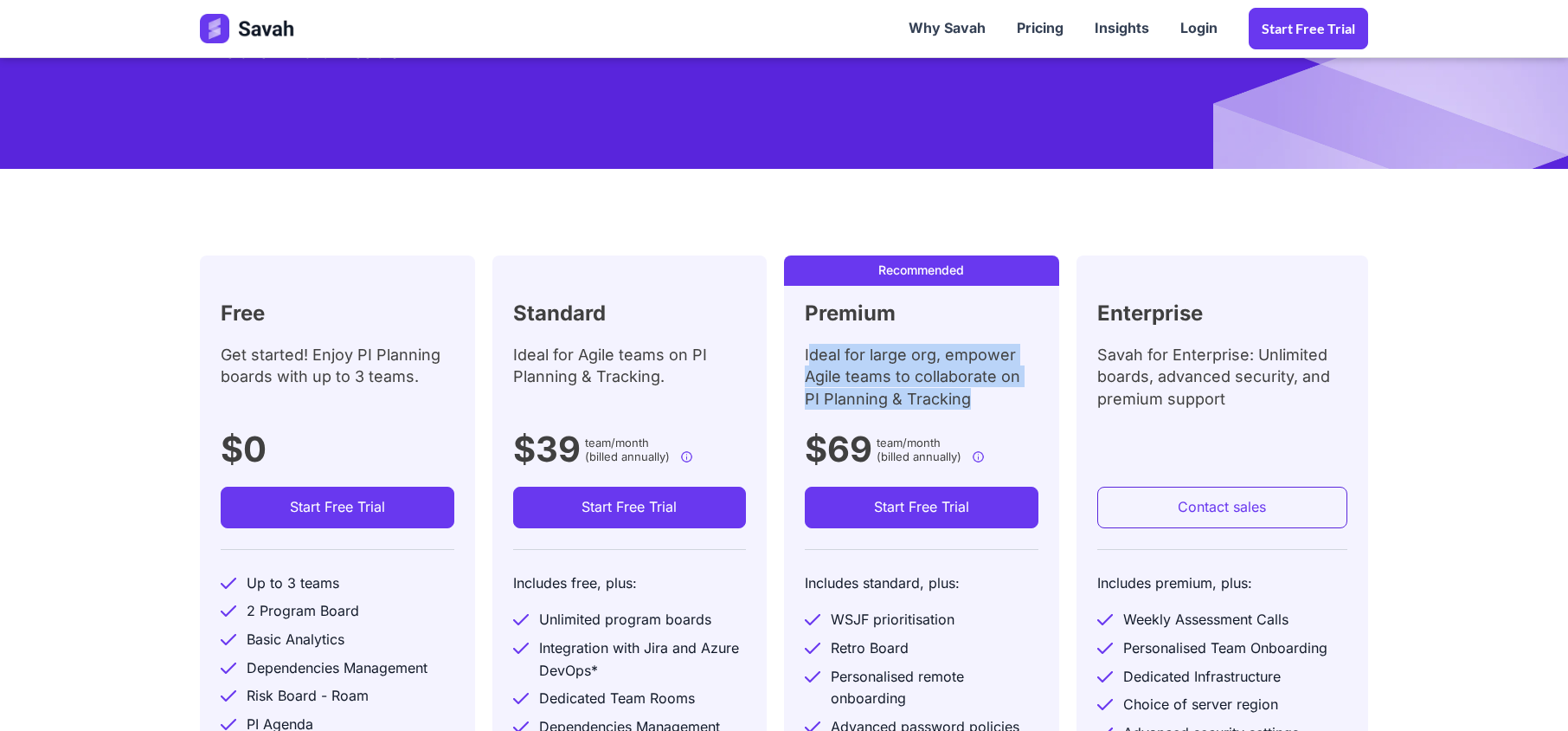
drag, startPoint x: 807, startPoint y: 358, endPoint x: 998, endPoint y: 423, distance: 201.8
click at [998, 423] on div "Recommended Premium Ideal for large org, empower Agile teams to collaborate on …" at bounding box center [921, 645] width 275 height 779
click at [620, 382] on div "Ideal for Agile teams on PI Planning & Tracking." at bounding box center [629, 382] width 233 height 78
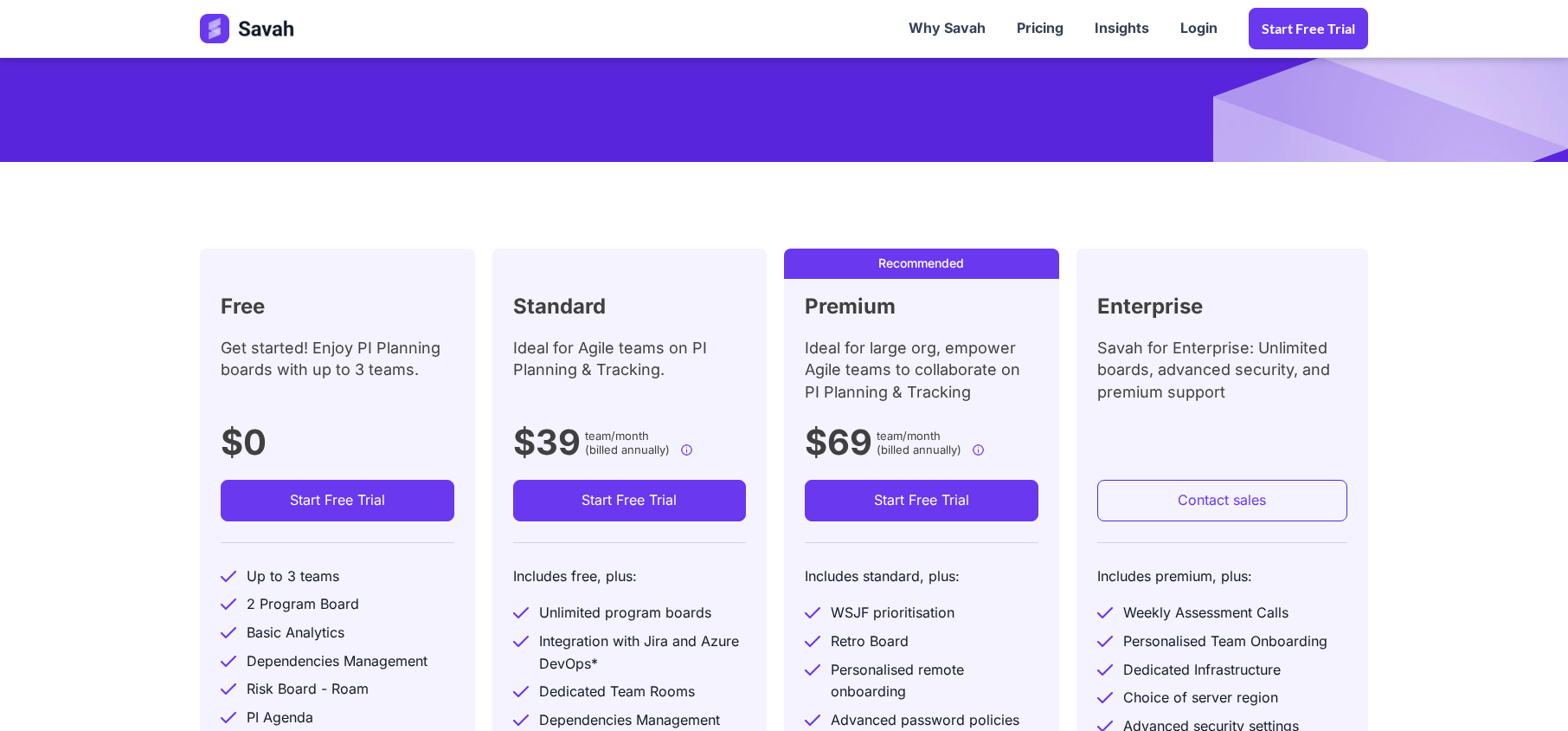
scroll to position [346, 0]
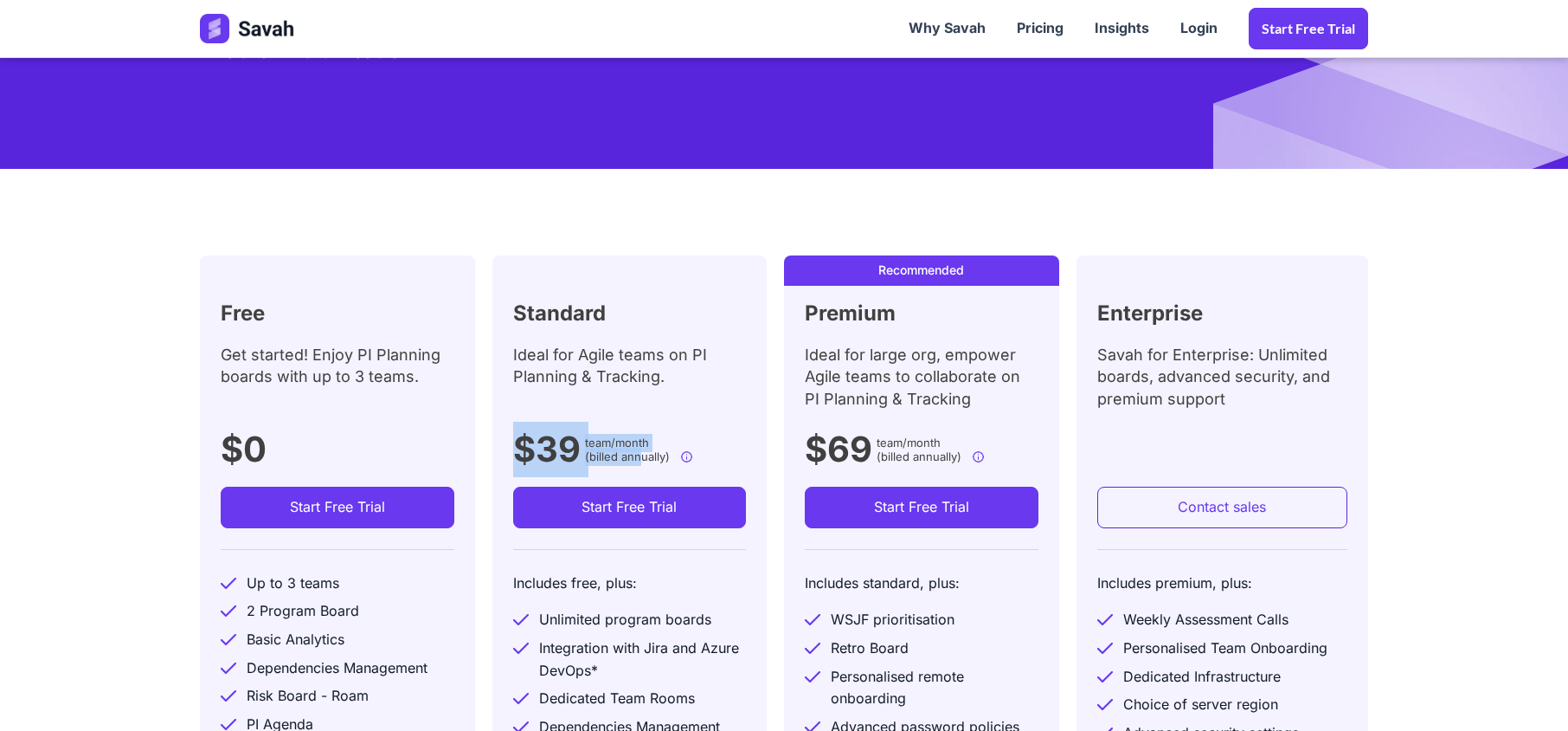
drag, startPoint x: 520, startPoint y: 449, endPoint x: 645, endPoint y: 465, distance: 126.0
click at [642, 465] on div "$39 team/month (billed annually) $59.00 USD team (when paying month to month)" at bounding box center [605, 454] width 185 height 65
drag, startPoint x: 672, startPoint y: 461, endPoint x: 613, endPoint y: 449, distance: 60.2
click at [541, 455] on div "$39 team/month (billed annually) $59.00 USD team (when paying month to month)" at bounding box center [605, 454] width 185 height 65
click at [638, 438] on span "team/month" at bounding box center [616, 443] width 64 height 18
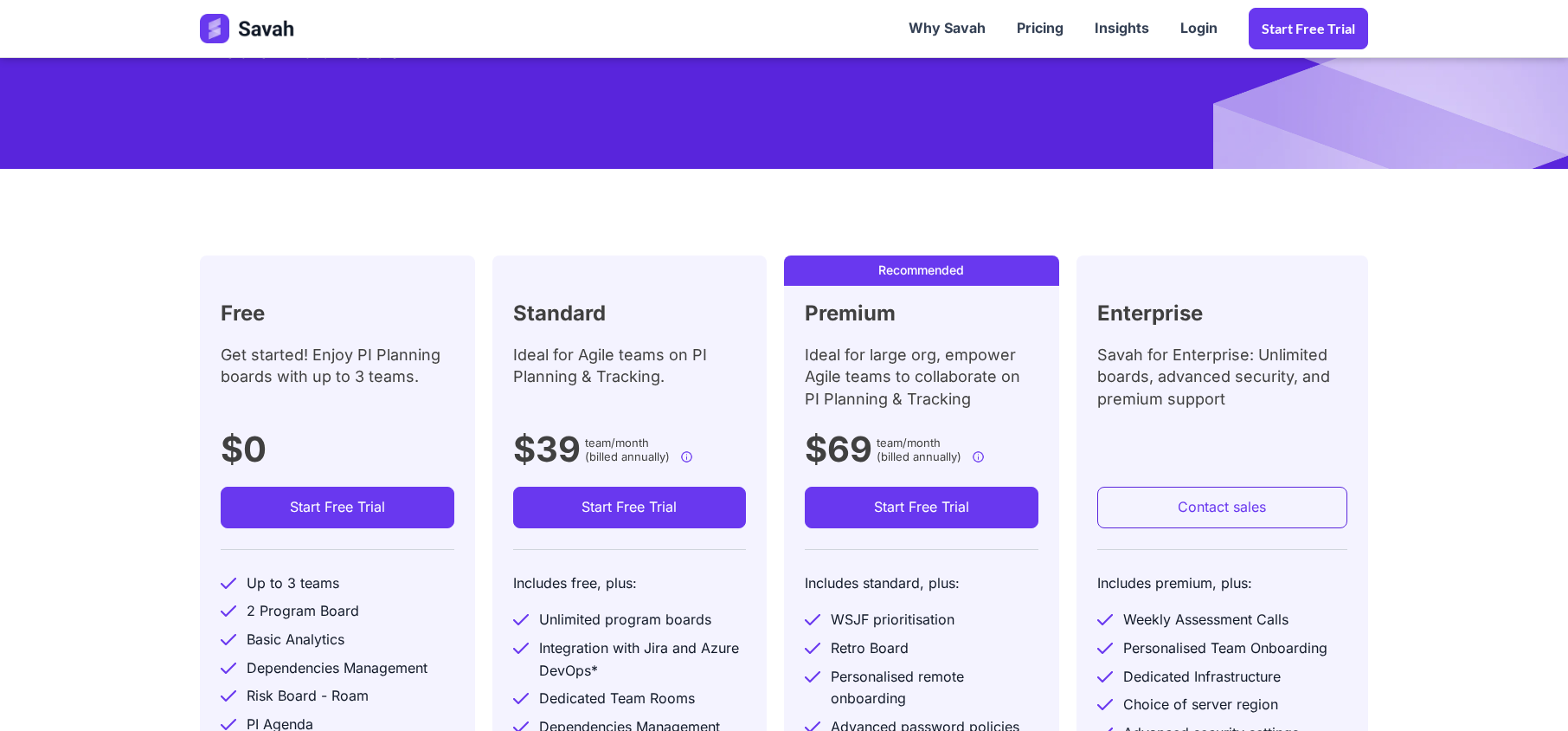
click at [587, 441] on span "team/month" at bounding box center [616, 443] width 64 height 18
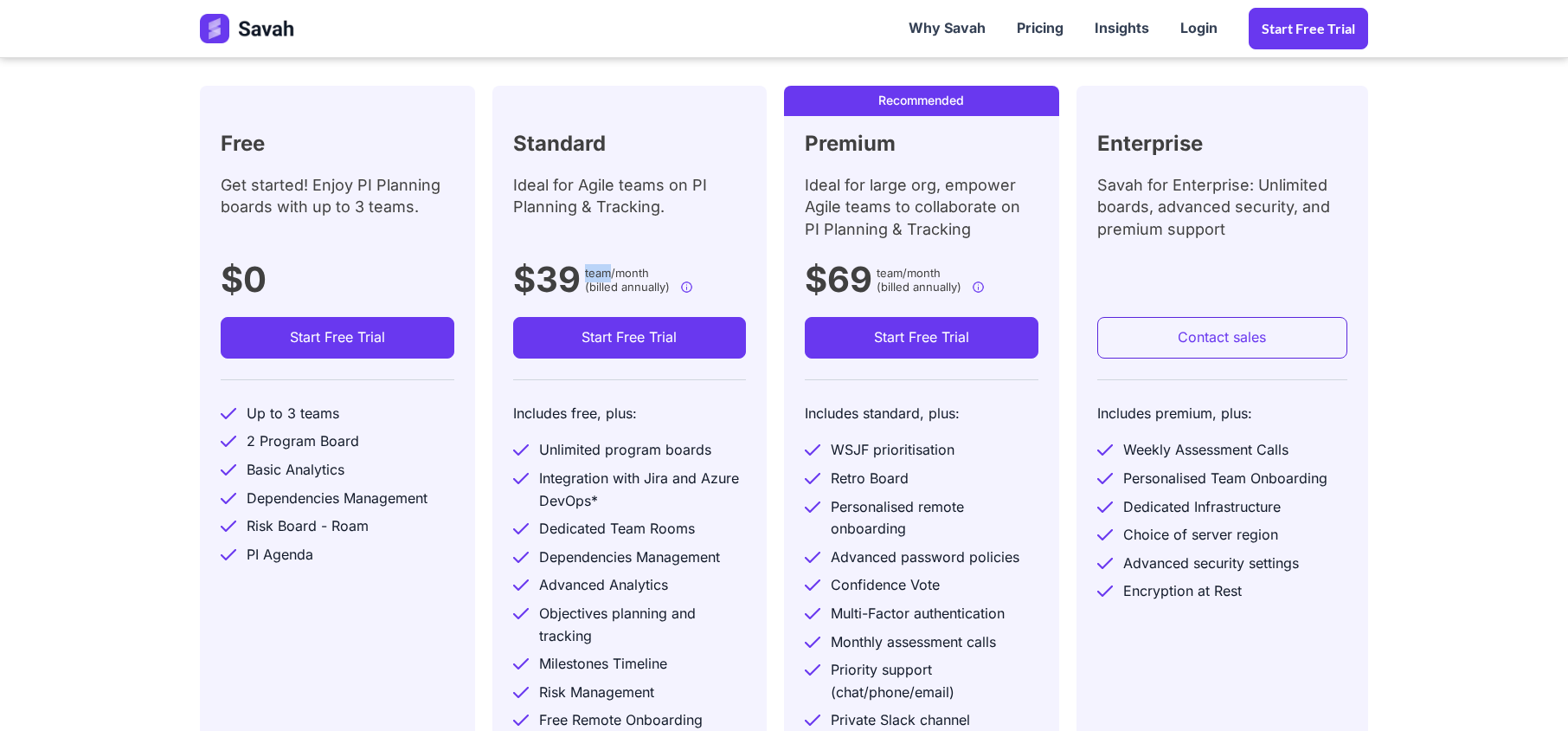
scroll to position [577, 0]
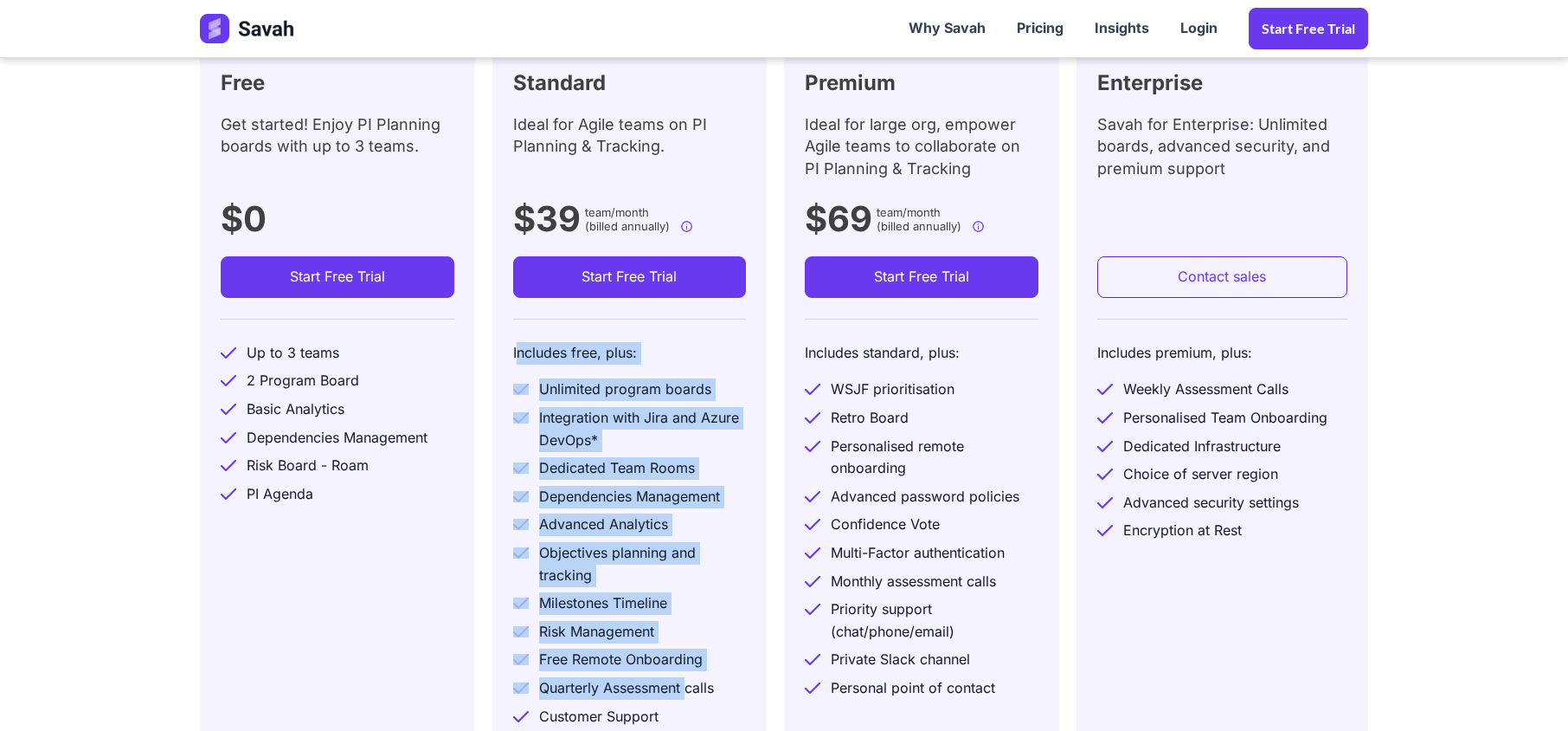
drag, startPoint x: 520, startPoint y: 362, endPoint x: 687, endPoint y: 678, distance: 357.4
click at [686, 678] on div "Includes free, plus: Unlimited program boards Integration with Jira and Azure D…" at bounding box center [629, 524] width 233 height 413
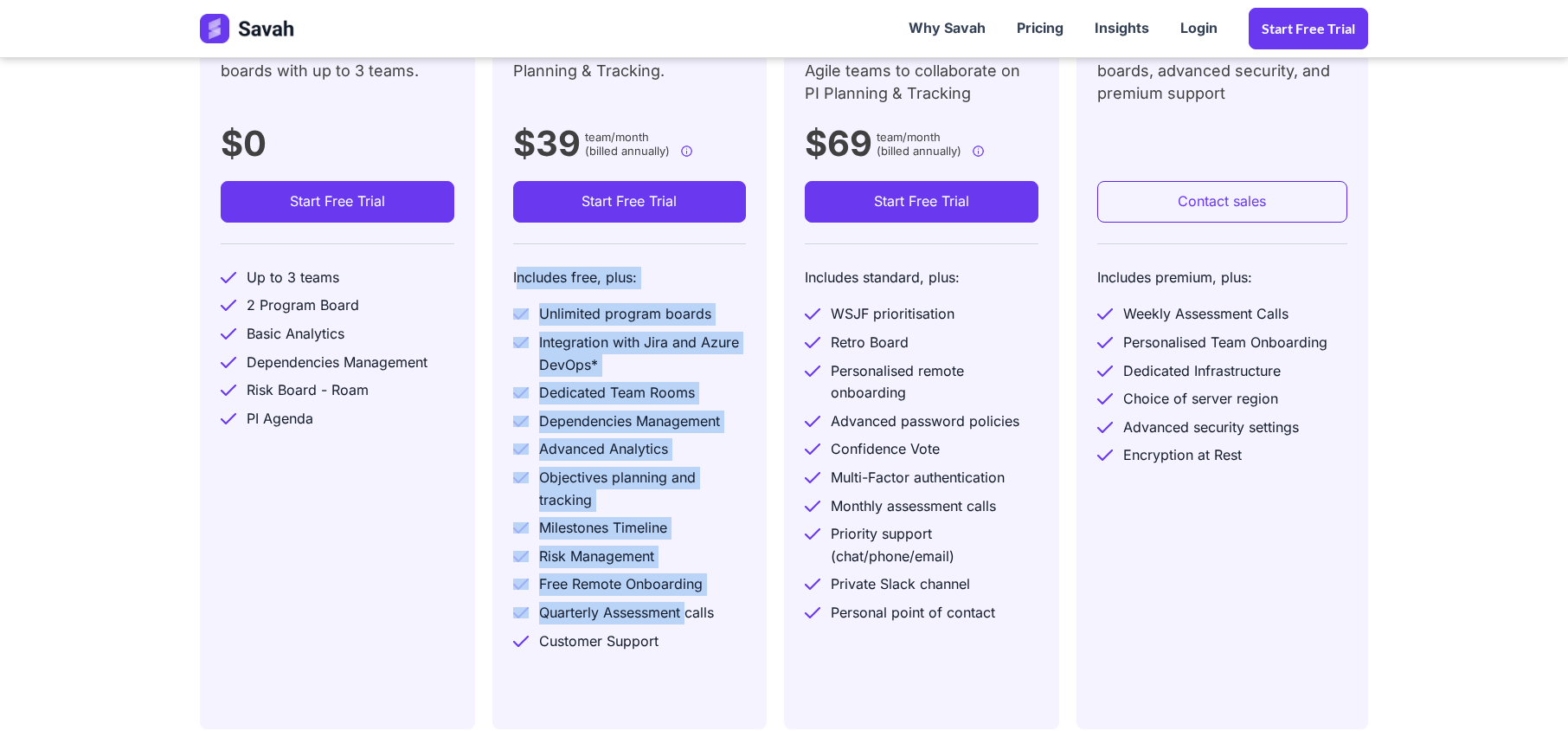
scroll to position [692, 0]
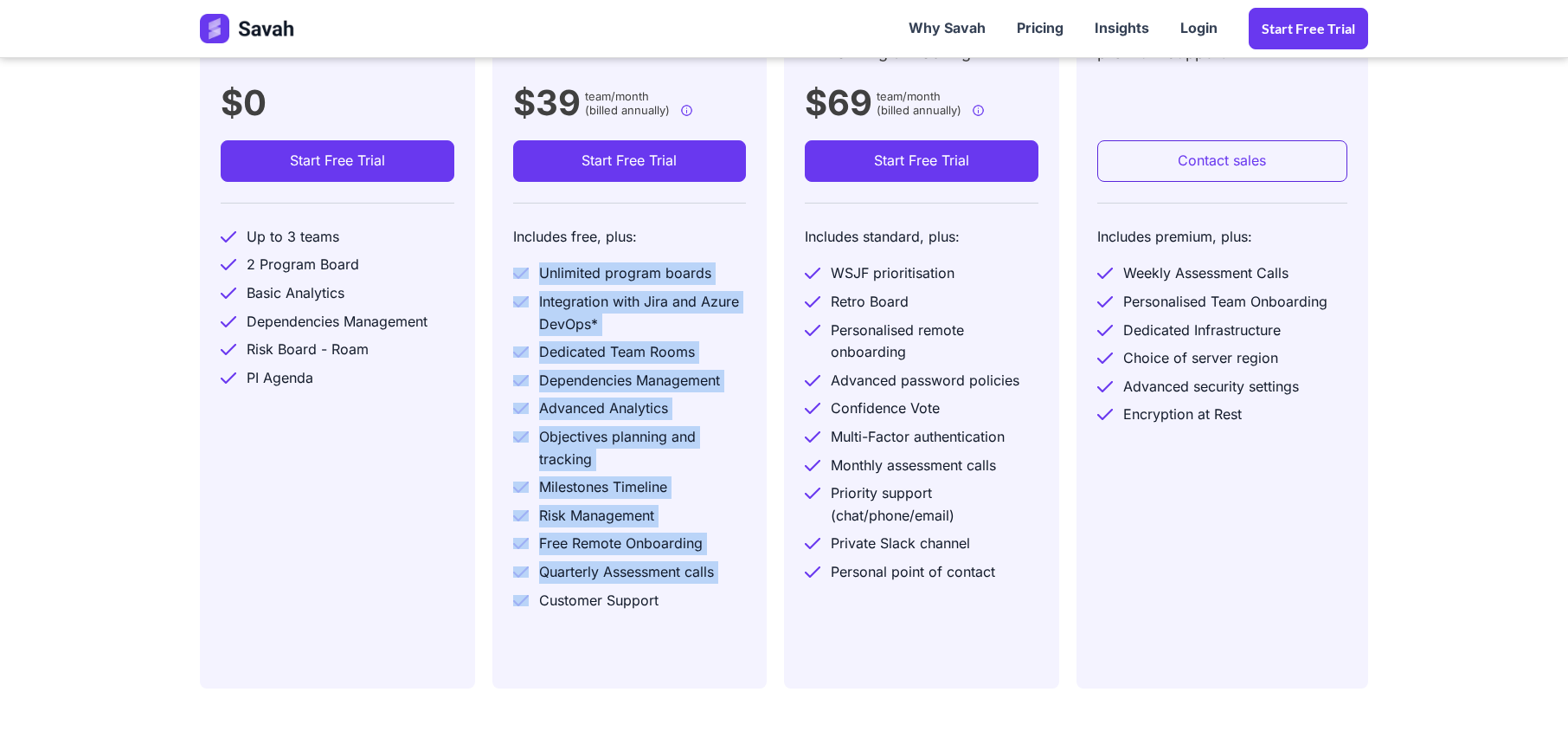
drag, startPoint x: 683, startPoint y: 613, endPoint x: 498, endPoint y: 278, distance: 382.7
click at [498, 281] on div "Standard Ideal for Agile teams on PI Planning & Tracking. $39 team/month (bille…" at bounding box center [630, 299] width 275 height 779
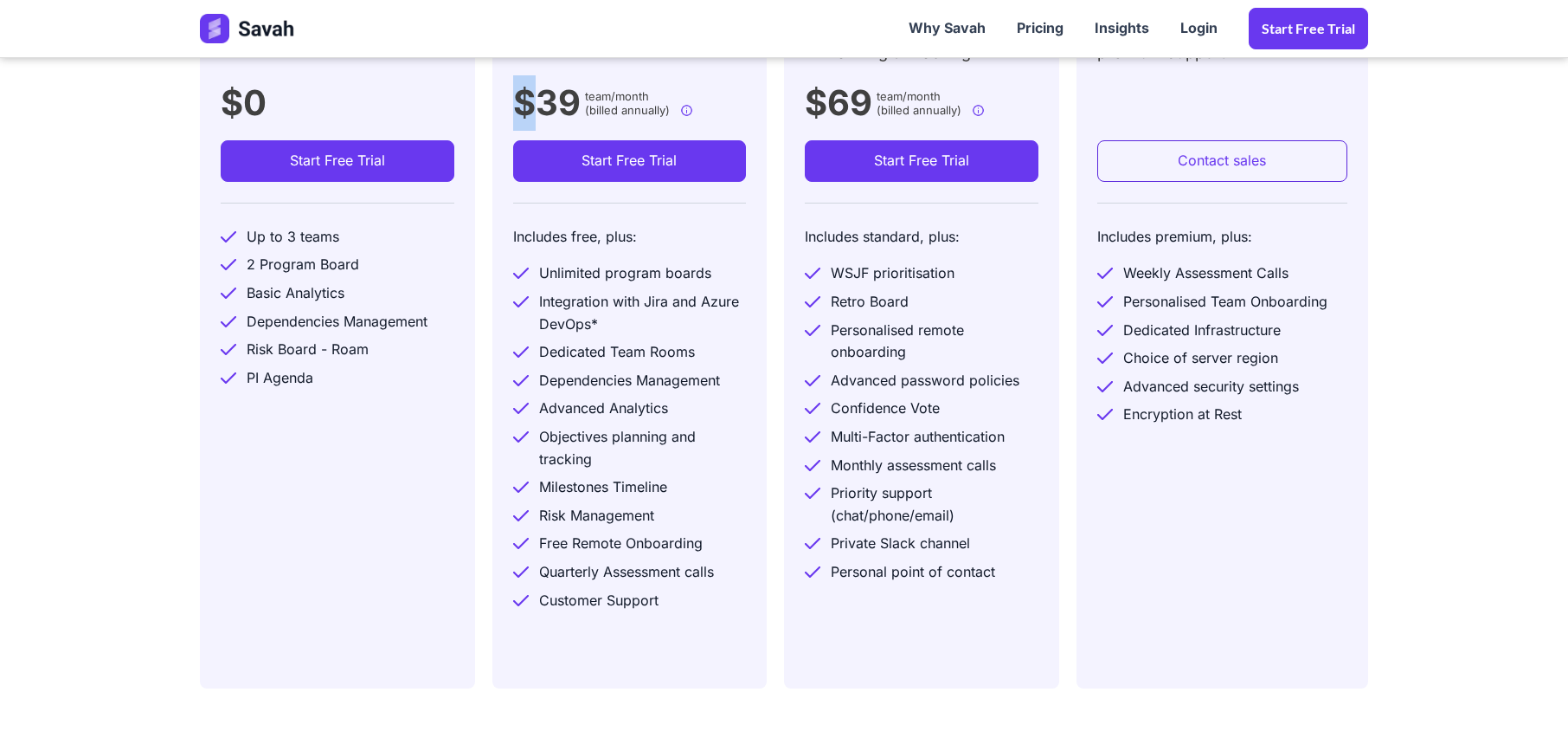
drag, startPoint x: 540, startPoint y: 101, endPoint x: 579, endPoint y: 114, distance: 41.1
click at [579, 114] on div "$39 team/month (billed annually) $59.00 USD team (when paying month to month)" at bounding box center [605, 108] width 185 height 65
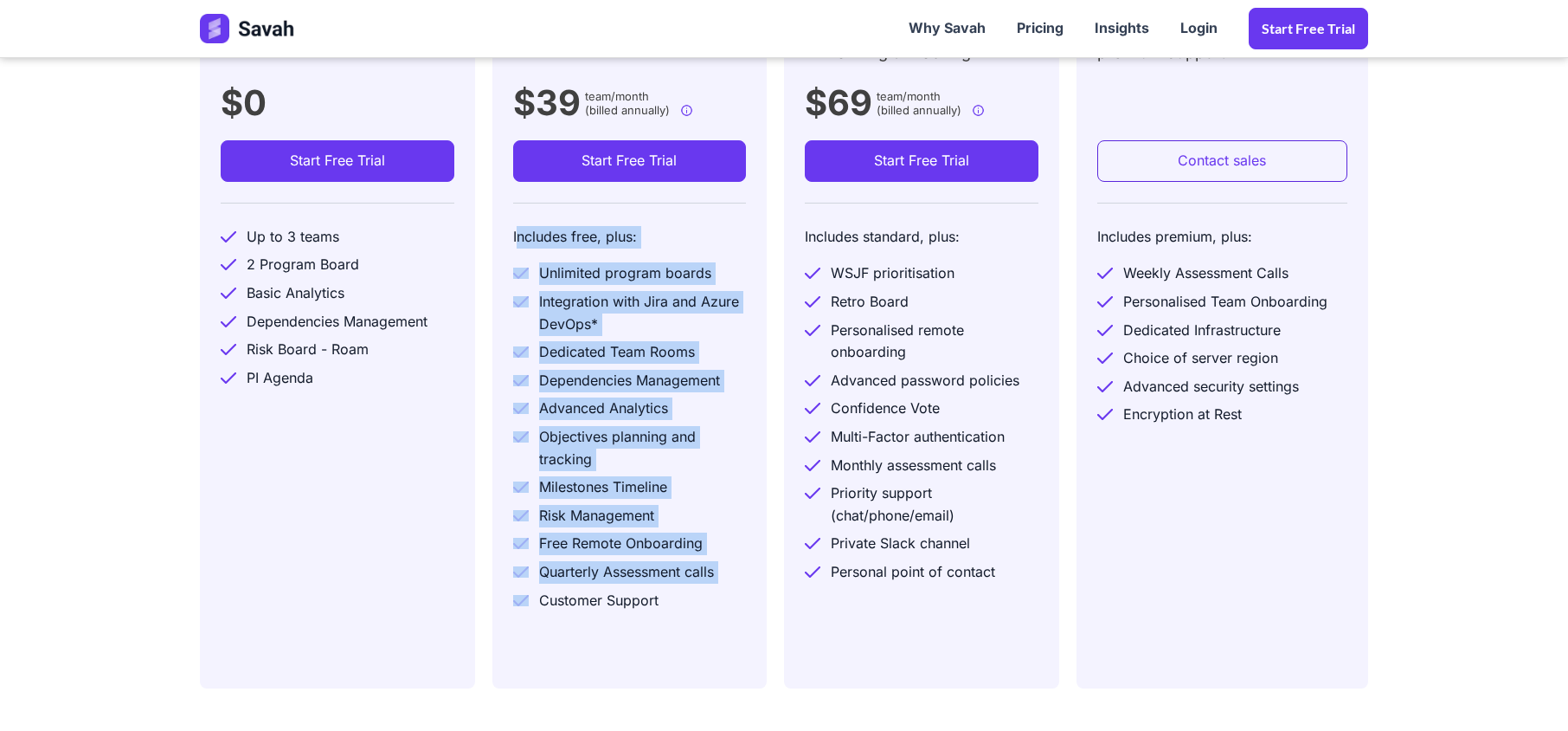
drag, startPoint x: 514, startPoint y: 241, endPoint x: 662, endPoint y: 595, distance: 383.7
click at [662, 595] on div "Includes free, plus: Unlimited program boards Integration with Jira and Azure D…" at bounding box center [629, 408] width 233 height 413
drag, startPoint x: 516, startPoint y: 99, endPoint x: 713, endPoint y: 591, distance: 530.0
click at [711, 581] on div "Standard Ideal for Agile teams on PI Planning & Tracking. $39 team/month (bille…" at bounding box center [630, 299] width 275 height 779
drag, startPoint x: 686, startPoint y: 614, endPoint x: 500, endPoint y: 230, distance: 426.7
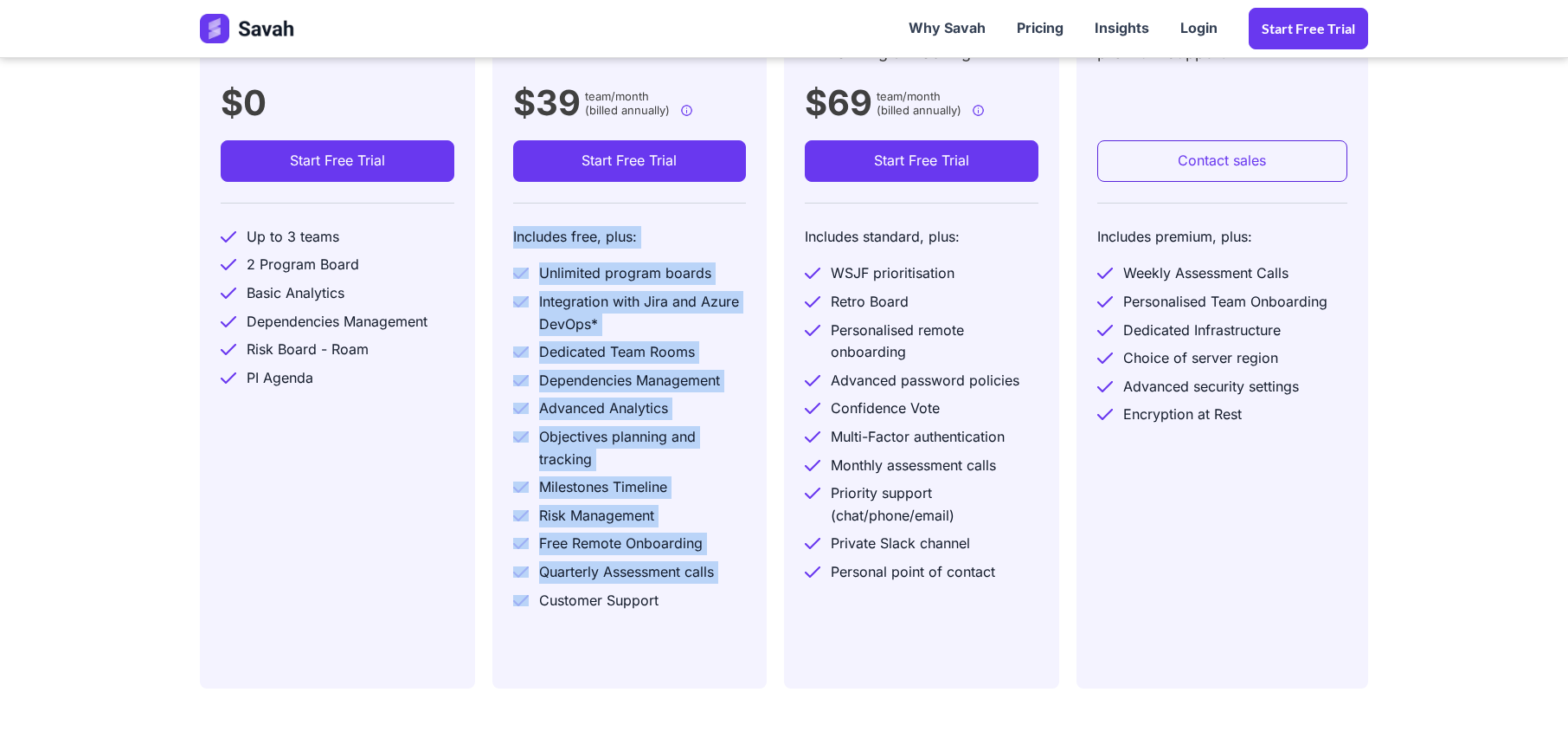
click at [500, 230] on div "Standard Ideal for Agile teams on PI Planning & Tracking. $39 team/month (bille…" at bounding box center [630, 299] width 275 height 779
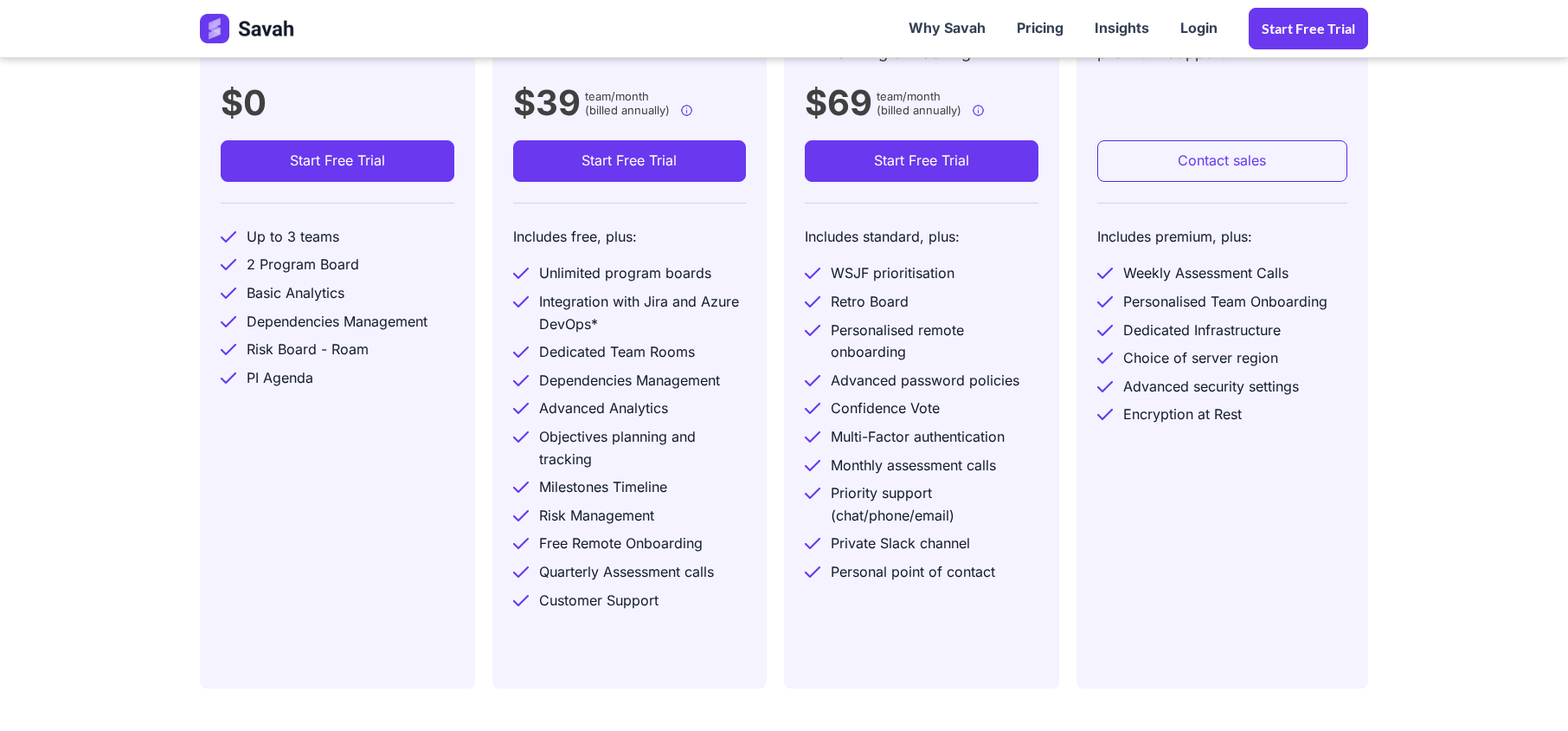
click at [505, 236] on div "Standard Ideal for Agile teams on PI Planning & Tracking. $39 team/month (bille…" at bounding box center [630, 299] width 275 height 779
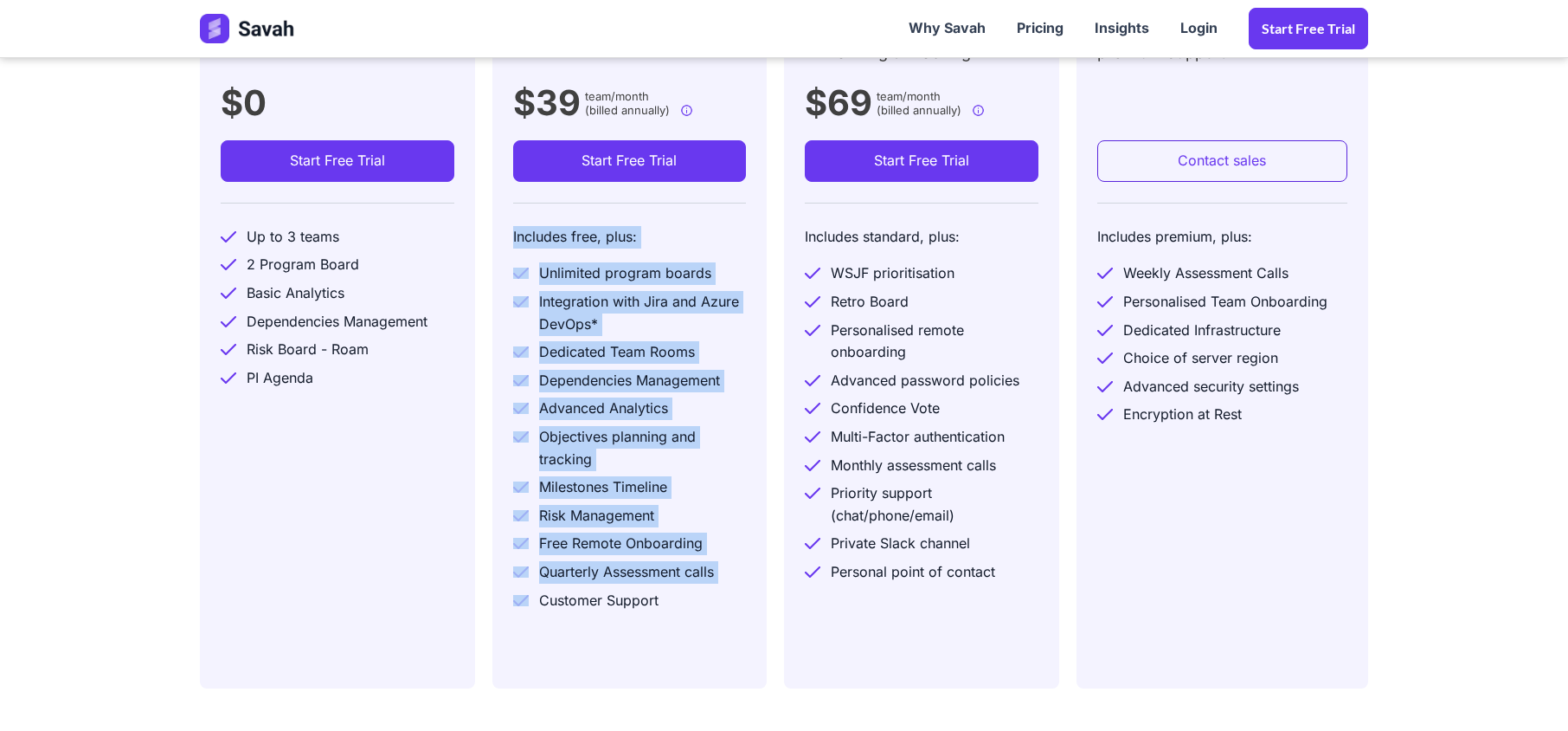
drag, startPoint x: 505, startPoint y: 236, endPoint x: 723, endPoint y: 606, distance: 429.4
click at [723, 606] on div "Standard Ideal for Agile teams on PI Planning & Tracking. $39 team/month (bille…" at bounding box center [630, 299] width 275 height 779
click at [589, 350] on div "Dedicated Team Rooms" at bounding box center [616, 353] width 156 height 22
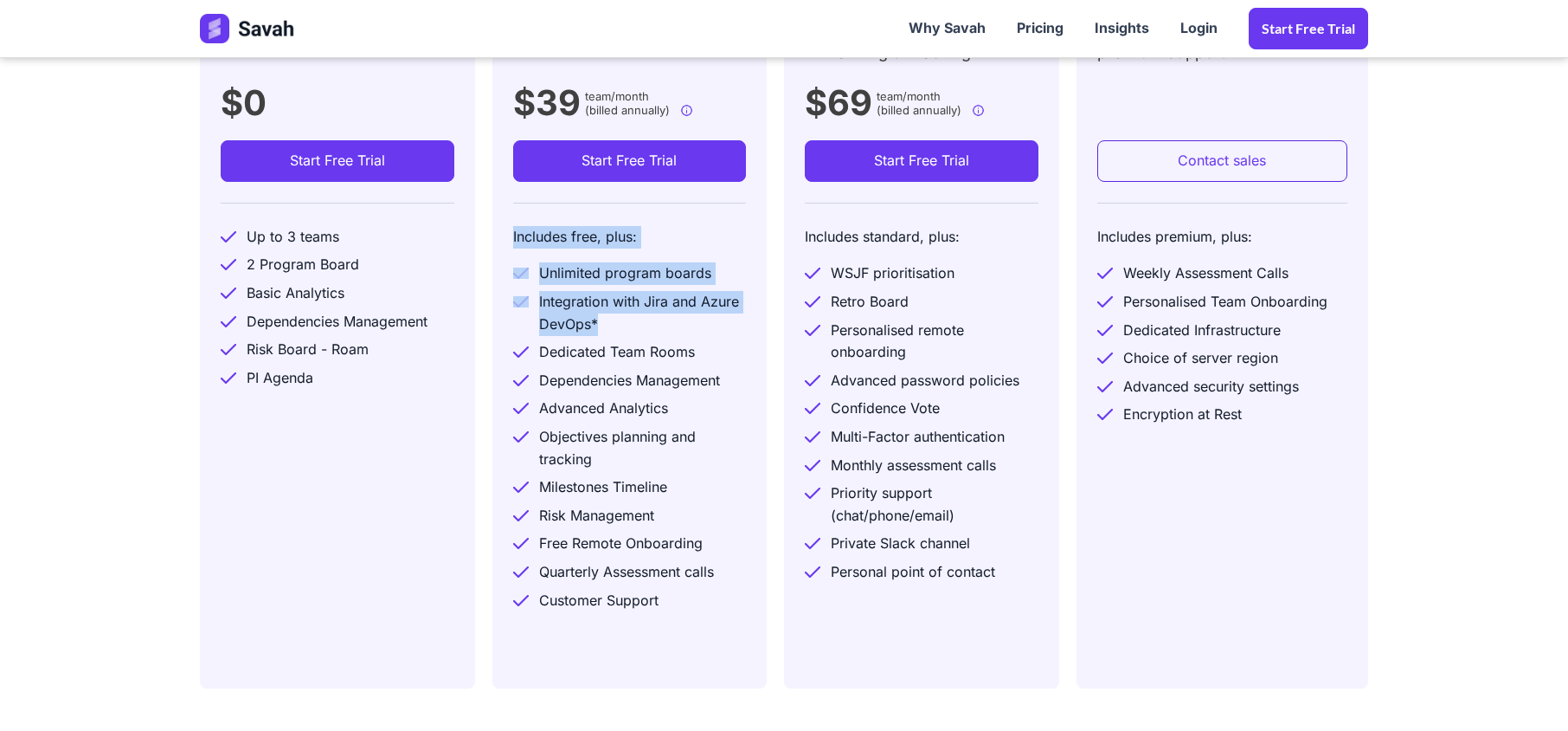
drag, startPoint x: 512, startPoint y: 241, endPoint x: 690, endPoint y: 467, distance: 287.7
click at [656, 413] on div "Includes free, plus: Unlimited program boards Integration with Jira and Azure D…" at bounding box center [629, 408] width 233 height 413
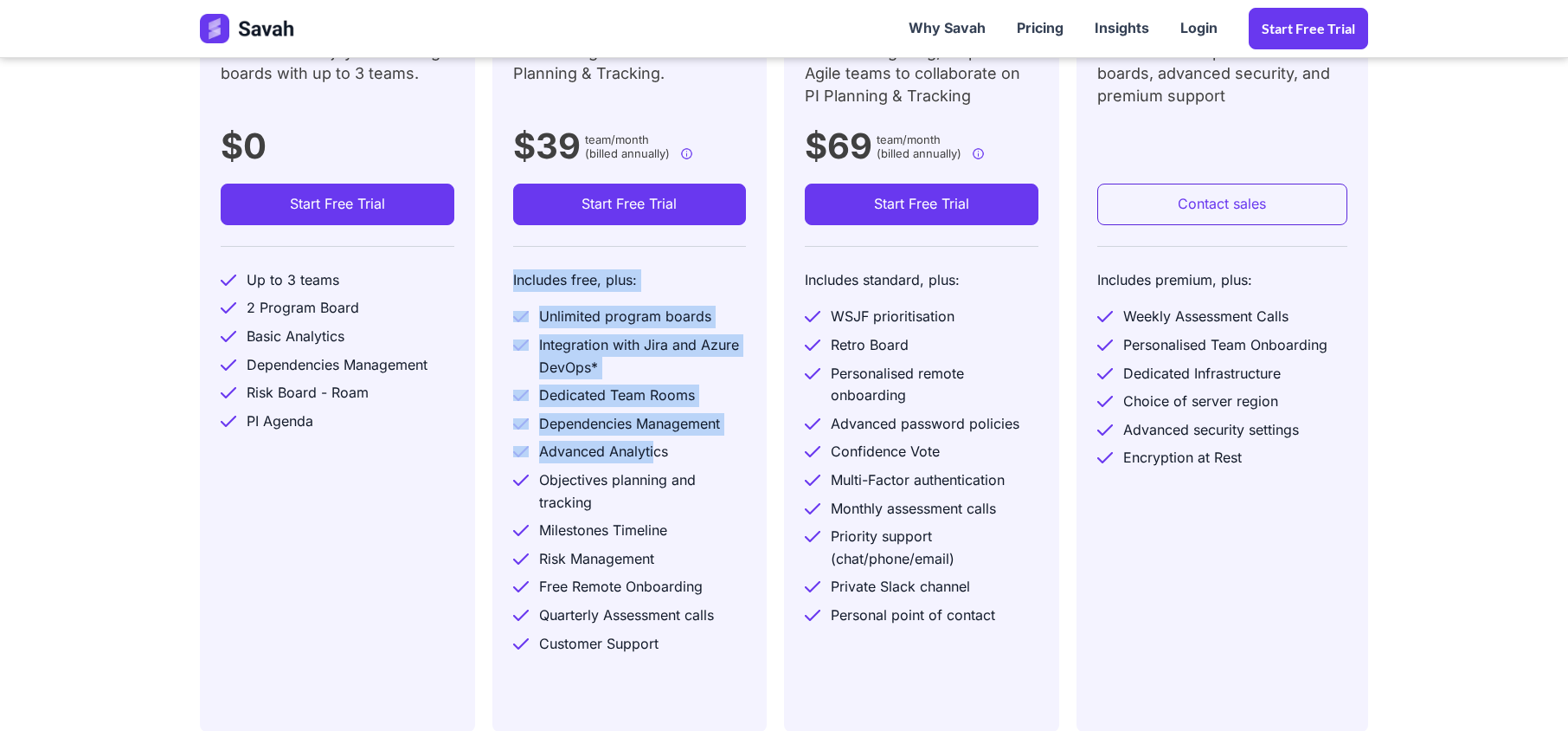
scroll to position [0, 0]
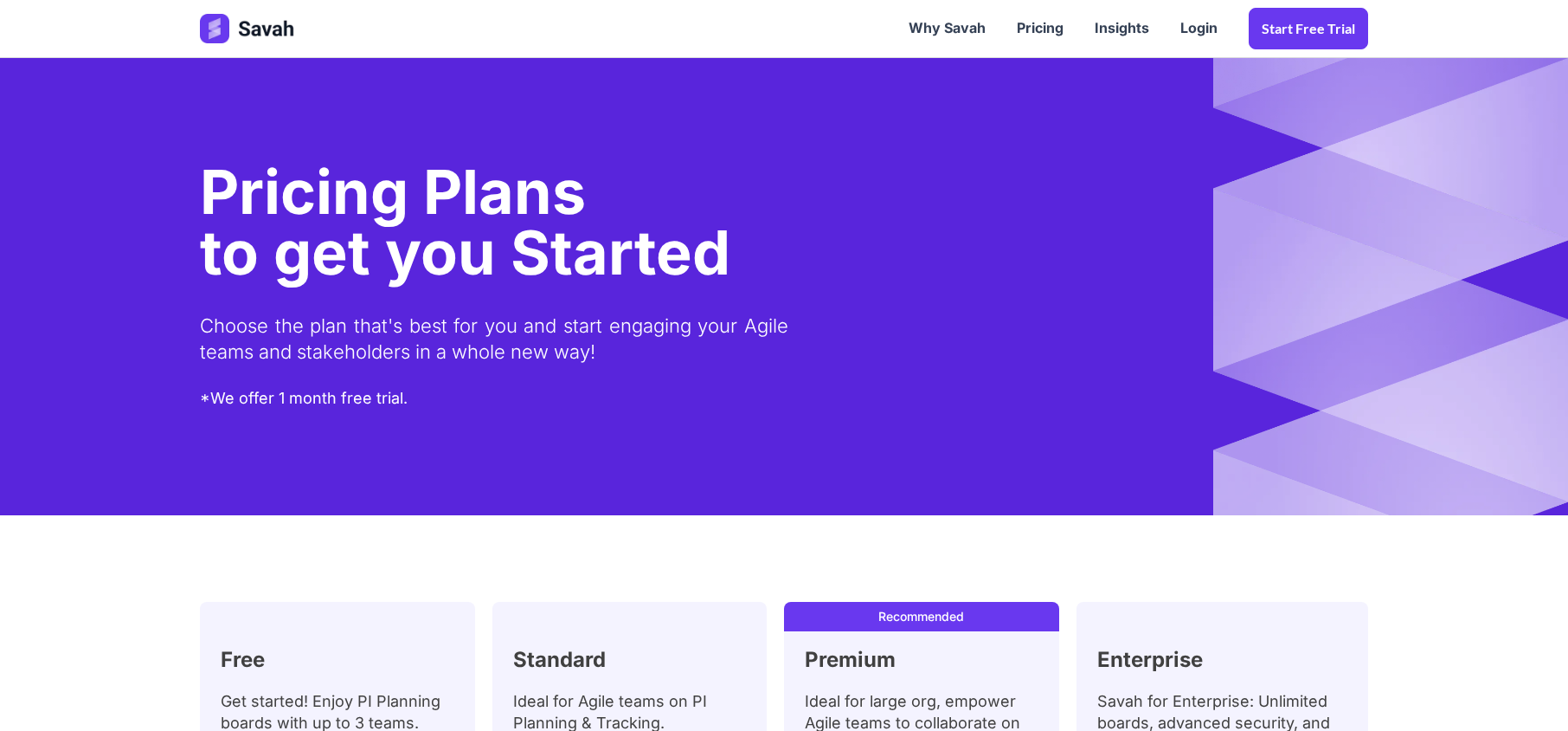
click at [246, 19] on img at bounding box center [248, 29] width 97 height 30
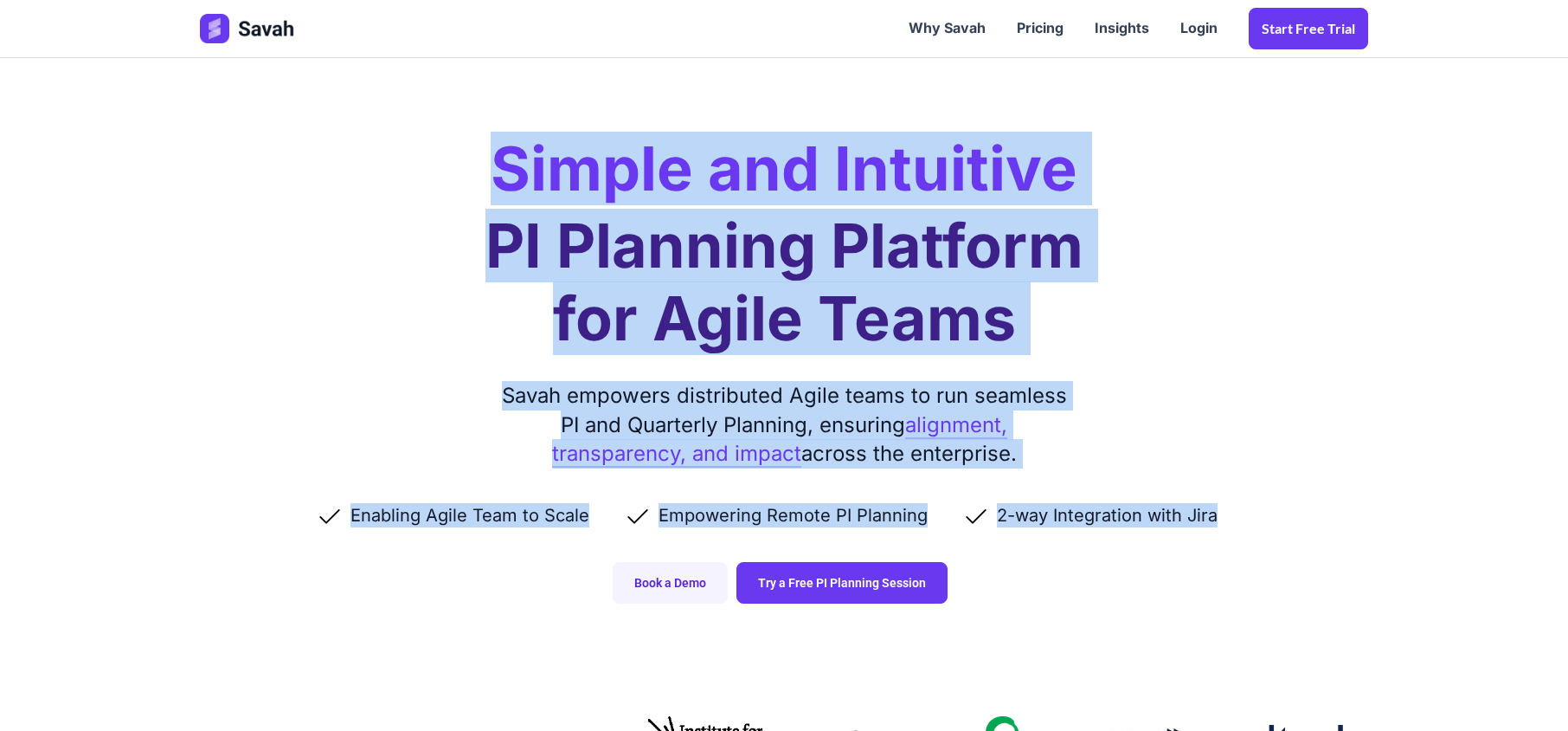
click at [1277, 520] on div "Simple and Intuitive PI Planning Platform for Agile Teams Savah empowers distri…" at bounding box center [784, 318] width 1203 height 638
click at [460, 206] on div "Simple and Intuitive PI Planning Platform for Agile Teams Savah empowers distri…" at bounding box center [784, 318] width 1203 height 638
drag, startPoint x: 489, startPoint y: 162, endPoint x: 1128, endPoint y: 503, distance: 724.3
click at [1125, 499] on div "Simple and Intuitive PI Planning Platform for Agile Teams Savah empowers distri…" at bounding box center [784, 318] width 1203 height 638
drag, startPoint x: 1258, startPoint y: 527, endPoint x: 507, endPoint y: 166, distance: 833.3
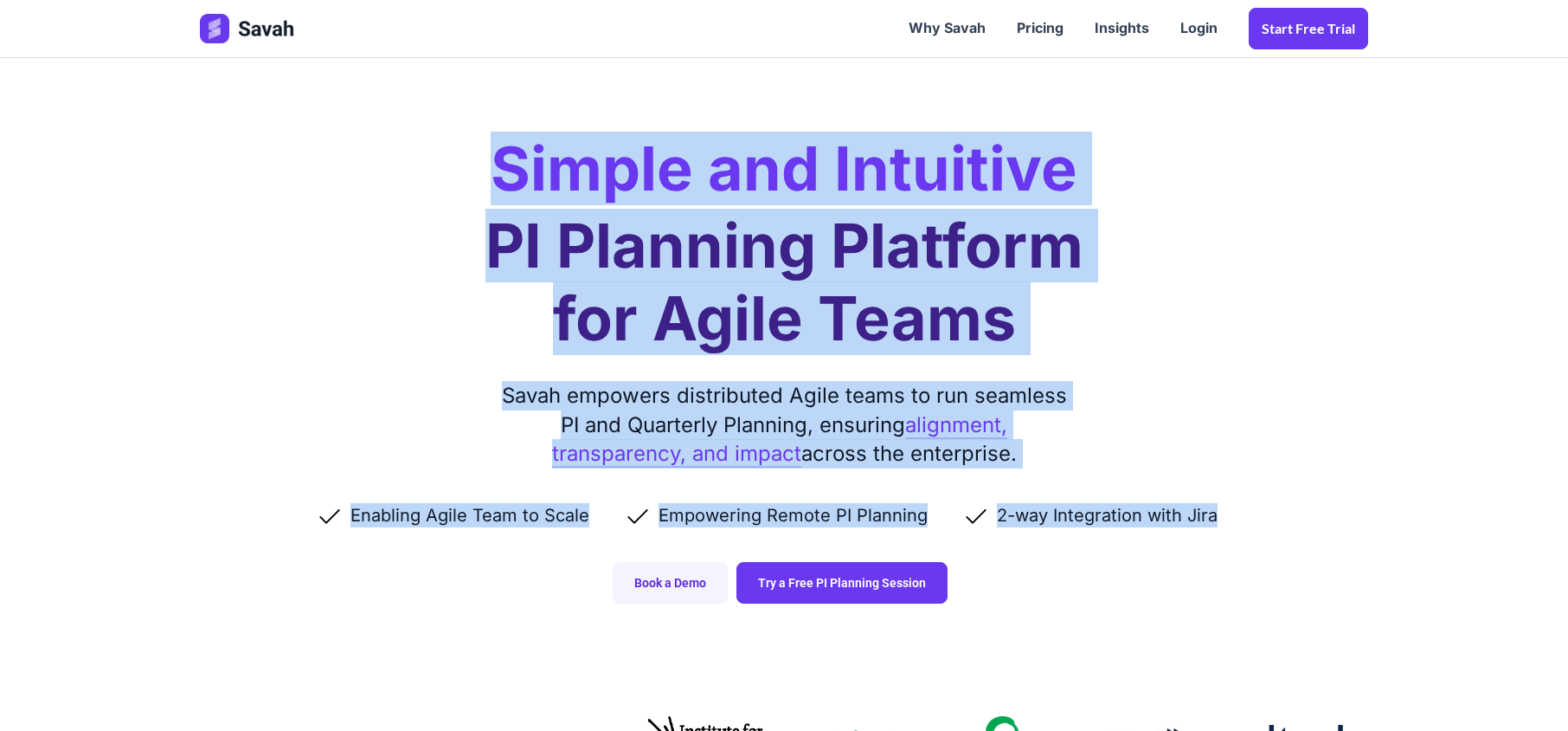
click at [507, 166] on div "Simple and Intuitive PI Planning Platform for Agile Teams Savah empowers distri…" at bounding box center [784, 318] width 1203 height 638
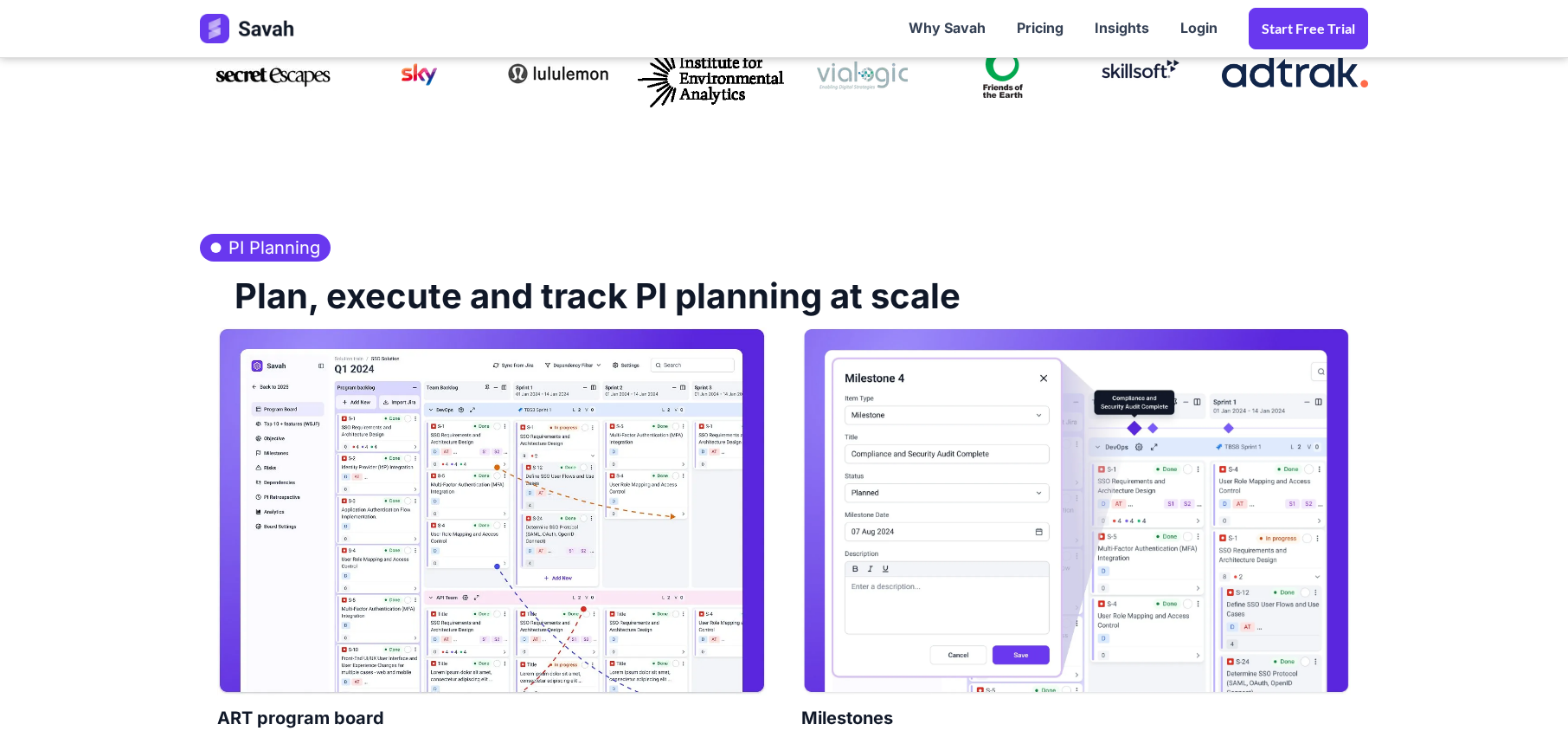
scroll to position [692, 0]
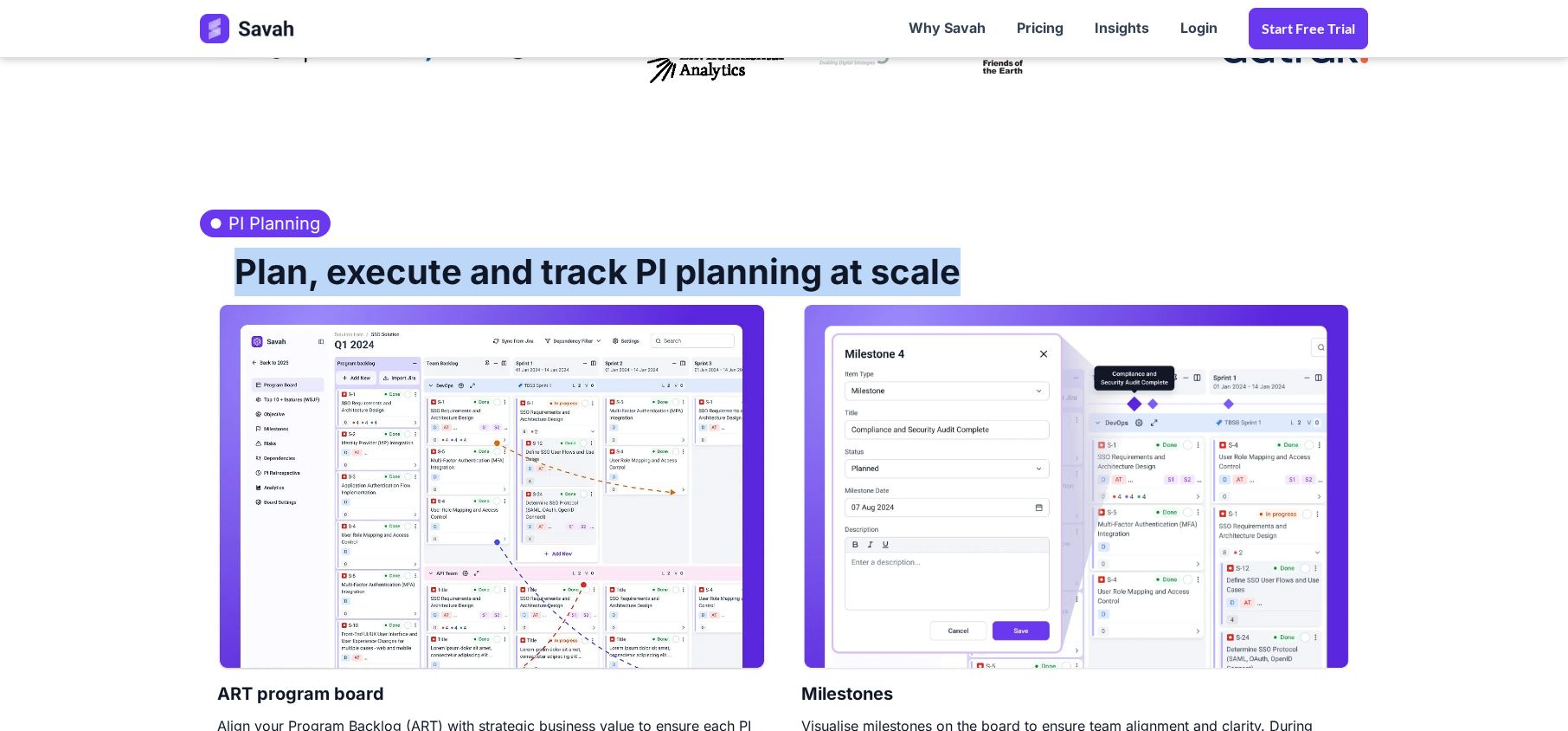
drag, startPoint x: 232, startPoint y: 272, endPoint x: 997, endPoint y: 272, distance: 765.0
click at [997, 272] on div "Plan, execute and track PI planning at scale" at bounding box center [784, 270] width 1168 height 66
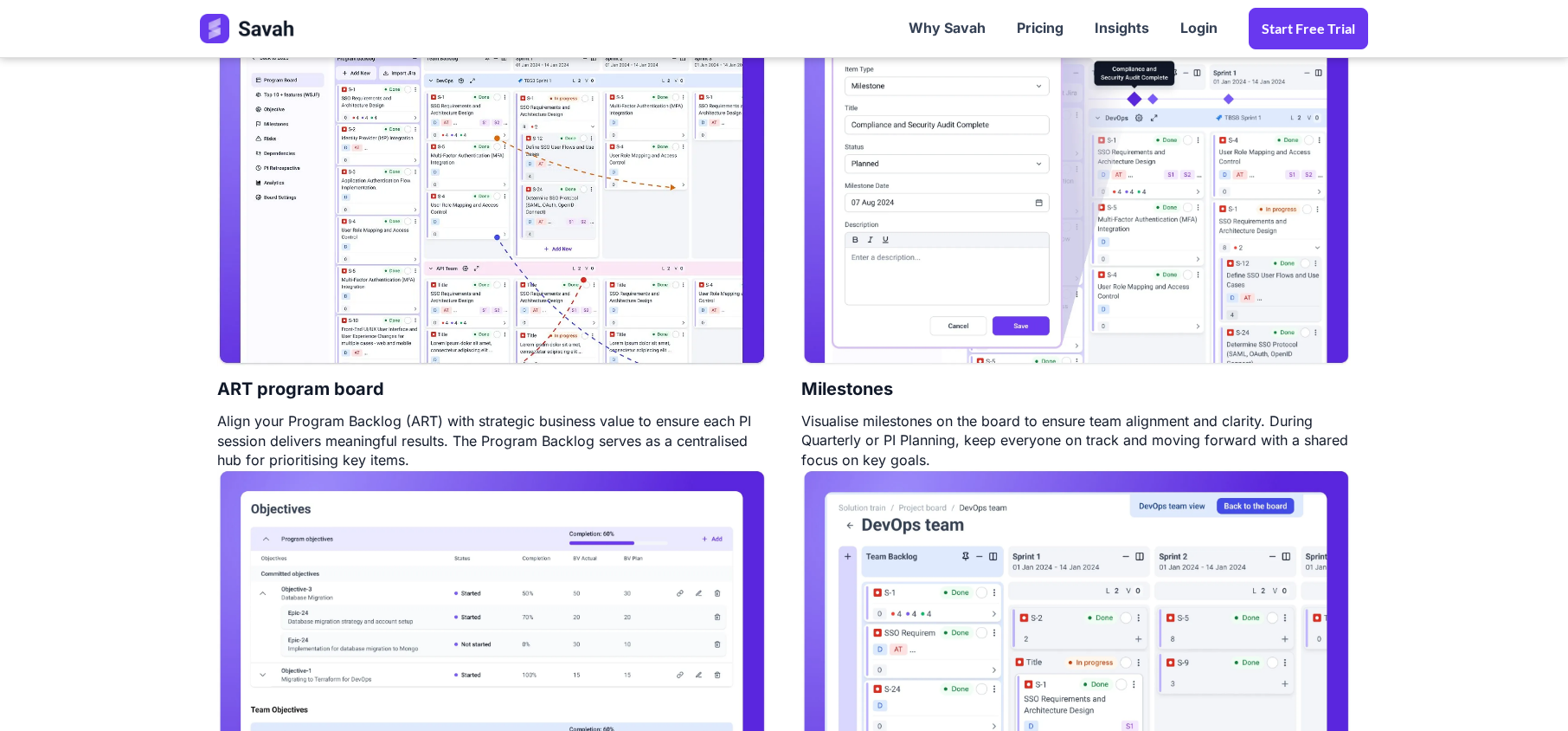
scroll to position [1039, 0]
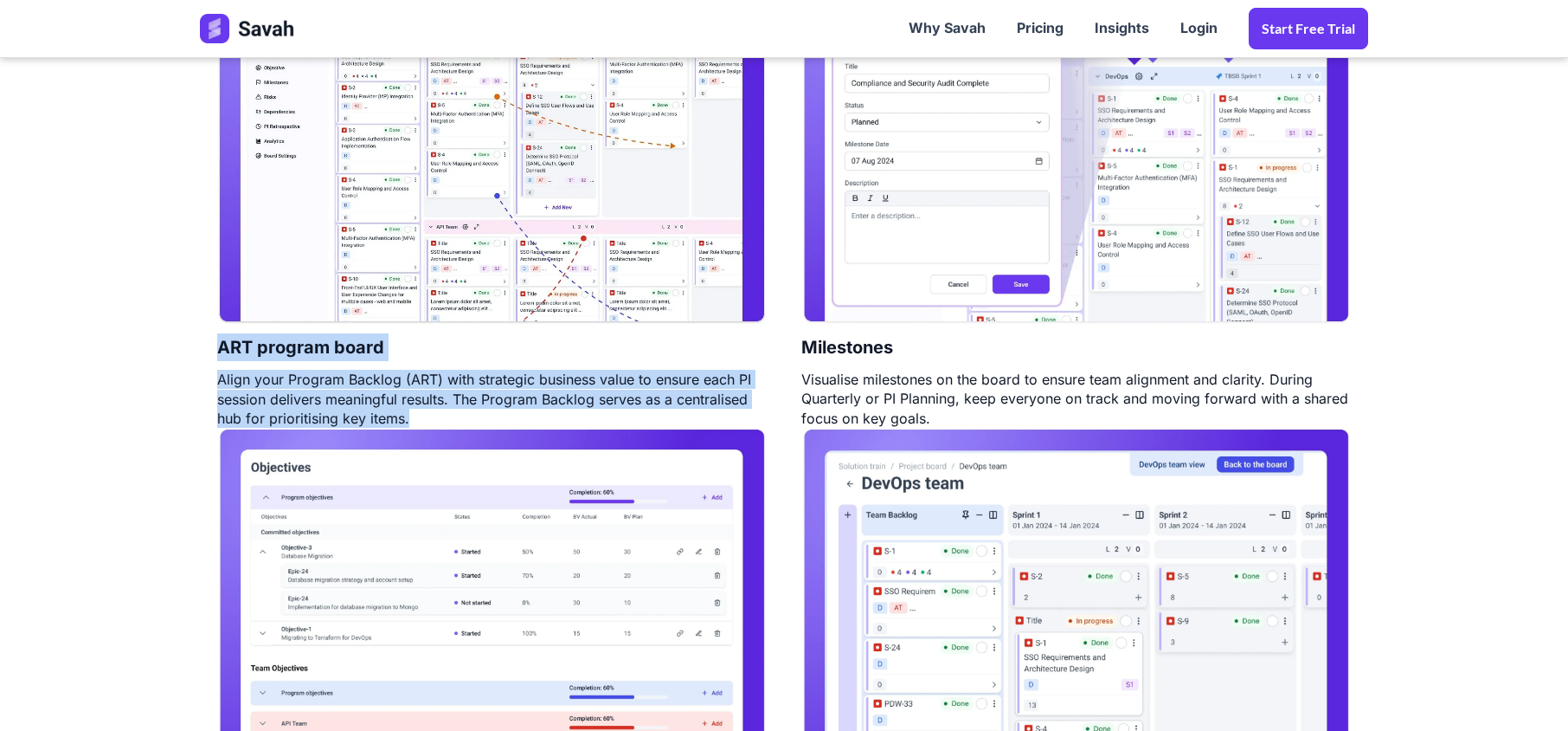
drag, startPoint x: 470, startPoint y: 413, endPoint x: 152, endPoint y: 347, distance: 324.8
click at [152, 347] on section "PI Planning Plan, execute and track PI planning at scale ART program board Alig…" at bounding box center [784, 385] width 1568 height 1074
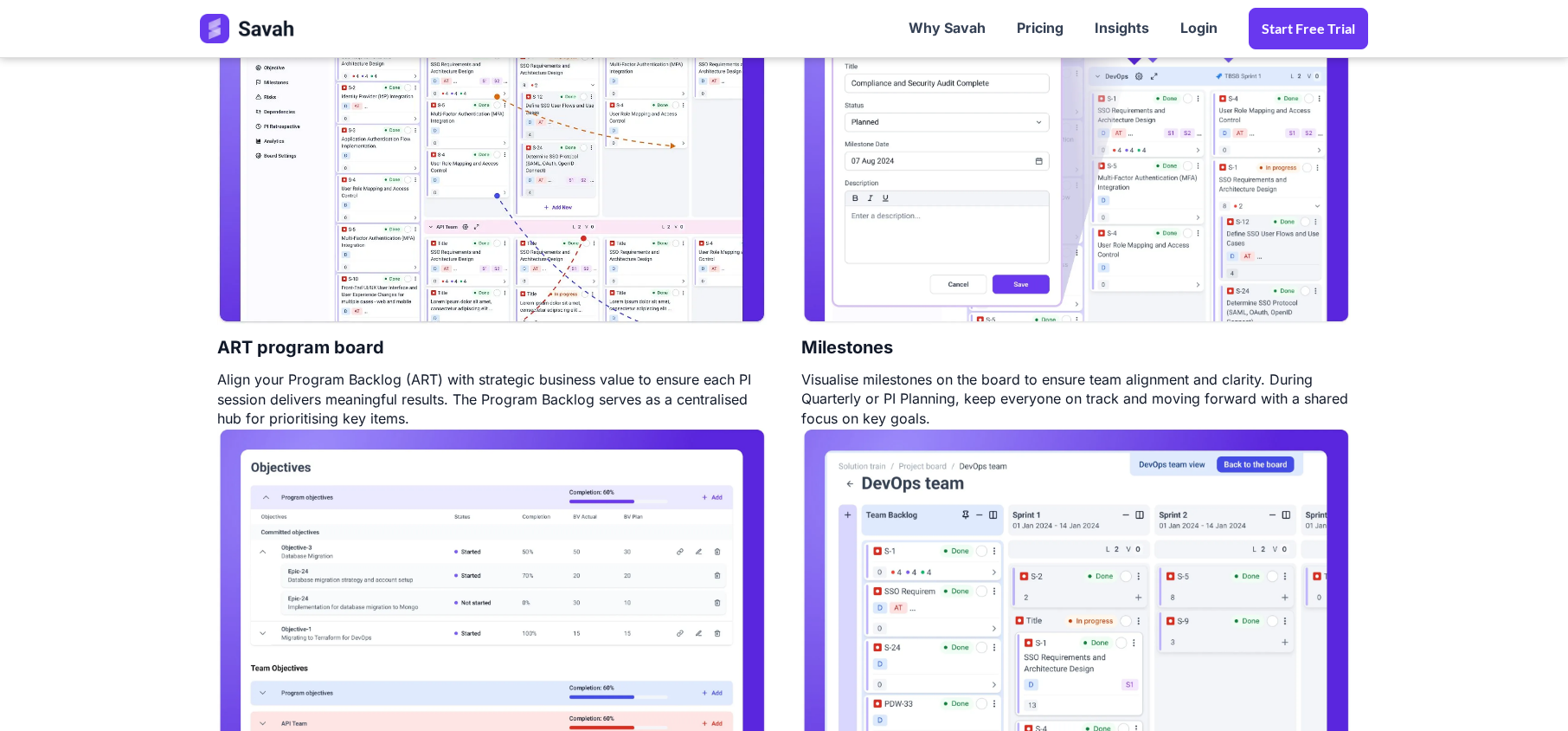
click at [1424, 154] on section "PI Planning Plan, execute and track PI planning at scale ART program board Alig…" at bounding box center [784, 385] width 1568 height 1074
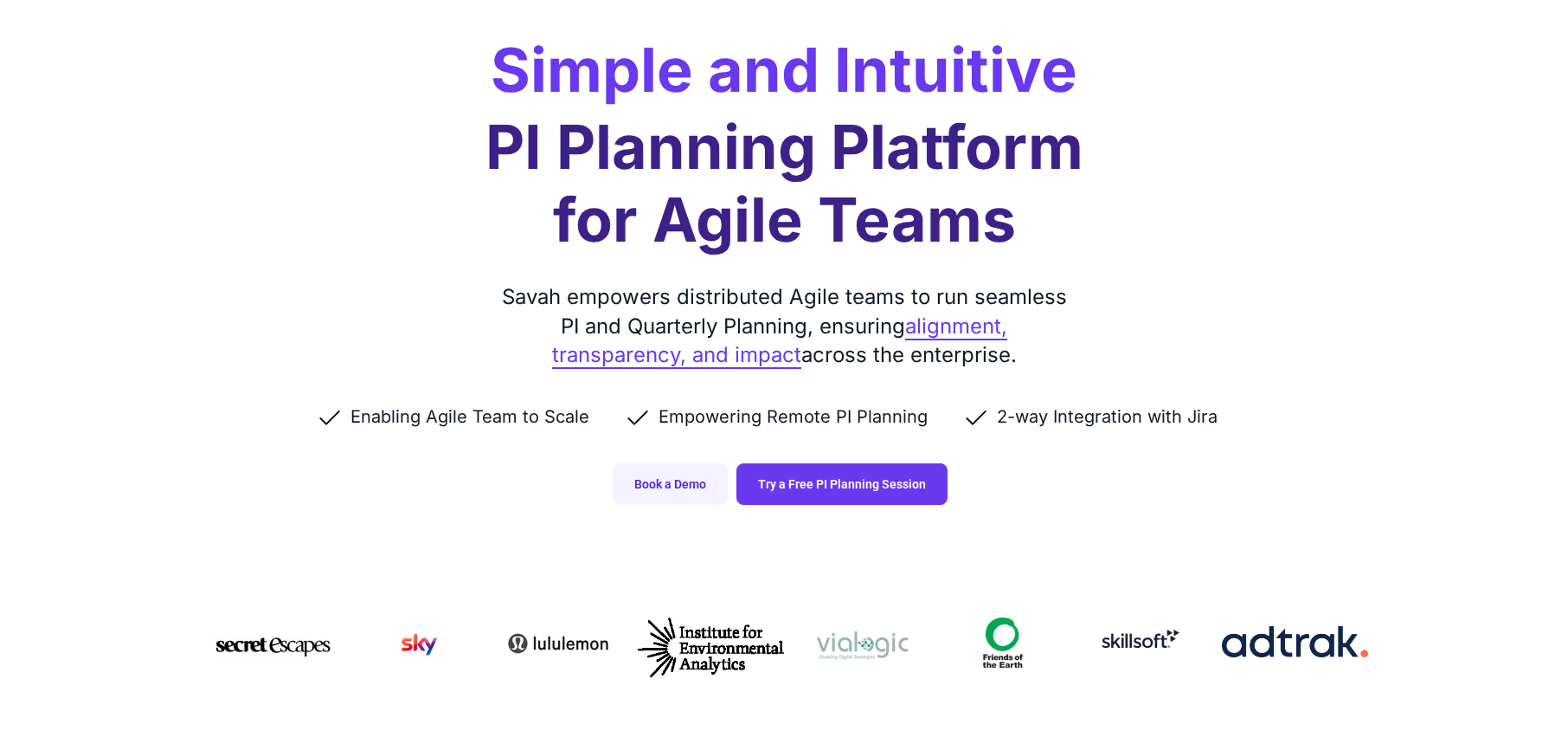
scroll to position [0, 0]
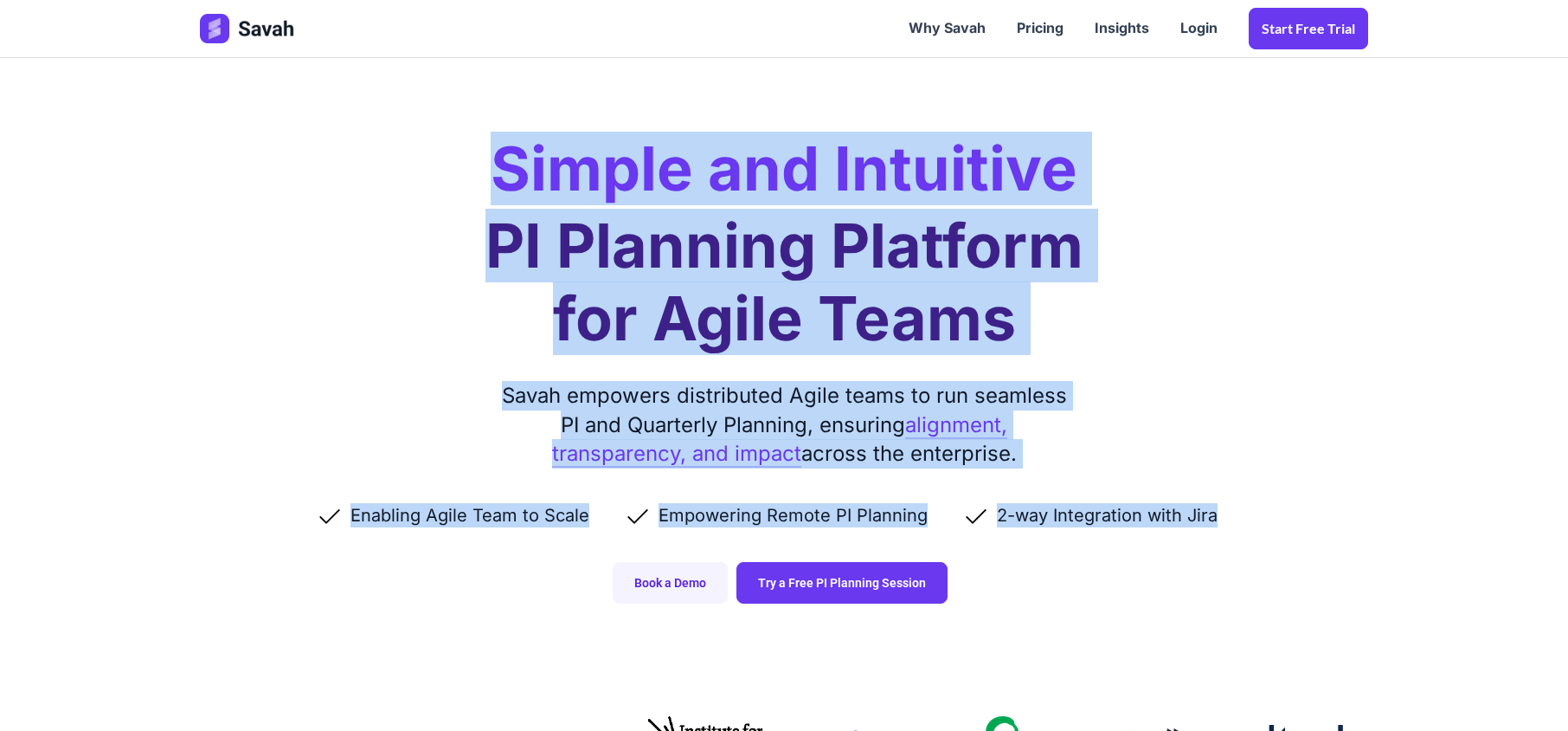
drag, startPoint x: 495, startPoint y: 176, endPoint x: 1258, endPoint y: 606, distance: 875.8
click at [1258, 606] on div "Simple and Intuitive PI Planning Platform for Agile Teams Savah empowers distri…" at bounding box center [784, 318] width 1203 height 638
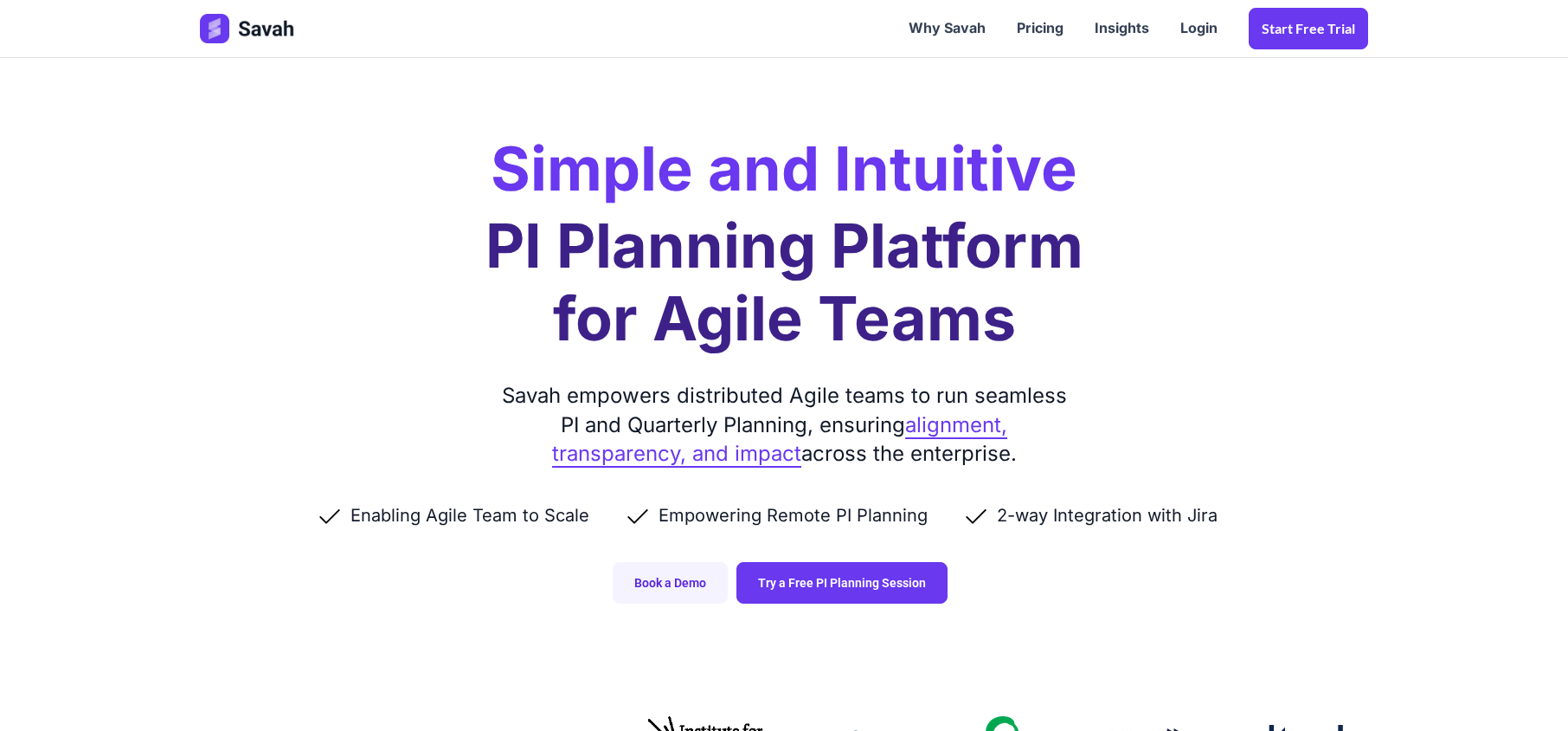
click at [1254, 524] on ul "Enabling Agile Team to Scale Empowering Remote PI Planning 2-way Integration wi…" at bounding box center [784, 515] width 1168 height 24
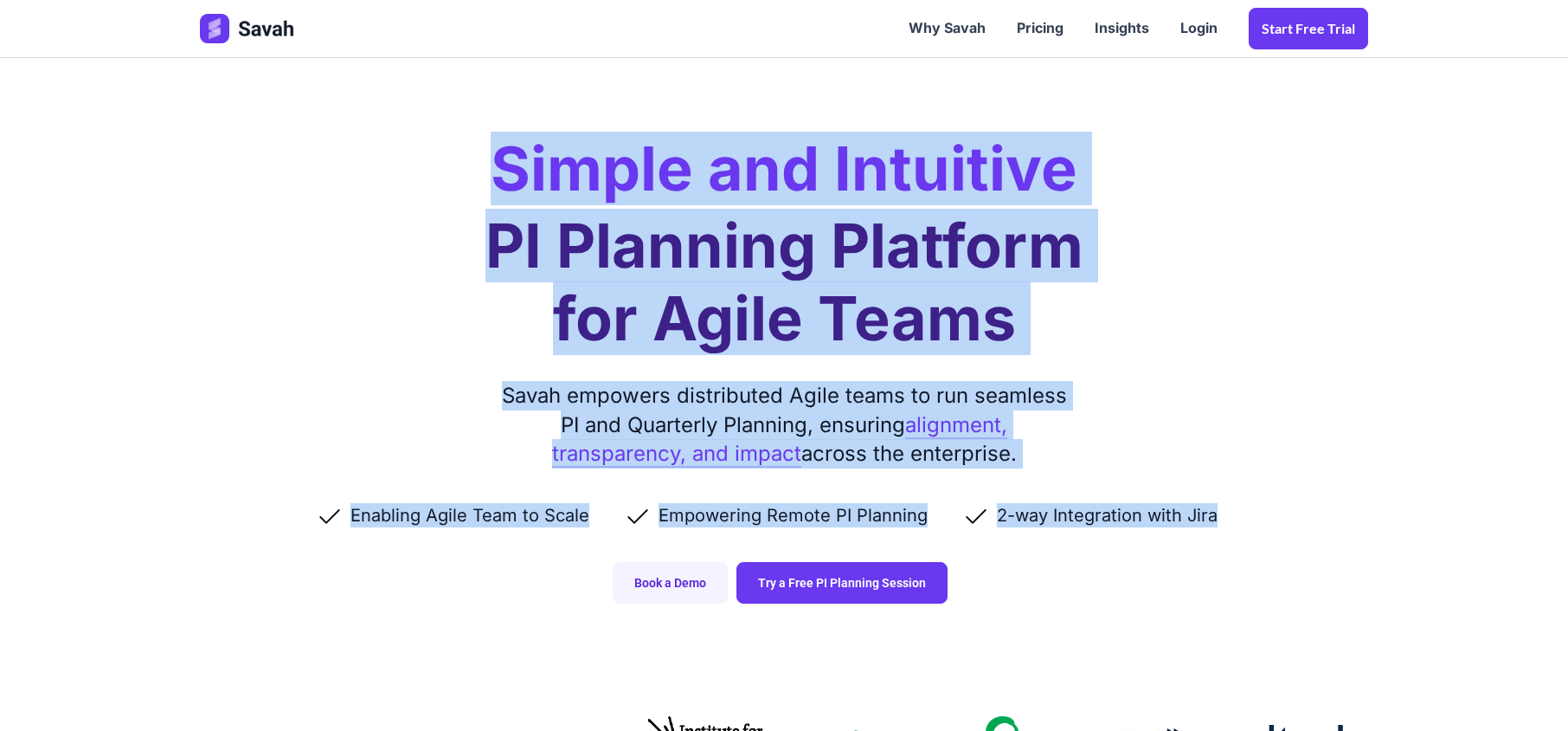
drag, startPoint x: 1254, startPoint y: 524, endPoint x: 504, endPoint y: 184, distance: 823.5
click at [504, 184] on div "Simple and Intuitive PI Planning Platform for Agile Teams Savah empowers distri…" at bounding box center [784, 318] width 1203 height 638
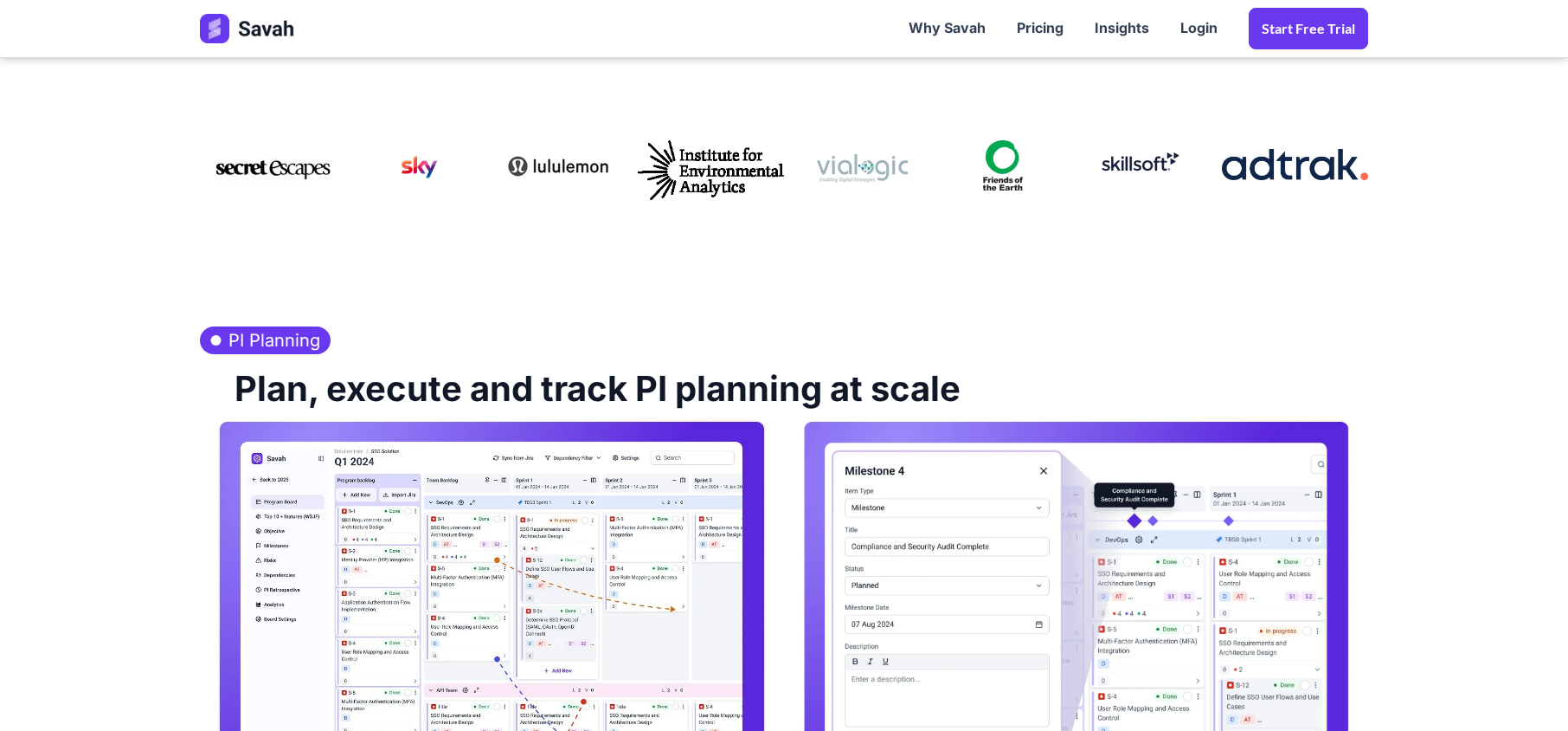
scroll to position [577, 0]
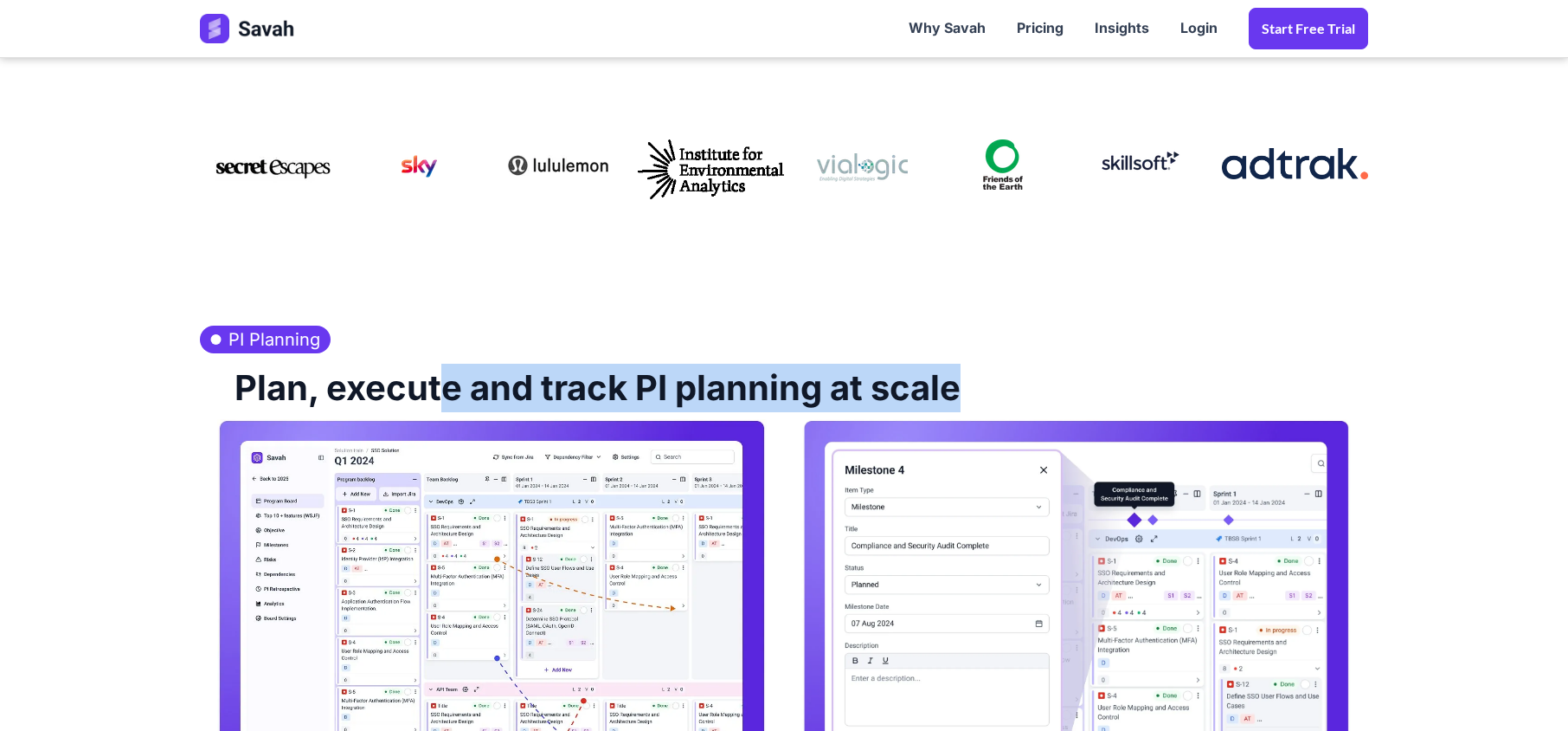
drag, startPoint x: 437, startPoint y: 397, endPoint x: 992, endPoint y: 392, distance: 555.0
click at [992, 392] on div "Plan, execute and track PI planning at scale" at bounding box center [784, 386] width 1168 height 66
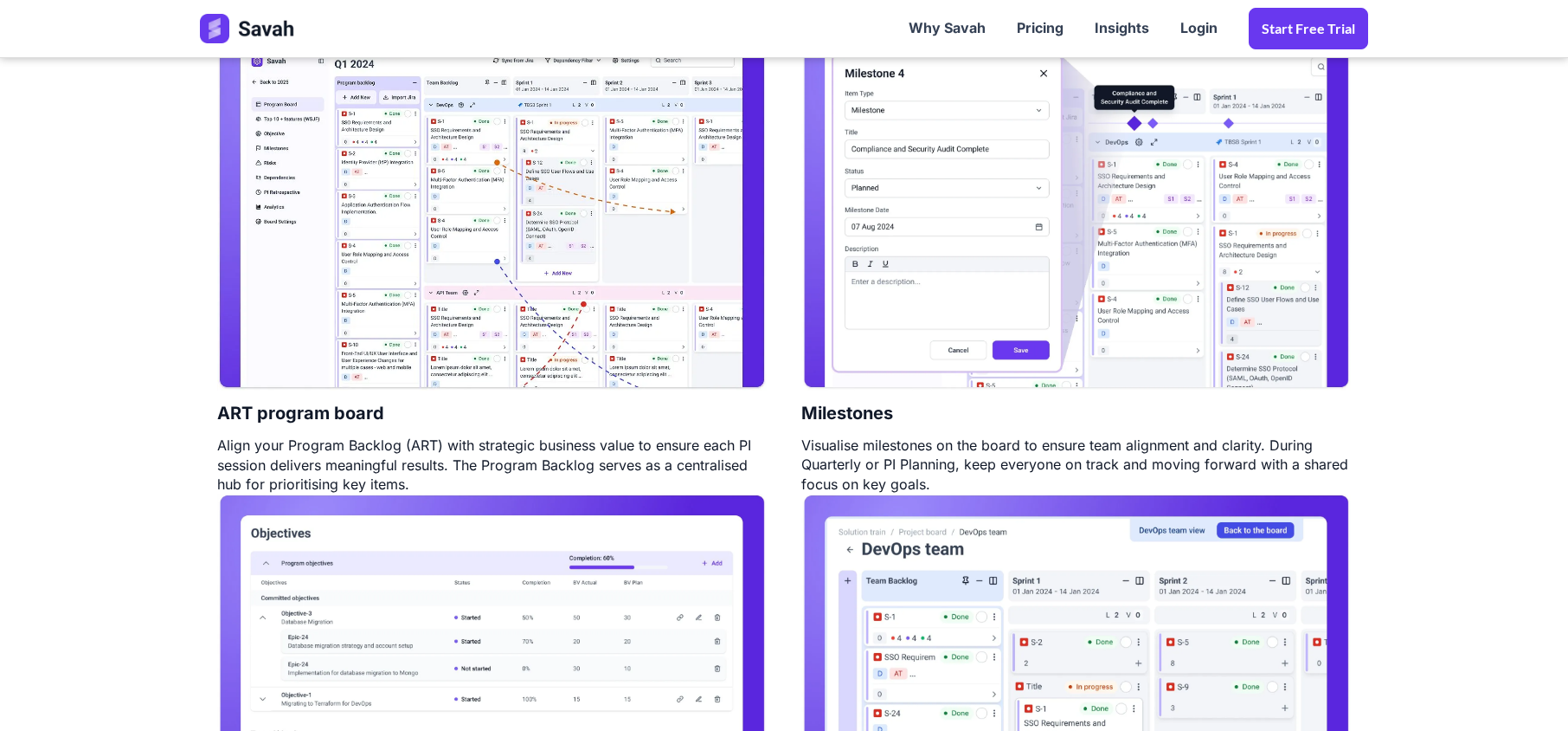
scroll to position [1039, 0]
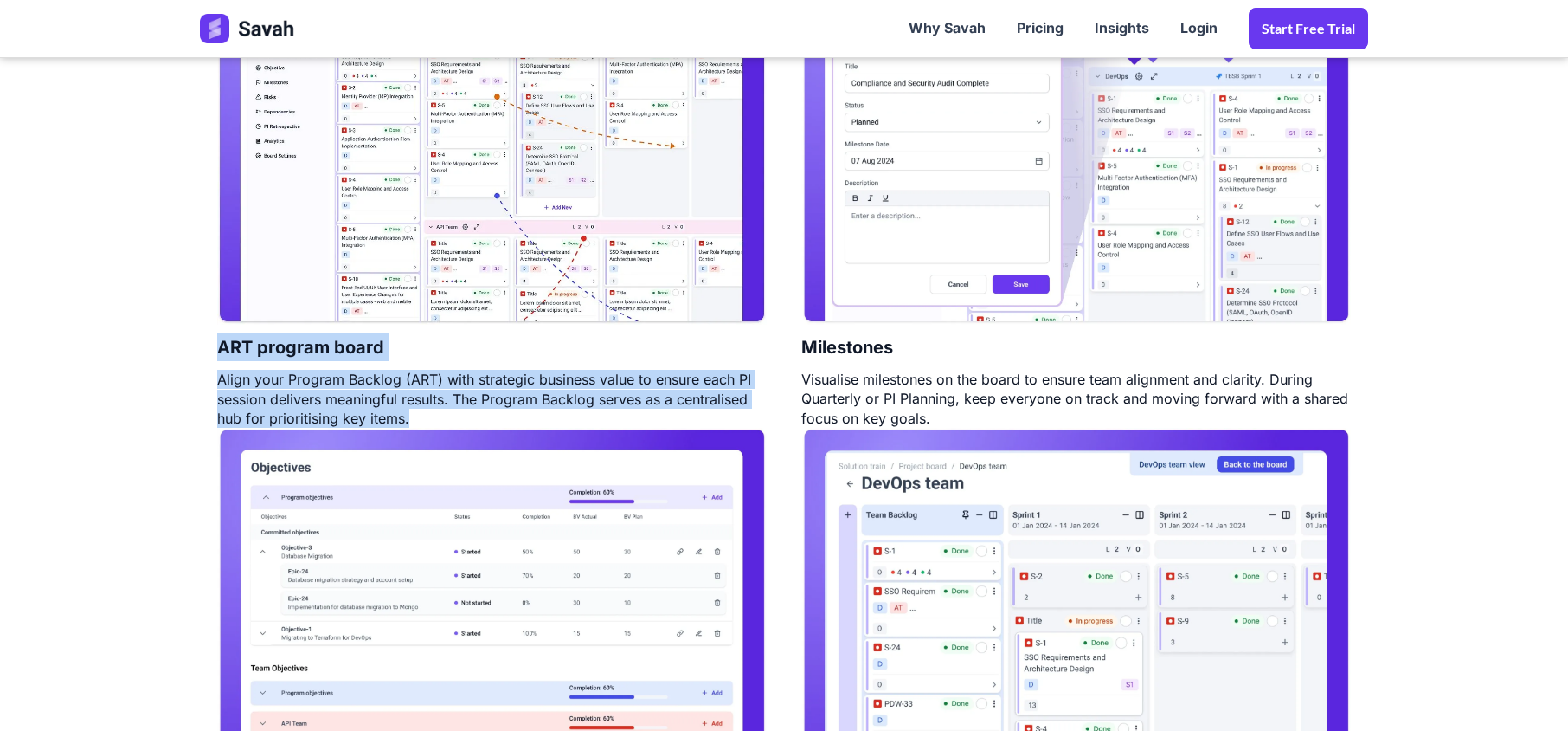
drag, startPoint x: 427, startPoint y: 426, endPoint x: 171, endPoint y: 360, distance: 264.4
click at [171, 360] on section "PI Planning Plan, execute and track PI planning at scale ART program board Alig…" at bounding box center [784, 385] width 1568 height 1074
click at [222, 352] on h4 "ART program board" at bounding box center [300, 347] width 167 height 45
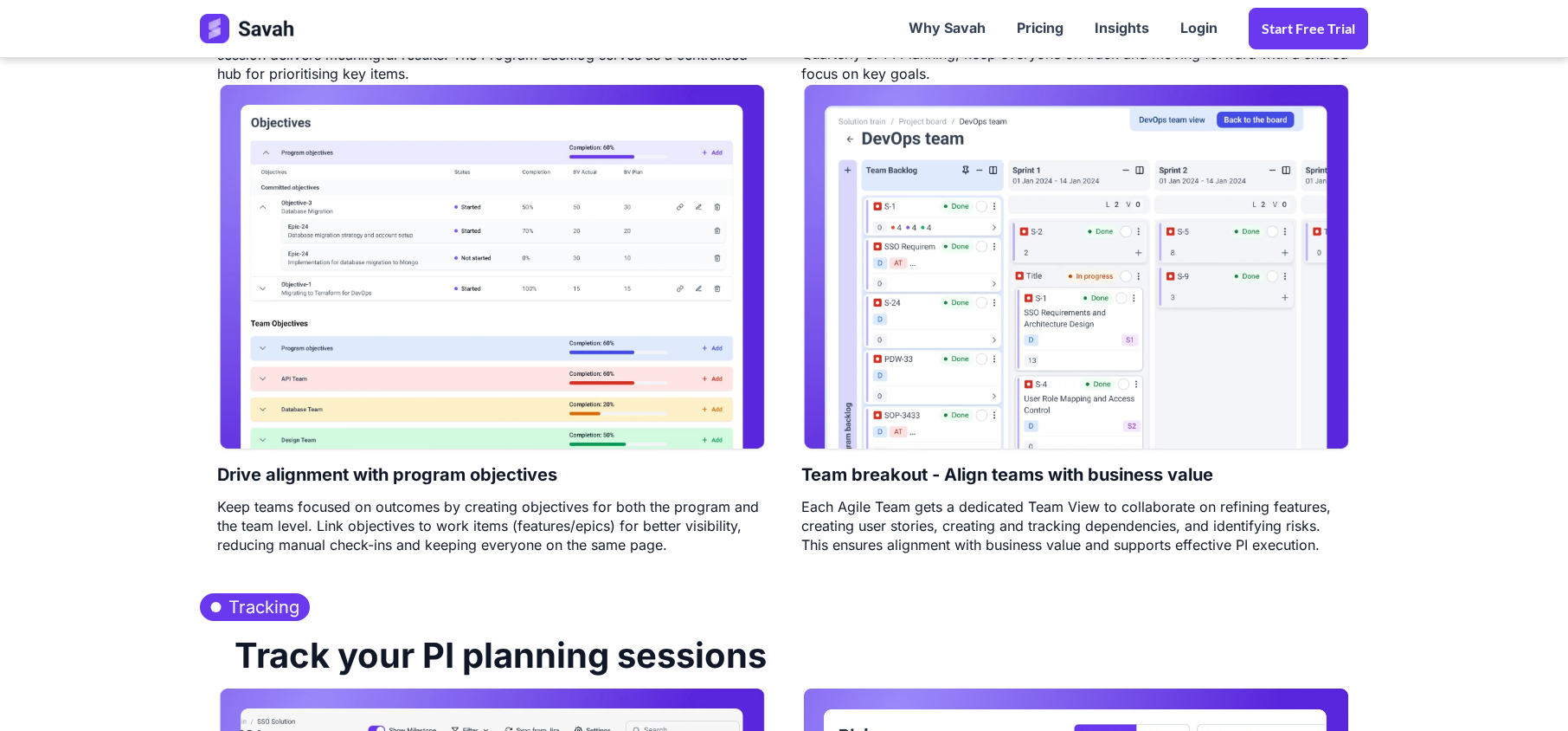
scroll to position [1385, 0]
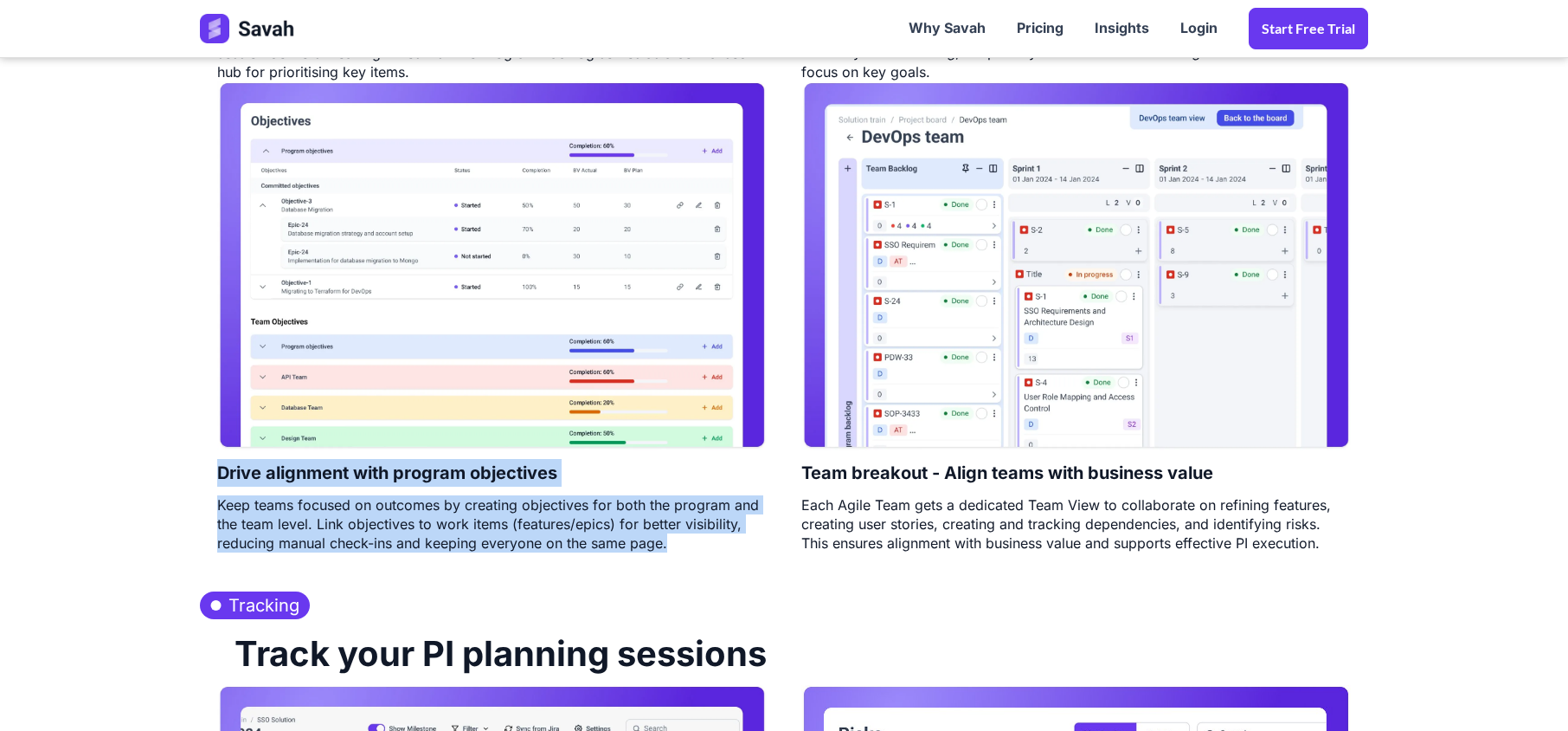
drag, startPoint x: 216, startPoint y: 476, endPoint x: 721, endPoint y: 540, distance: 509.0
click at [714, 540] on div "Drive alignment with program objectives Keep teams focused on outcomes by creat…" at bounding box center [492, 317] width 584 height 471
click at [739, 542] on div "Keep teams focused on outcomes by creating objectives for both the program and …" at bounding box center [492, 524] width 550 height 58
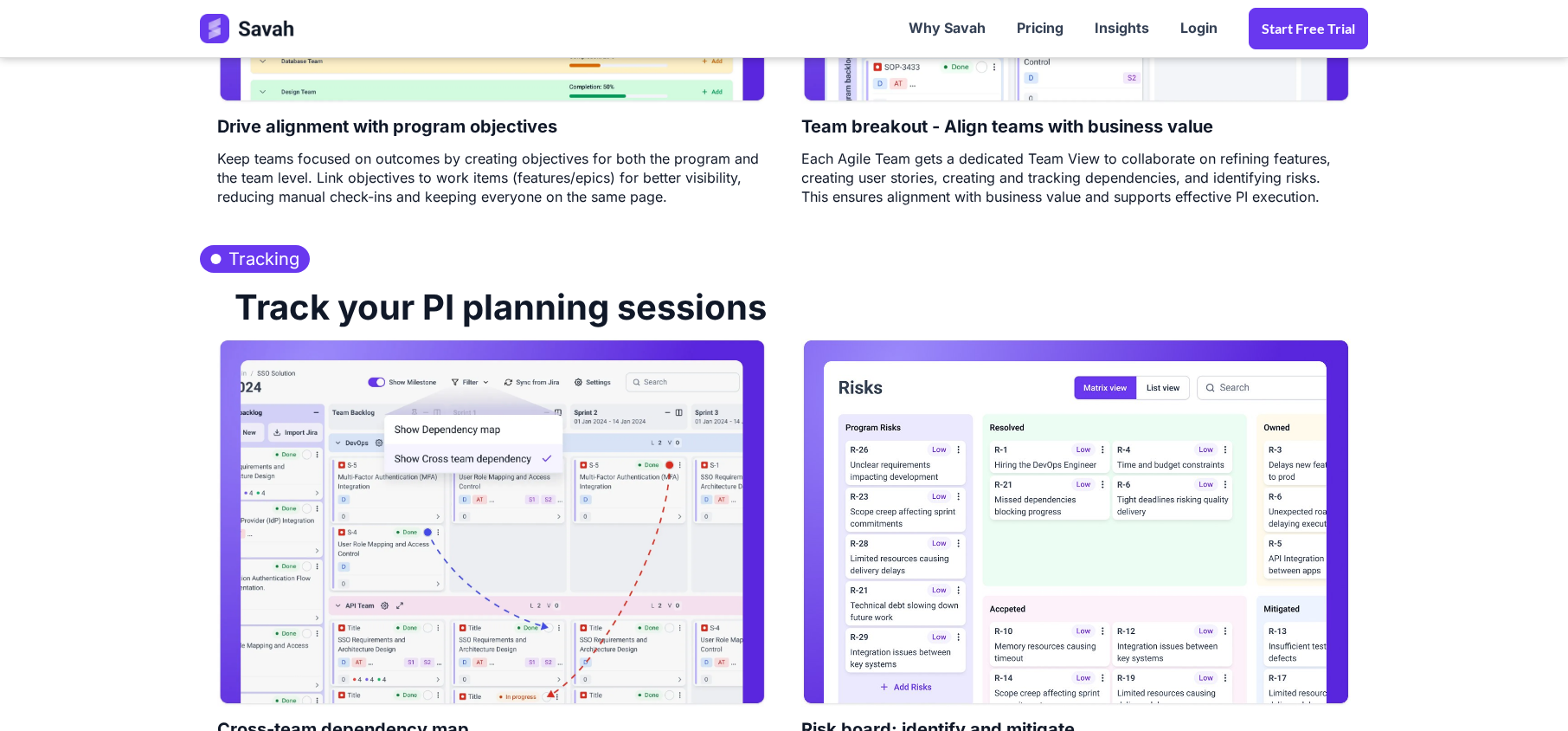
scroll to position [2078, 0]
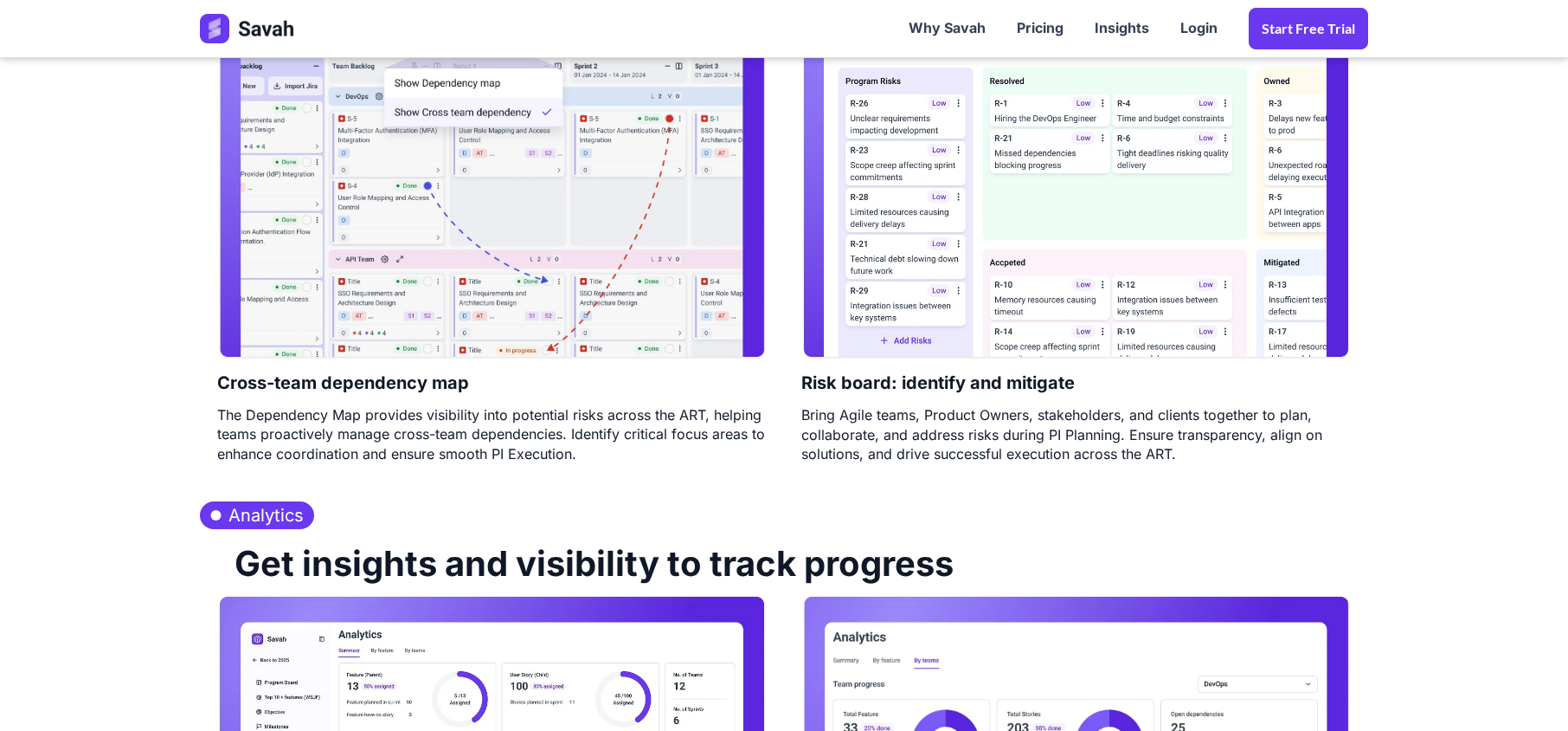
click at [734, 430] on div "The Dependency Map provides visibility into potential risks across the ART, hel…" at bounding box center [492, 434] width 550 height 58
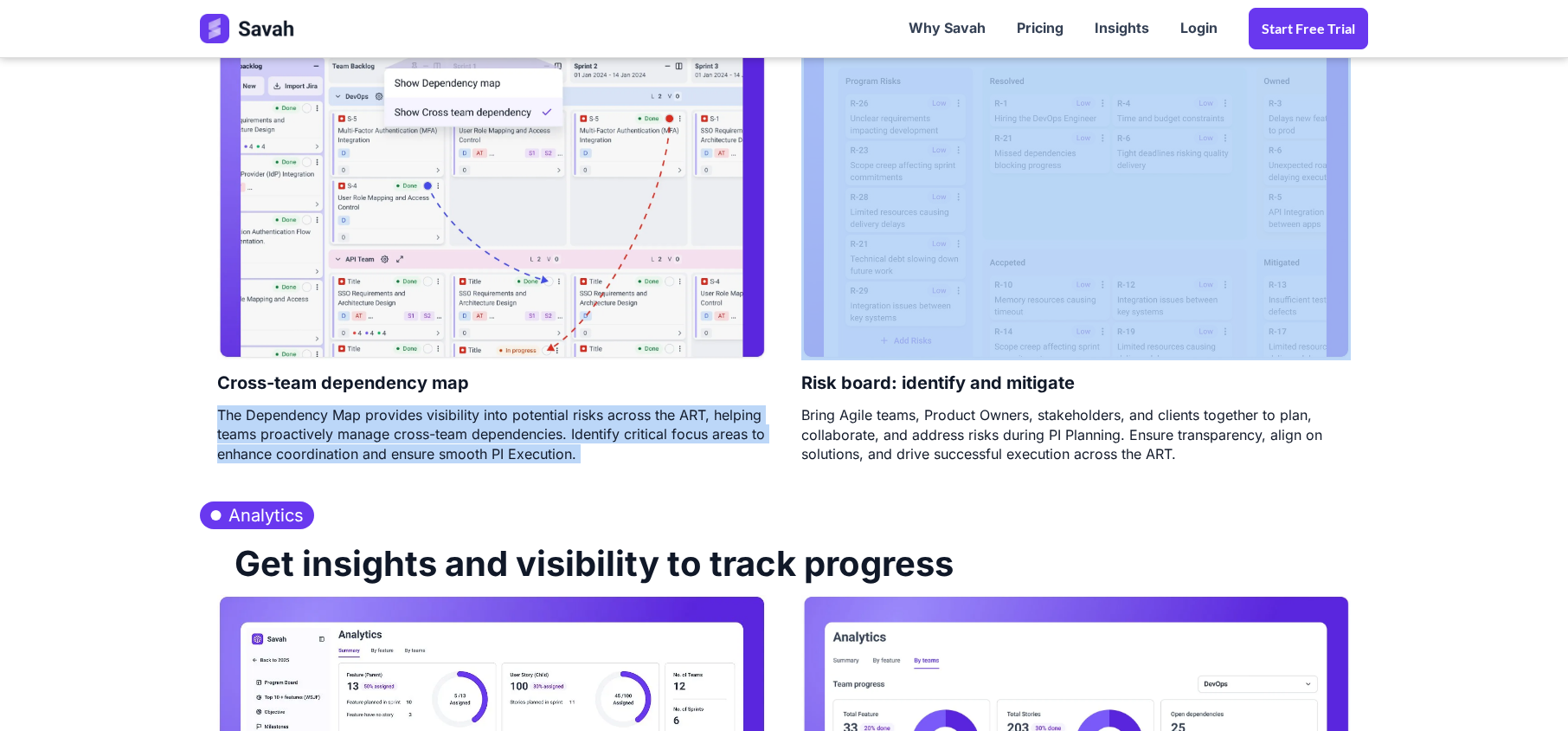
click at [734, 430] on div "The Dependency Map provides visibility into potential risks across the ART, hel…" at bounding box center [492, 434] width 550 height 58
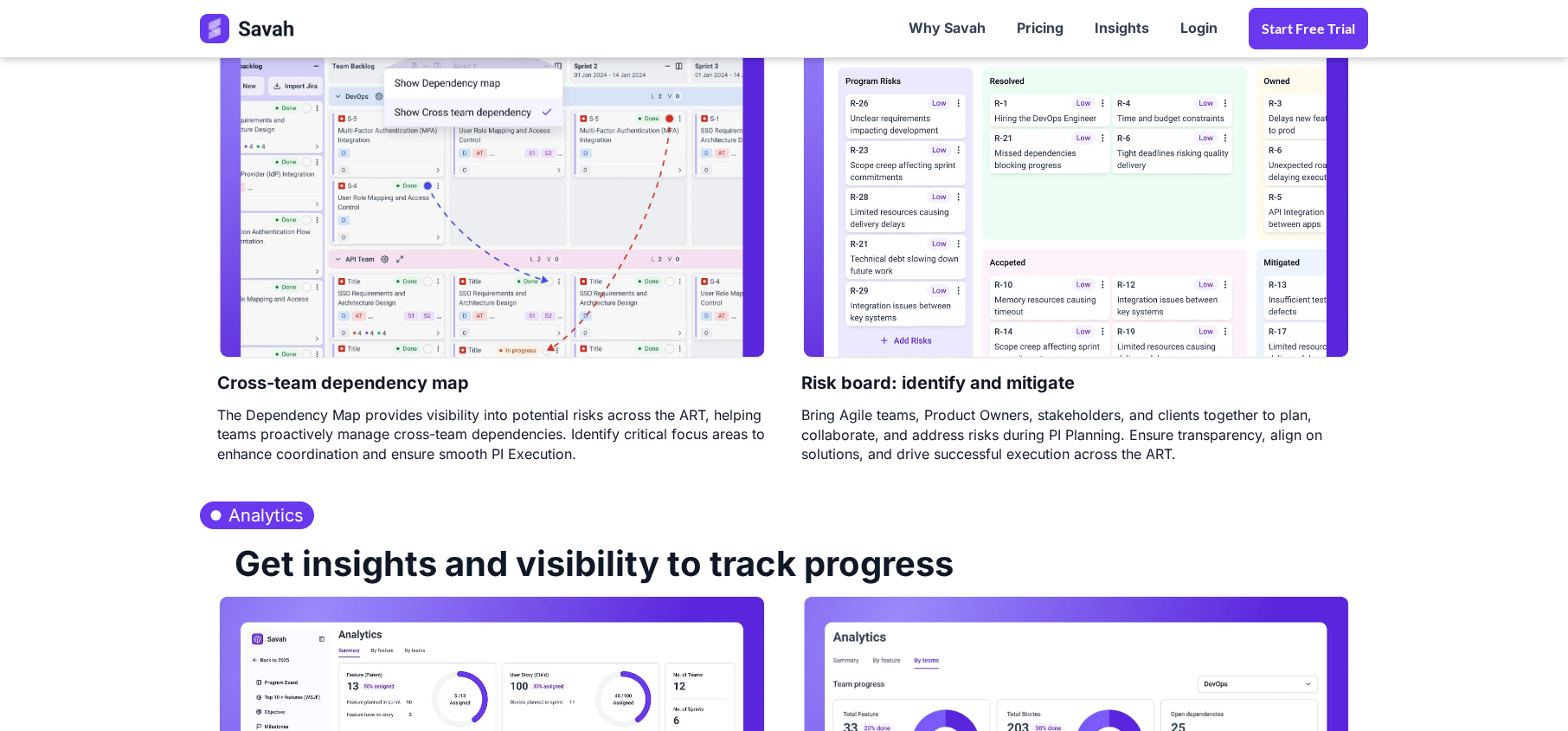
click at [858, 445] on div "Bring Agile teams, Product Owners, stakeholders, and clients together to plan, …" at bounding box center [1076, 434] width 550 height 58
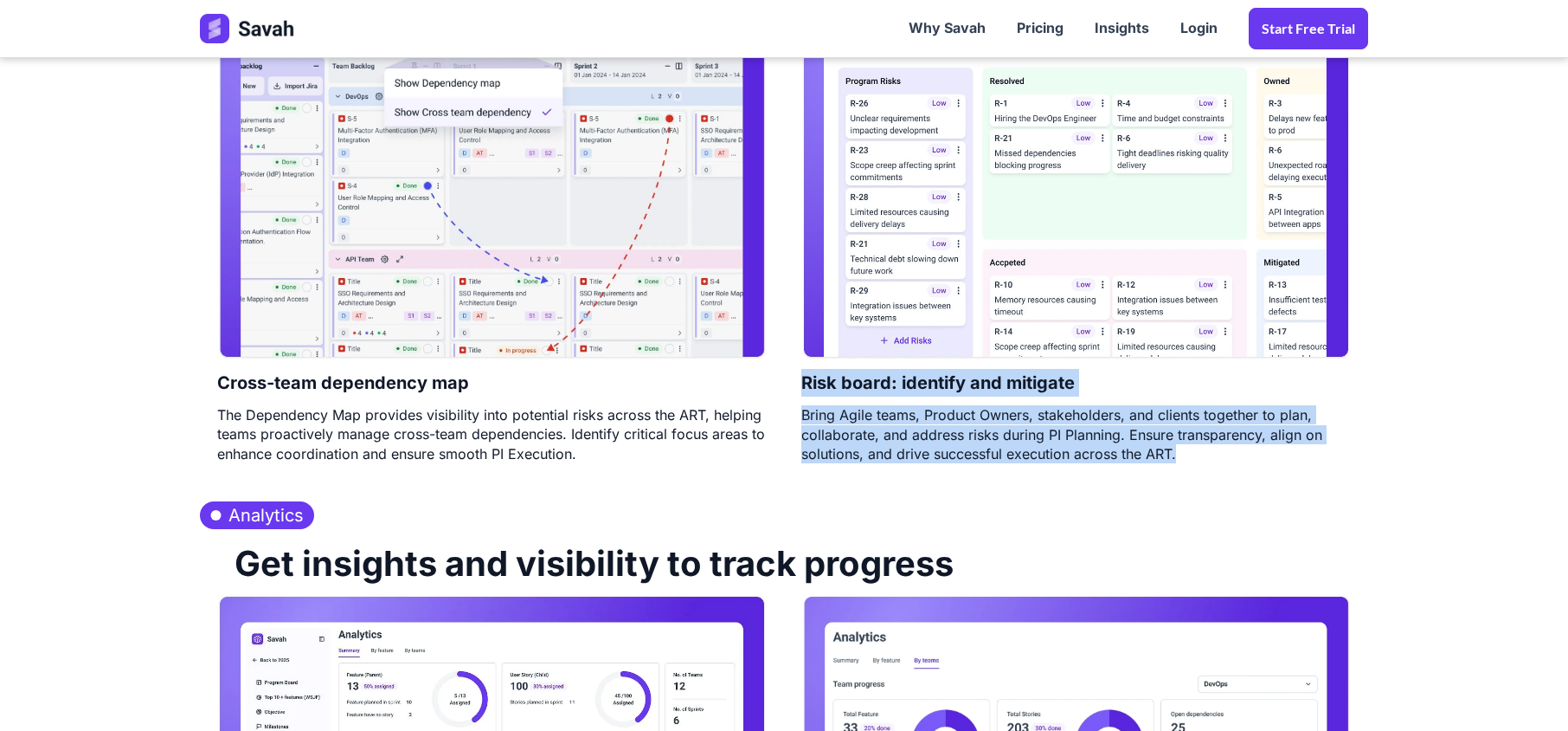
drag, startPoint x: 1181, startPoint y: 458, endPoint x: 806, endPoint y: 393, distance: 380.6
click at [806, 393] on div "Risk board: identify and mitigate Bring Agile teams, Product Owners, stakeholde…" at bounding box center [1075, 228] width 584 height 472
click at [806, 393] on h4 "Risk board: identify and mitigate" at bounding box center [938, 382] width 273 height 45
drag, startPoint x: 806, startPoint y: 393, endPoint x: 1194, endPoint y: 466, distance: 394.8
click at [1194, 466] on div "Tracking Track your PI planning sessions Cross-team dependency map The Dependen…" at bounding box center [784, 185] width 1203 height 604
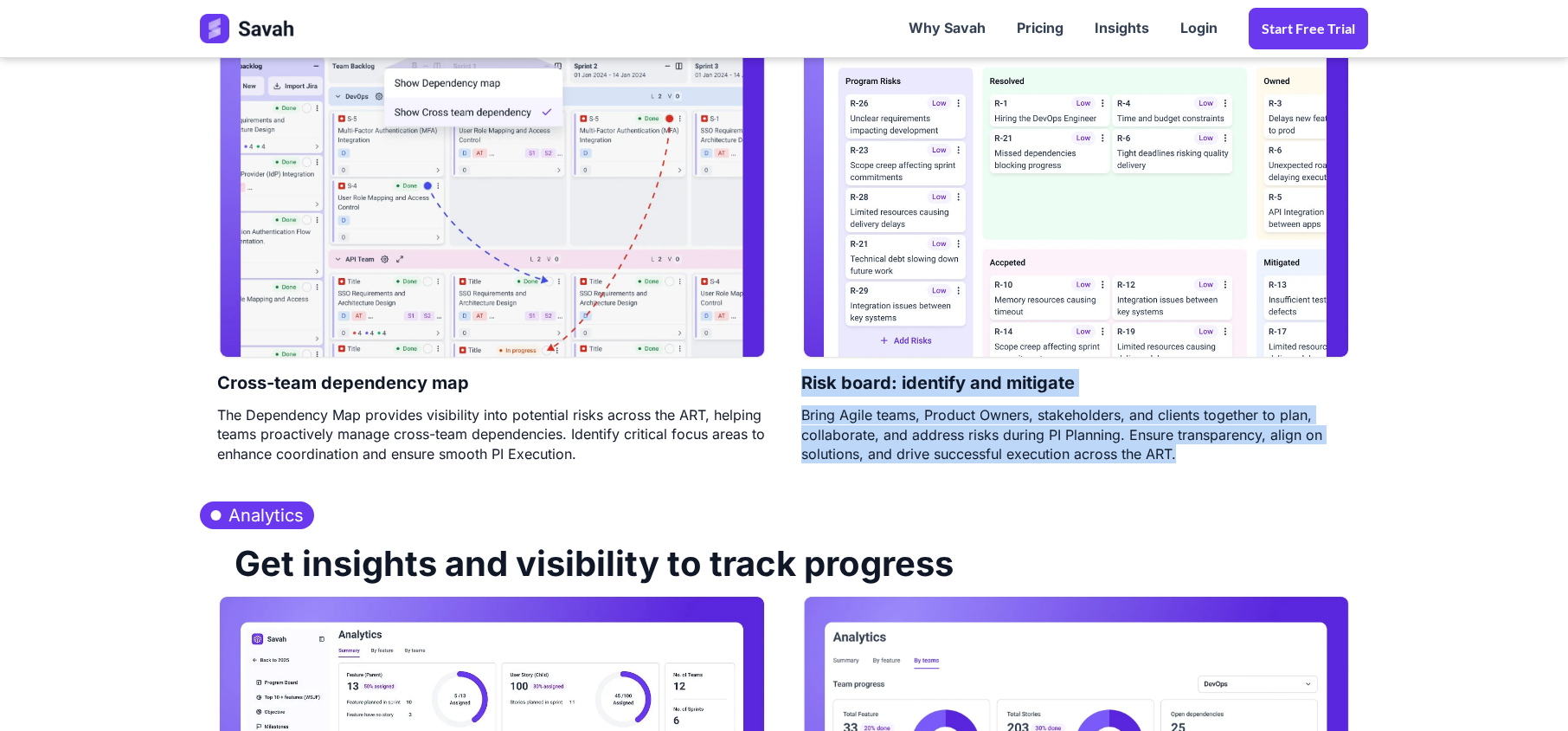
click at [1195, 463] on div "Bring Agile teams, Product Owners, stakeholders, and clients together to plan, …" at bounding box center [1076, 434] width 550 height 58
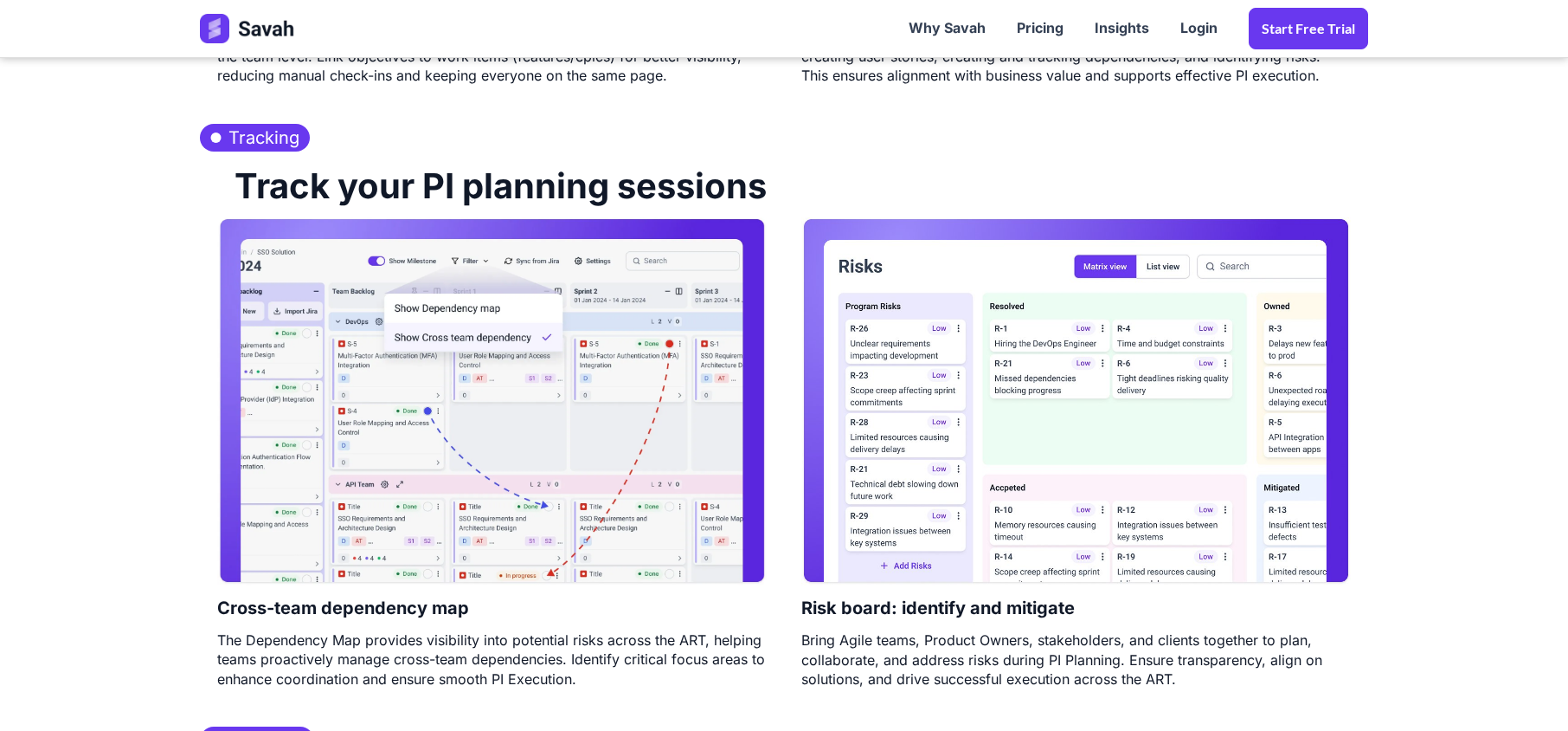
scroll to position [1847, 0]
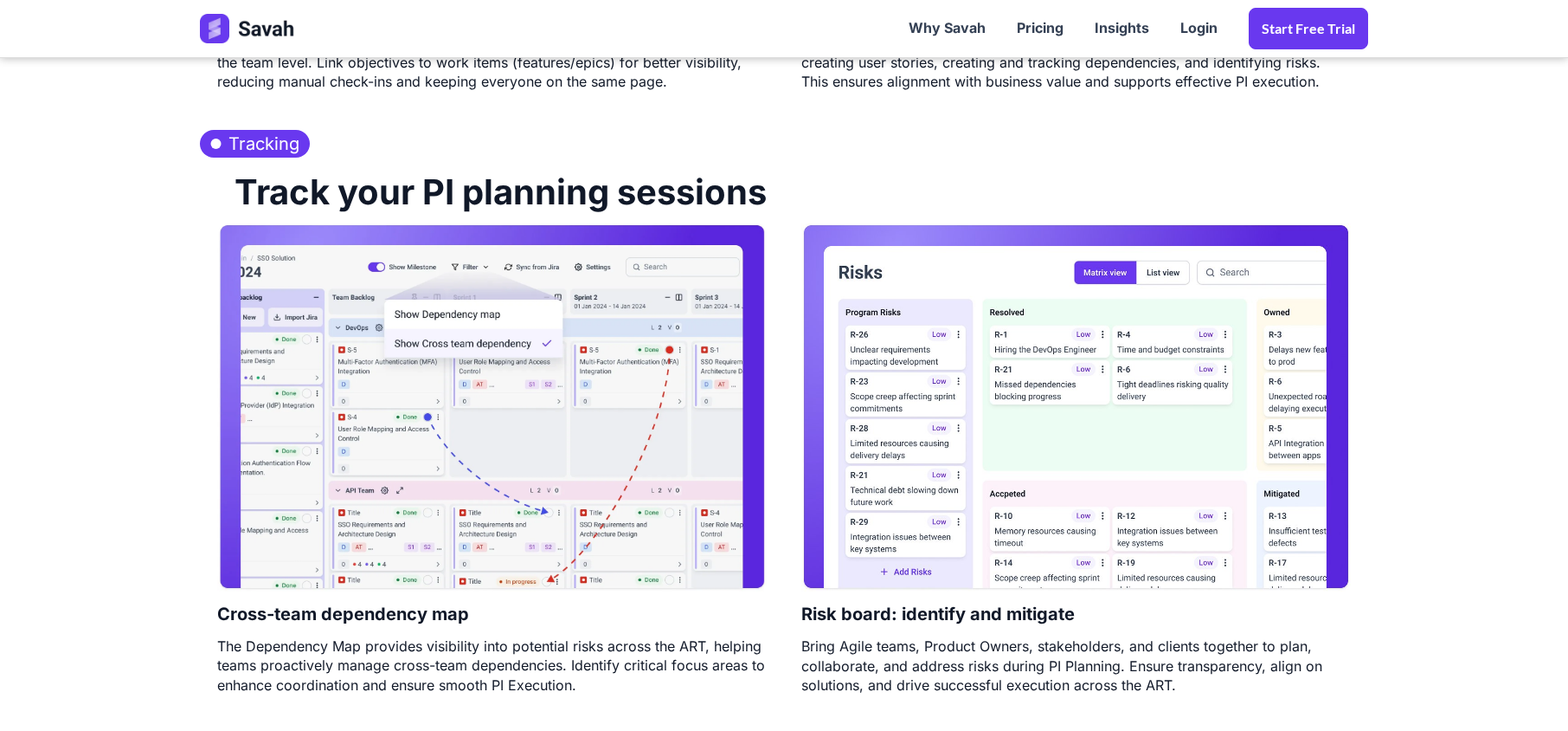
click at [1102, 449] on img at bounding box center [1076, 407] width 550 height 368
click at [612, 466] on img at bounding box center [492, 407] width 550 height 368
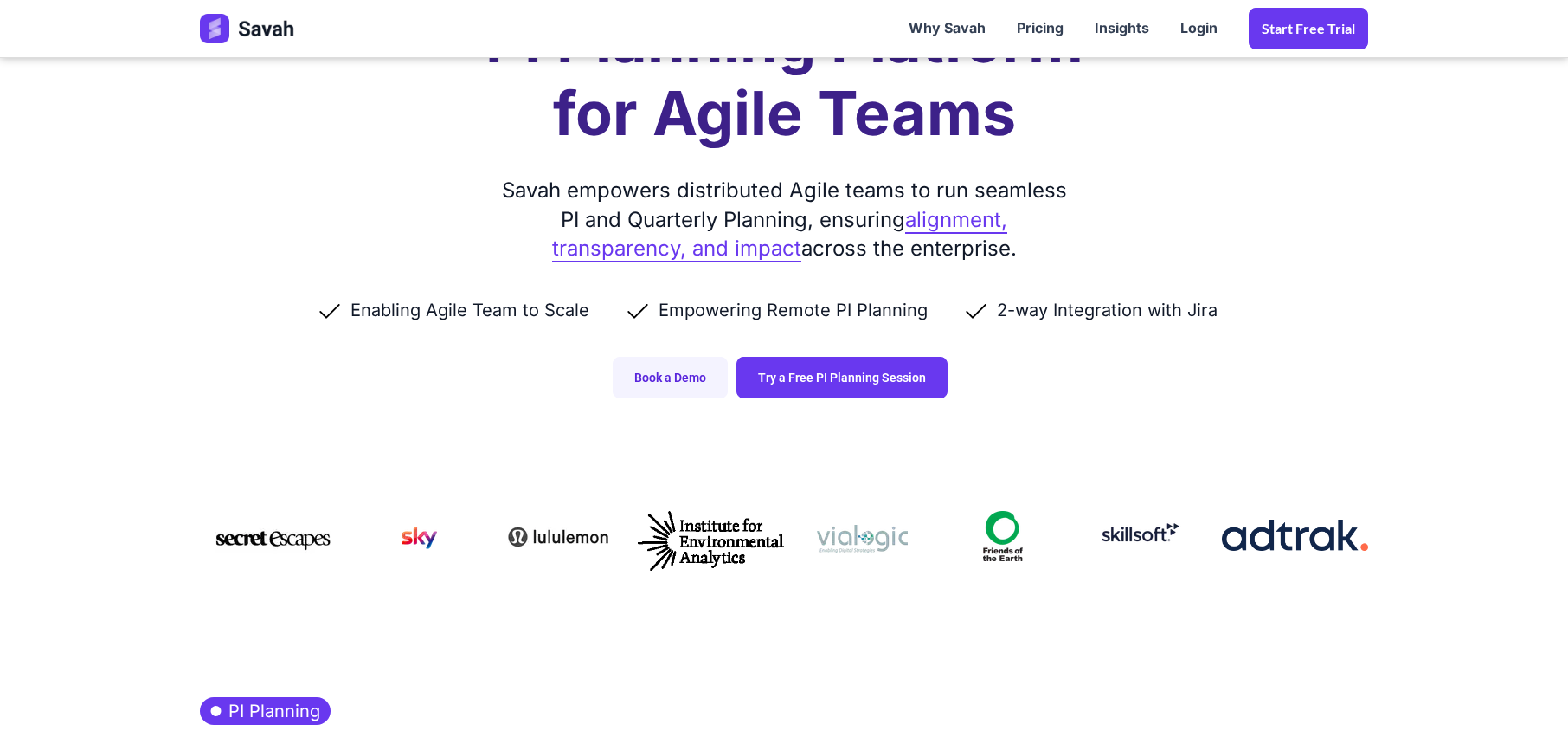
scroll to position [0, 0]
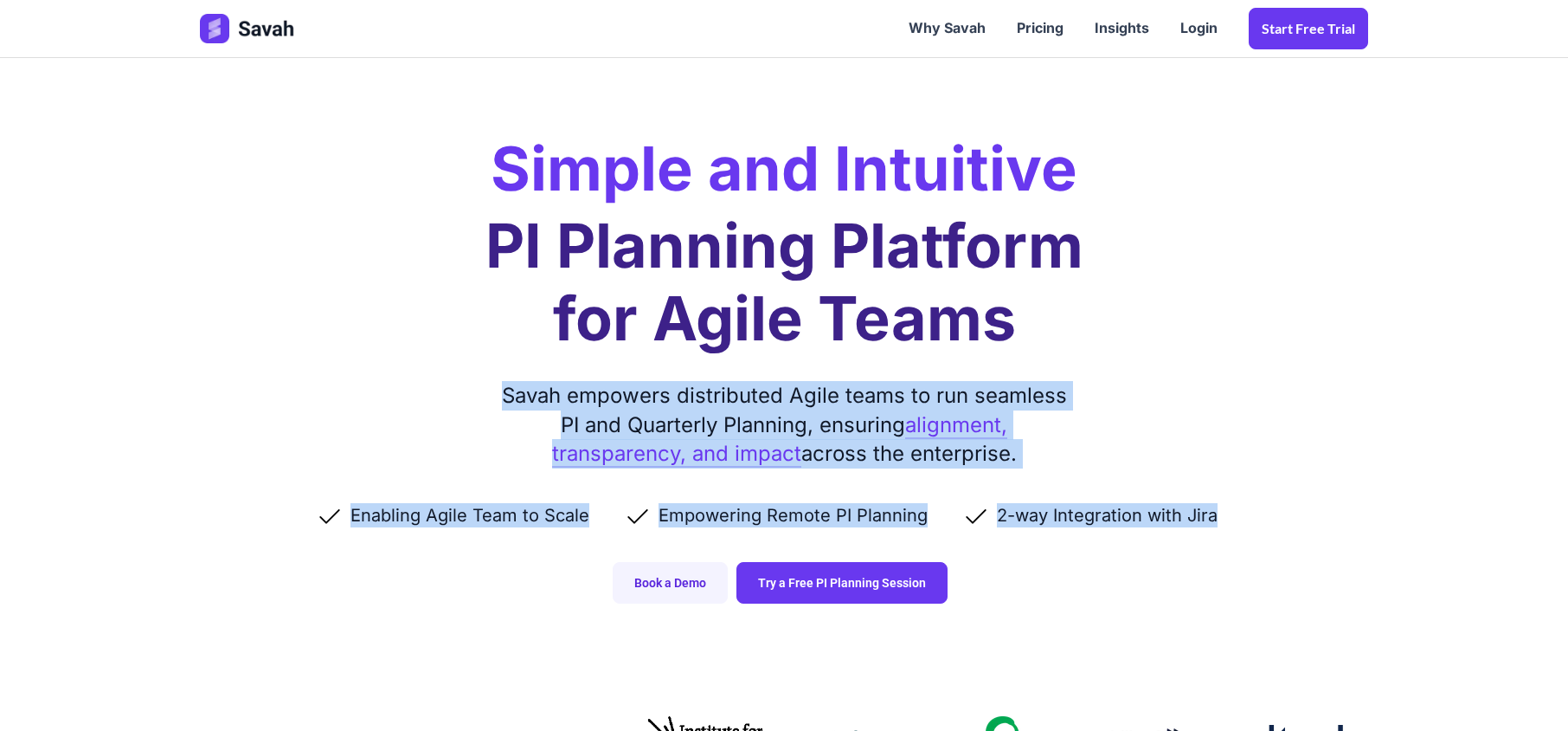
drag, startPoint x: 534, startPoint y: 401, endPoint x: 1218, endPoint y: 557, distance: 701.6
click at [1218, 557] on div "Simple and Intuitive PI Planning Platform for Agile Teams Savah empowers distri…" at bounding box center [784, 318] width 1203 height 638
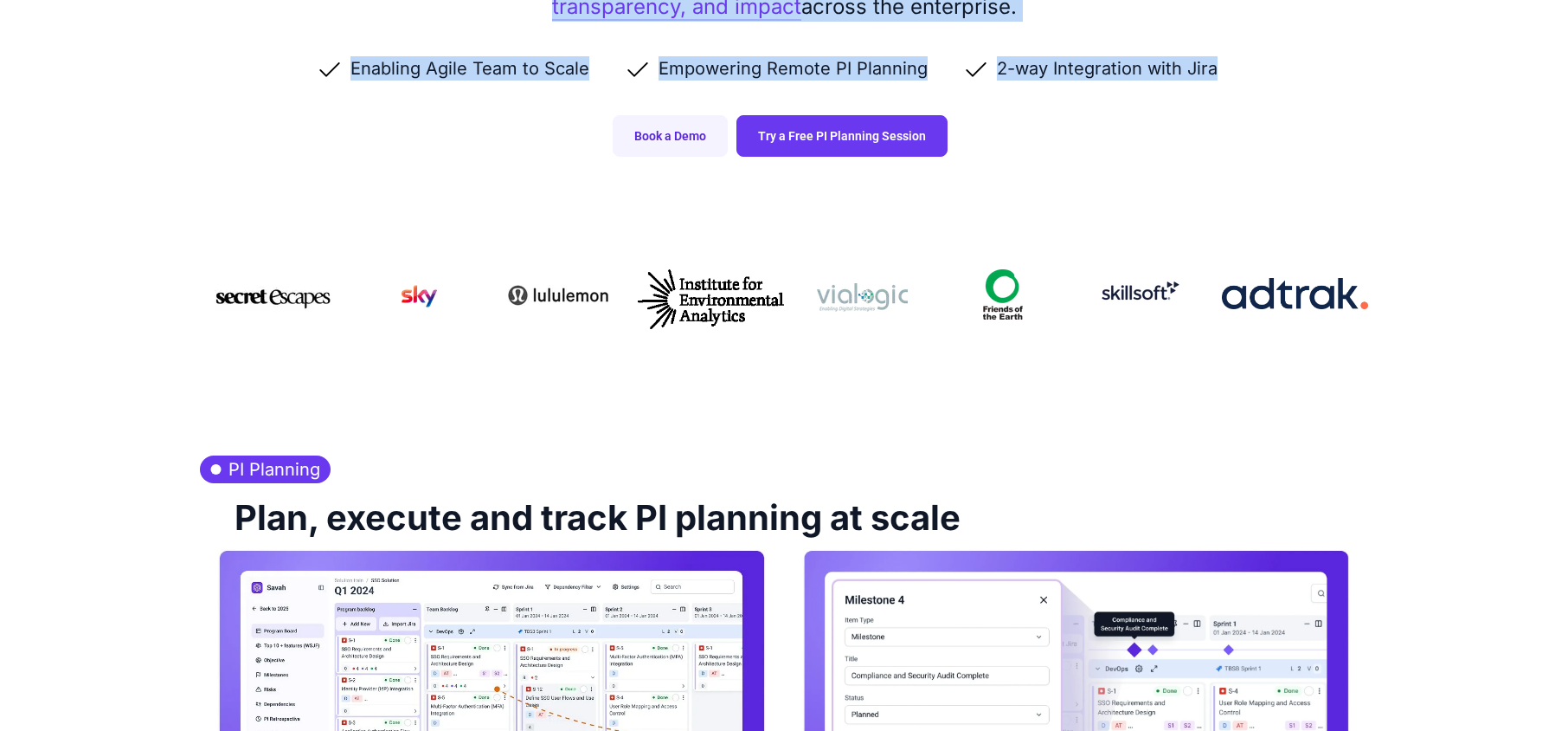
scroll to position [461, 0]
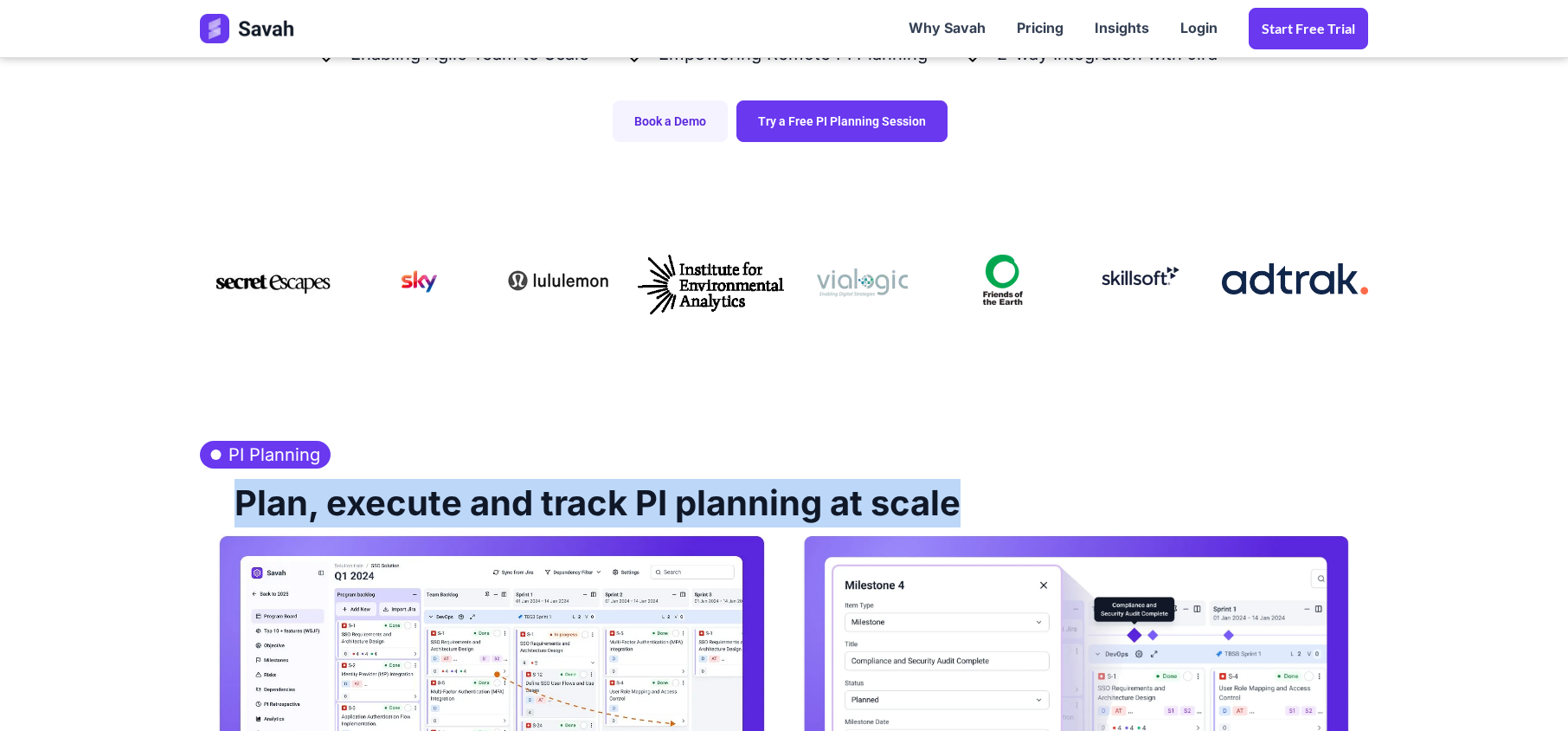
drag, startPoint x: 970, startPoint y: 506, endPoint x: 235, endPoint y: 502, distance: 735.0
click at [235, 502] on div "Plan, execute and track PI planning at scale" at bounding box center [784, 500] width 1168 height 66
click at [332, 524] on h2 "Plan, execute and track PI planning at scale" at bounding box center [588, 500] width 743 height 66
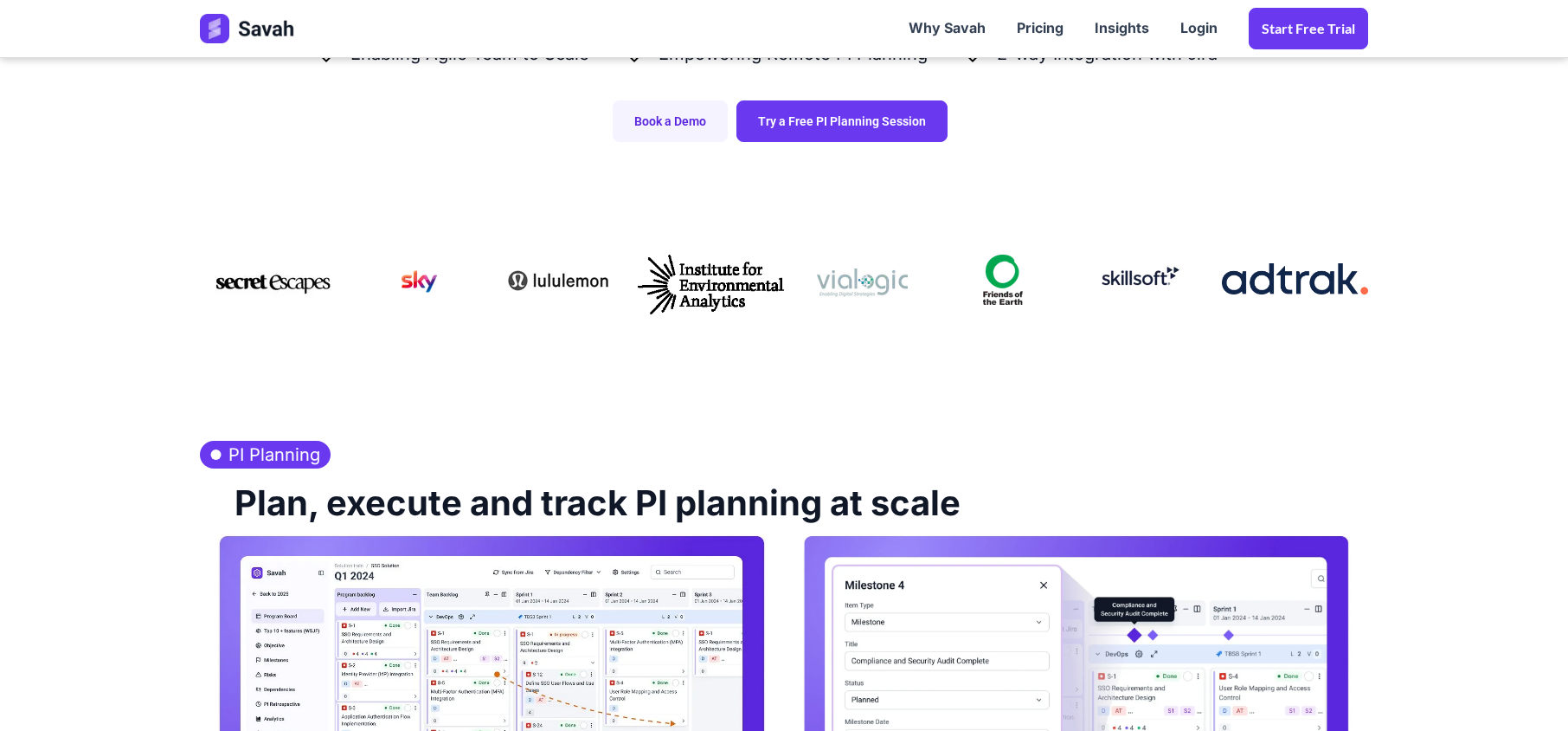
click at [336, 517] on h2 "Plan, execute and track PI planning at scale" at bounding box center [588, 500] width 743 height 66
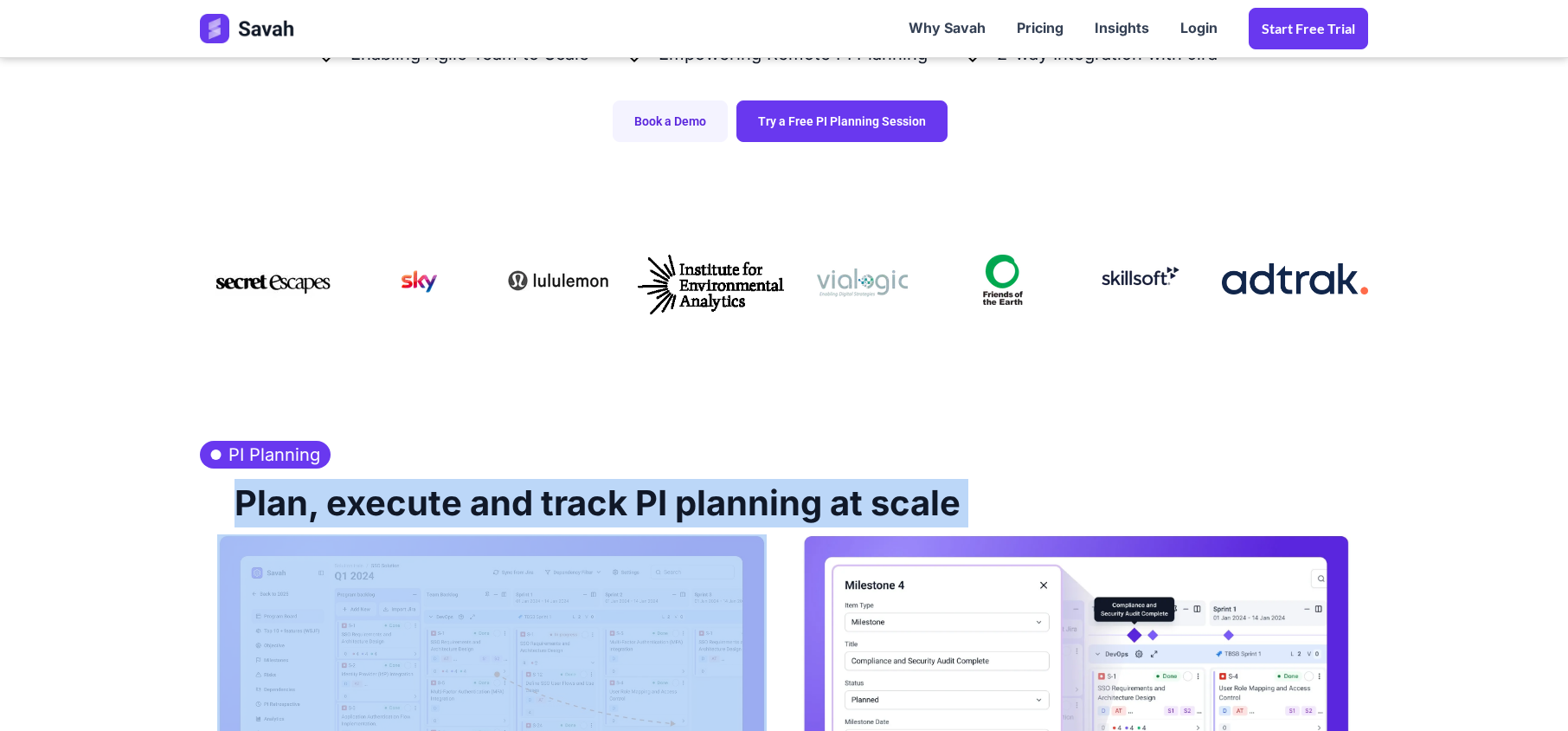
click at [336, 517] on h2 "Plan, execute and track PI planning at scale" at bounding box center [588, 500] width 743 height 66
click at [336, 516] on h2 "Plan, execute and track PI planning at scale" at bounding box center [588, 500] width 743 height 66
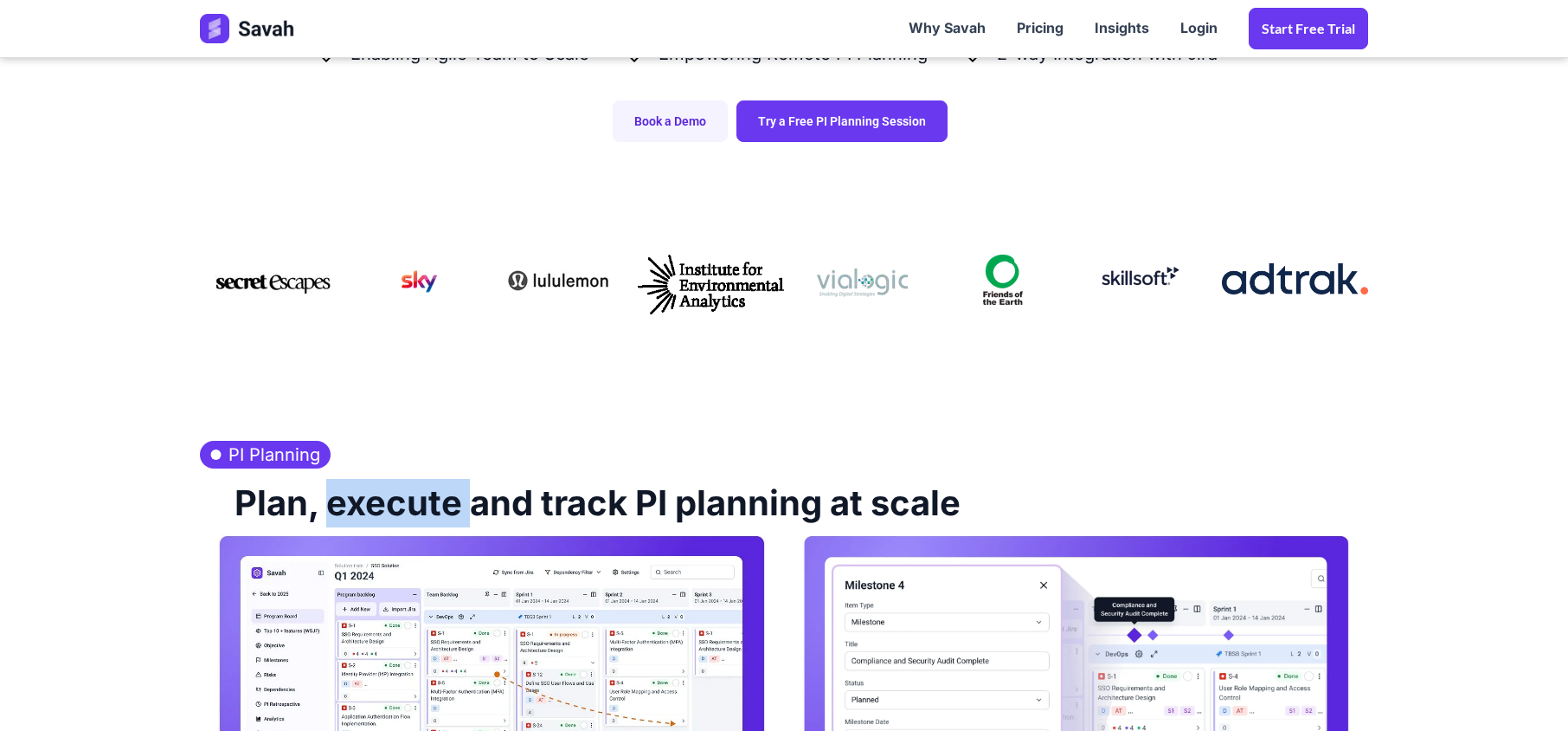
click at [336, 516] on h2 "Plan, execute and track PI planning at scale" at bounding box center [588, 500] width 743 height 66
click at [479, 503] on h2 "Plan, execute and track PI planning at scale" at bounding box center [588, 500] width 743 height 66
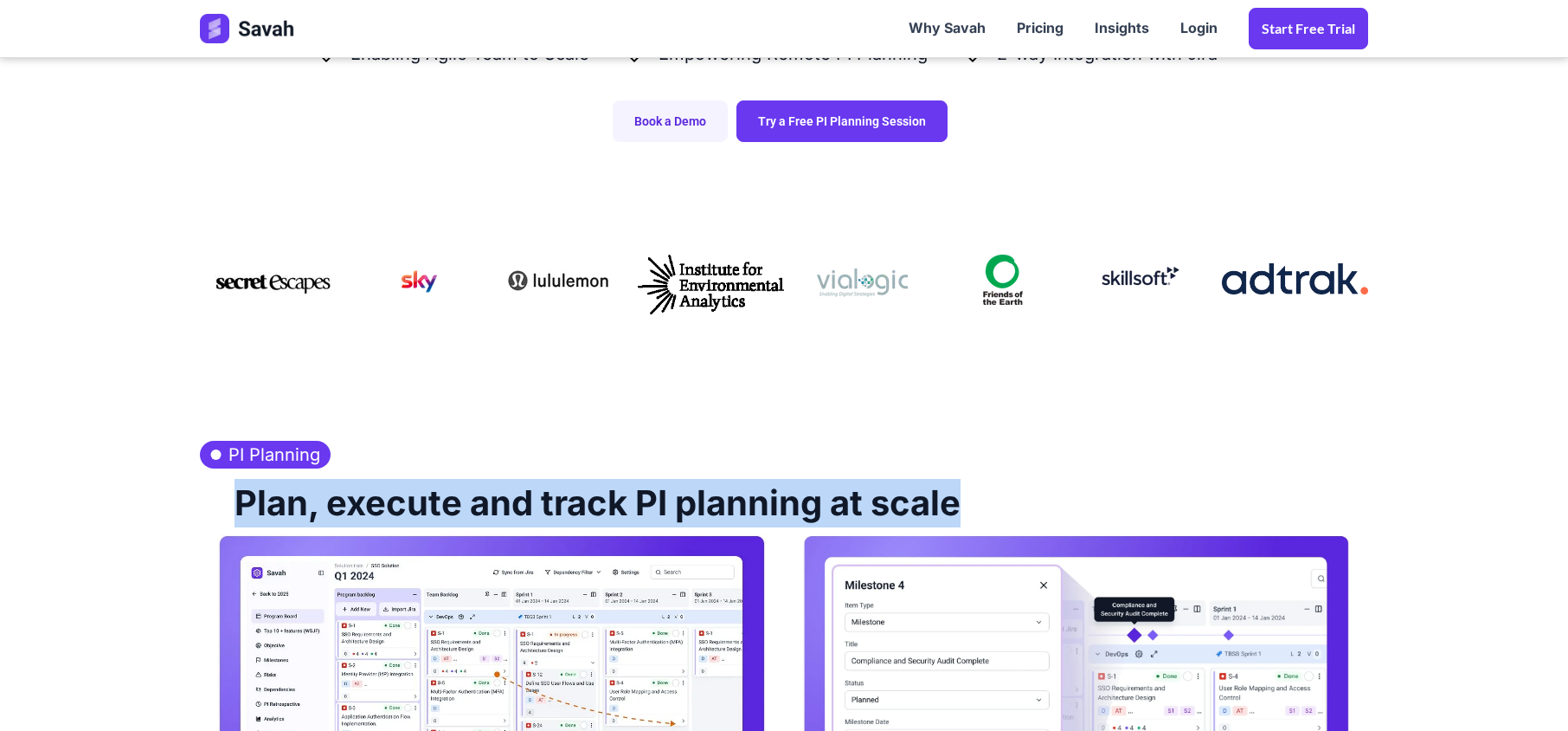
drag, startPoint x: 1007, startPoint y: 513, endPoint x: 199, endPoint y: 496, distance: 808.2
click at [200, 496] on div "Plan, execute and track PI planning at scale" at bounding box center [784, 500] width 1168 height 66
click at [241, 504] on h2 "Plan, execute and track PI planning at scale" at bounding box center [588, 500] width 743 height 66
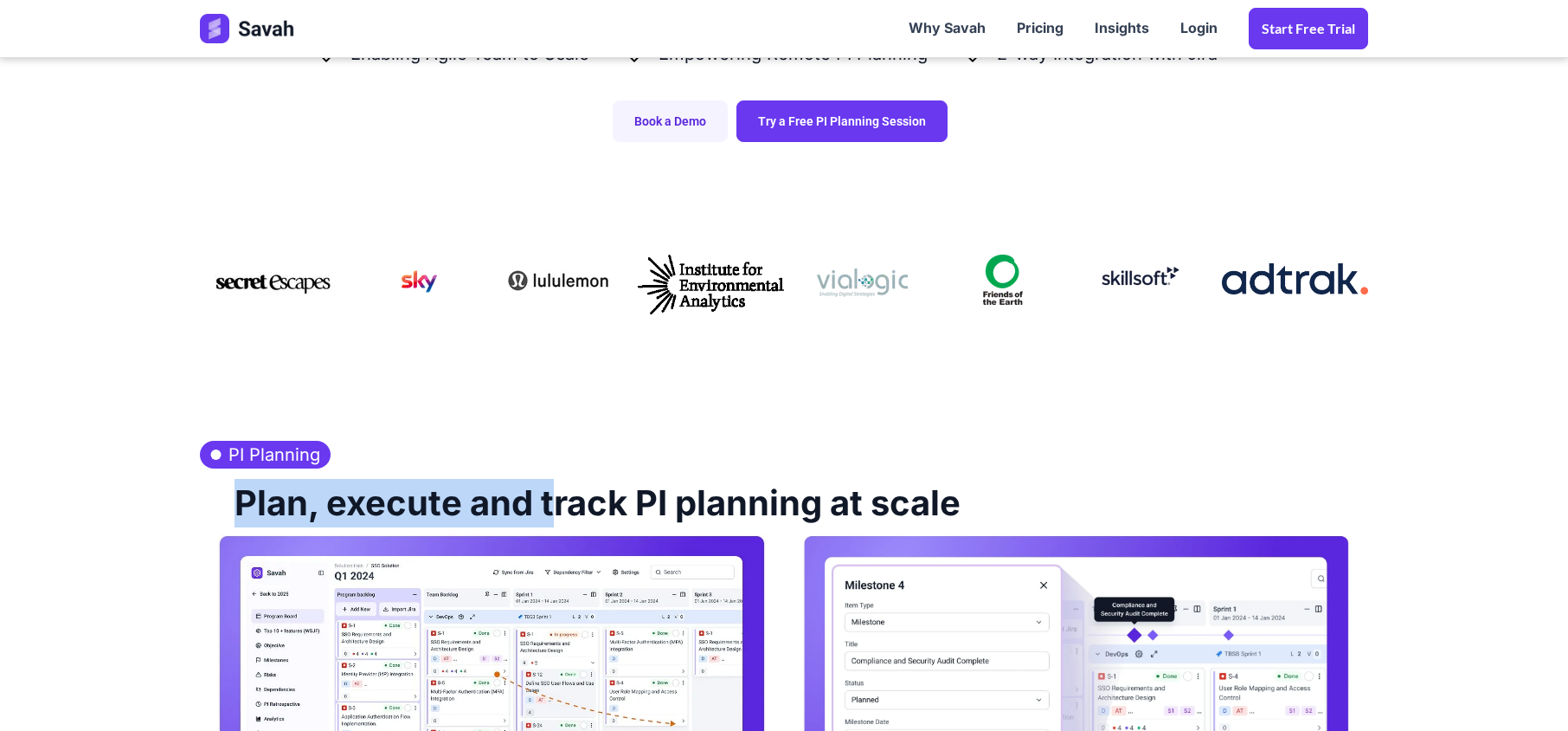
drag, startPoint x: 241, startPoint y: 506, endPoint x: 548, endPoint y: 492, distance: 307.3
click at [548, 492] on h2 "Plan, execute and track PI planning at scale" at bounding box center [588, 500] width 743 height 66
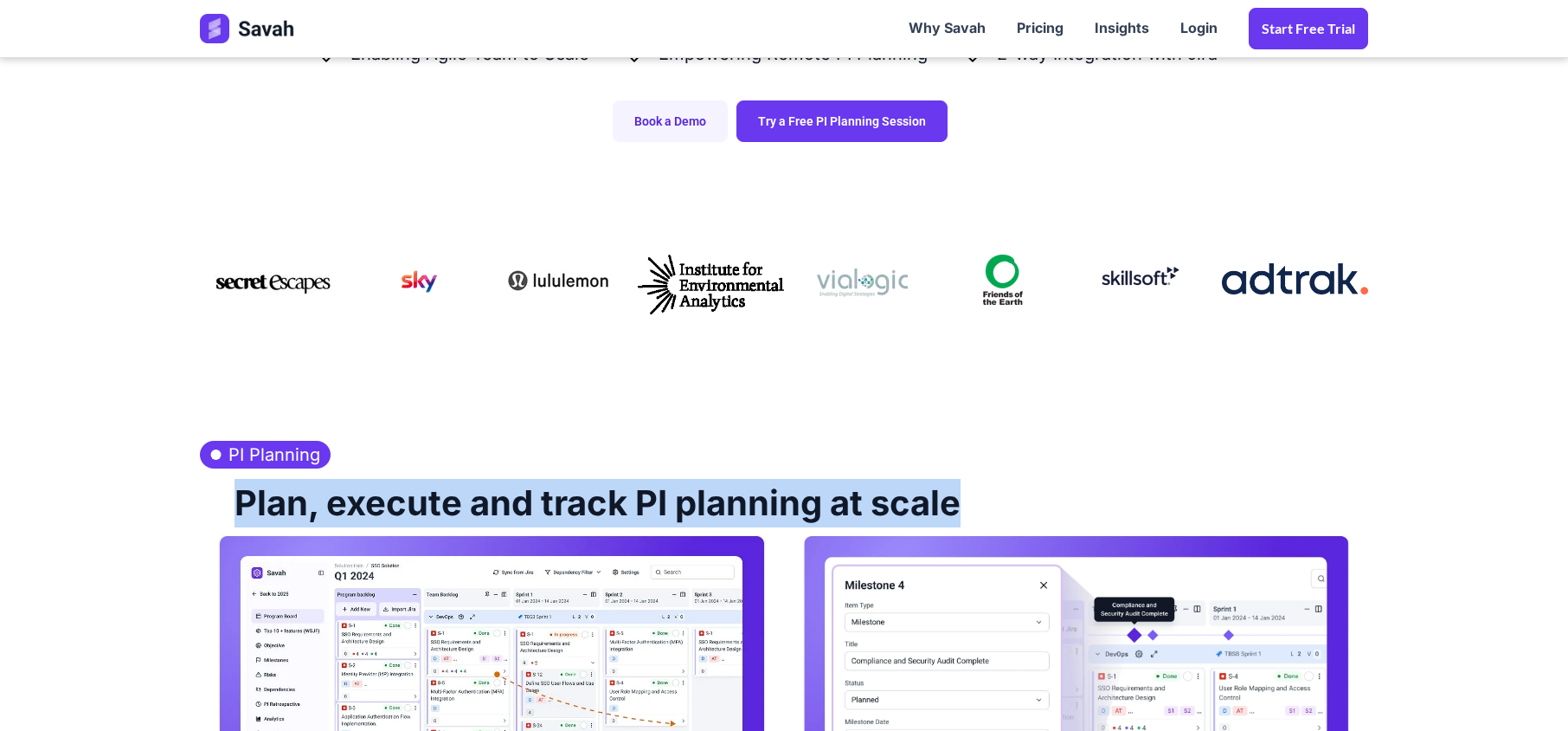
drag, startPoint x: 990, startPoint y: 507, endPoint x: 226, endPoint y: 500, distance: 764.0
click at [226, 500] on div "Plan, execute and track PI planning at scale" at bounding box center [784, 500] width 1168 height 66
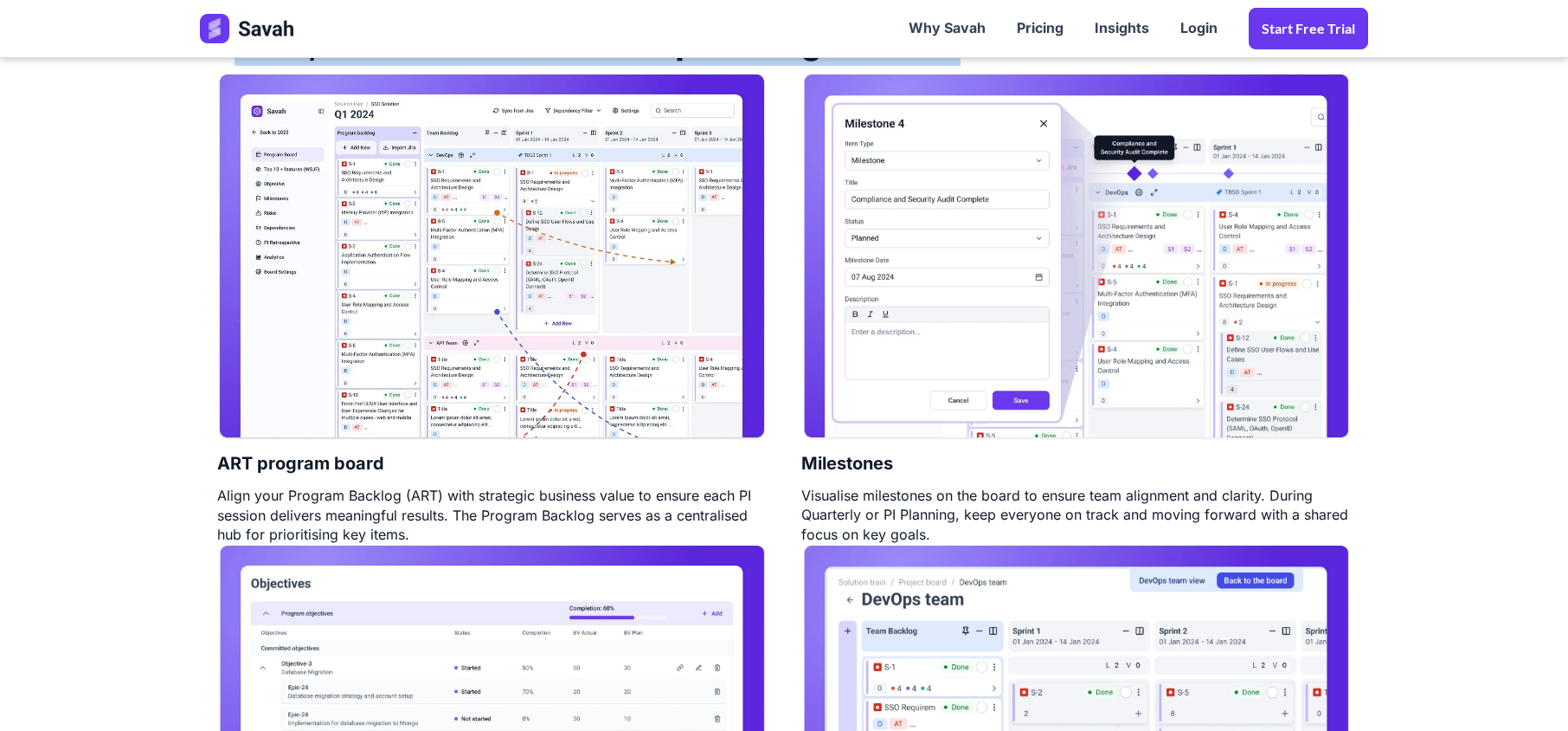
scroll to position [1039, 0]
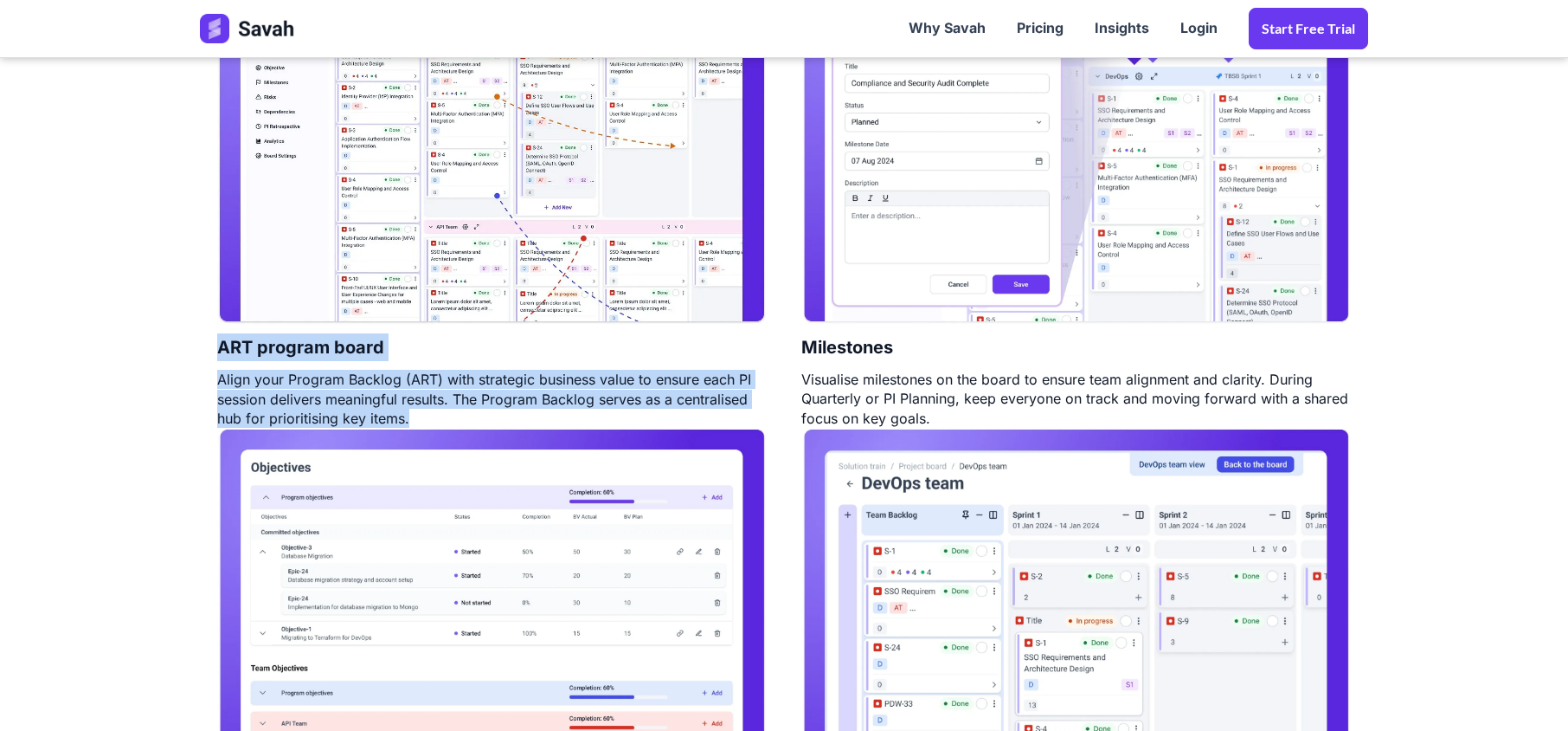
drag, startPoint x: 215, startPoint y: 347, endPoint x: 640, endPoint y: 425, distance: 432.1
click at [638, 425] on div "ART program board Align your Program Backlog (ART) with strategic business valu…" at bounding box center [492, 192] width 584 height 472
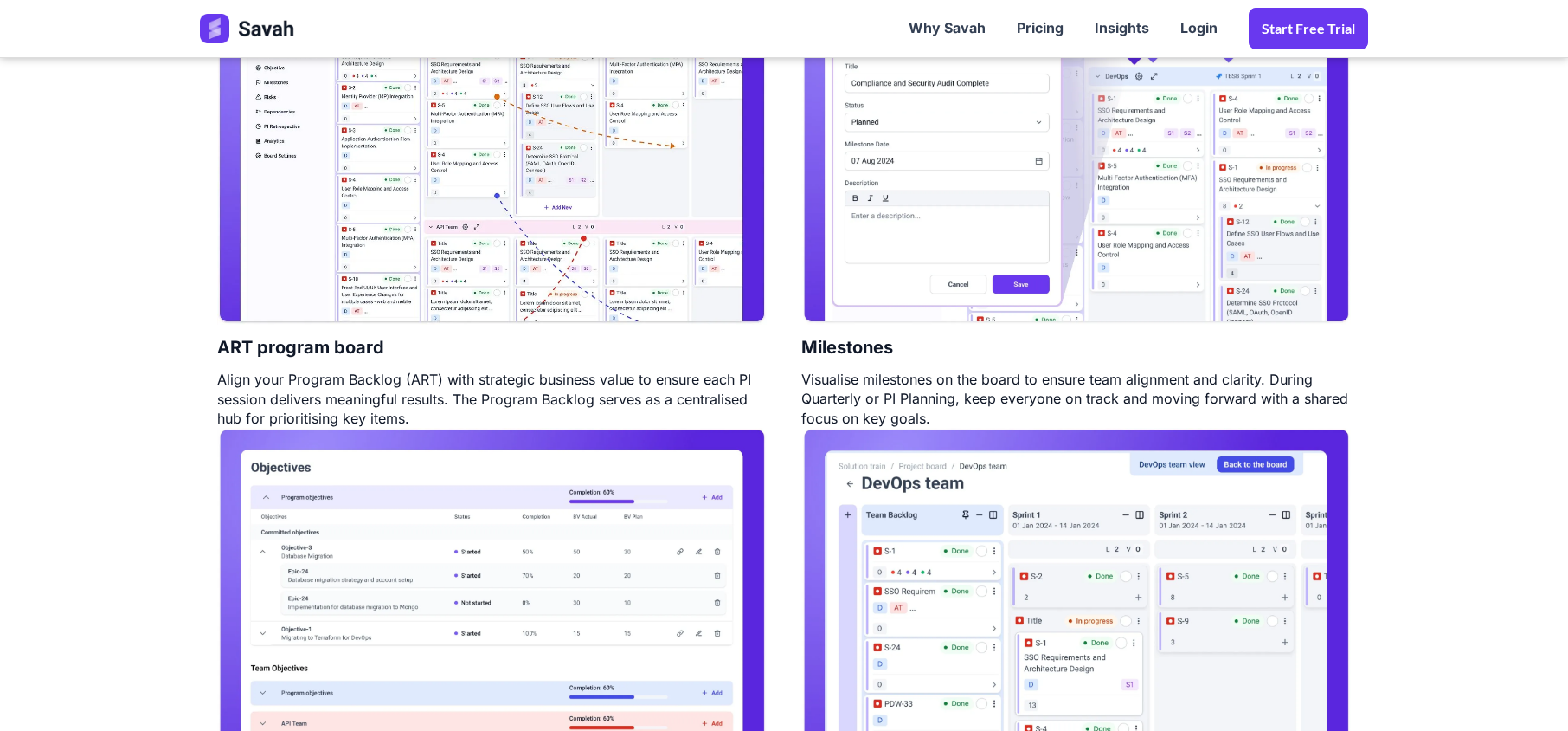
click at [885, 410] on div "Visualise milestones on the board to ensure team alignment and clarity. During …" at bounding box center [1076, 398] width 550 height 58
drag, startPoint x: 955, startPoint y: 415, endPoint x: 801, endPoint y: 340, distance: 171.3
click at [801, 340] on div "Milestones Visualise milestones on the board to ensure team alignment and clari…" at bounding box center [1075, 192] width 584 height 472
click at [803, 364] on h4 "Milestones" at bounding box center [847, 347] width 91 height 45
click at [804, 354] on h4 "Milestones" at bounding box center [847, 347] width 91 height 45
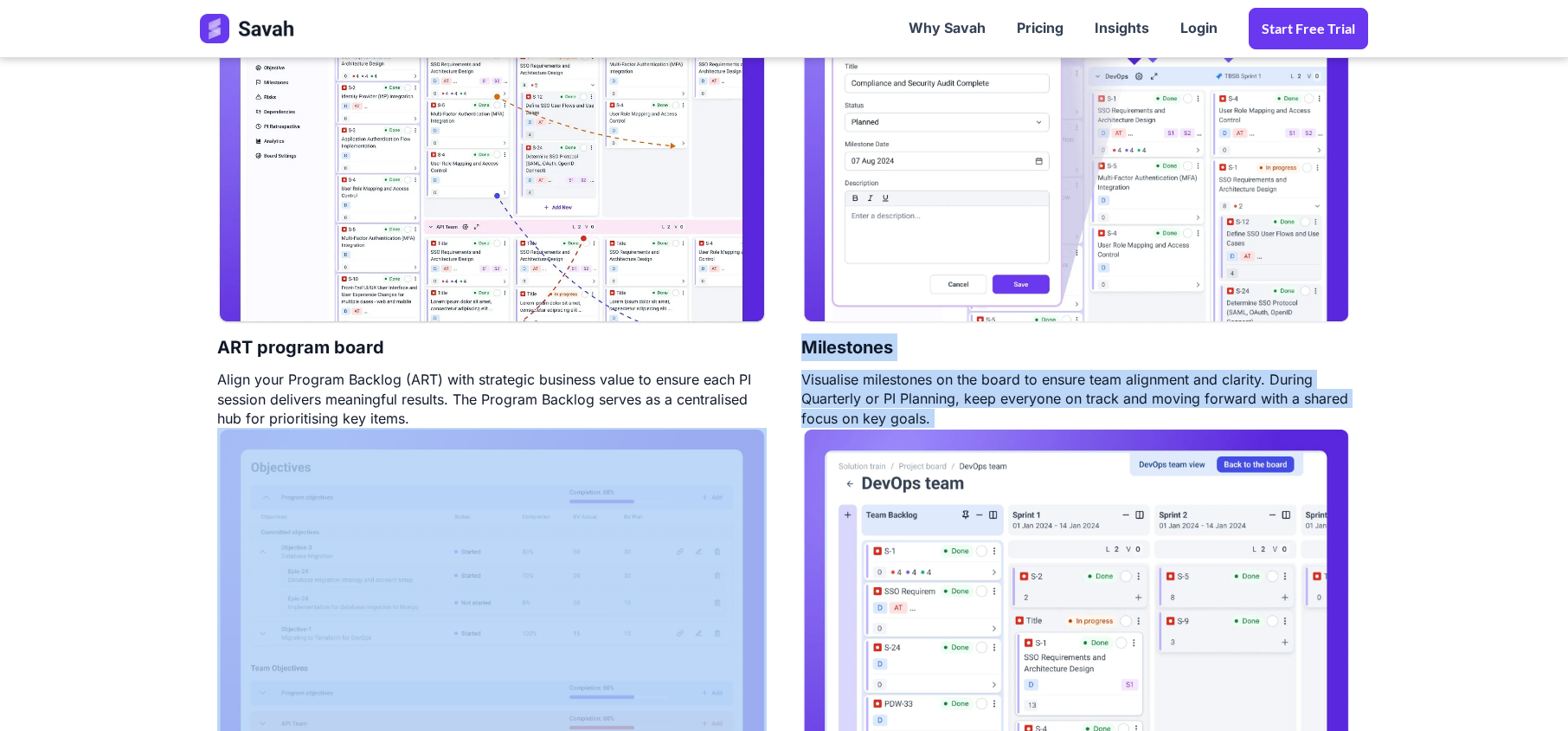
drag, startPoint x: 804, startPoint y: 354, endPoint x: 956, endPoint y: 423, distance: 166.9
click at [956, 423] on div "Milestones Visualise milestones on the board to ensure team alignment and clari…" at bounding box center [1075, 192] width 584 height 472
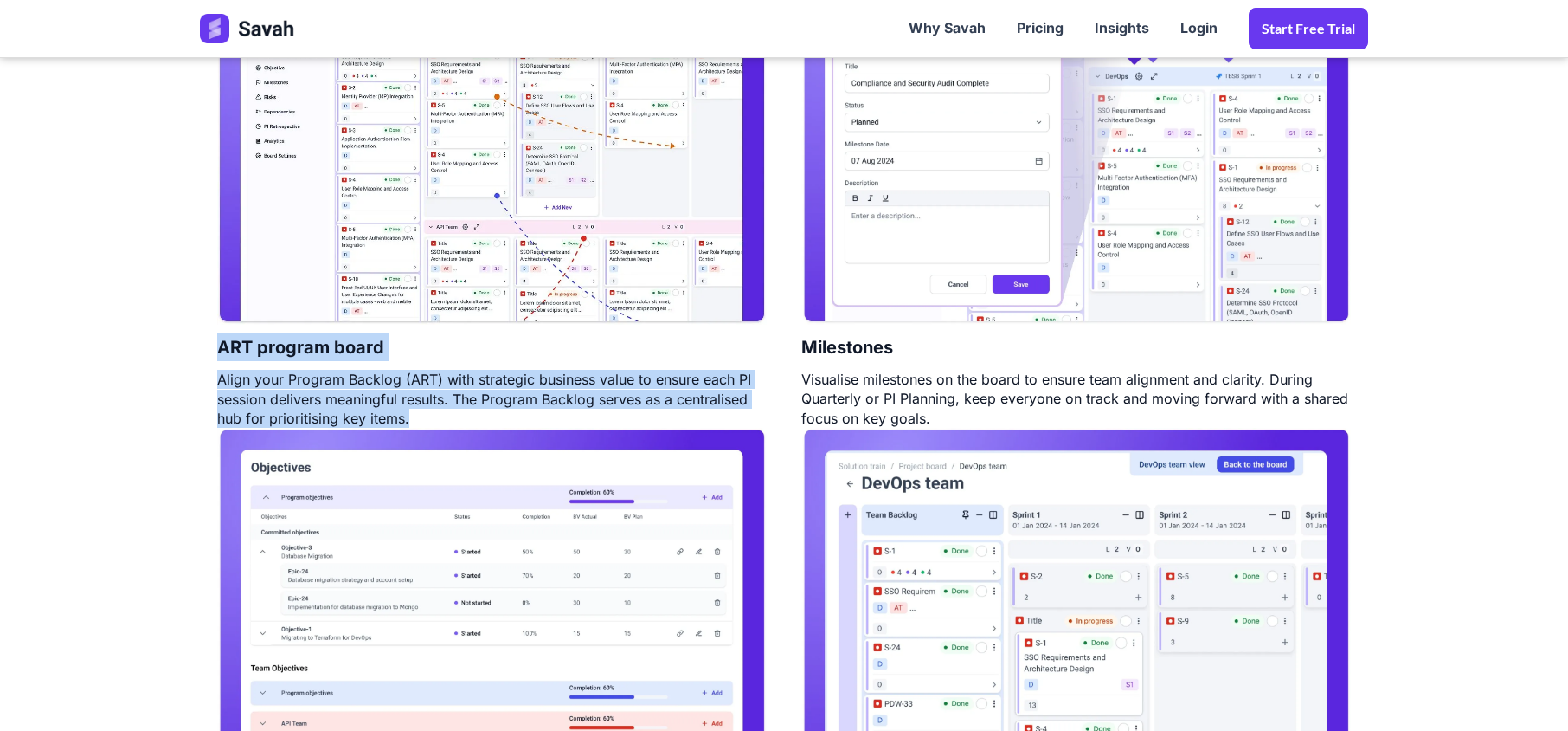
drag, startPoint x: 451, startPoint y: 420, endPoint x: 216, endPoint y: 350, distance: 245.2
click at [216, 350] on div "ART program board Align your Program Backlog (ART) with strategic business valu…" at bounding box center [492, 192] width 584 height 472
click at [217, 350] on h4 "ART program board" at bounding box center [300, 347] width 167 height 45
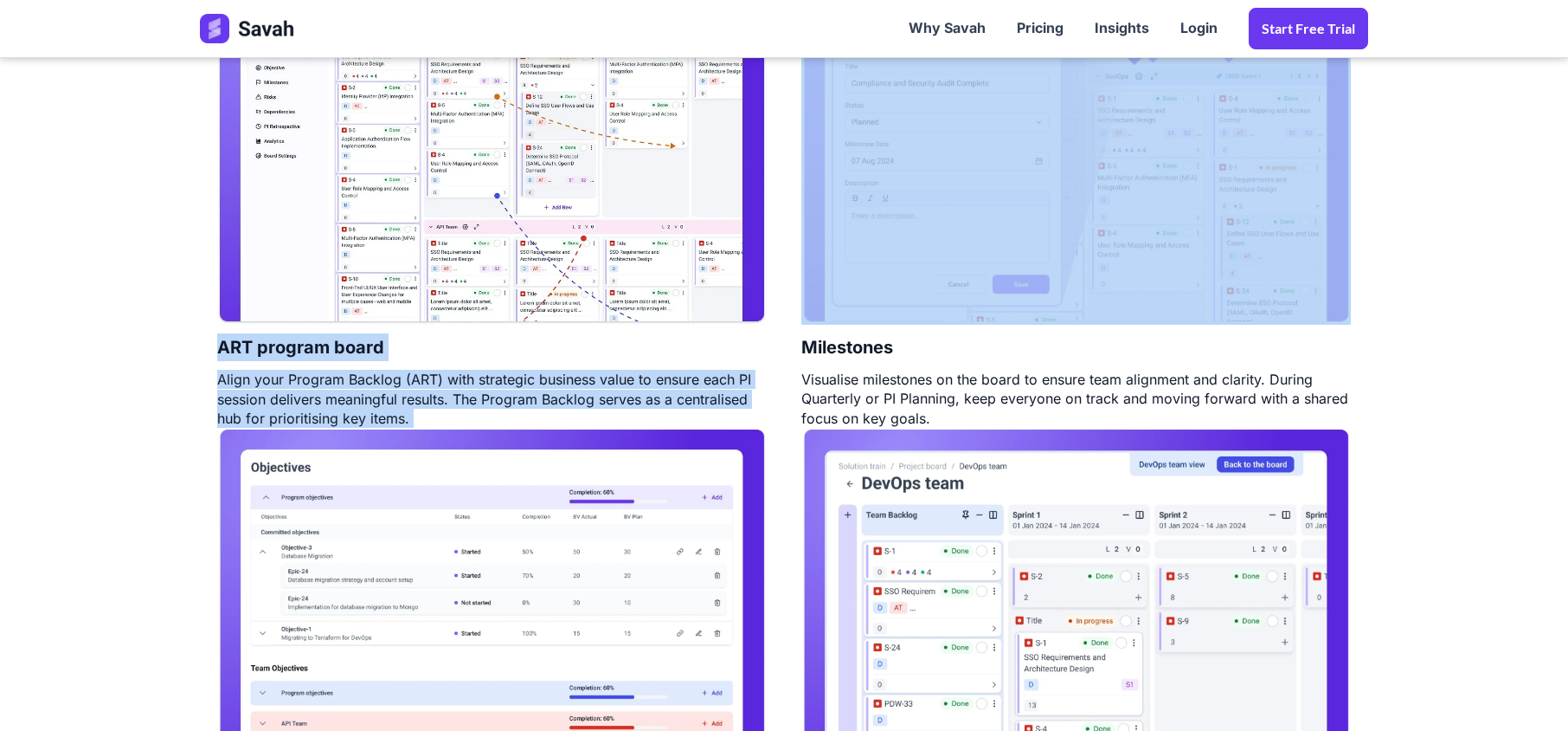
drag, startPoint x: 216, startPoint y: 350, endPoint x: 460, endPoint y: 415, distance: 252.5
click at [460, 415] on div "ART program board Align your Program Backlog (ART) with strategic business valu…" at bounding box center [492, 192] width 584 height 472
click at [496, 419] on div "Align your Program Backlog (ART) with strategic business value to ensure each P…" at bounding box center [492, 398] width 550 height 58
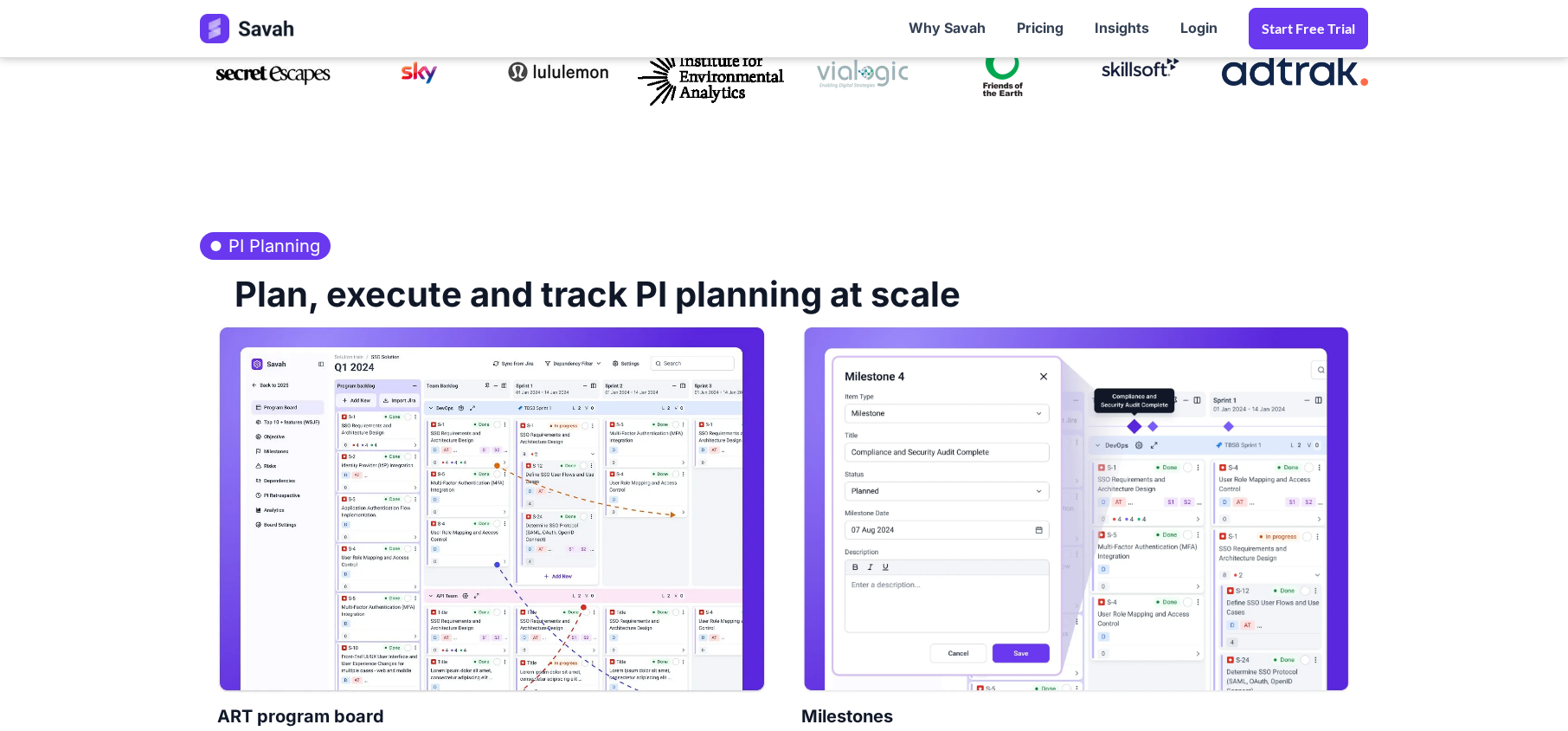
scroll to position [577, 0]
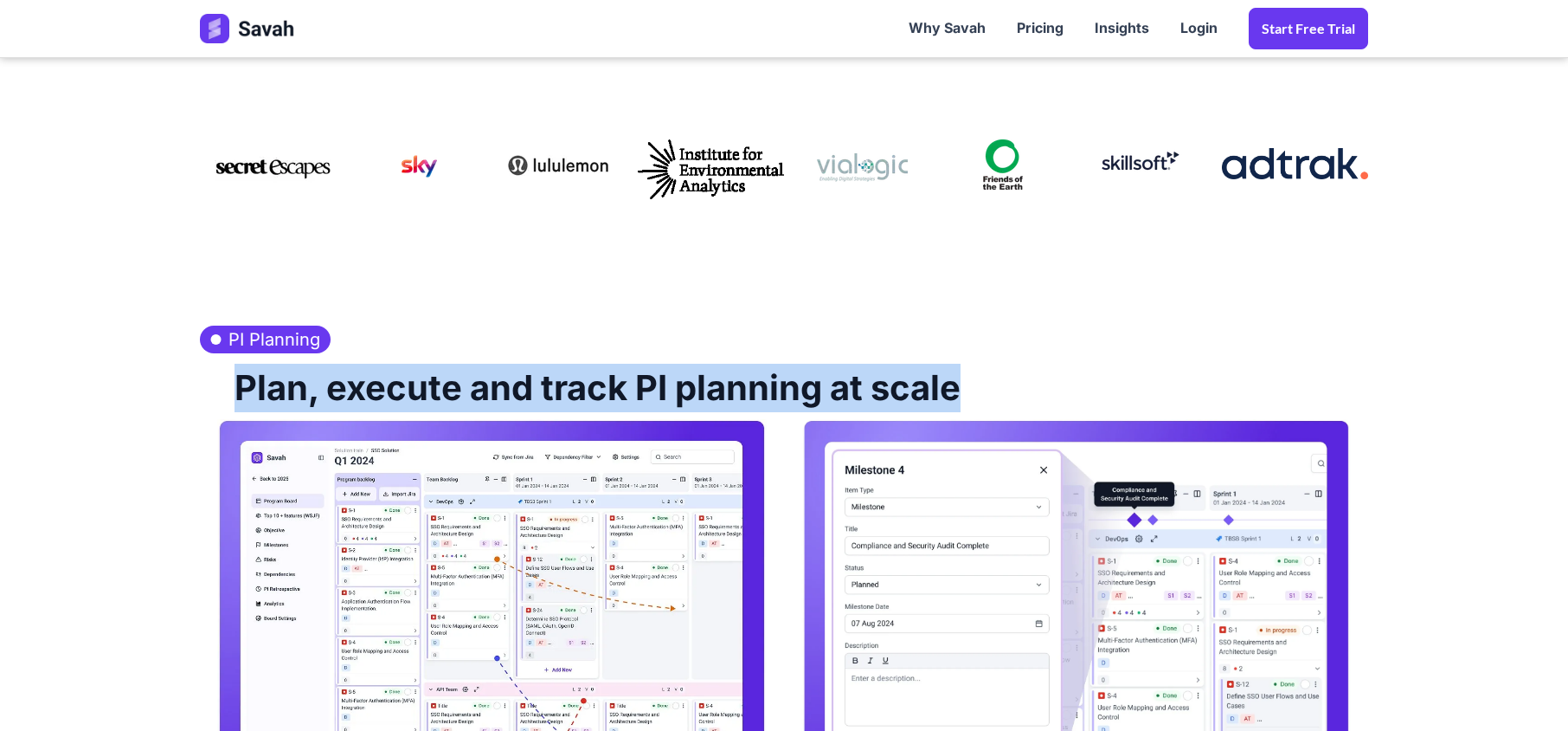
drag, startPoint x: 980, startPoint y: 409, endPoint x: 213, endPoint y: 409, distance: 767.0
click at [213, 409] on div "Plan, execute and track PI planning at scale" at bounding box center [784, 386] width 1168 height 66
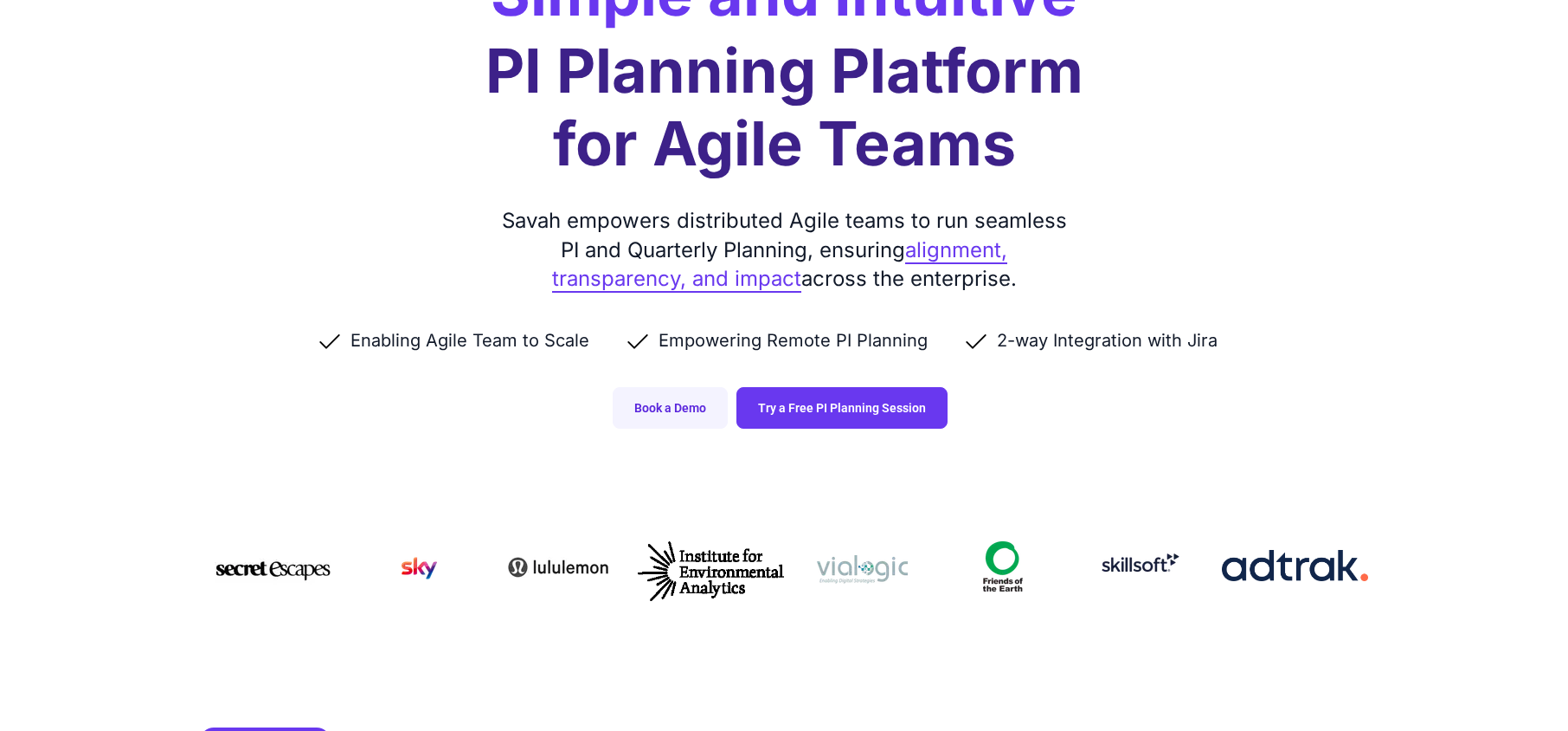
scroll to position [115, 0]
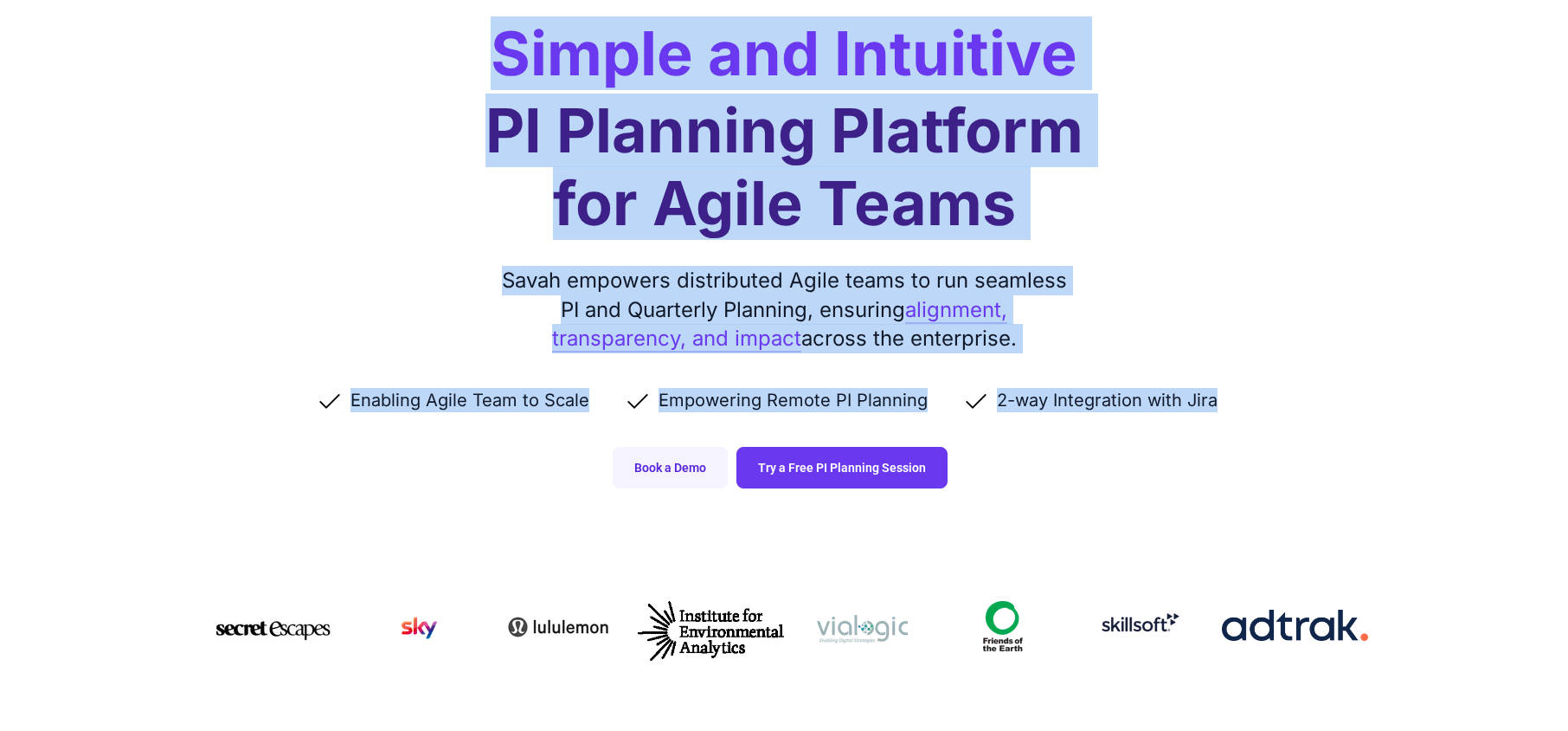
drag, startPoint x: 505, startPoint y: 63, endPoint x: 1219, endPoint y: 415, distance: 796.1
click at [1219, 415] on div "Simple and Intuitive PI Planning Platform for Agile Teams Savah empowers distri…" at bounding box center [784, 203] width 1203 height 638
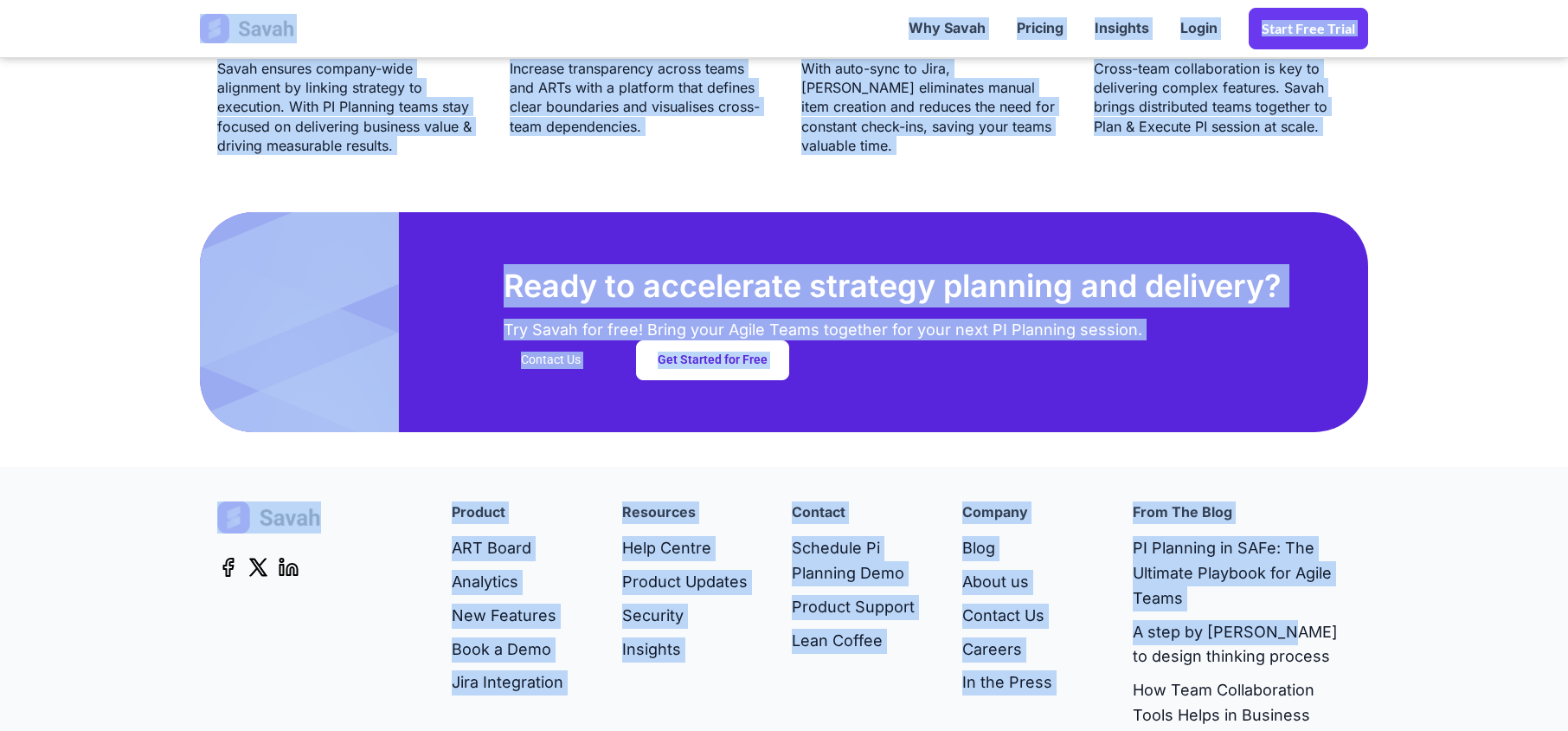
scroll to position [4524, 0]
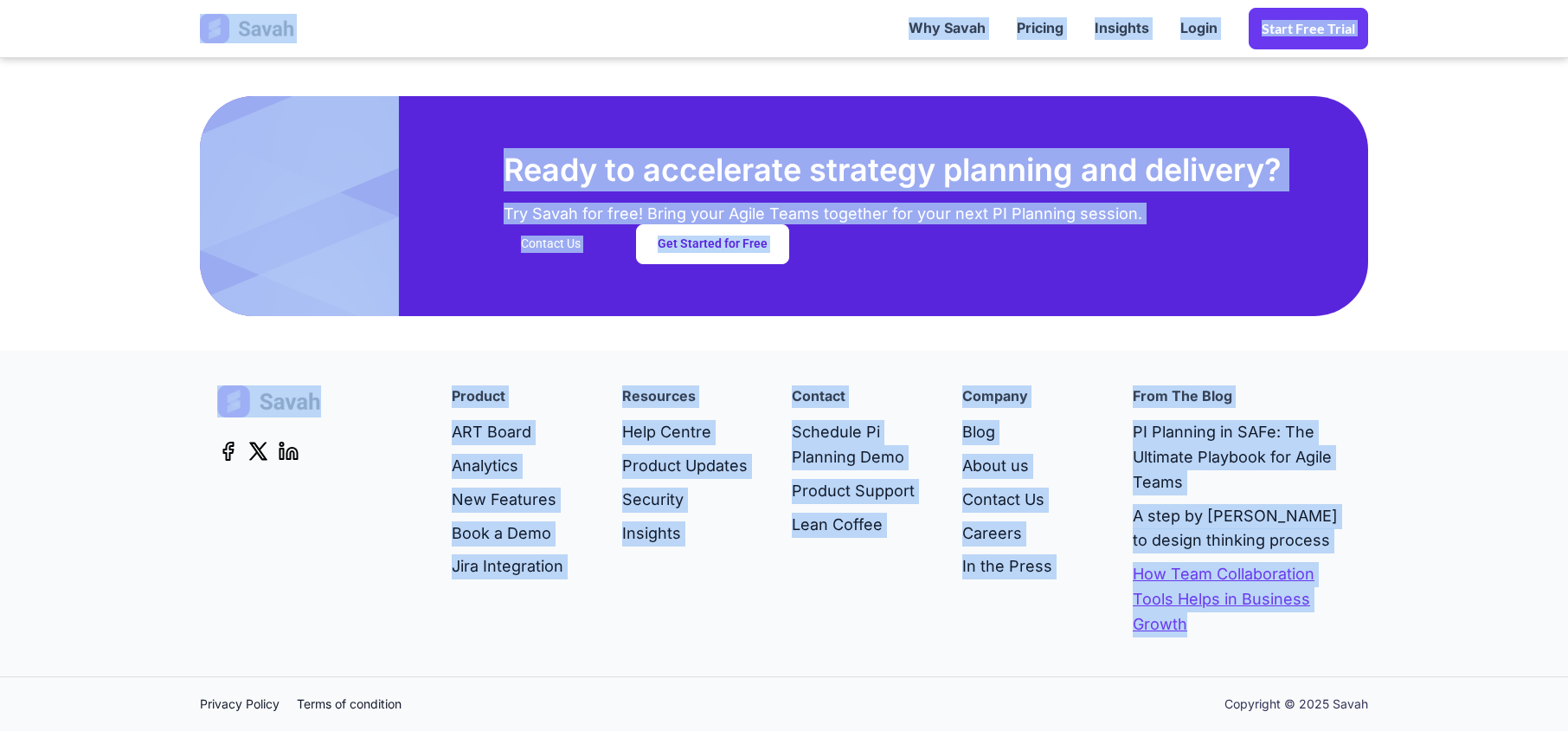
drag, startPoint x: 171, startPoint y: 31, endPoint x: 1276, endPoint y: 630, distance: 1256.9
click at [1387, 652] on section "Get in touch! Product ART Board Analytics New Features Book a Demo Jira Integra…" at bounding box center [784, 513] width 1568 height 326
drag, startPoint x: 143, startPoint y: 16, endPoint x: 1263, endPoint y: 632, distance: 1278.2
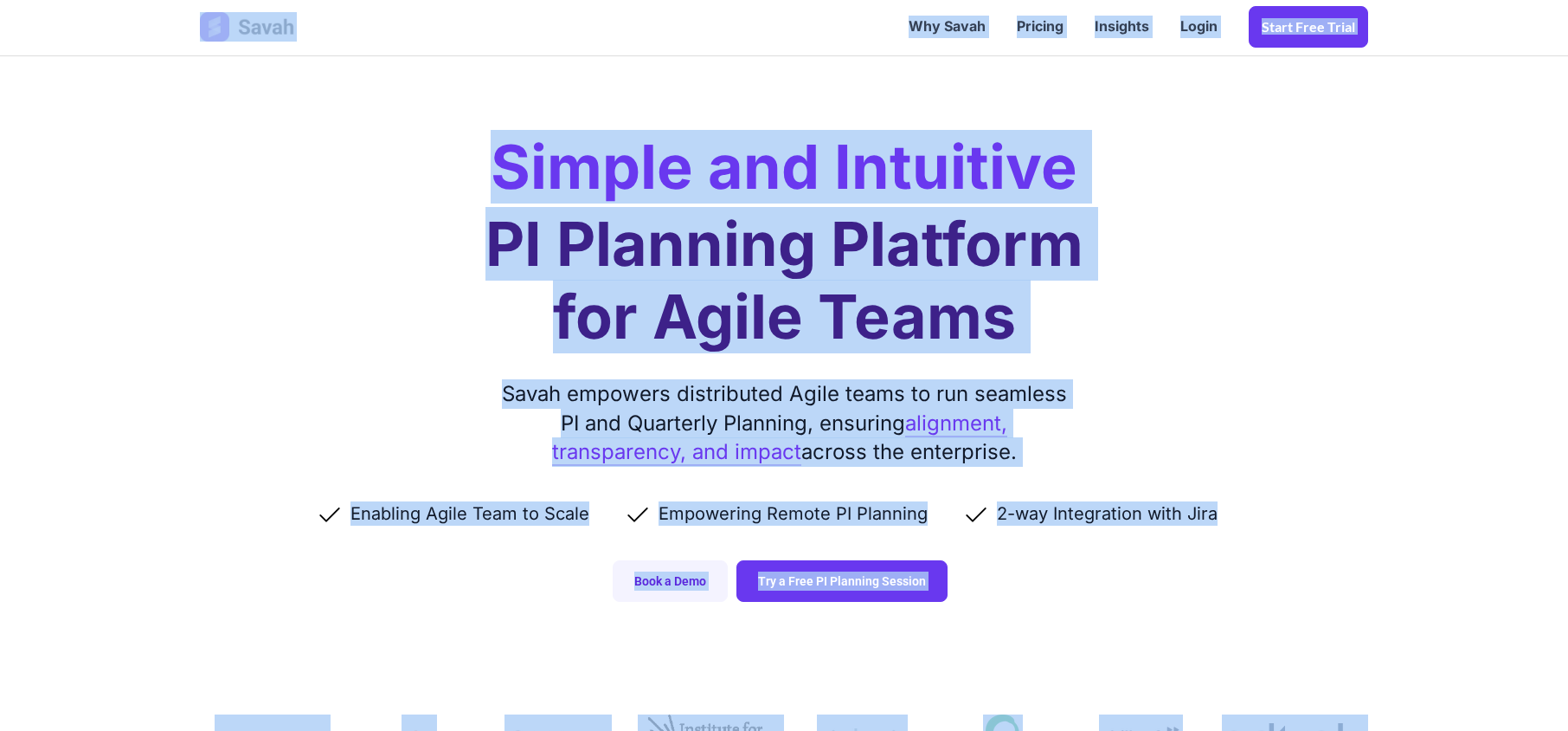
scroll to position [0, 0]
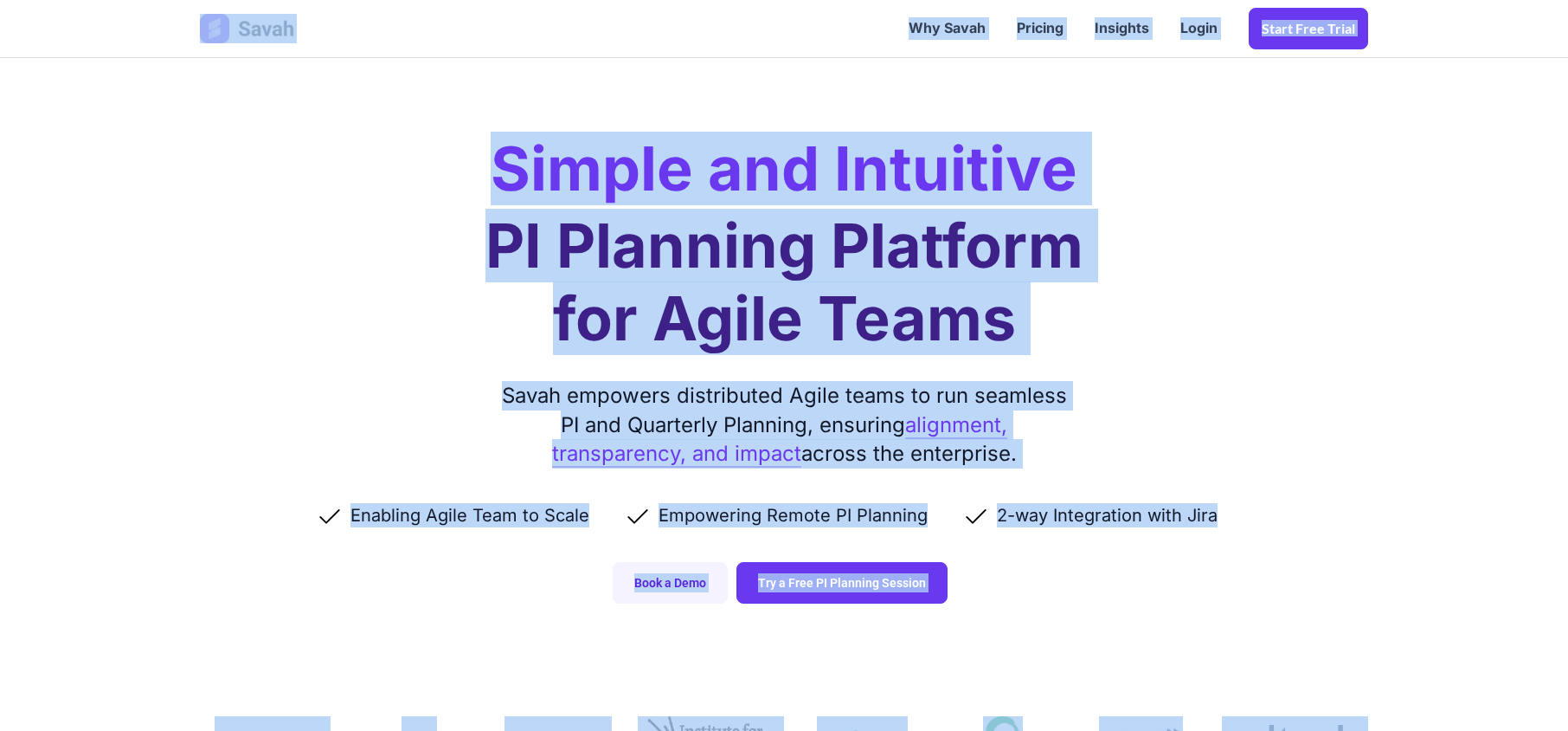
click at [464, 174] on div "Simple and Intuitive PI Planning Platform for Agile Teams Savah empowers distri…" at bounding box center [784, 318] width 1203 height 638
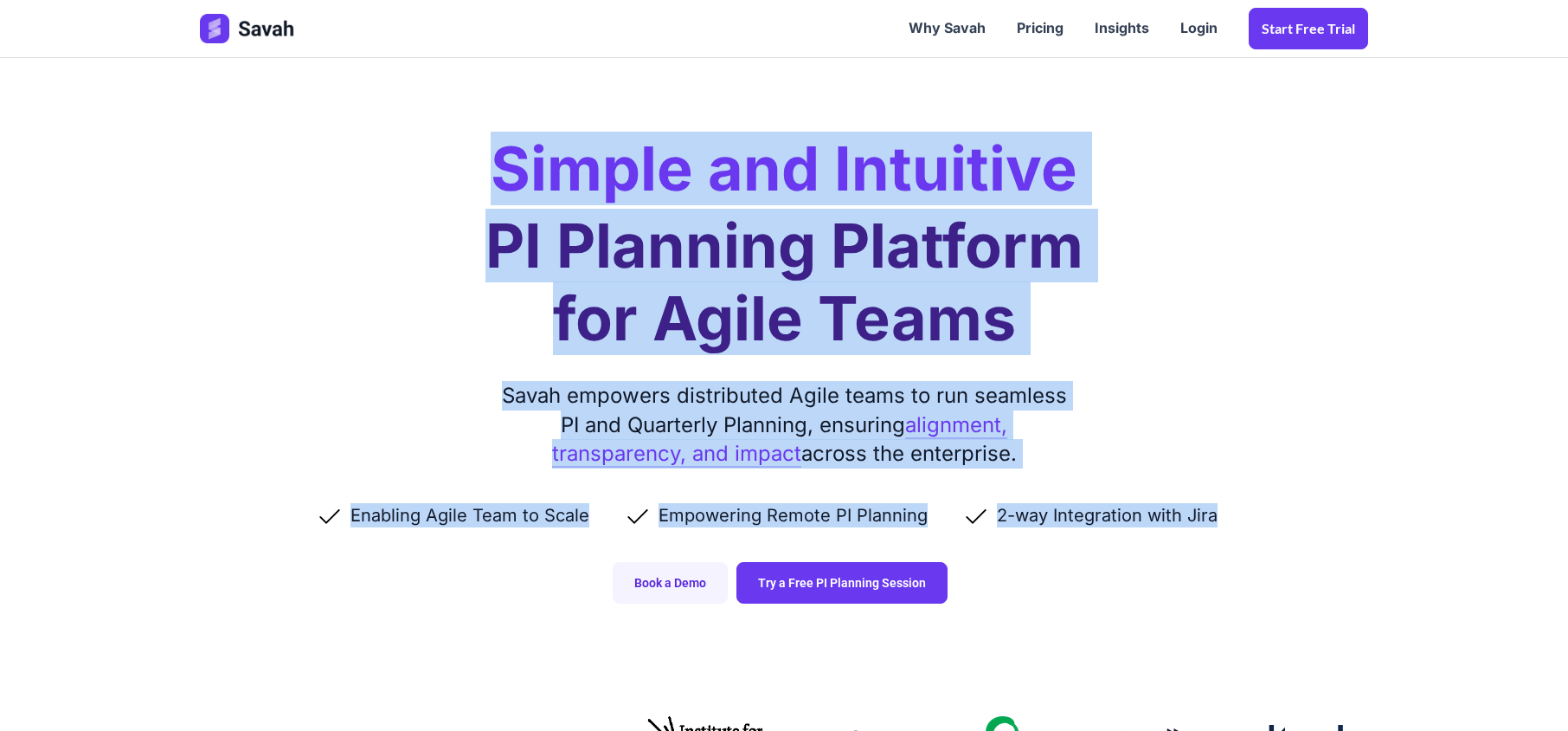
drag, startPoint x: 474, startPoint y: 176, endPoint x: 1305, endPoint y: 388, distance: 857.6
click at [1298, 381] on div "Simple and Intuitive PI Planning Platform for Agile Teams Savah empowers distri…" at bounding box center [784, 318] width 1203 height 638
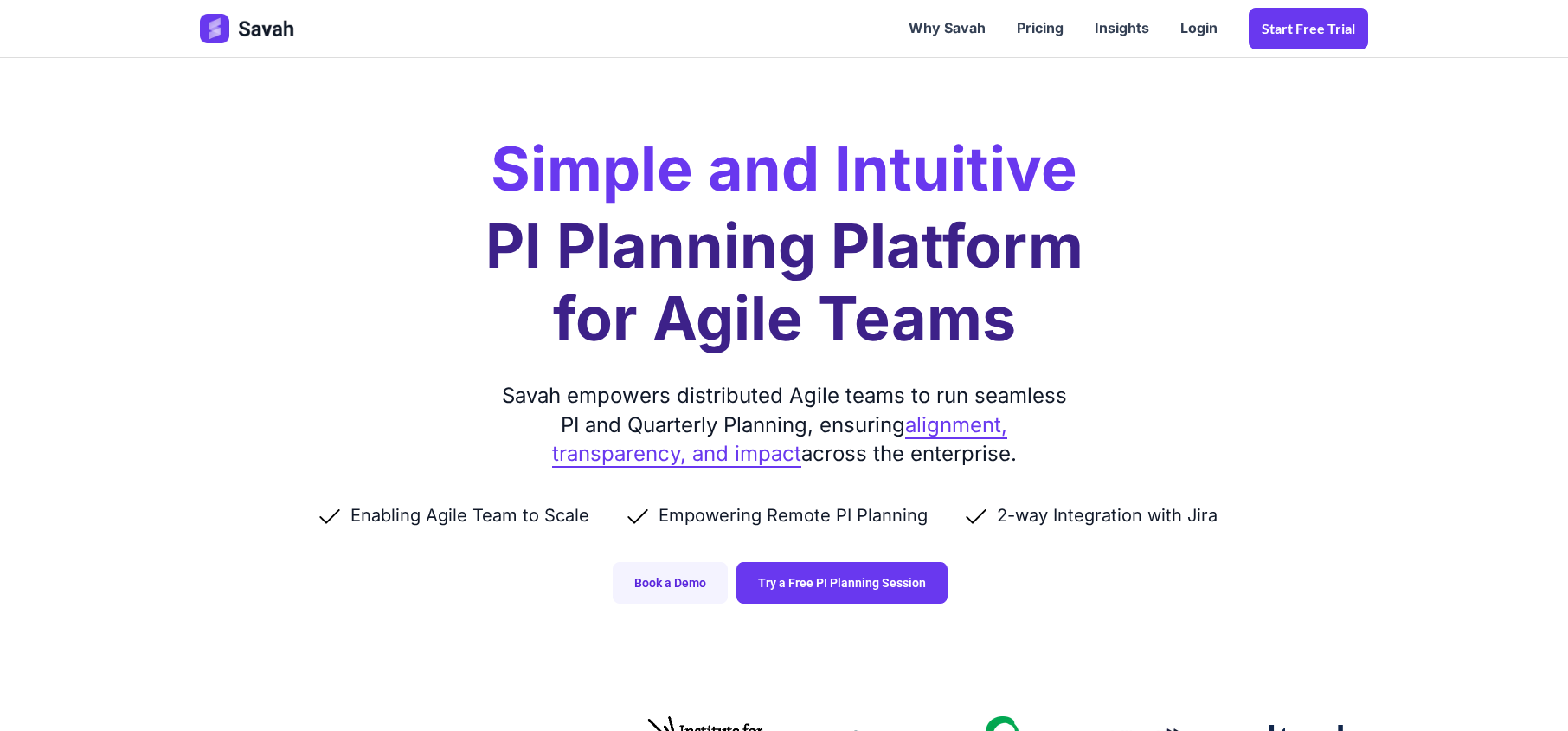
click at [1326, 411] on div "Simple and Intuitive PI Planning Platform for Agile Teams Savah empowers distri…" at bounding box center [784, 318] width 1203 height 638
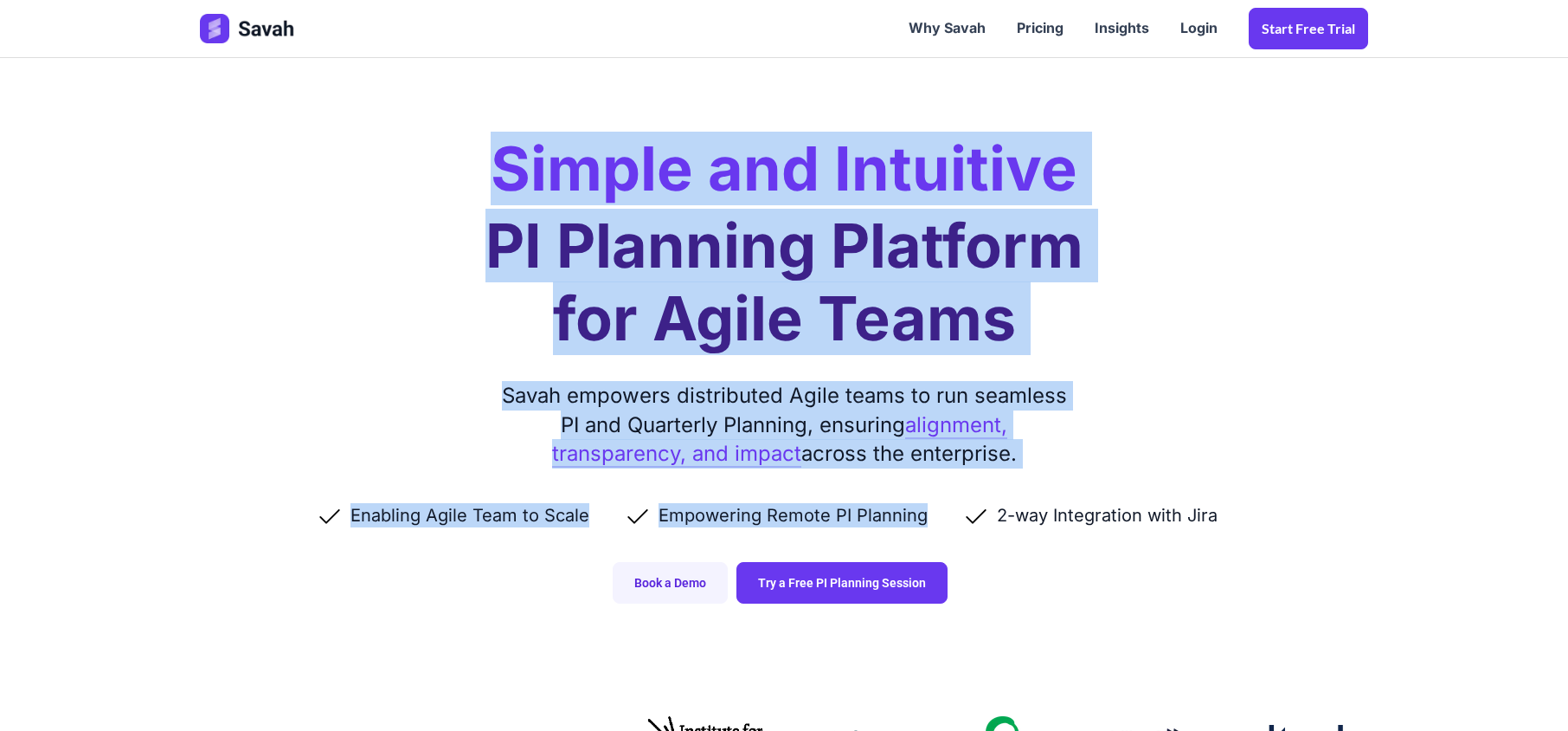
drag, startPoint x: 496, startPoint y: 170, endPoint x: 1157, endPoint y: 443, distance: 715.2
click at [1157, 443] on div "Simple and Intuitive PI Planning Platform for Agile Teams Savah empowers distri…" at bounding box center [784, 318] width 1203 height 638
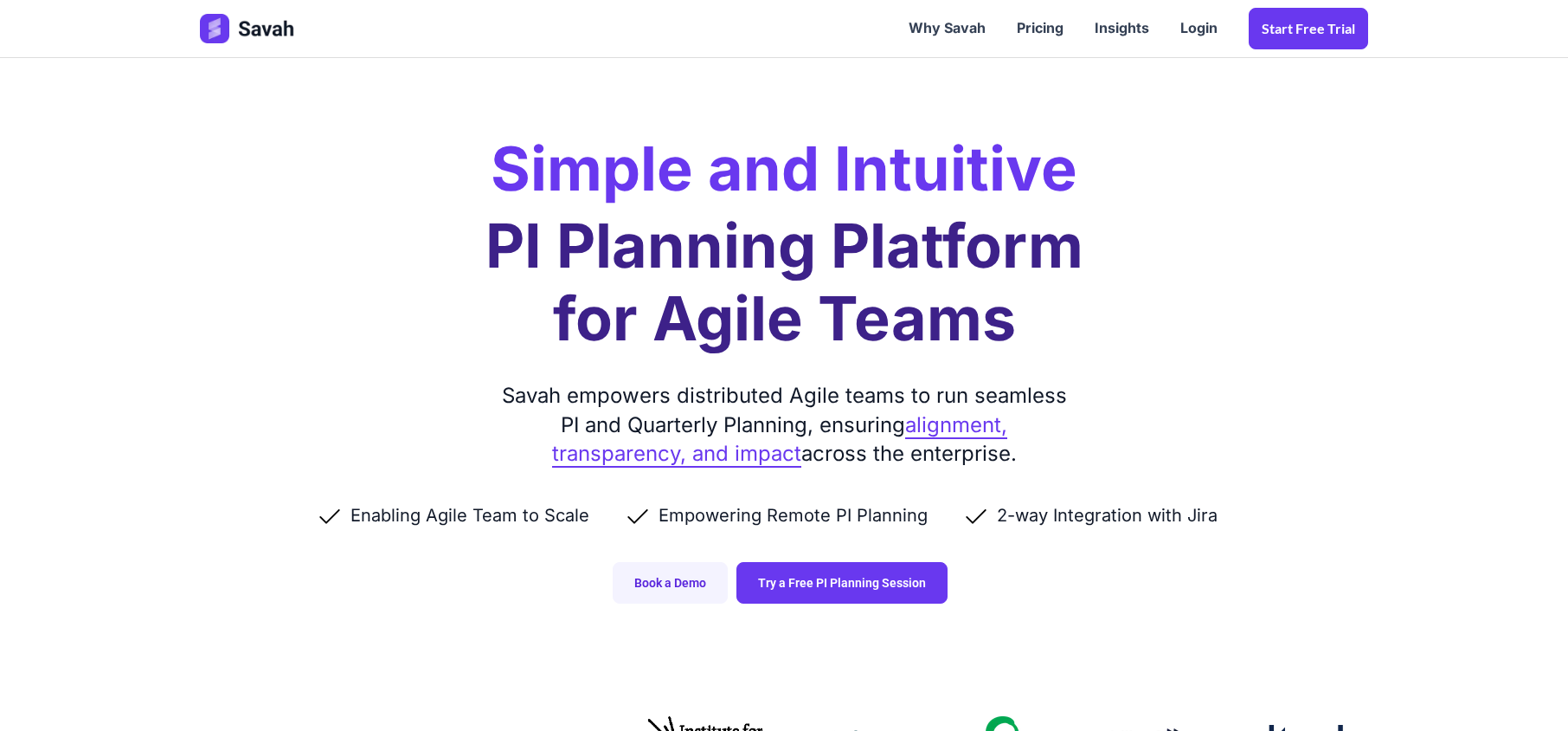
click at [1195, 452] on div "Simple and Intuitive PI Planning Platform for Agile Teams Savah empowers distri…" at bounding box center [784, 318] width 1203 height 638
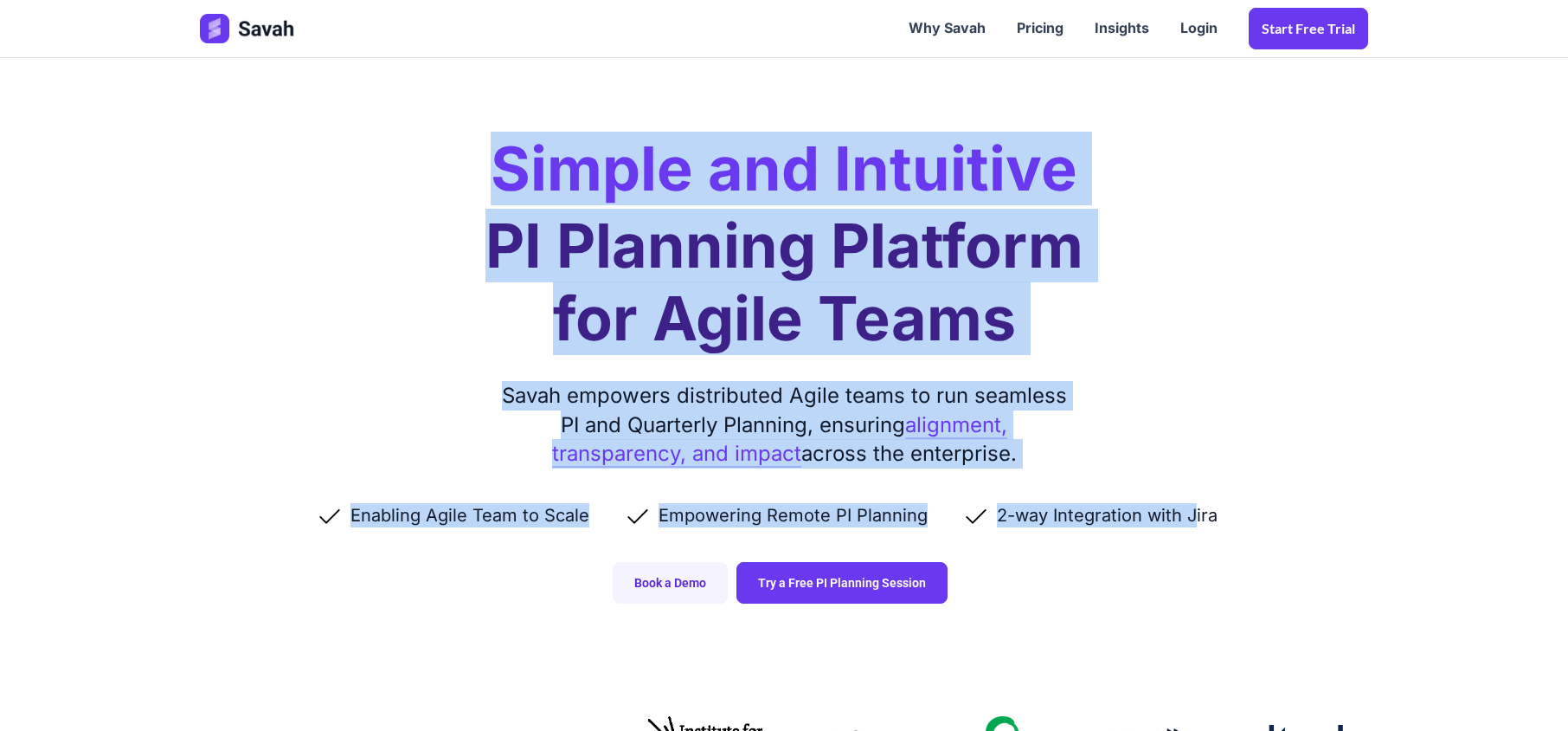
drag, startPoint x: 495, startPoint y: 174, endPoint x: 1229, endPoint y: 509, distance: 806.8
click at [1197, 510] on div "Simple and Intuitive PI Planning Platform for Agile Teams Savah empowers distri…" at bounding box center [784, 318] width 1203 height 638
drag, startPoint x: 1235, startPoint y: 514, endPoint x: 496, endPoint y: 167, distance: 816.4
click at [496, 167] on div "Simple and Intuitive PI Planning Platform for Agile Teams Savah empowers distri…" at bounding box center [784, 318] width 1203 height 638
click at [502, 168] on h2 "Simple and Intuitive" at bounding box center [784, 169] width 587 height 61
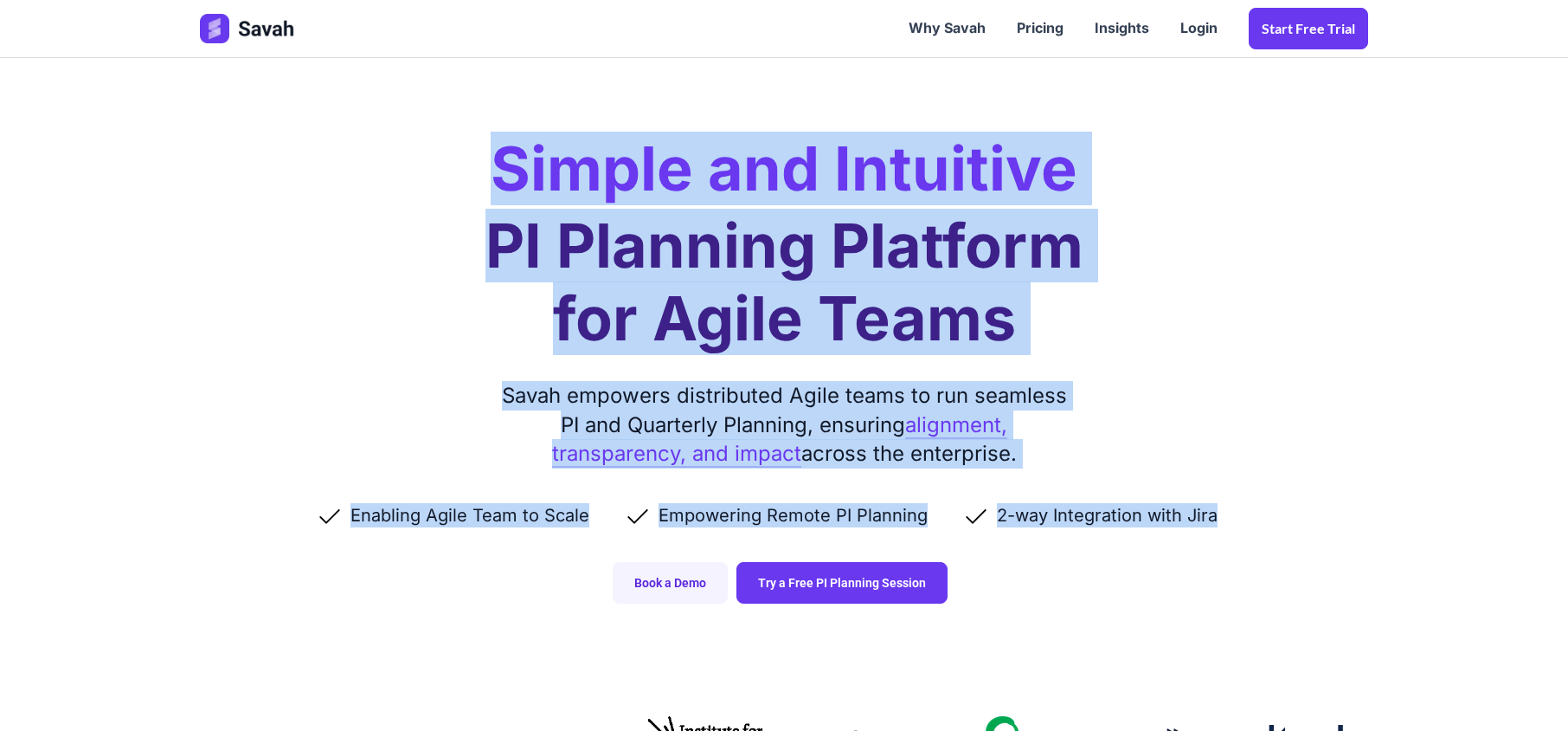
drag, startPoint x: 502, startPoint y: 168, endPoint x: 1256, endPoint y: 523, distance: 833.4
click at [1256, 523] on div "Simple and Intuitive PI Planning Platform for Agile Teams Savah empowers distri…" at bounding box center [784, 318] width 1203 height 638
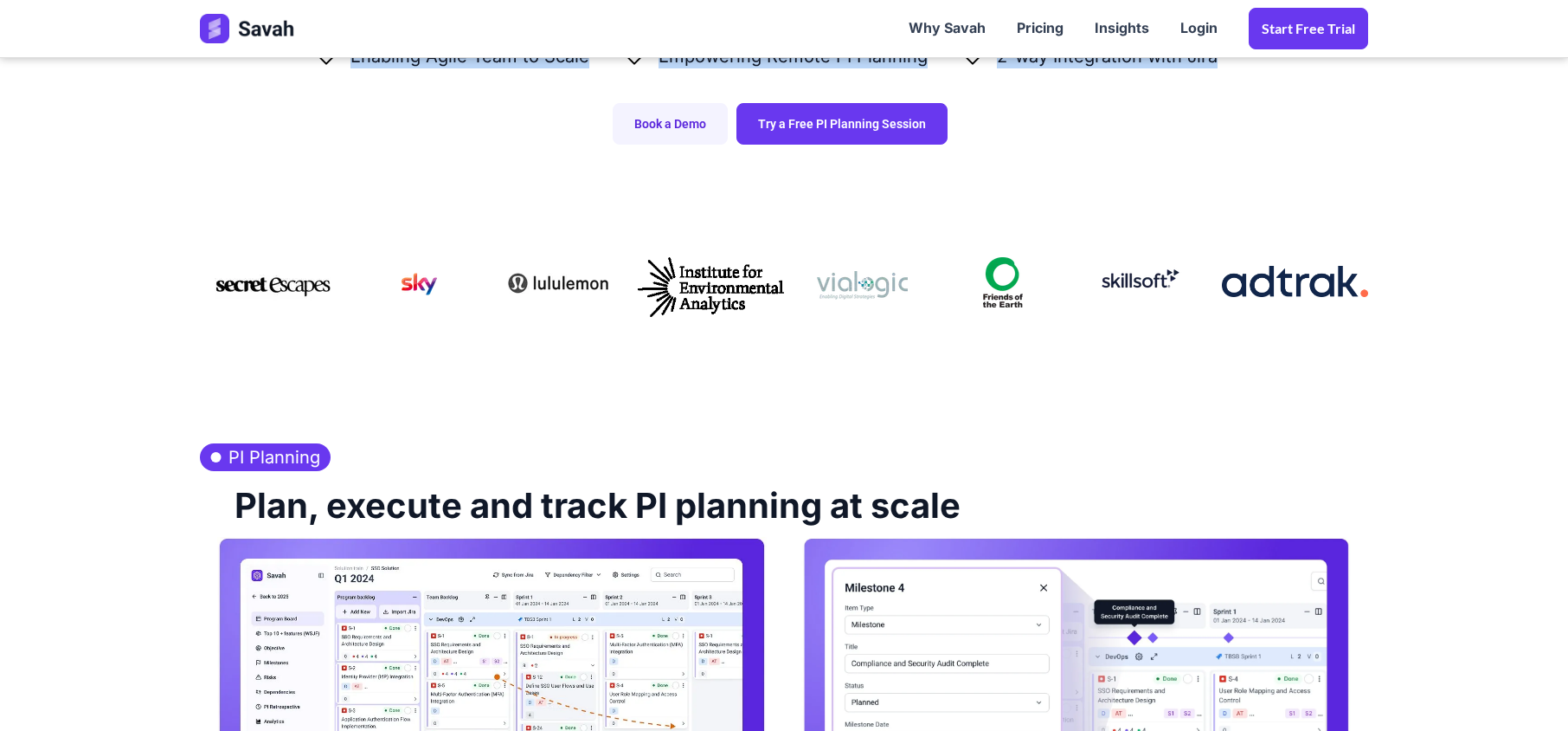
scroll to position [461, 0]
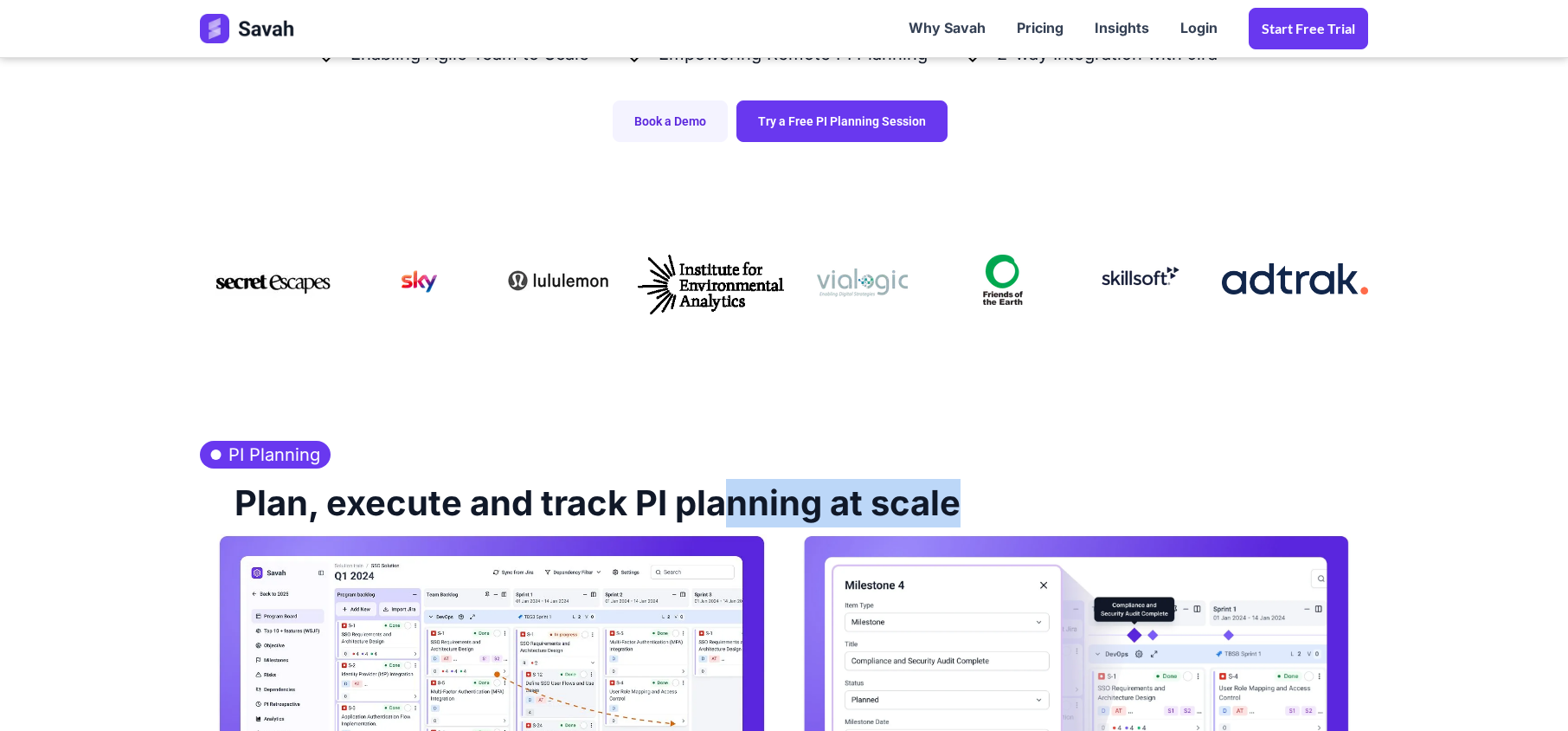
drag, startPoint x: 900, startPoint y: 509, endPoint x: 737, endPoint y: 500, distance: 163.2
click at [737, 500] on div "Plan, execute and track PI planning at scale" at bounding box center [784, 500] width 1168 height 66
click at [618, 531] on h2 "Plan, execute and track PI planning at scale" at bounding box center [588, 500] width 743 height 66
click at [624, 518] on h2 "Plan, execute and track PI planning at scale" at bounding box center [588, 500] width 743 height 66
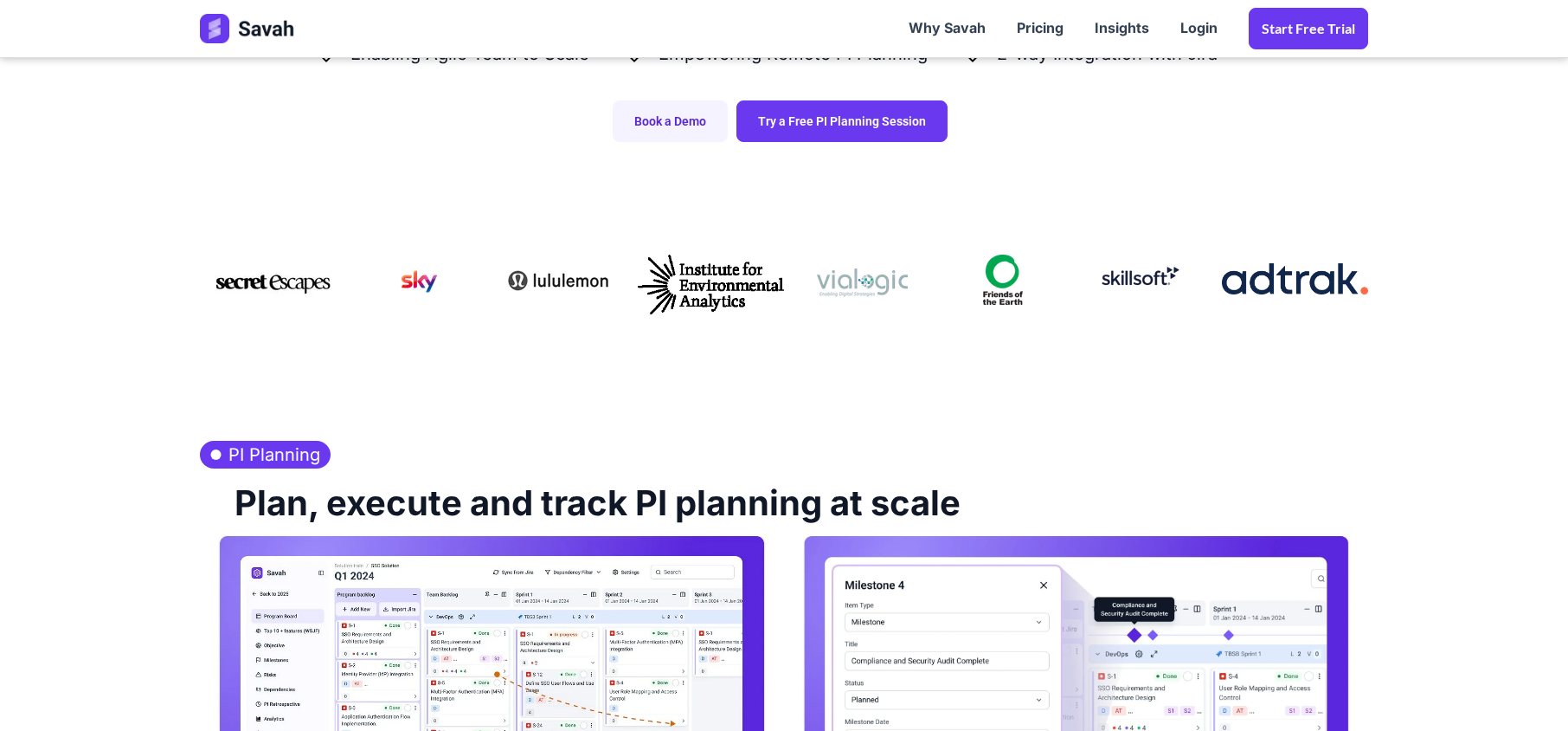
click at [701, 509] on h2 "Plan, execute and track PI planning at scale" at bounding box center [588, 500] width 743 height 66
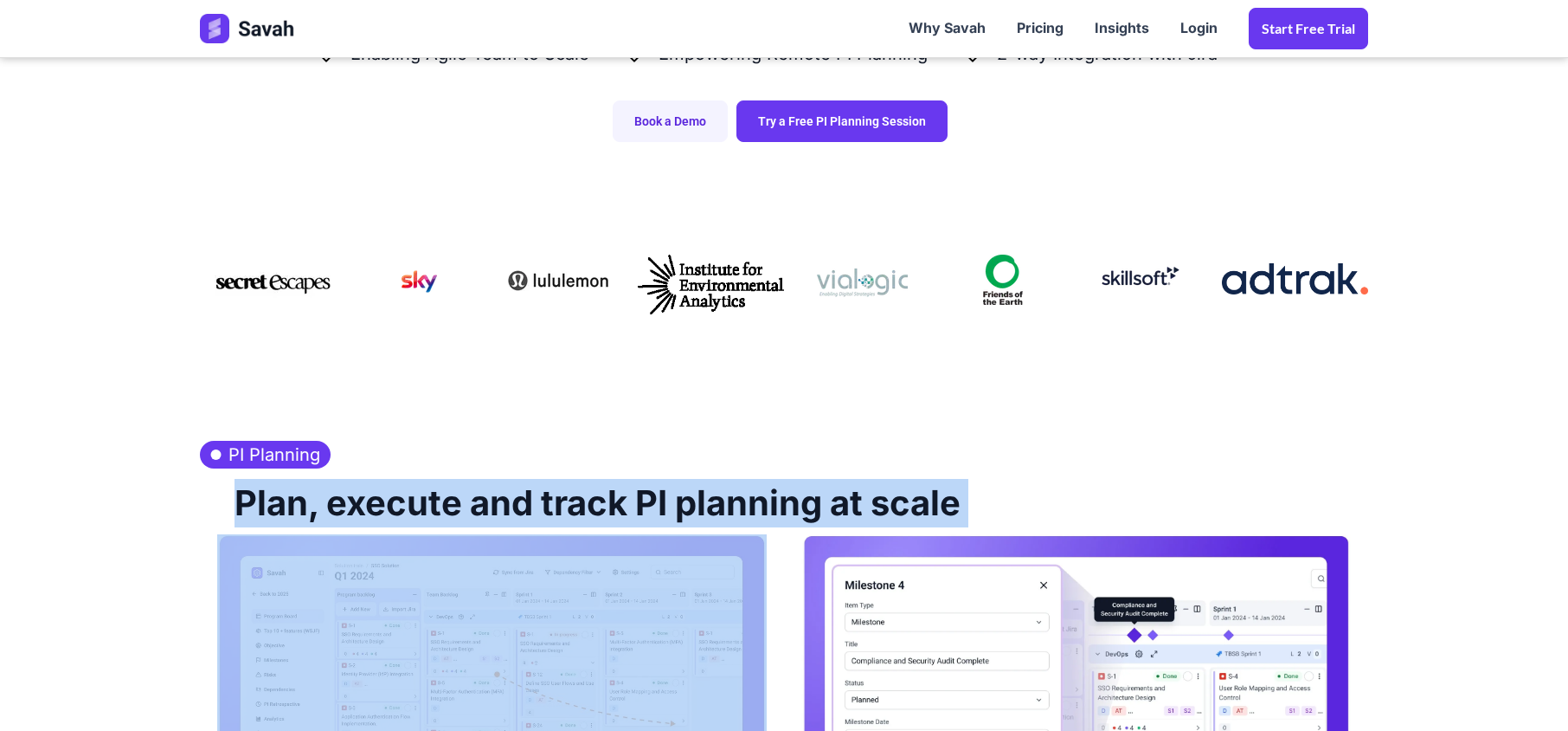
click at [701, 509] on h2 "Plan, execute and track PI planning at scale" at bounding box center [588, 500] width 743 height 66
click at [634, 508] on h2 "Plan, execute and track PI planning at scale" at bounding box center [588, 500] width 743 height 66
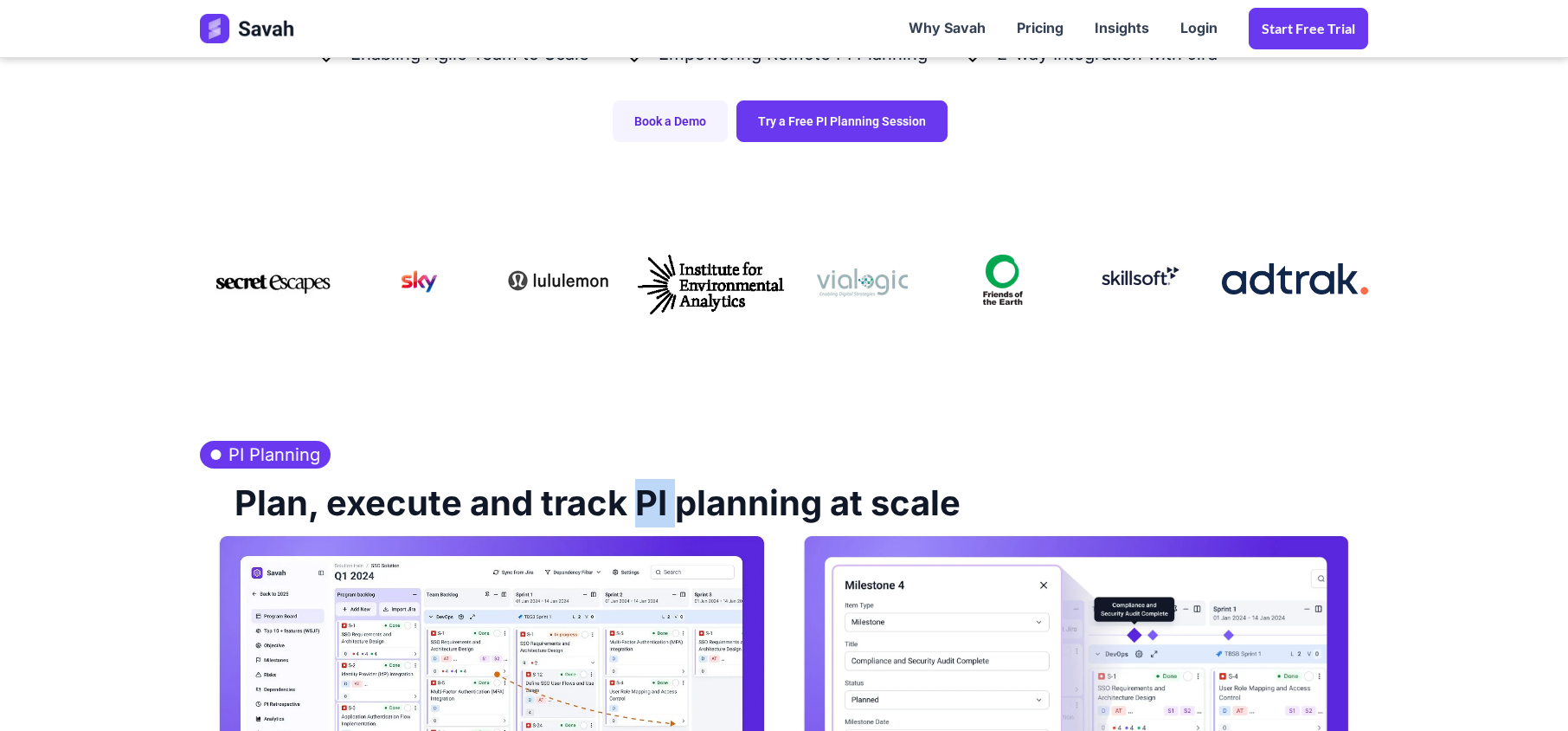
click at [634, 508] on h2 "Plan, execute and track PI planning at scale" at bounding box center [588, 500] width 743 height 66
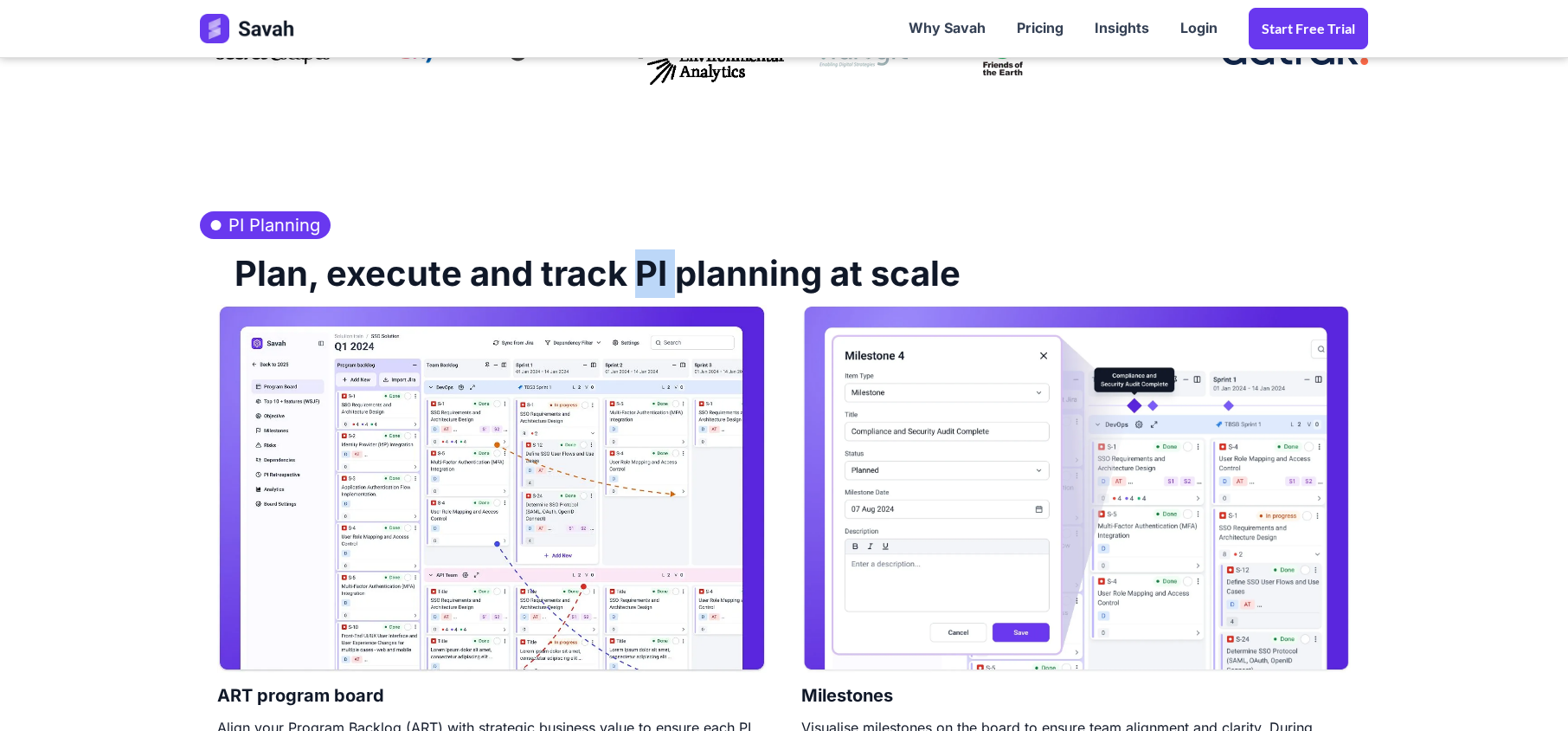
scroll to position [692, 0]
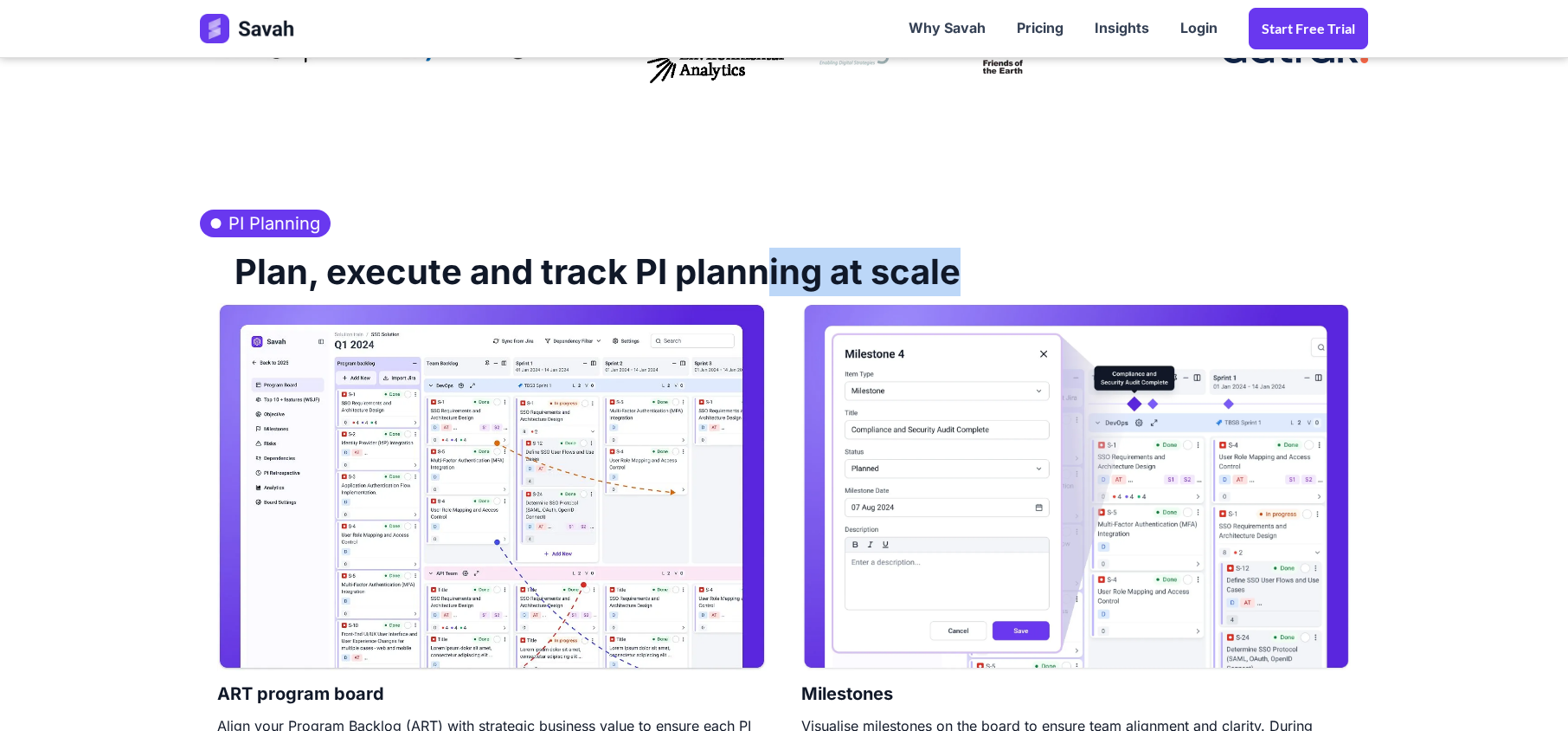
drag, startPoint x: 904, startPoint y: 273, endPoint x: 766, endPoint y: 264, distance: 138.3
click at [766, 264] on div "Plan, execute and track PI planning at scale" at bounding box center [784, 270] width 1168 height 66
click at [703, 267] on h2 "Plan, execute and track PI planning at scale" at bounding box center [588, 270] width 743 height 66
click at [644, 284] on h2 "Plan, execute and track PI planning at scale" at bounding box center [588, 270] width 743 height 66
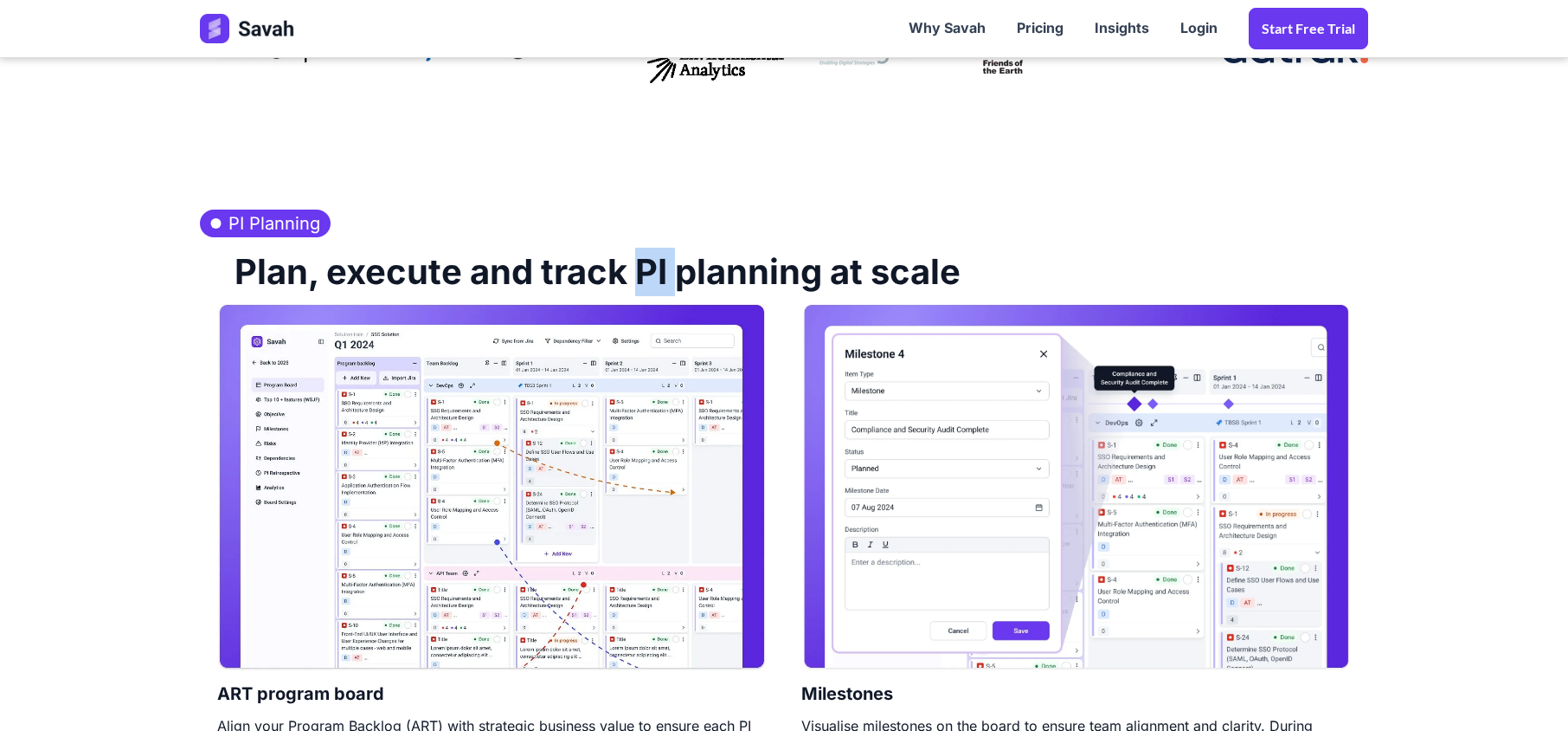
click at [644, 284] on h2 "Plan, execute and track PI planning at scale" at bounding box center [588, 270] width 743 height 66
click at [841, 285] on h2 "Plan, execute and track PI planning at scale" at bounding box center [588, 270] width 743 height 66
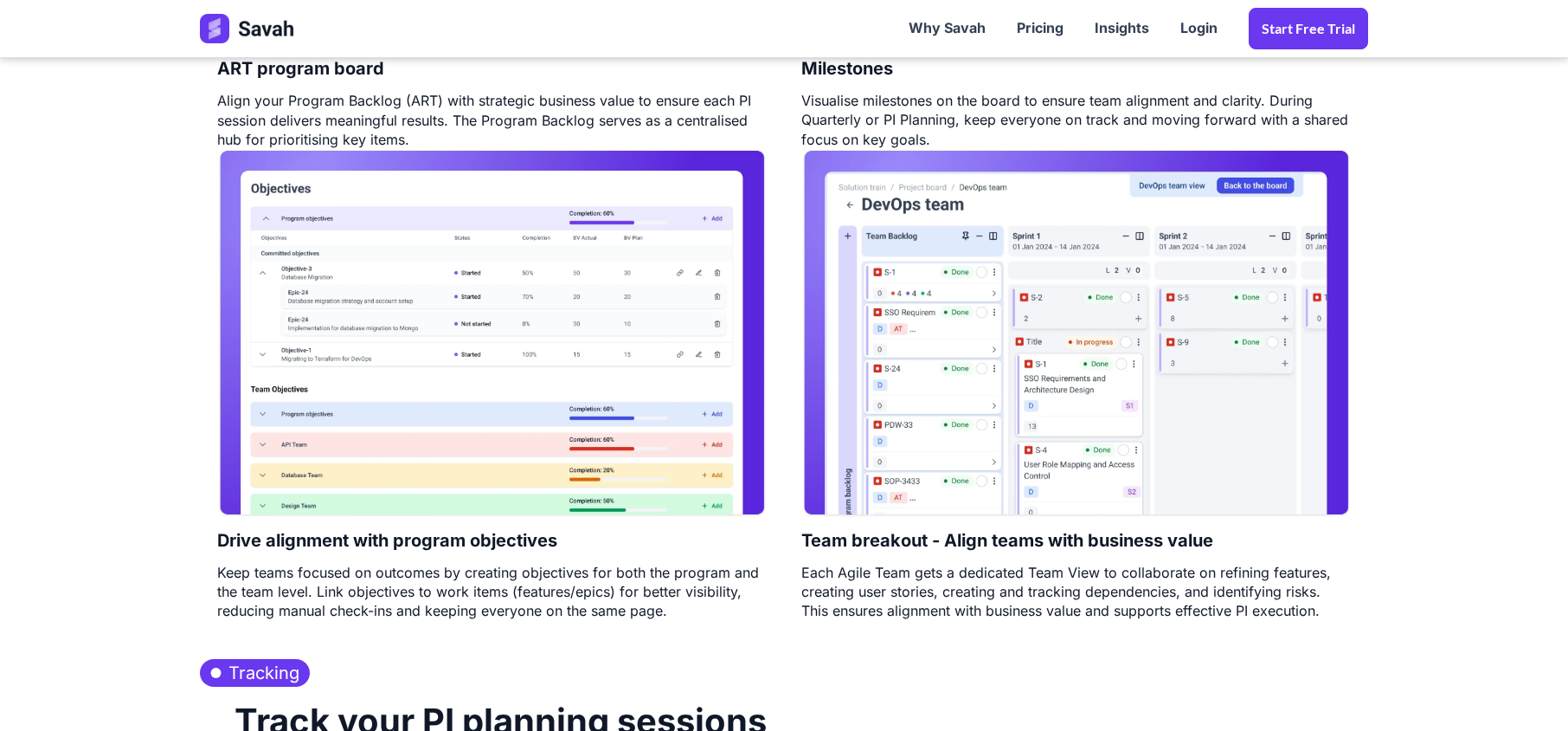
scroll to position [1385, 0]
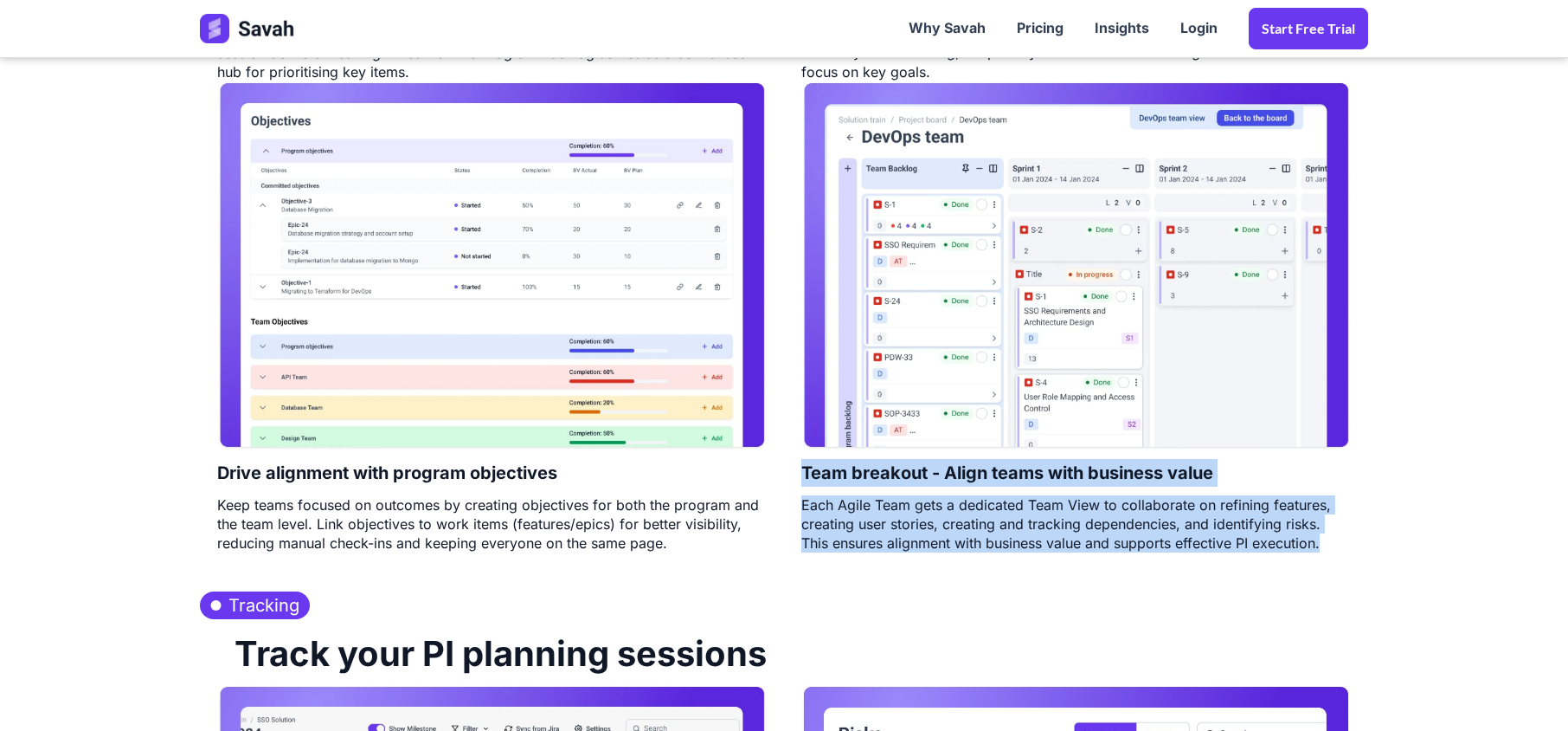
drag, startPoint x: 802, startPoint y: 476, endPoint x: 1333, endPoint y: 547, distance: 535.7
click at [1333, 547] on div "Team breakout - Align teams with business value Each Agile Team gets a dedicate…" at bounding box center [1075, 317] width 584 height 471
click at [1333, 547] on div "Each Agile Team gets a dedicated Team View to collaborate on refining features,…" at bounding box center [1076, 524] width 550 height 58
drag, startPoint x: 1333, startPoint y: 547, endPoint x: 784, endPoint y: 475, distance: 553.7
click at [784, 475] on div "Team breakout - Align teams with business value Each Agile Team gets a dedicate…" at bounding box center [1075, 317] width 584 height 471
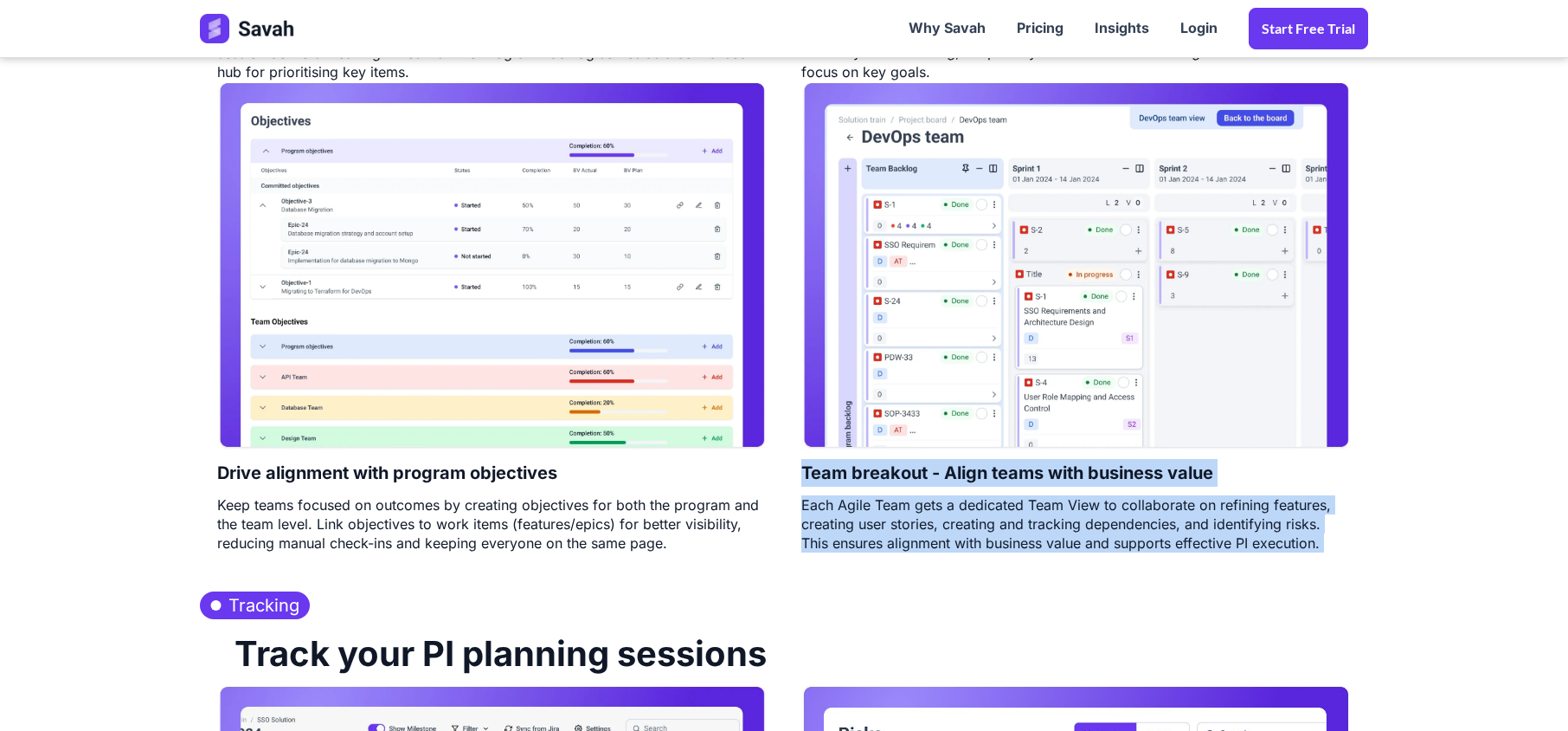
click at [816, 469] on h4 "Team breakout - Align teams with business value" at bounding box center [1007, 473] width 411 height 45
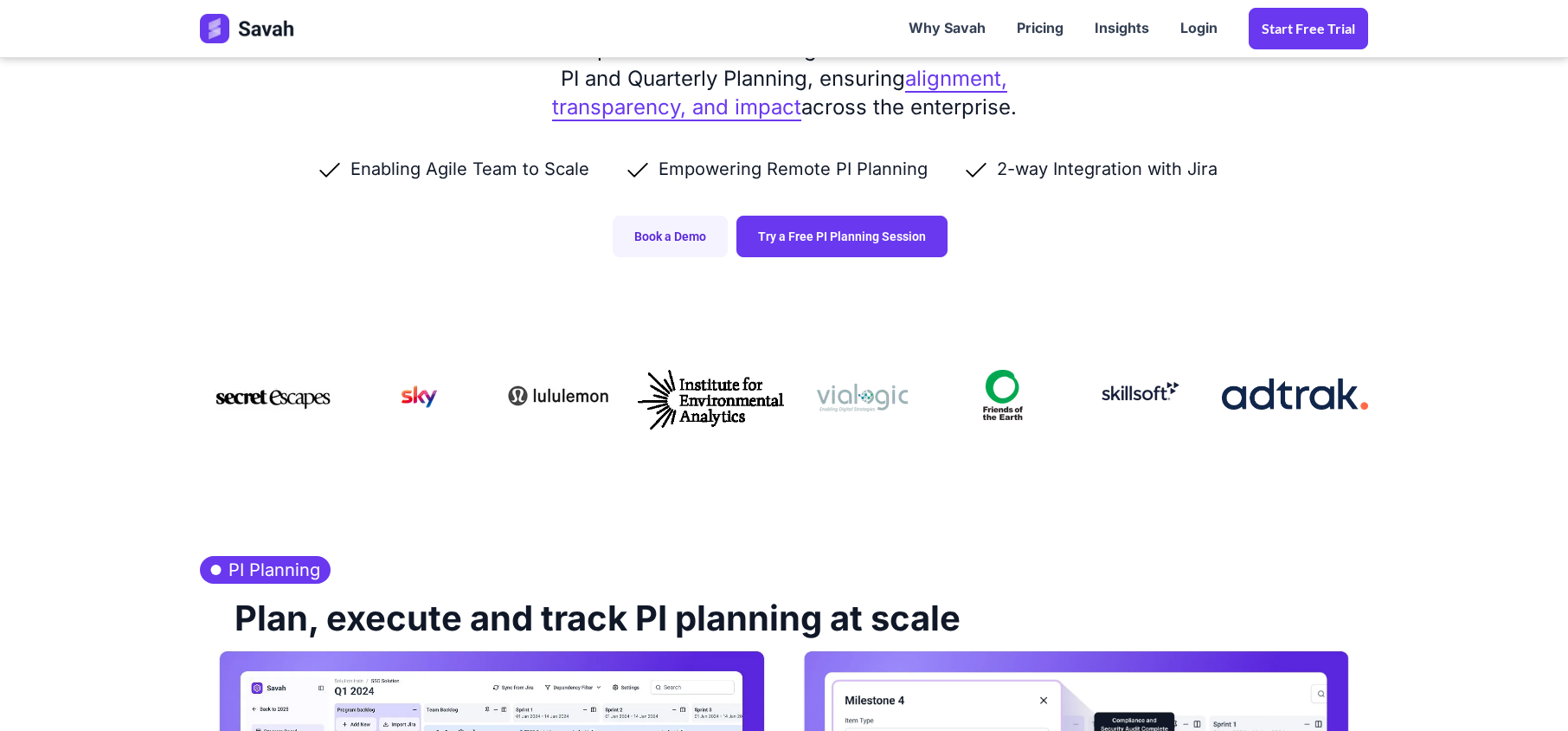
scroll to position [0, 0]
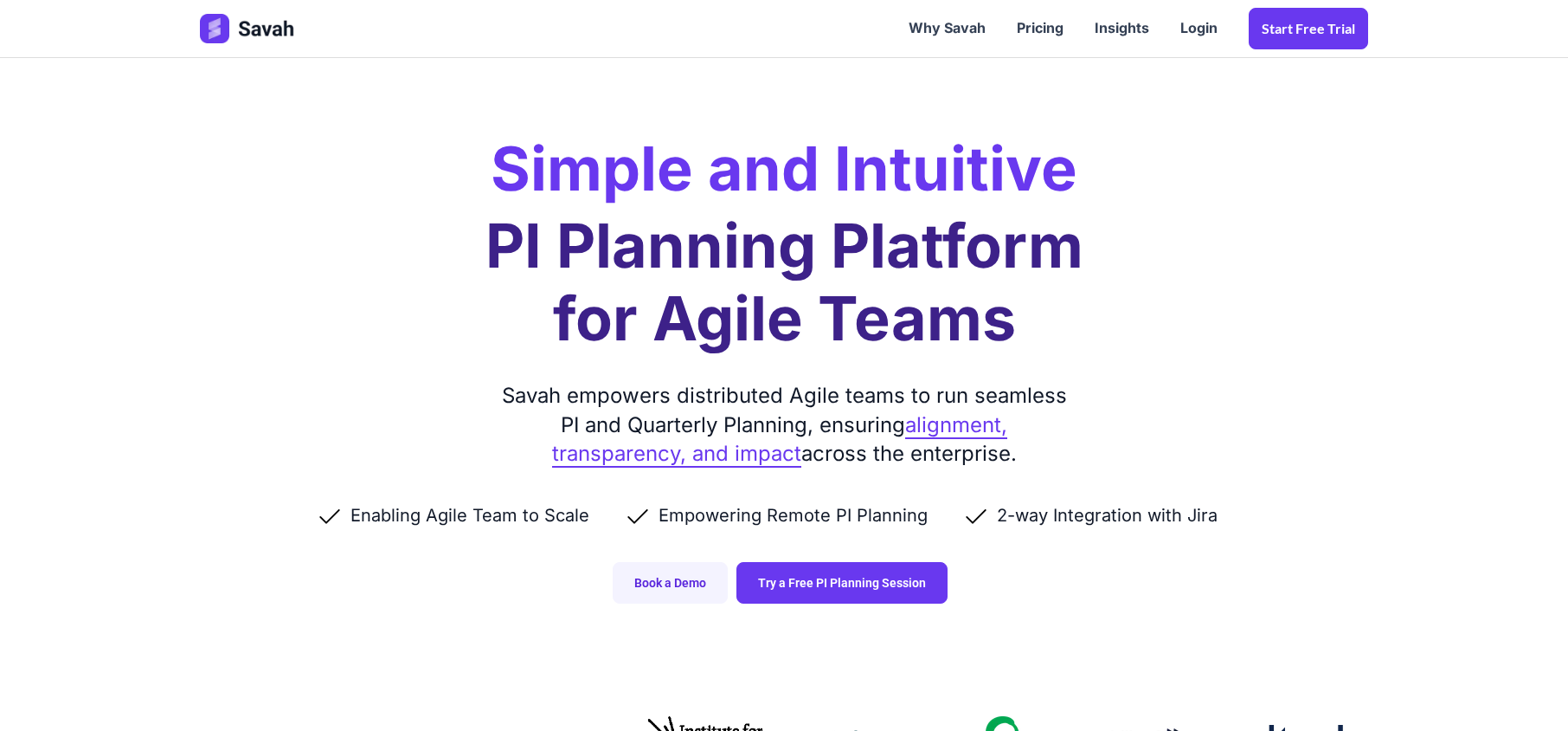
click at [723, 406] on div "Savah empowers distributed Agile teams to run seamless PI and Quarterly Plannin…" at bounding box center [784, 425] width 579 height 88
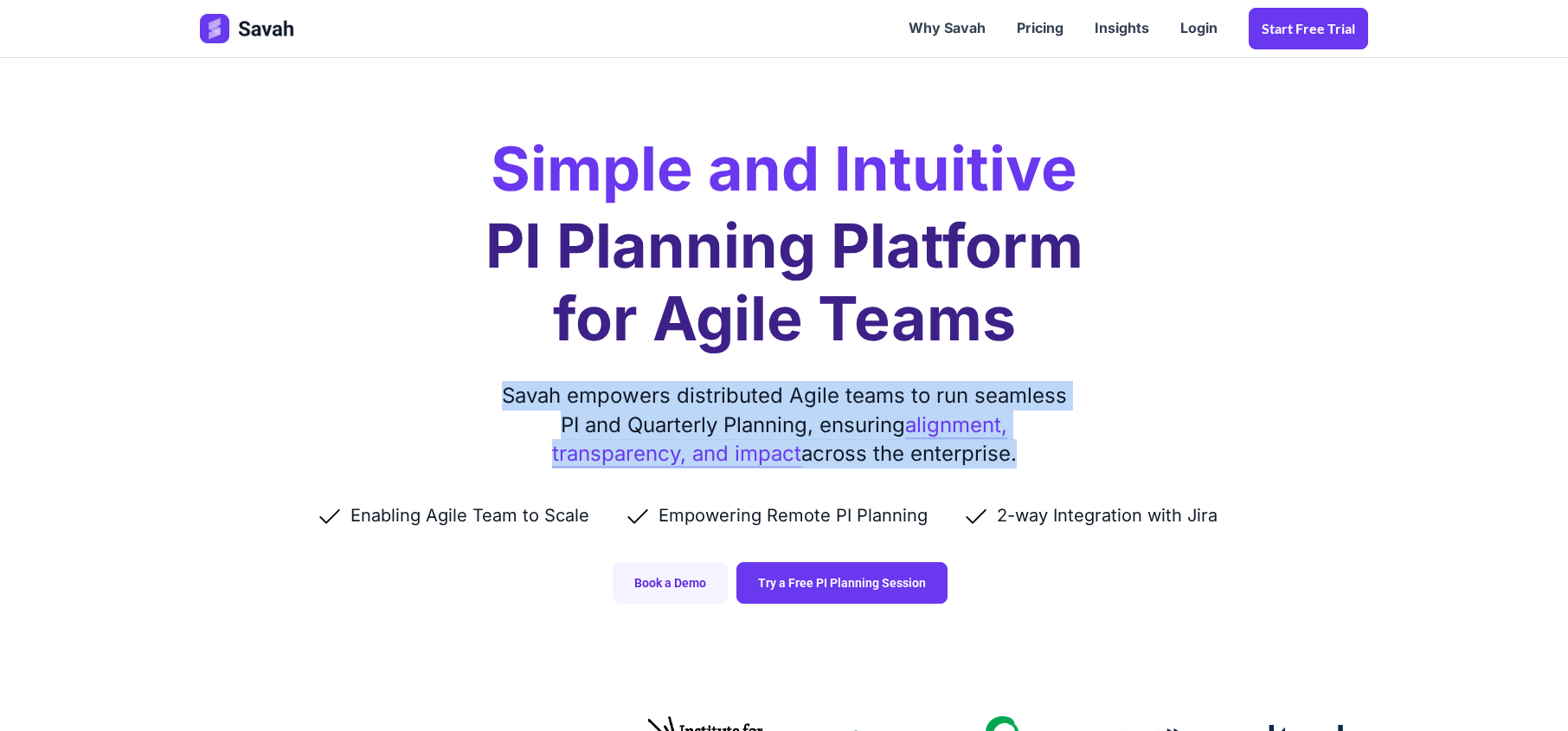
click at [723, 406] on div "Savah empowers distributed Agile teams to run seamless PI and Quarterly Plannin…" at bounding box center [784, 425] width 579 height 88
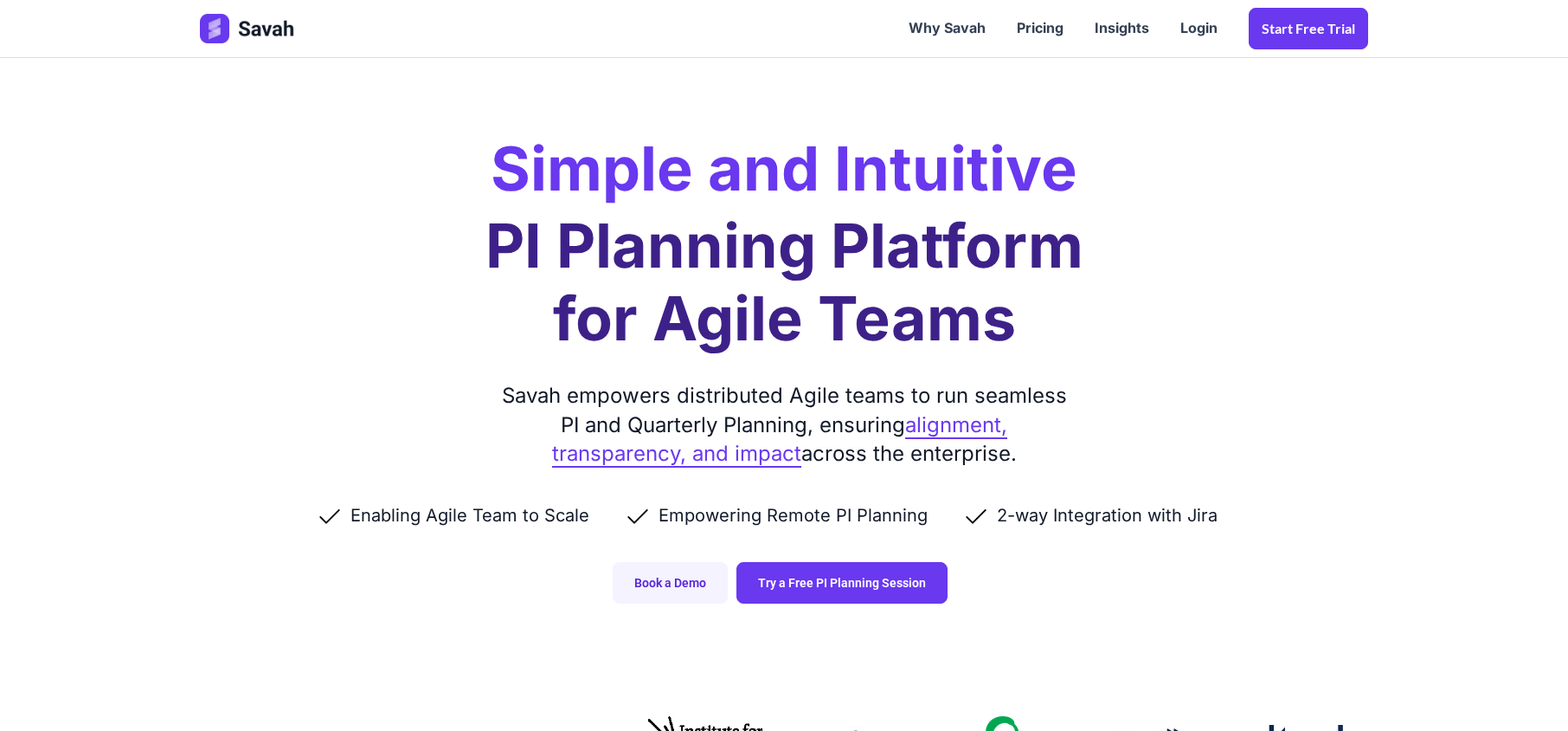
click at [723, 406] on div "Savah empowers distributed Agile teams to run seamless PI and Quarterly Plannin…" at bounding box center [784, 425] width 579 height 88
click at [719, 388] on div "Savah empowers distributed Agile teams to run seamless PI and Quarterly Plannin…" at bounding box center [784, 425] width 579 height 88
click at [873, 393] on div "Savah empowers distributed Agile teams to run seamless PI and Quarterly Plannin…" at bounding box center [784, 425] width 579 height 88
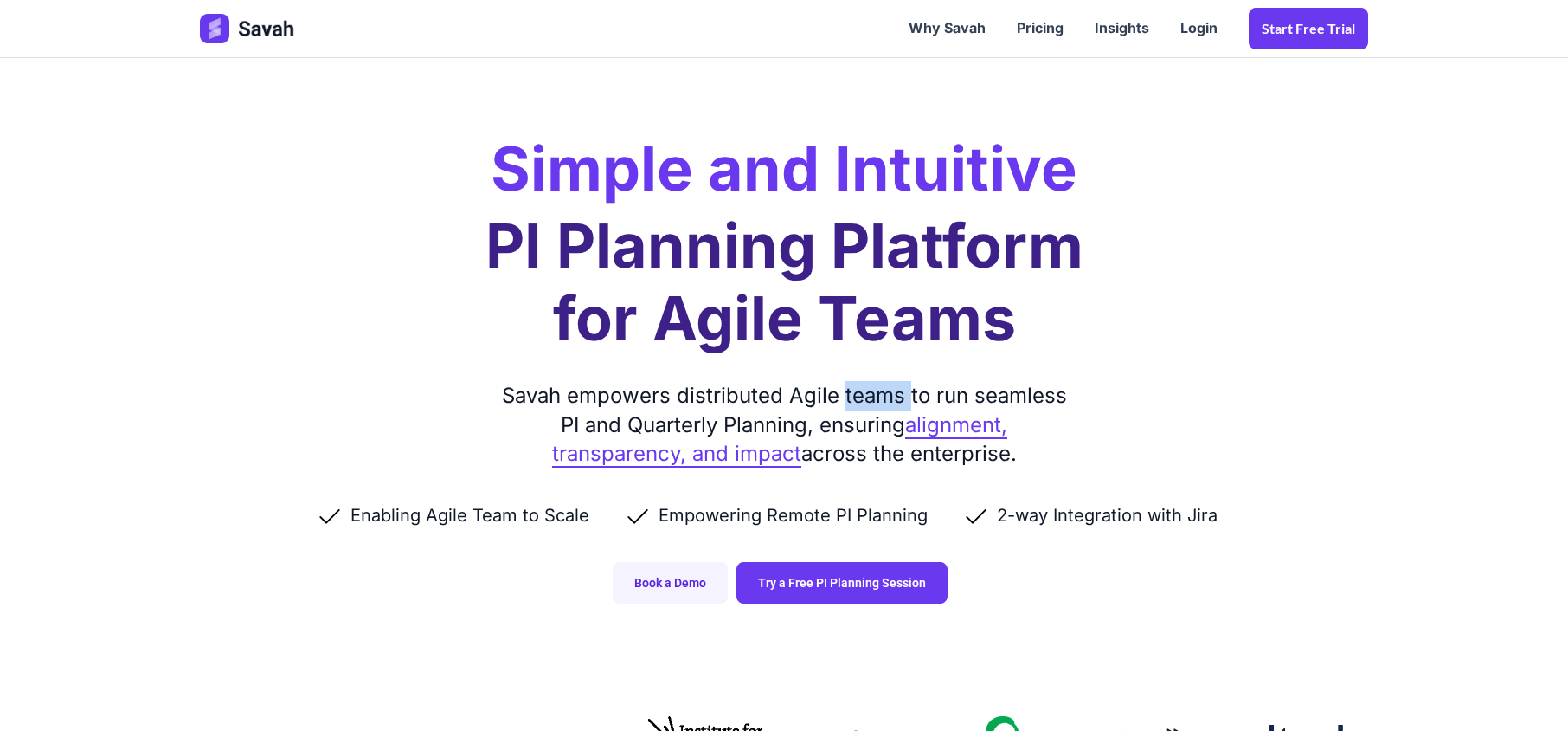
click at [873, 393] on div "Savah empowers distributed Agile teams to run seamless PI and Quarterly Plannin…" at bounding box center [784, 425] width 579 height 88
click at [867, 402] on div "Savah empowers distributed Agile teams to run seamless PI and Quarterly Plannin…" at bounding box center [784, 425] width 579 height 88
click at [857, 423] on div "Savah empowers distributed Agile teams to run seamless PI and Quarterly Plannin…" at bounding box center [784, 425] width 579 height 88
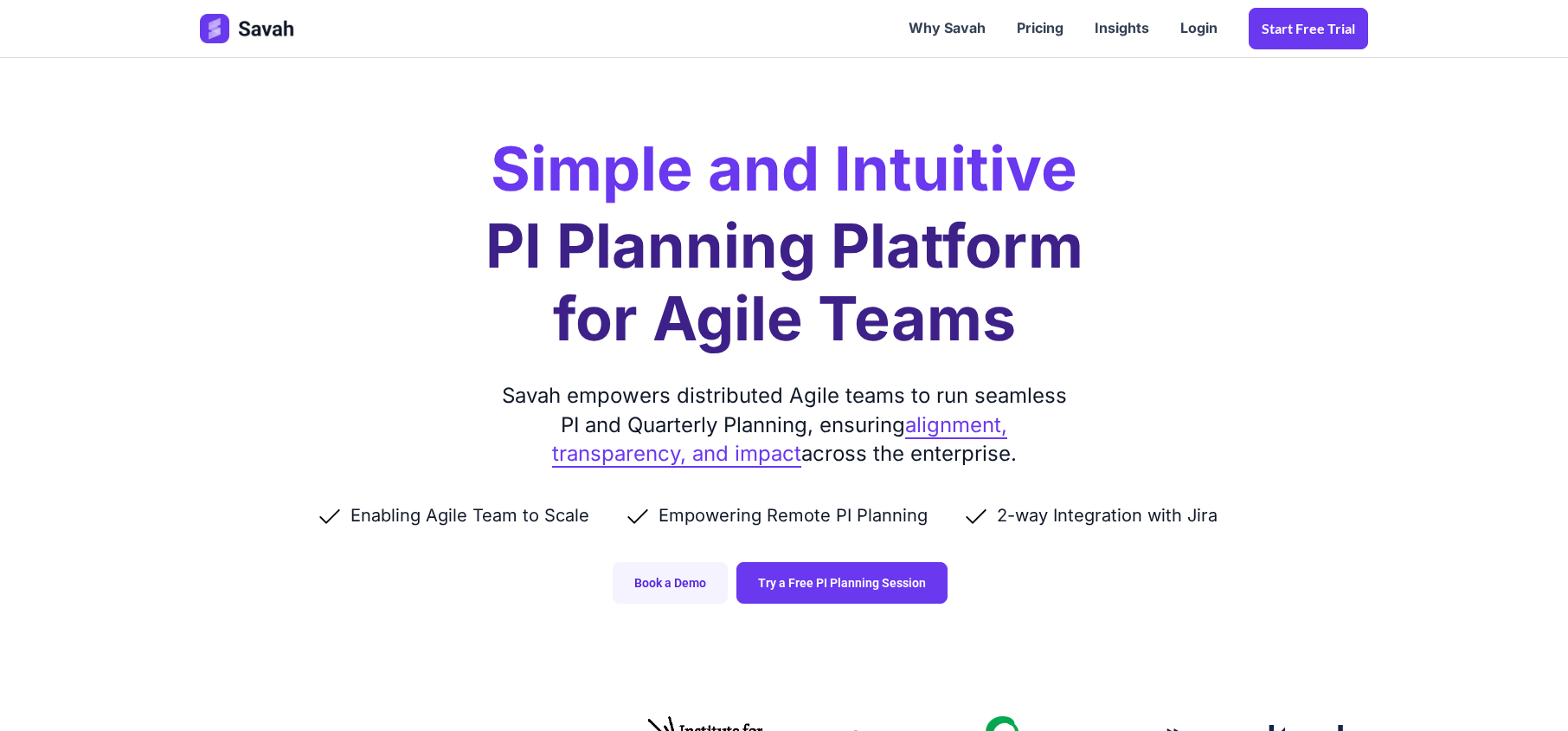
click at [848, 452] on div "Savah empowers distributed Agile teams to run seamless PI and Quarterly Plannin…" at bounding box center [784, 425] width 579 height 88
click at [877, 455] on div "Savah empowers distributed Agile teams to run seamless PI and Quarterly Plannin…" at bounding box center [784, 425] width 579 height 88
click at [928, 459] on div "Savah empowers distributed Agile teams to run seamless PI and Quarterly Plannin…" at bounding box center [784, 425] width 579 height 88
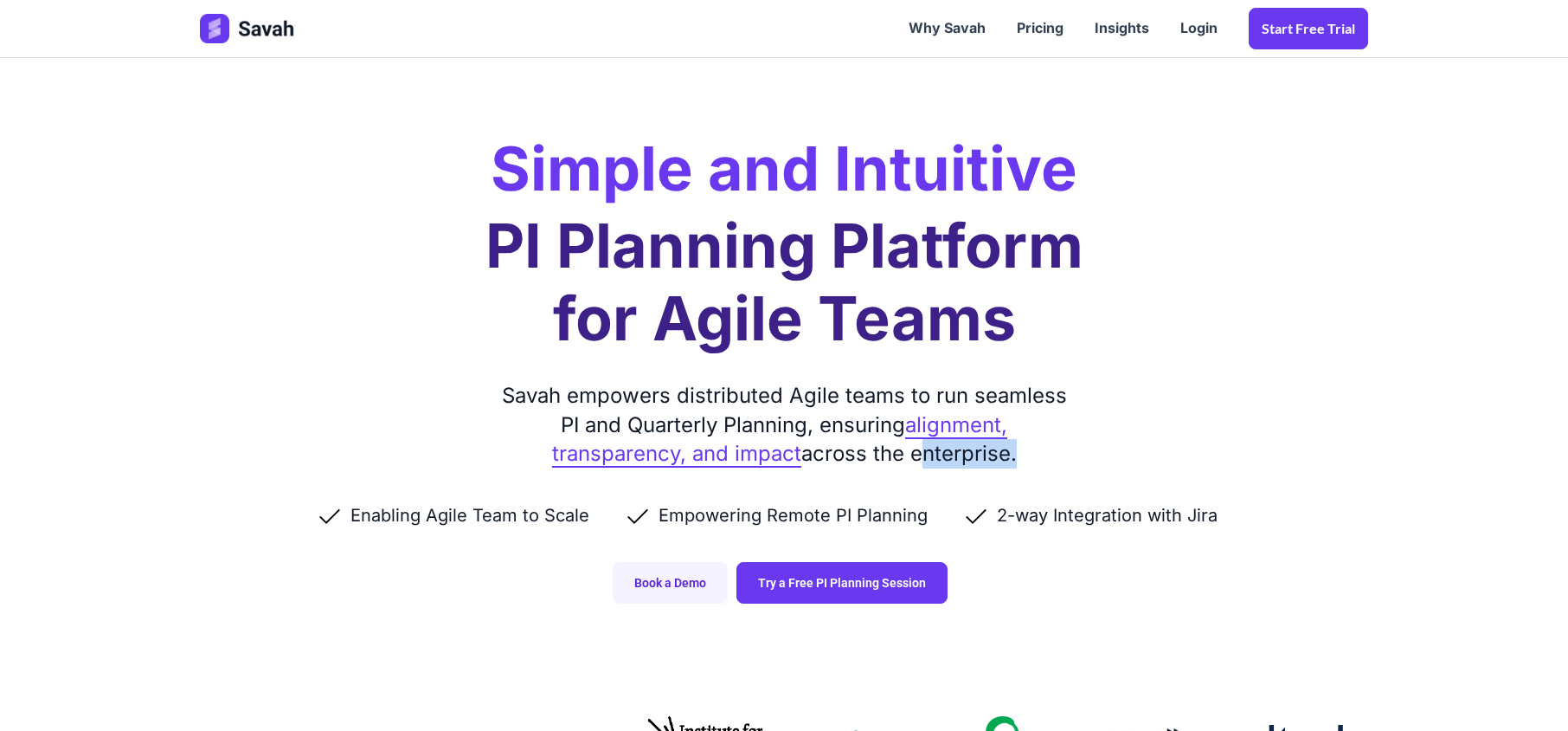
click at [928, 461] on div "Savah empowers distributed Agile teams to run seamless PI and Quarterly Plannin…" at bounding box center [784, 425] width 579 height 88
click at [841, 454] on div "Savah empowers distributed Agile teams to run seamless PI and Quarterly Plannin…" at bounding box center [784, 425] width 579 height 88
click at [895, 454] on div "Savah empowers distributed Agile teams to run seamless PI and Quarterly Plannin…" at bounding box center [784, 425] width 579 height 88
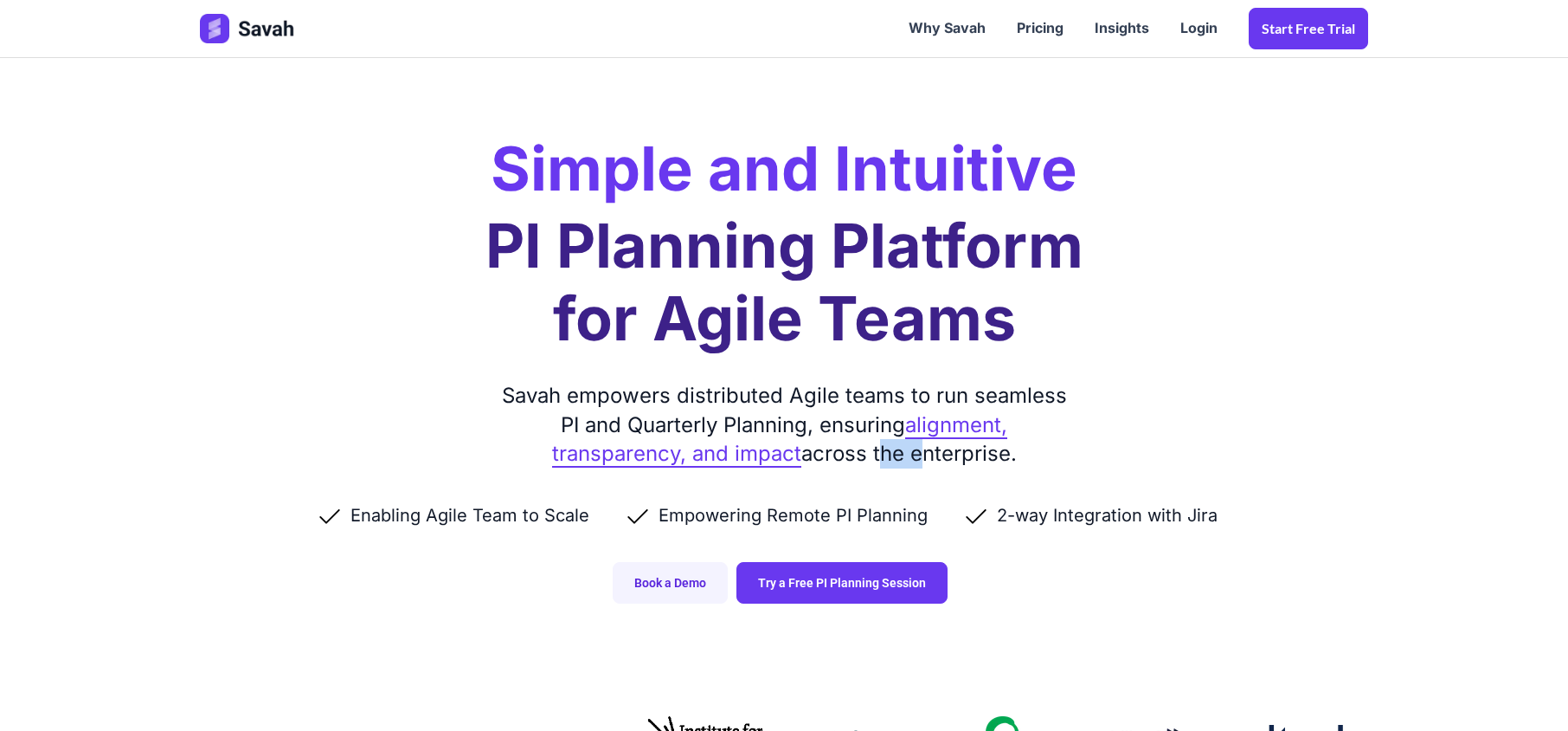
click at [895, 454] on div "Savah empowers distributed Agile teams to run seamless PI and Quarterly Plannin…" at bounding box center [784, 425] width 579 height 88
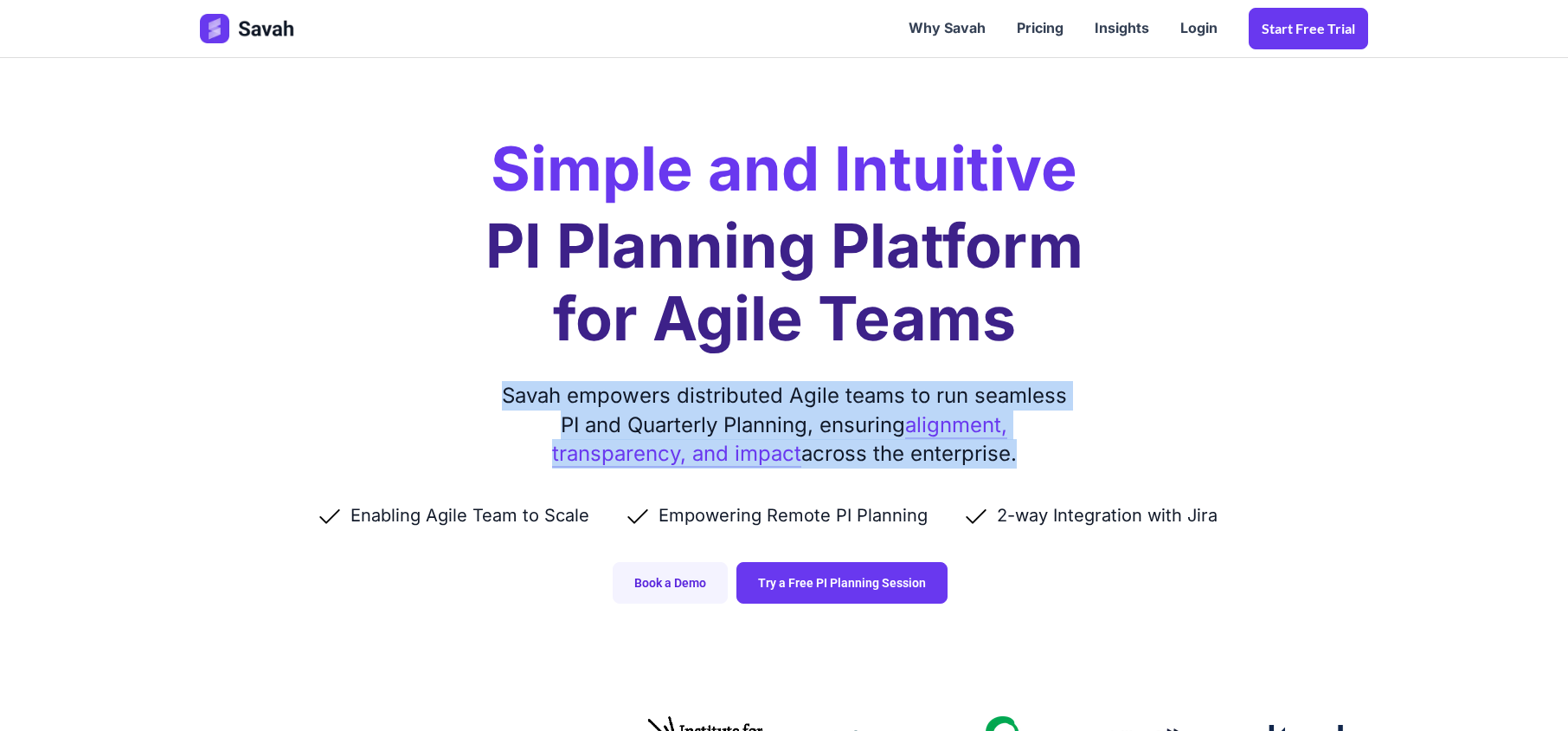
click at [895, 454] on div "Savah empowers distributed Agile teams to run seamless PI and Quarterly Plannin…" at bounding box center [784, 425] width 579 height 88
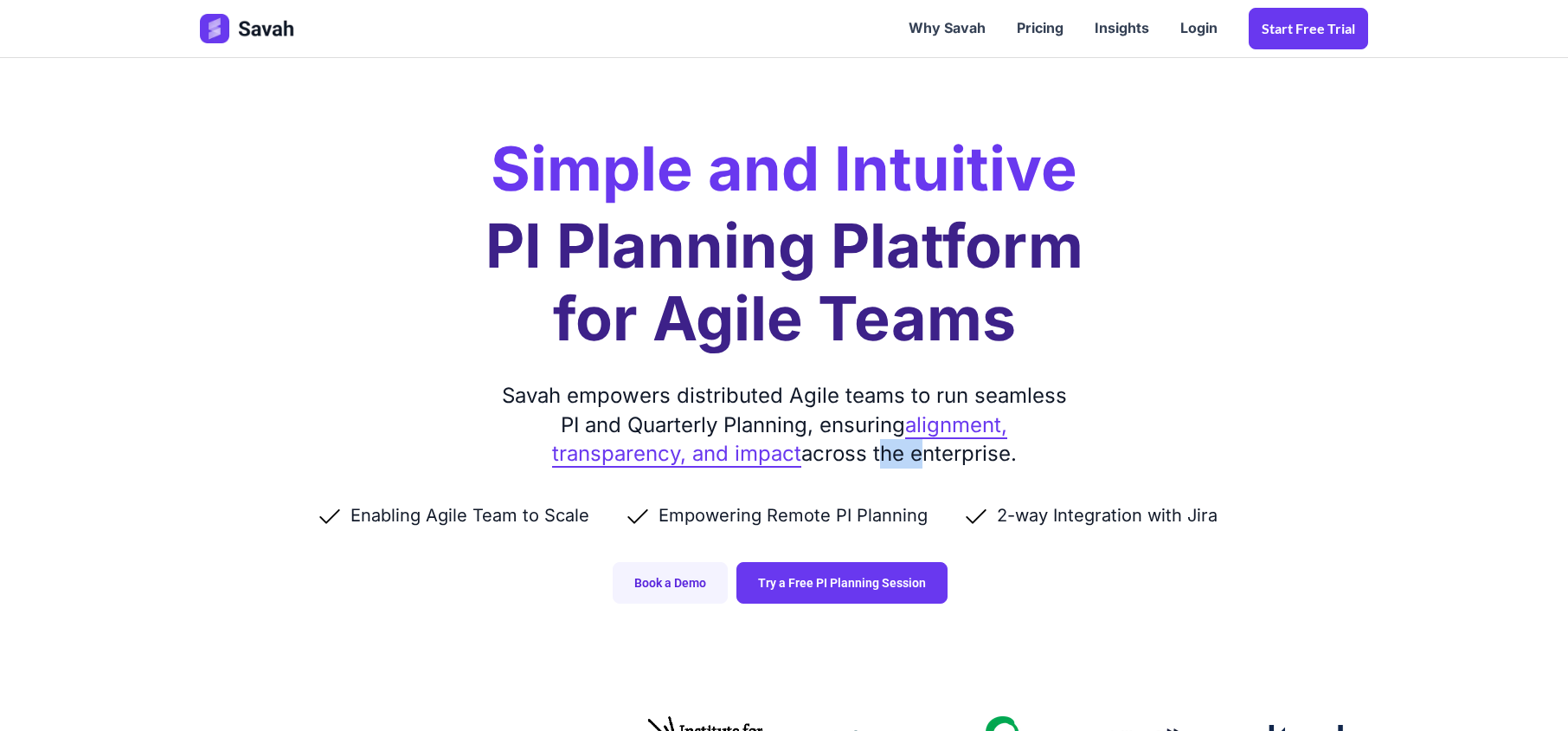
click at [895, 454] on div "Savah empowers distributed Agile teams to run seamless PI and Quarterly Plannin…" at bounding box center [784, 425] width 579 height 88
drag, startPoint x: 1016, startPoint y: 458, endPoint x: 500, endPoint y: 403, distance: 518.9
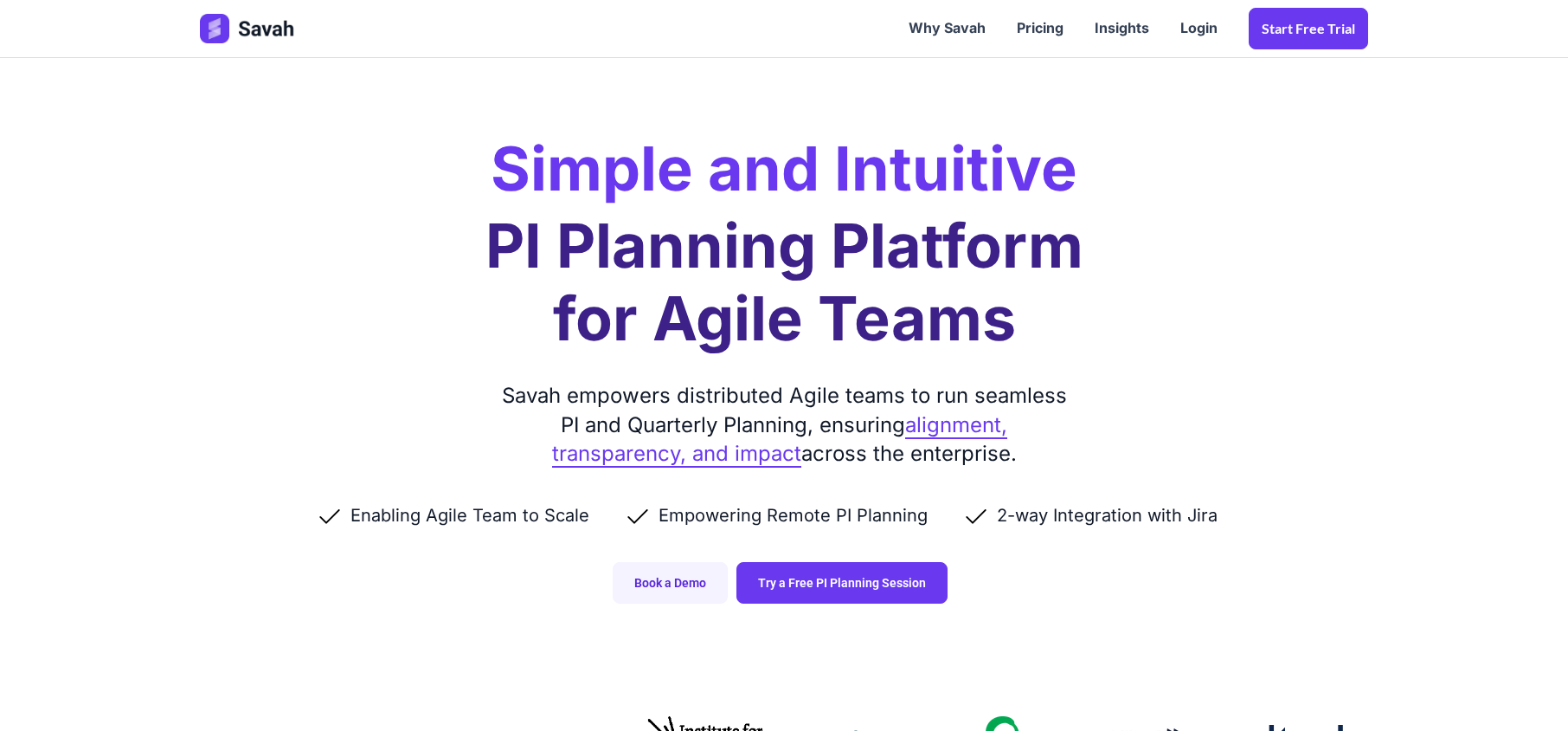
click at [500, 403] on div "Savah empowers distributed Agile teams to run seamless PI and Quarterly Plannin…" at bounding box center [784, 425] width 579 height 88
click at [503, 399] on div "Savah empowers distributed Agile teams to run seamless PI and Quarterly Plannin…" at bounding box center [784, 425] width 579 height 88
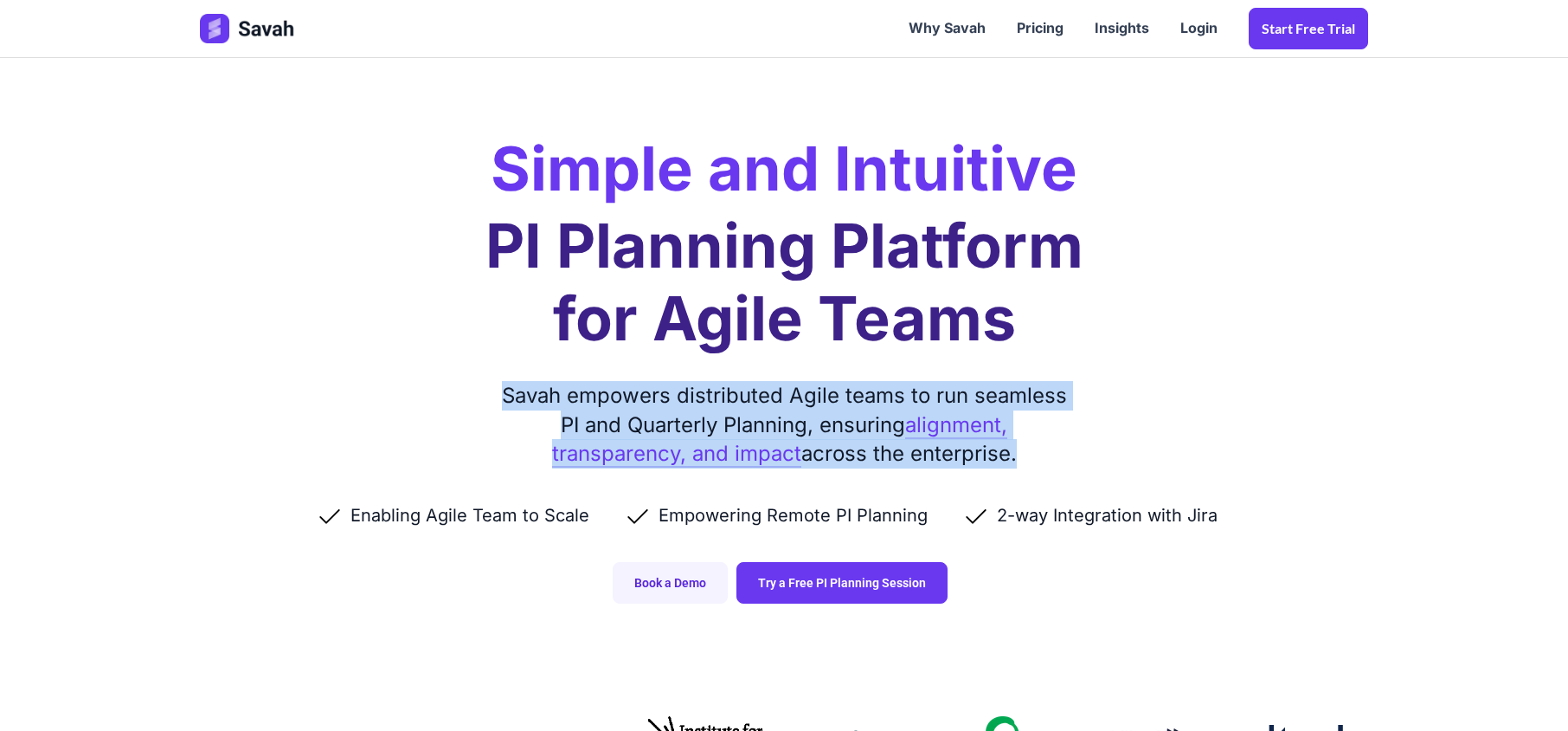
drag, startPoint x: 503, startPoint y: 399, endPoint x: 1051, endPoint y: 453, distance: 550.7
click at [1051, 453] on div "Savah empowers distributed Agile teams to run seamless PI and Quarterly Plannin…" at bounding box center [784, 425] width 579 height 88
click at [1050, 461] on div "Savah empowers distributed Agile teams to run seamless PI and Quarterly Plannin…" at bounding box center [784, 425] width 579 height 88
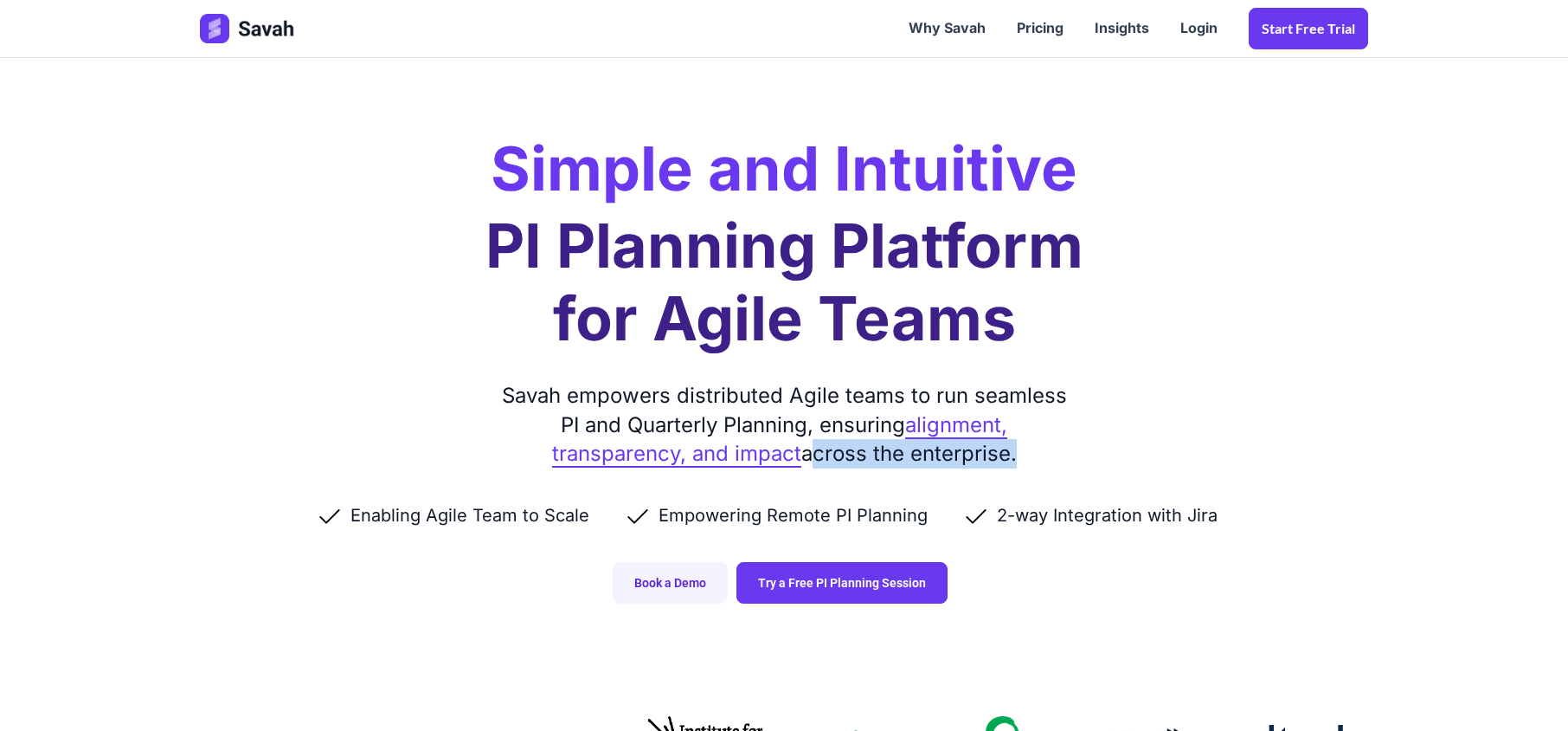
drag, startPoint x: 1047, startPoint y: 461, endPoint x: 836, endPoint y: 453, distance: 211.2
click at [836, 453] on div "Savah empowers distributed Agile teams to run seamless PI and Quarterly Plannin…" at bounding box center [784, 425] width 579 height 88
click at [849, 457] on div "Savah empowers distributed Agile teams to run seamless PI and Quarterly Plannin…" at bounding box center [784, 425] width 579 height 88
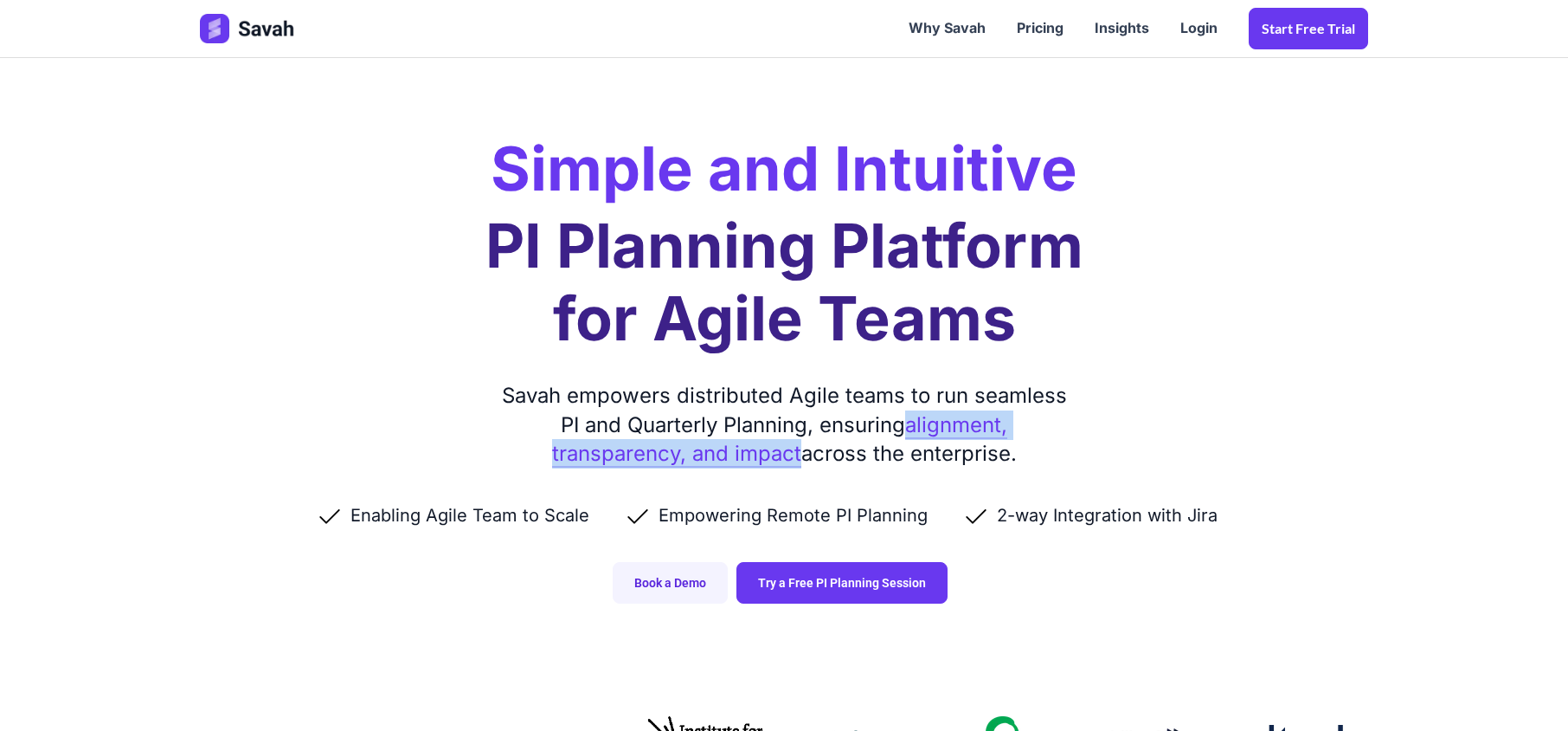
drag, startPoint x: 909, startPoint y: 424, endPoint x: 832, endPoint y: 461, distance: 85.4
click at [798, 451] on div "Savah empowers distributed Agile teams to run seamless PI and Quarterly Plannin…" at bounding box center [784, 425] width 579 height 88
click at [865, 462] on div "Savah empowers distributed Agile teams to run seamless PI and Quarterly Plannin…" at bounding box center [784, 425] width 579 height 88
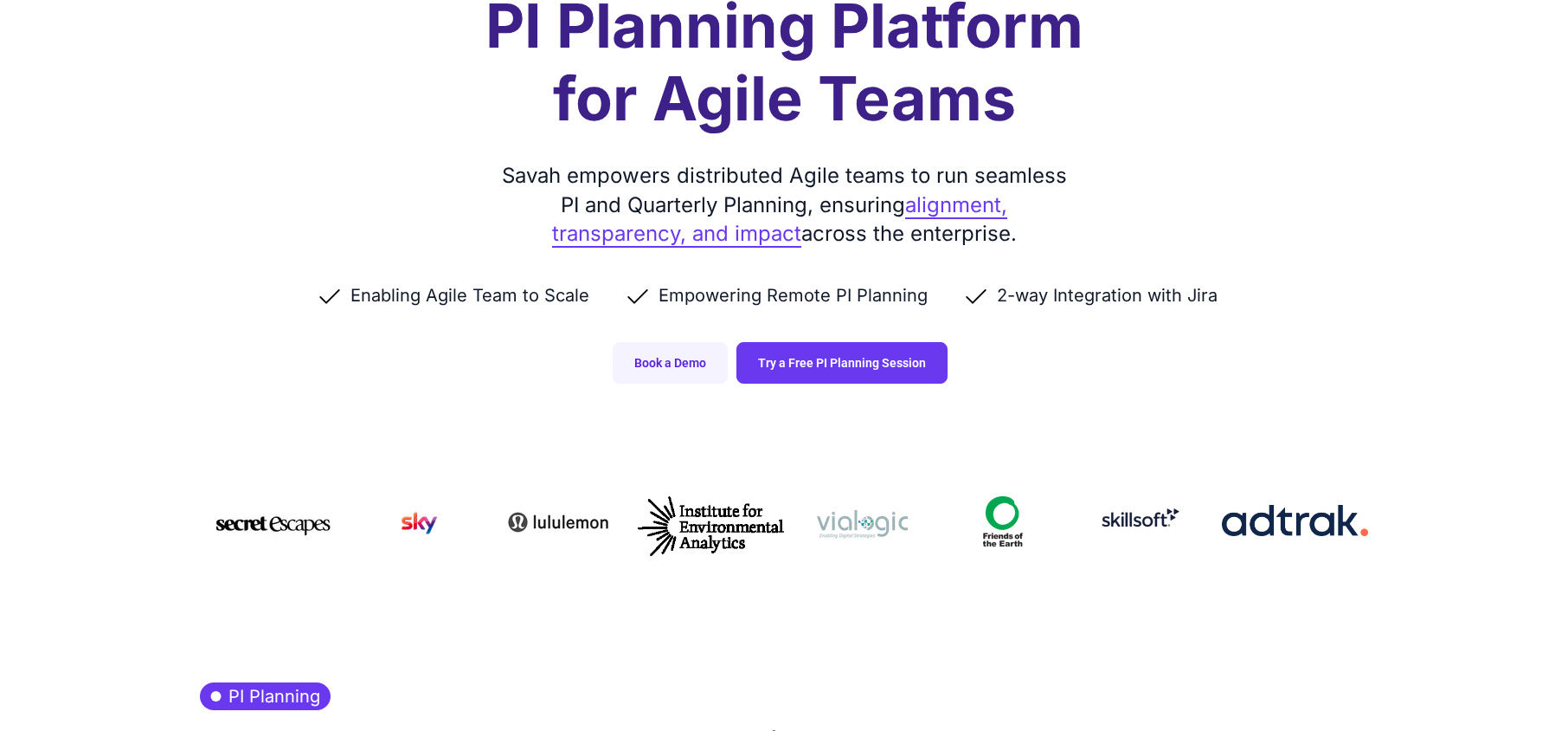
scroll to position [230, 0]
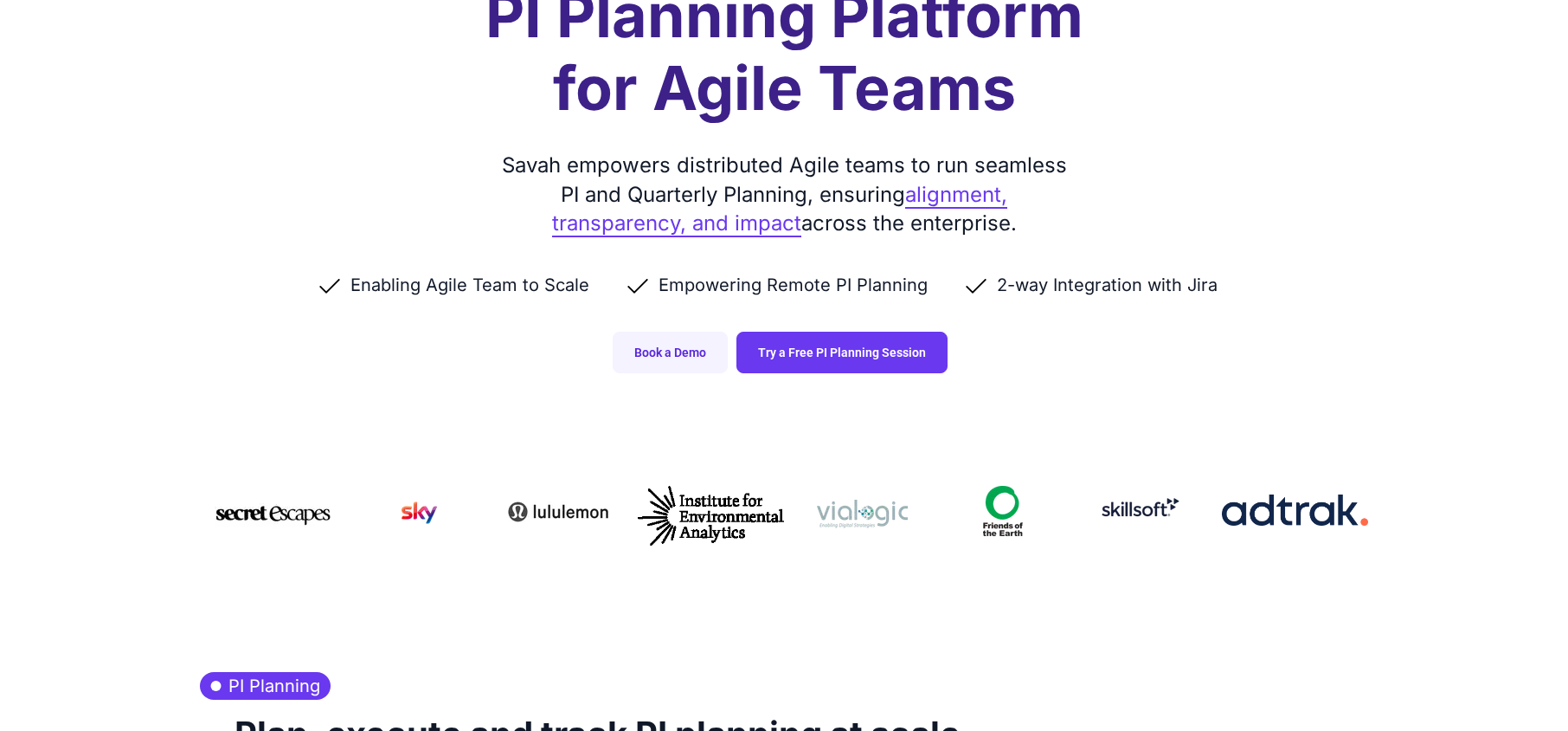
click at [1125, 282] on li "2-way Integration with Jira" at bounding box center [1107, 284] width 290 height 24
click at [992, 299] on div "Enabling Agile Team to Scale Empowering Remote PI Planning 2-way Integration wi…" at bounding box center [784, 284] width 1168 height 93
drag, startPoint x: 993, startPoint y: 294, endPoint x: 1173, endPoint y: 294, distance: 180.0
click at [1173, 294] on li "2-way Integration with Jira" at bounding box center [1107, 284] width 290 height 24
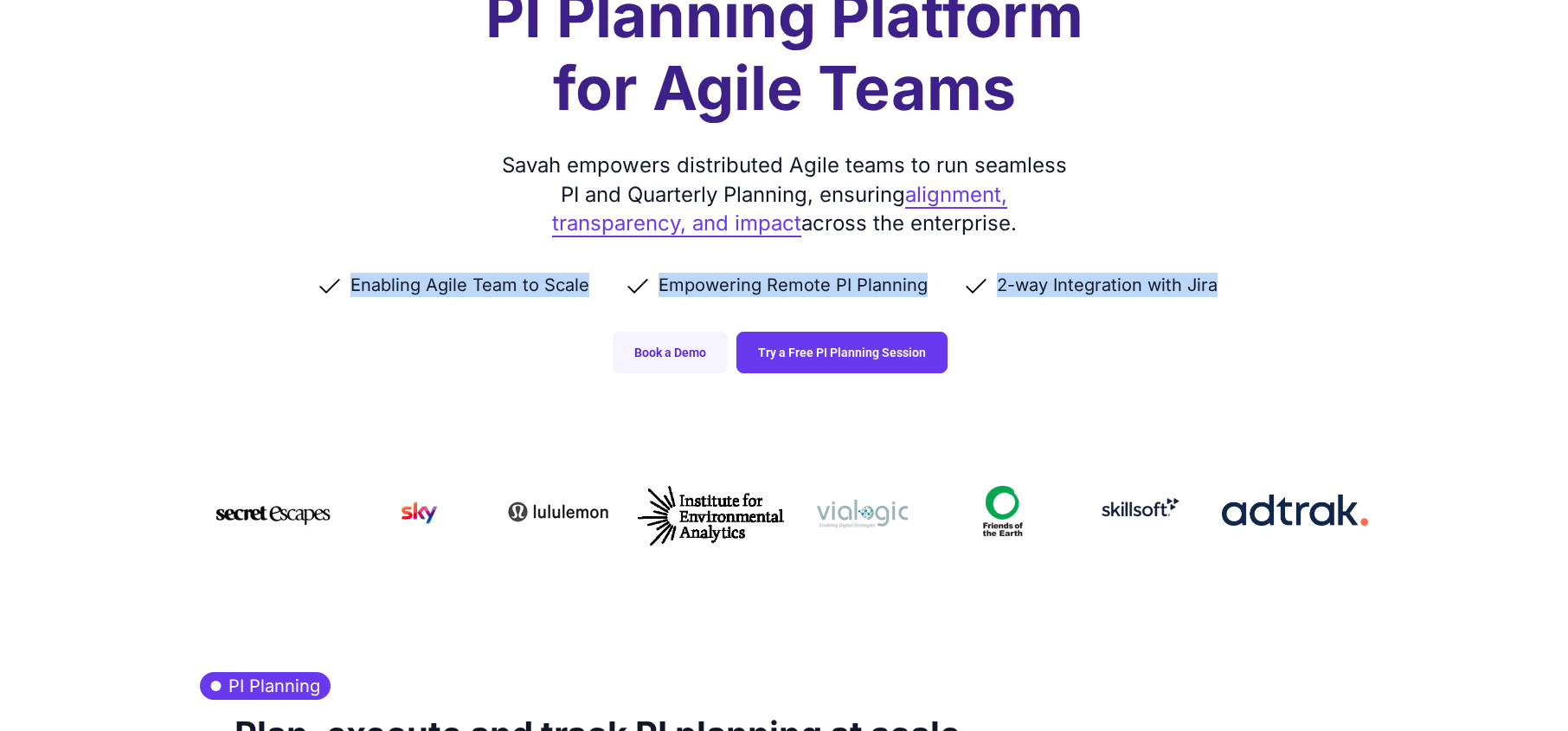
drag, startPoint x: 1233, startPoint y: 286, endPoint x: 343, endPoint y: 264, distance: 890.3
click at [343, 264] on div "Enabling Agile Team to Scale Empowering Remote PI Planning 2-way Integration wi…" at bounding box center [784, 284] width 1168 height 93
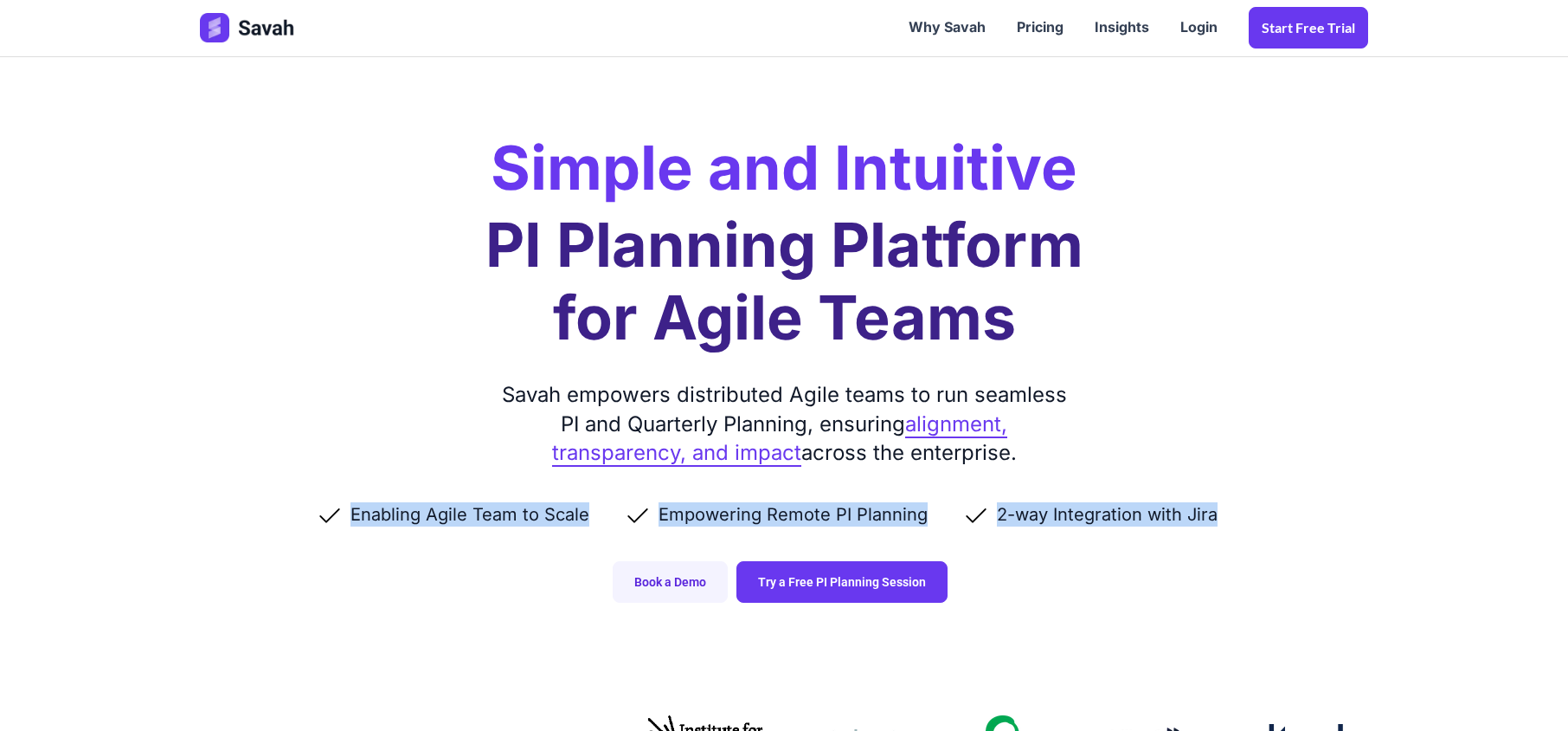
scroll to position [0, 0]
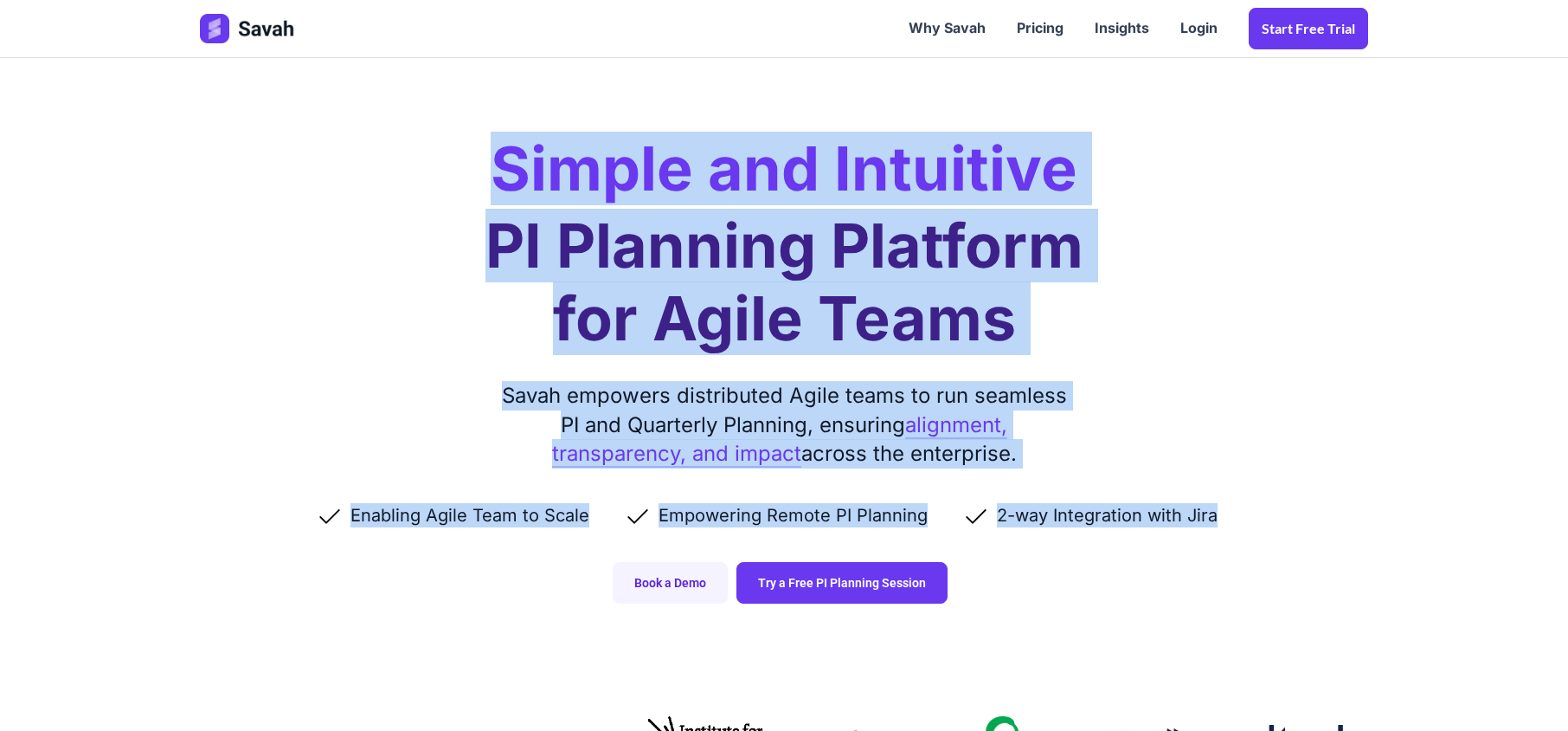
drag, startPoint x: 499, startPoint y: 168, endPoint x: 1278, endPoint y: 520, distance: 854.8
click at [1278, 520] on div "Simple and Intuitive PI Planning Platform for Agile Teams Savah empowers distri…" at bounding box center [784, 318] width 1203 height 638
click at [582, 192] on h2 "Simple and Intuitive" at bounding box center [784, 169] width 587 height 61
drag, startPoint x: 517, startPoint y: 168, endPoint x: 1239, endPoint y: 533, distance: 809.0
click at [1239, 533] on div "Simple and Intuitive PI Planning Platform for Agile Teams Savah empowers distri…" at bounding box center [784, 318] width 1203 height 638
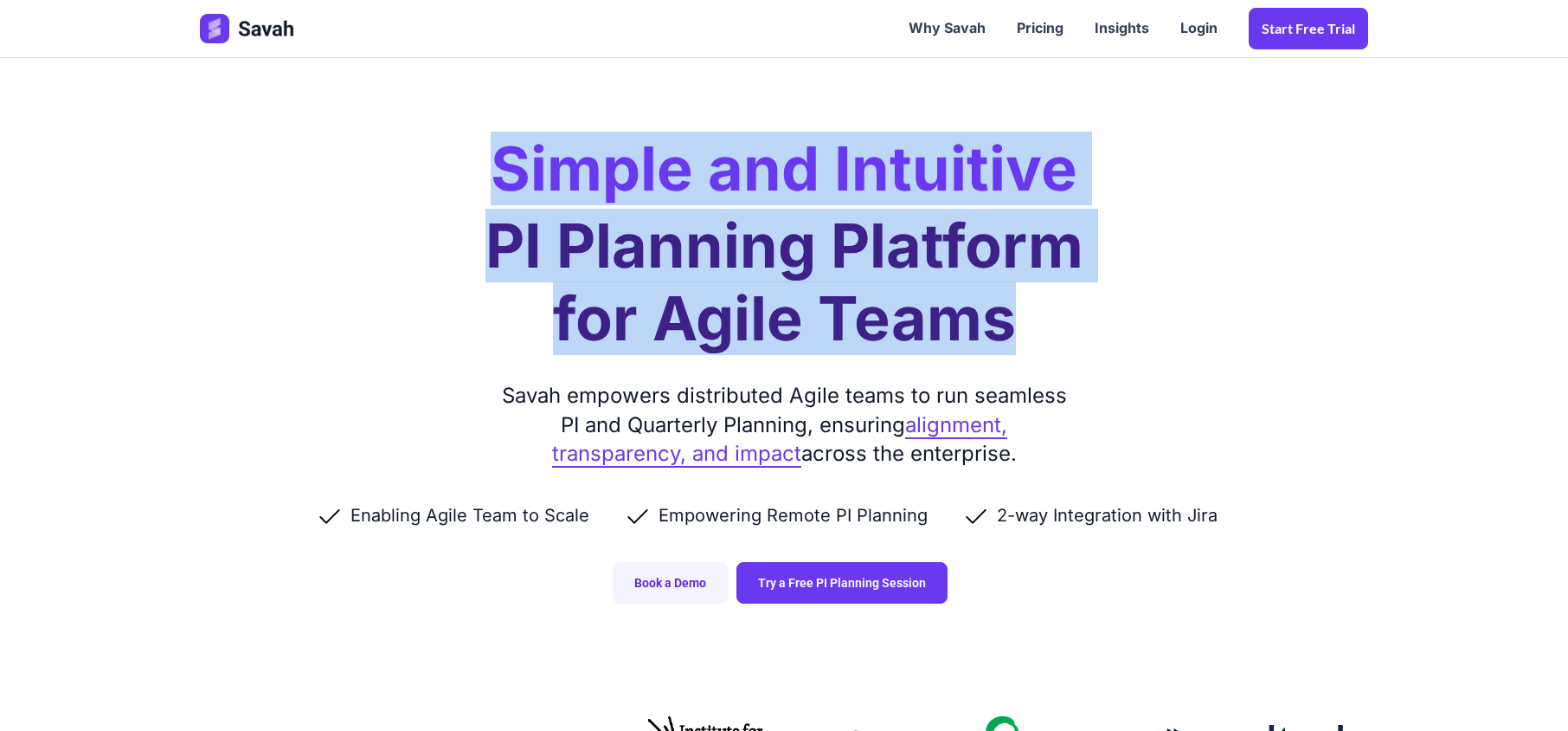
drag, startPoint x: 500, startPoint y: 170, endPoint x: 1095, endPoint y: 344, distance: 619.9
click at [1095, 344] on div "Simple and Intuitive PI Planning Platform for Agile Teams Savah empowers distri…" at bounding box center [784, 318] width 1203 height 638
click at [1039, 330] on h1 "PI Planning Platform for Agile Teams" at bounding box center [784, 282] width 598 height 146
drag, startPoint x: 1039, startPoint y: 330, endPoint x: 500, endPoint y: 180, distance: 559.5
click at [500, 180] on div "Simple and Intuitive PI Planning Platform for Agile Teams Savah empowers distri…" at bounding box center [784, 318] width 1203 height 638
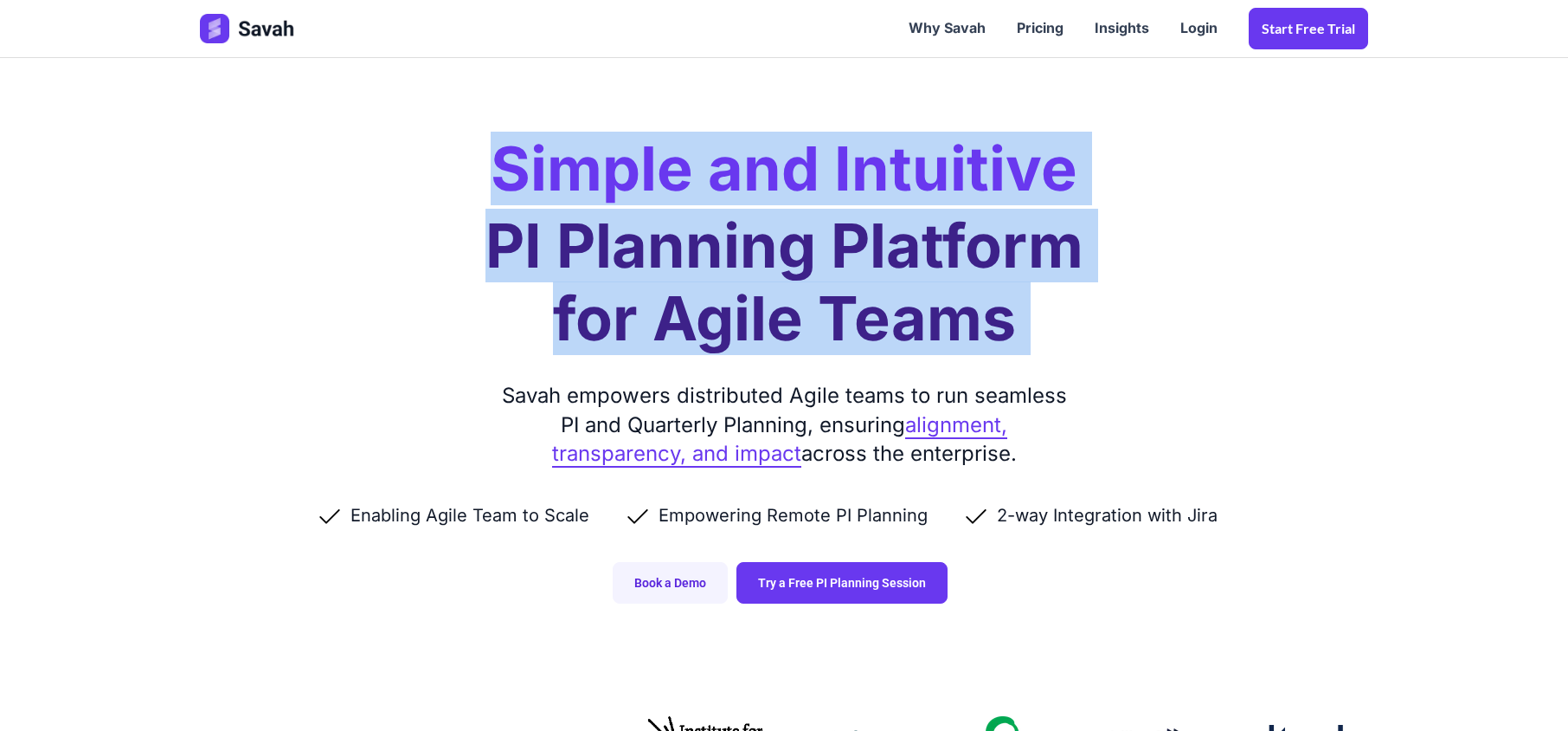
click at [500, 180] on h2 "Simple and Intuitive" at bounding box center [784, 169] width 587 height 61
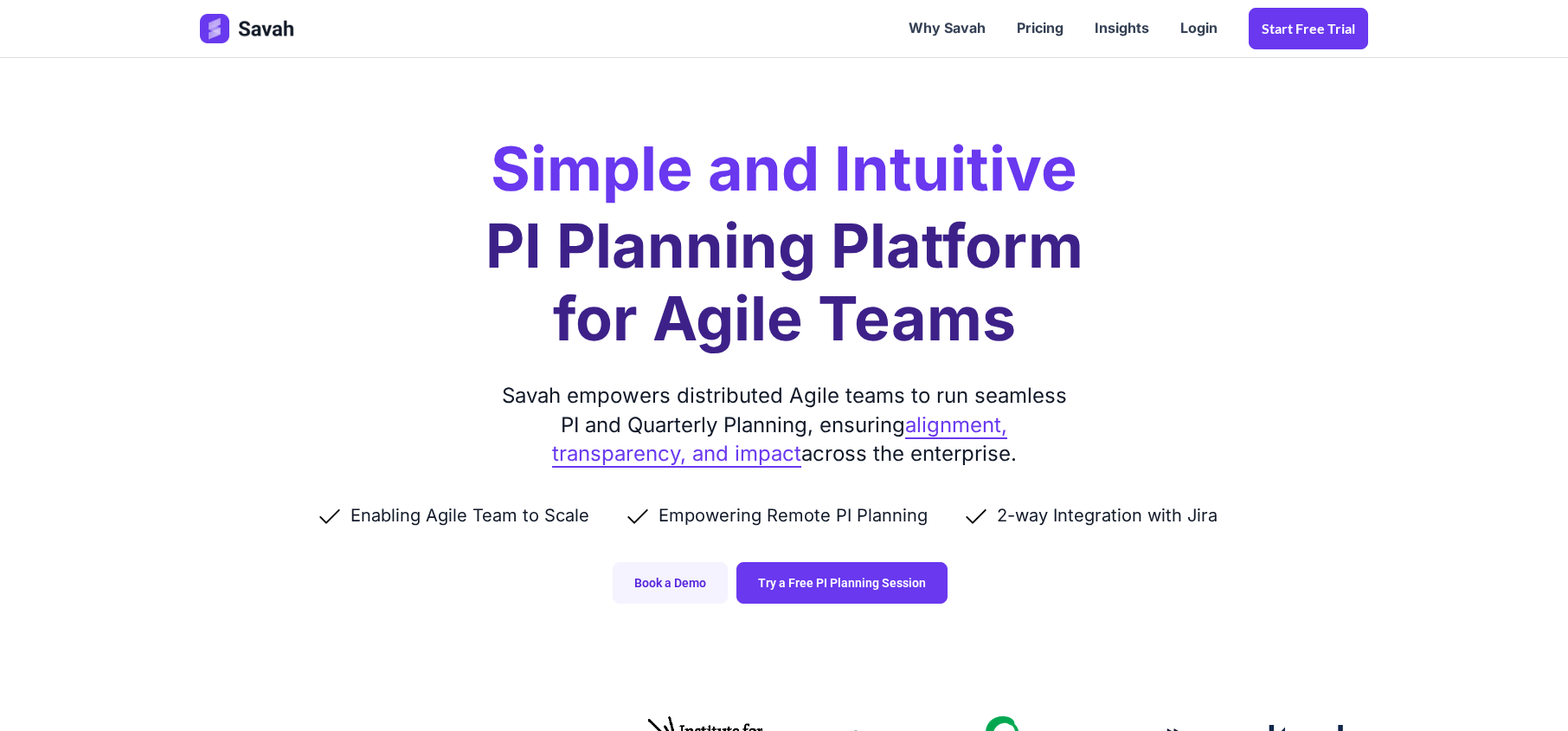
click at [500, 180] on h2 "Simple and Intuitive" at bounding box center [784, 169] width 587 height 61
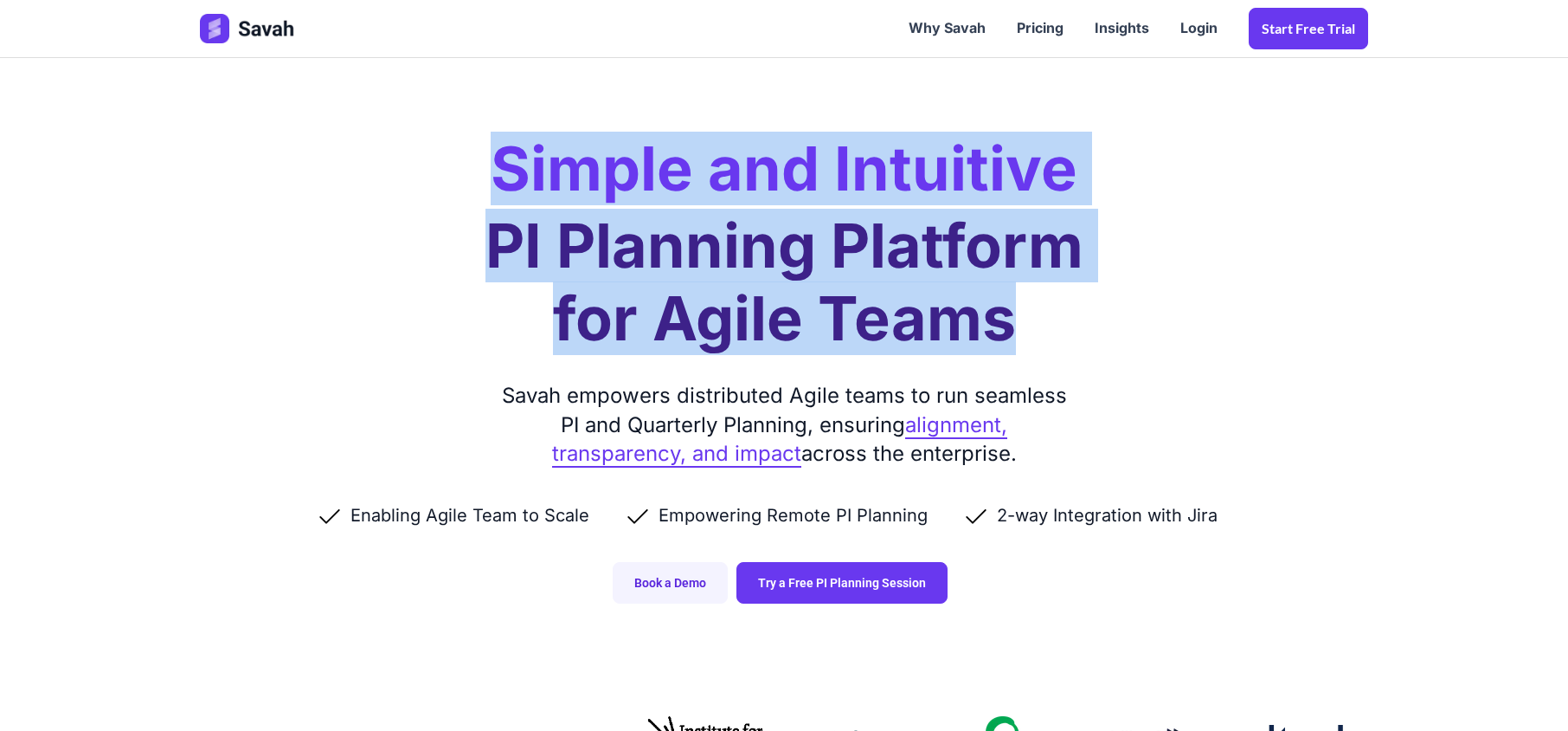
drag, startPoint x: 500, startPoint y: 180, endPoint x: 1060, endPoint y: 334, distance: 580.8
click at [1060, 334] on div "Simple and Intuitive PI Planning Platform for Agile Teams Savah empowers distri…" at bounding box center [784, 318] width 1203 height 638
click at [1060, 334] on h1 "PI Planning Platform for Agile Teams" at bounding box center [784, 282] width 598 height 146
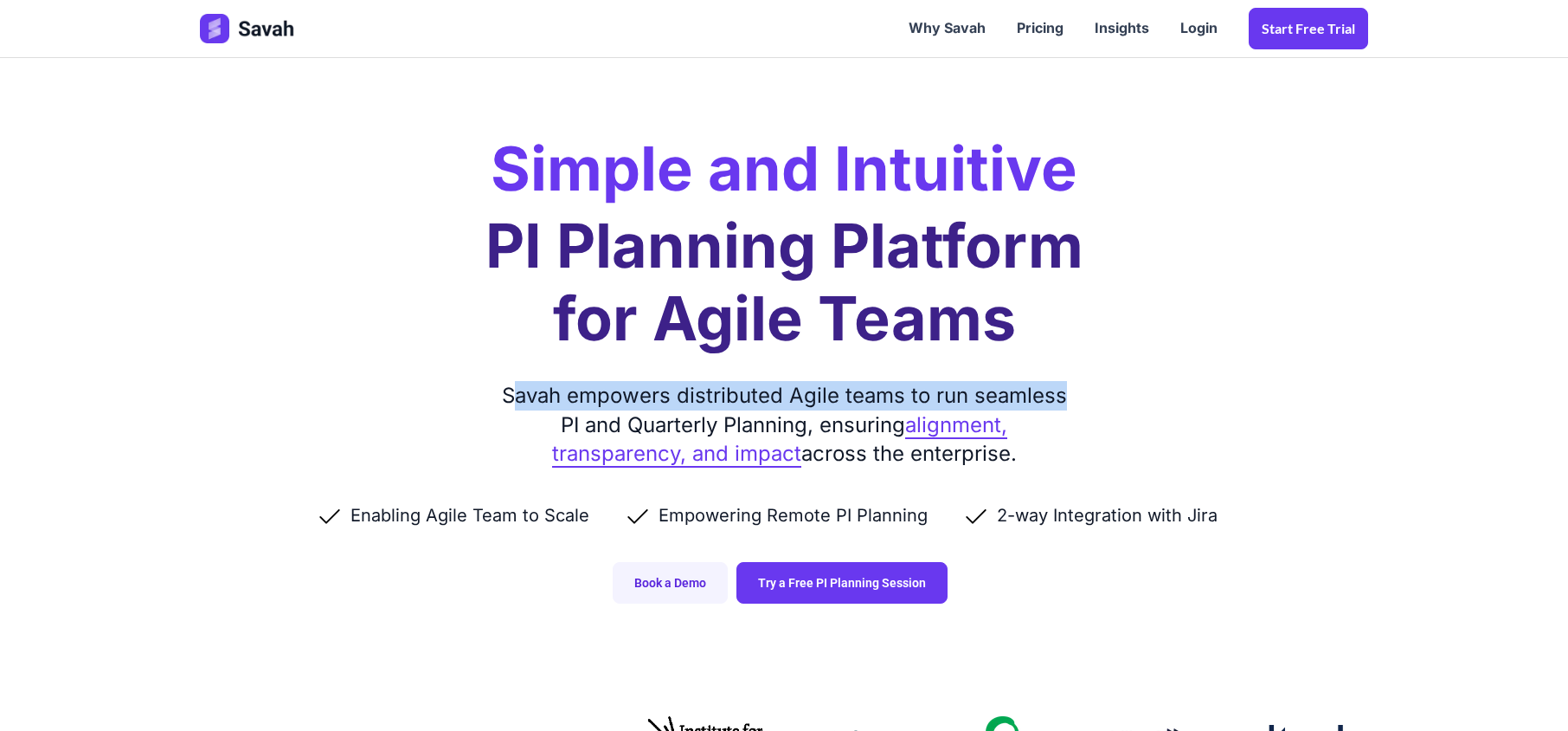
drag, startPoint x: 1066, startPoint y: 393, endPoint x: 516, endPoint y: 409, distance: 550.2
click at [516, 409] on div "Savah empowers distributed Agile teams to run seamless PI and Quarterly Plannin…" at bounding box center [784, 425] width 579 height 88
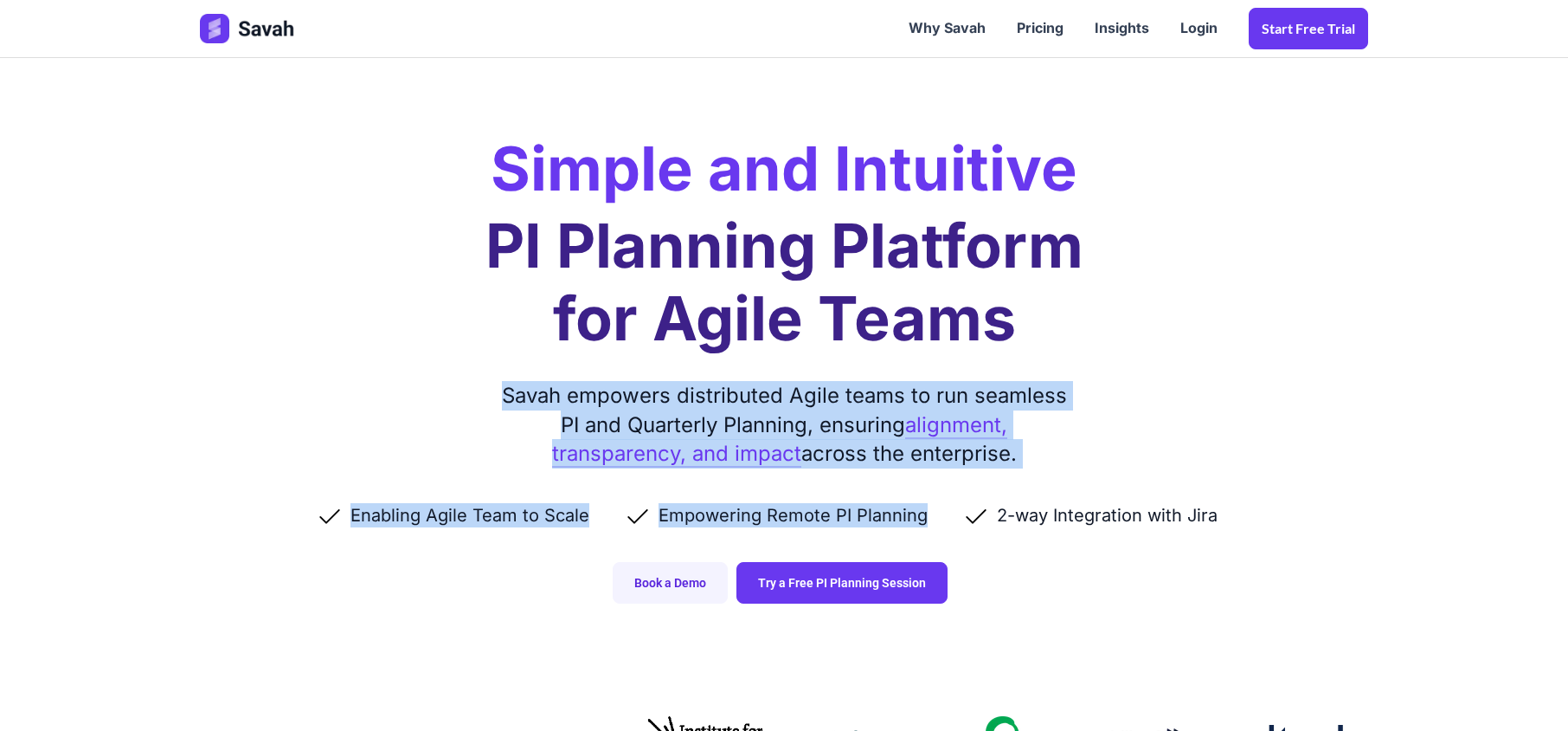
drag, startPoint x: 503, startPoint y: 401, endPoint x: 1246, endPoint y: 506, distance: 750.4
click at [1246, 506] on div "Simple and Intuitive PI Planning Platform for Agile Teams Savah empowers distri…" at bounding box center [784, 318] width 1203 height 638
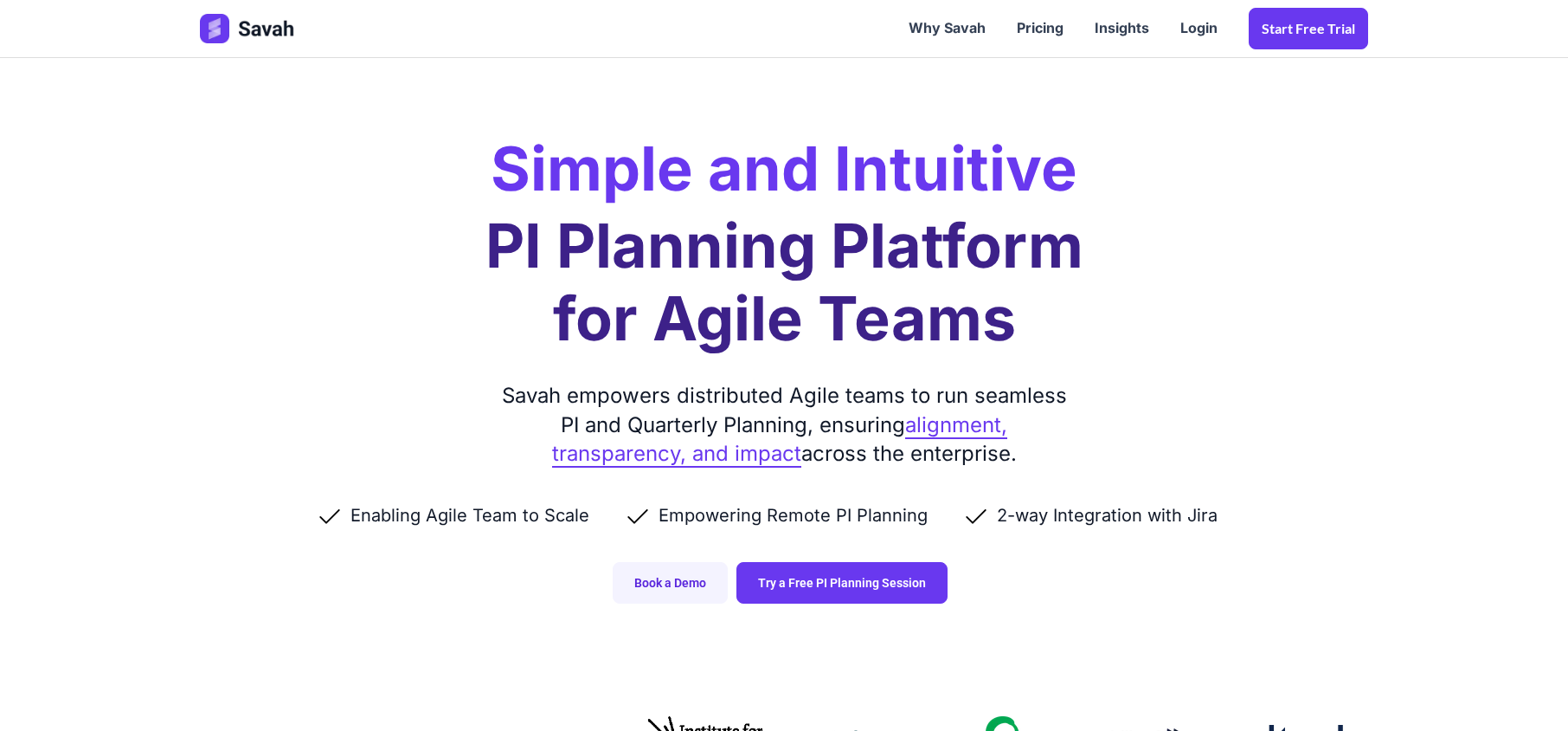
click at [1254, 517] on ul "Enabling Agile Team to Scale Empowering Remote PI Planning 2-way Integration wi…" at bounding box center [784, 515] width 1168 height 24
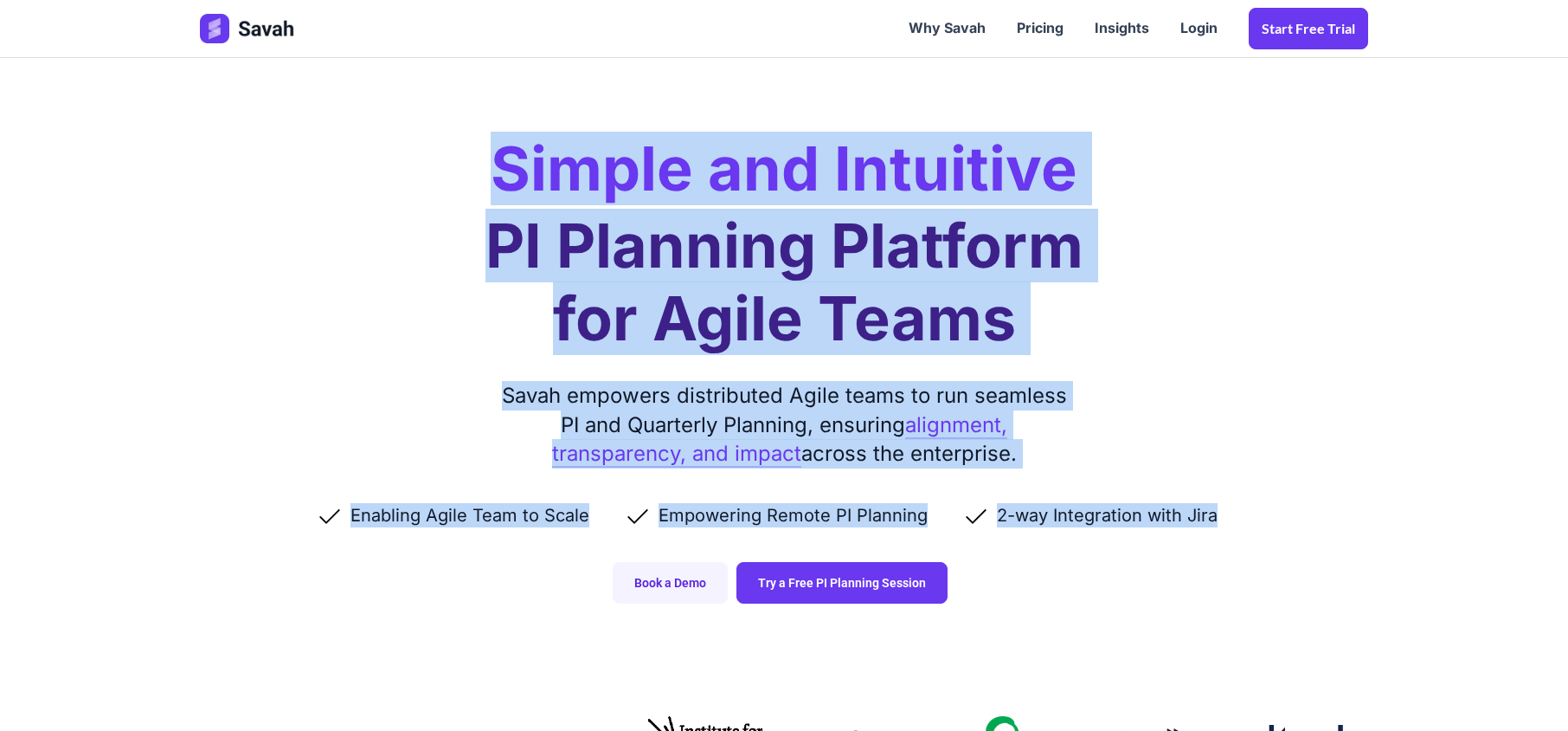
drag, startPoint x: 1254, startPoint y: 517, endPoint x: 496, endPoint y: 164, distance: 836.2
click at [496, 164] on div "Simple and Intuitive PI Planning Platform for Agile Teams Savah empowers distri…" at bounding box center [784, 318] width 1203 height 638
click at [499, 164] on h2 "Simple and Intuitive" at bounding box center [784, 169] width 587 height 61
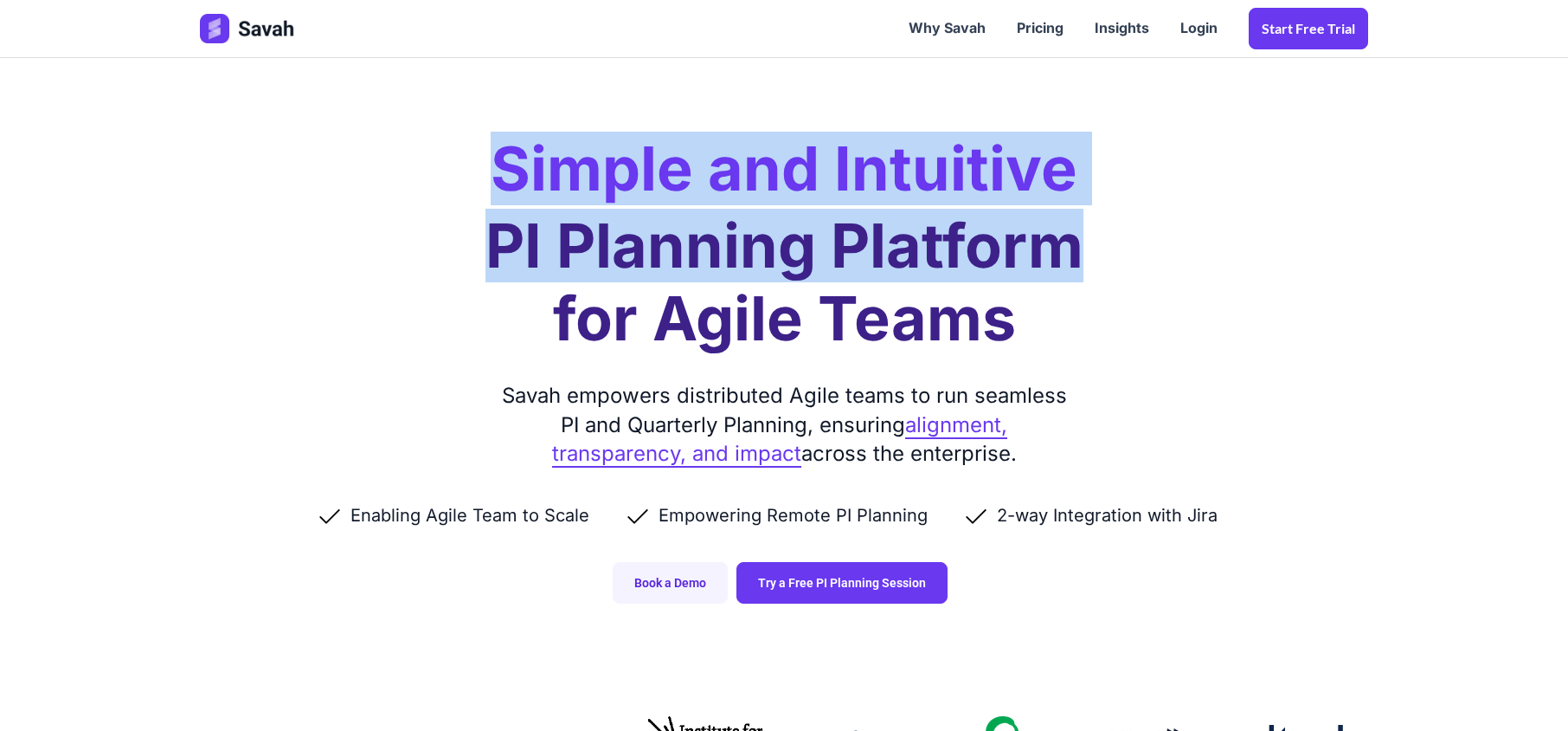
drag, startPoint x: 499, startPoint y: 164, endPoint x: 993, endPoint y: 278, distance: 507.0
click at [993, 278] on div "Simple and Intuitive PI Planning Platform for Agile Teams Savah empowers distri…" at bounding box center [784, 318] width 1203 height 638
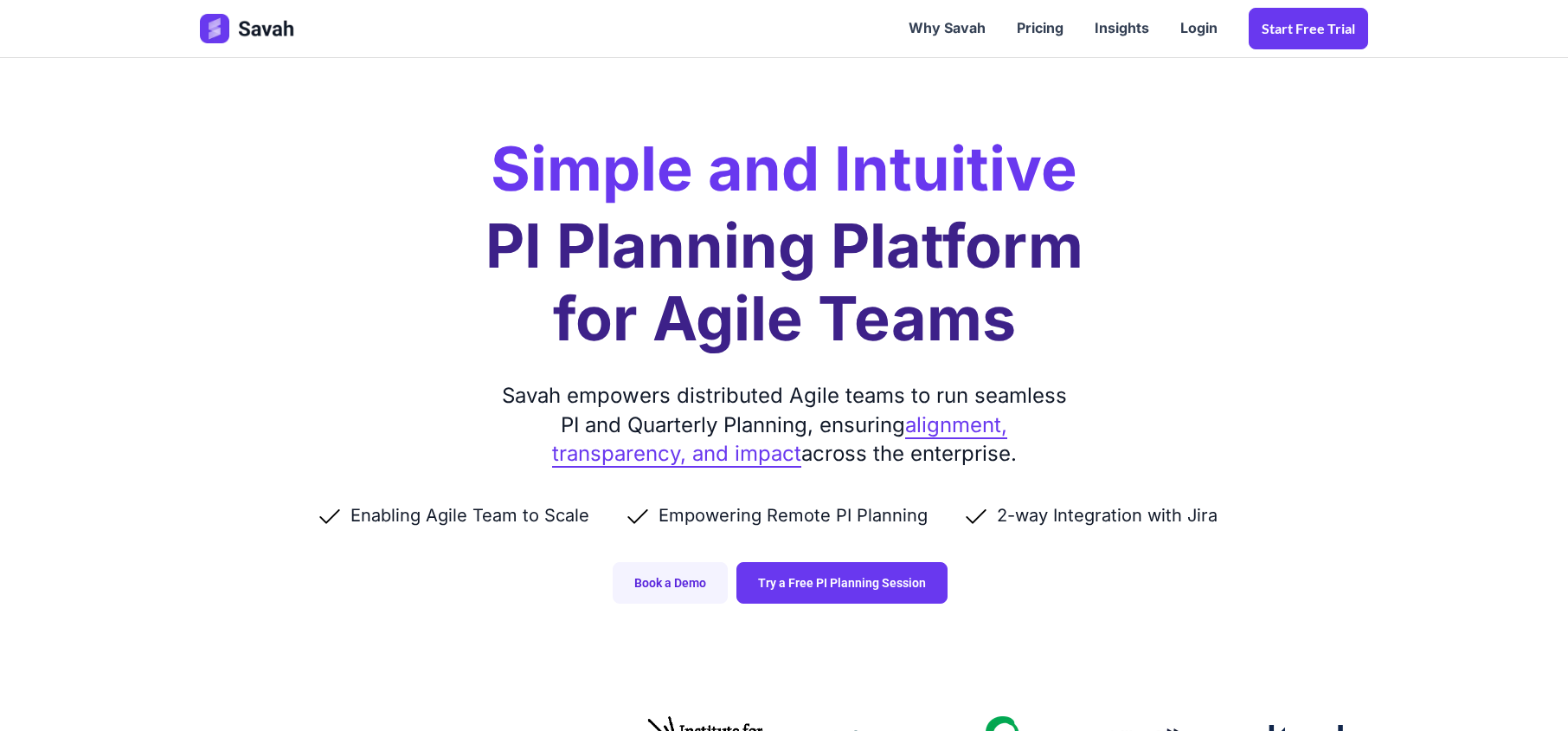
click at [1029, 324] on h1 "PI Planning Platform for Agile Teams" at bounding box center [784, 282] width 598 height 146
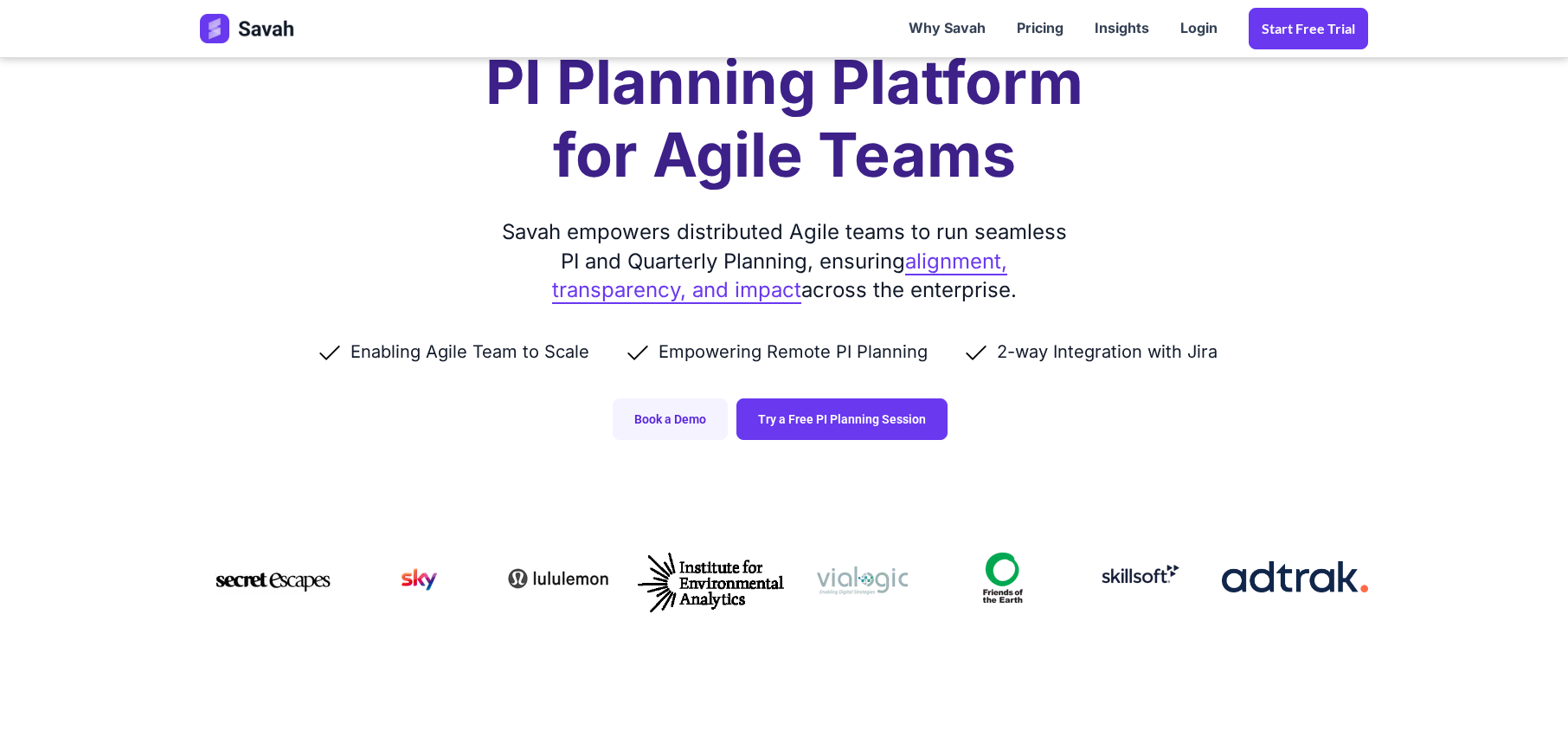
scroll to position [461, 0]
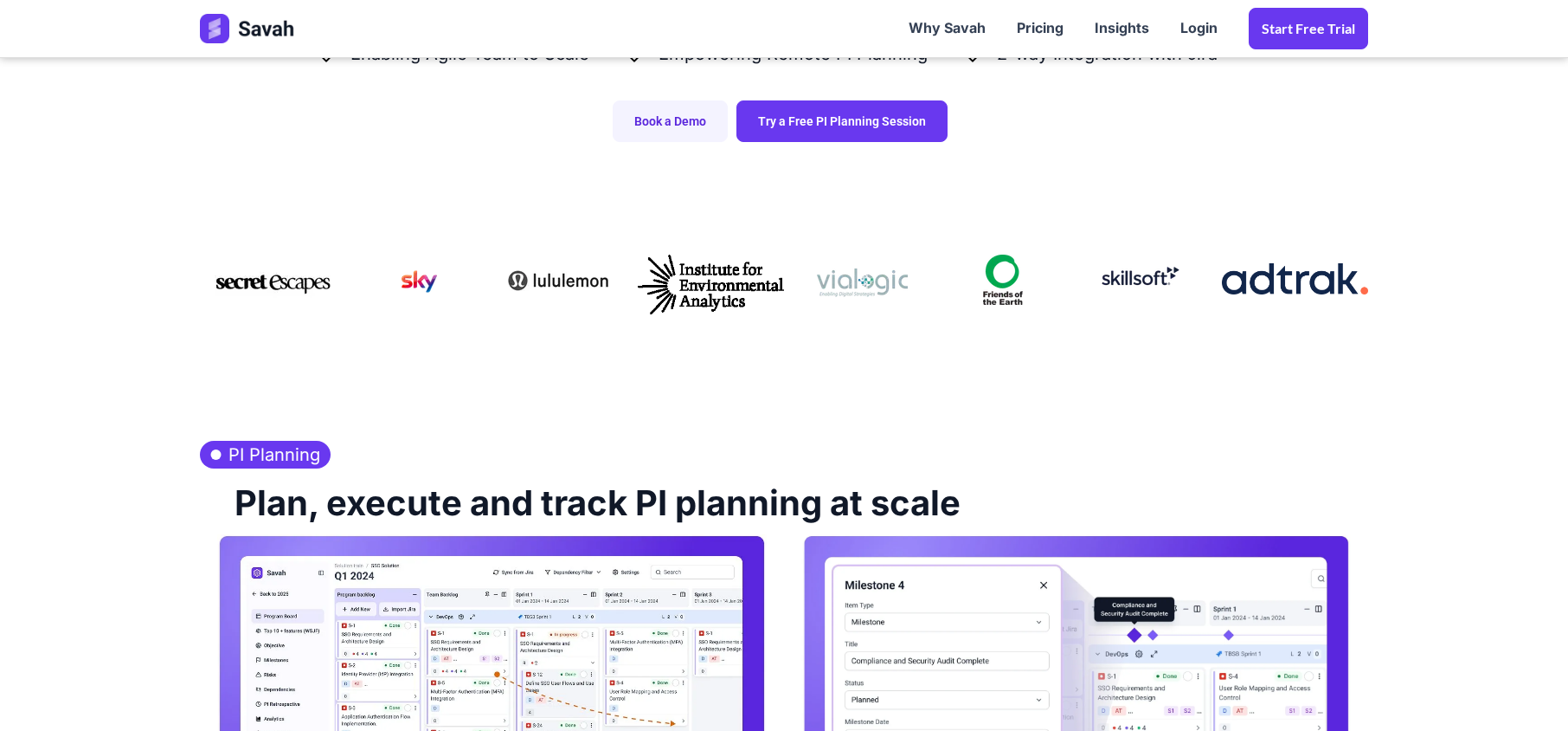
click at [662, 507] on h2 "Plan, execute and track PI planning at scale" at bounding box center [588, 500] width 743 height 66
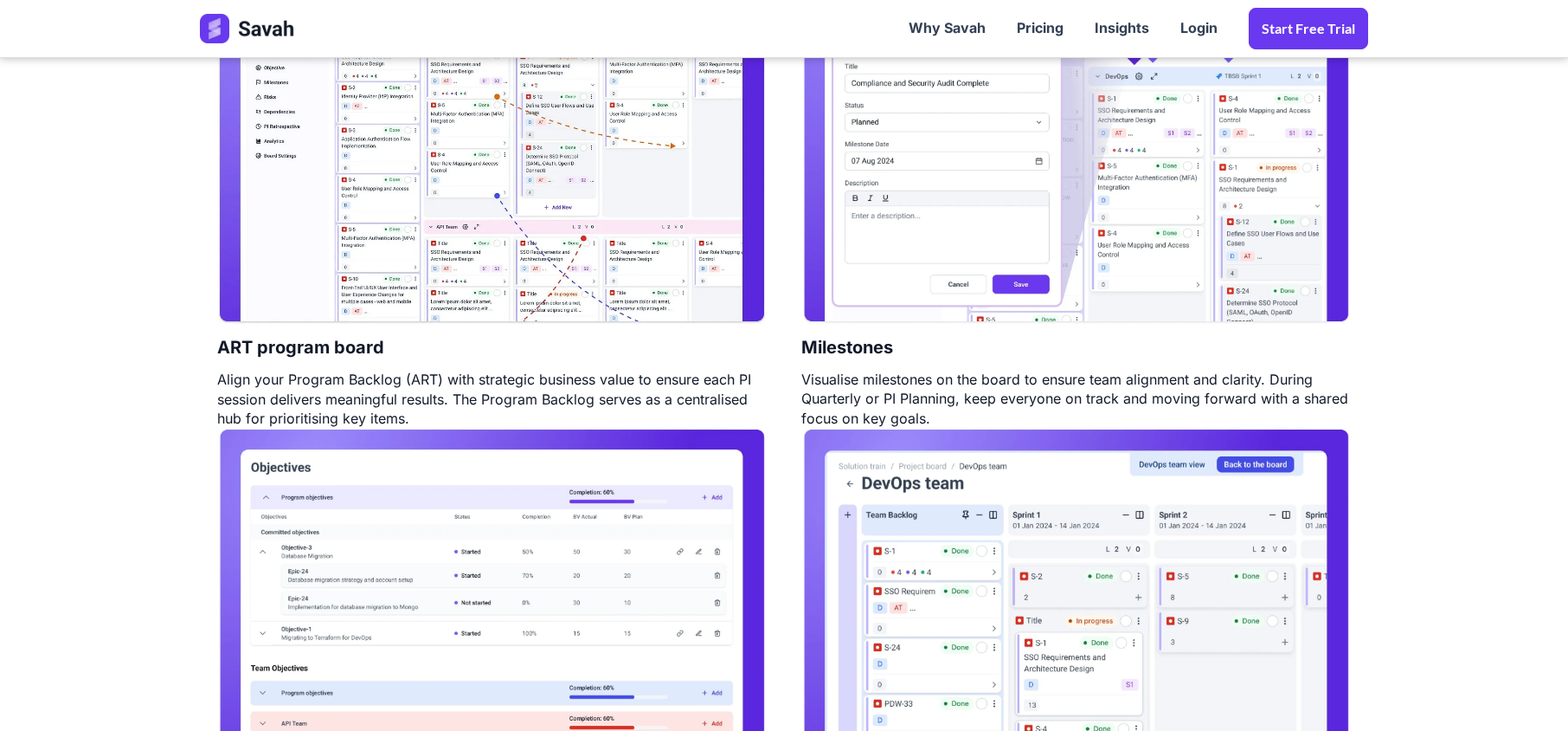
scroll to position [1615, 0]
